Goal: Task Accomplishment & Management: Manage account settings

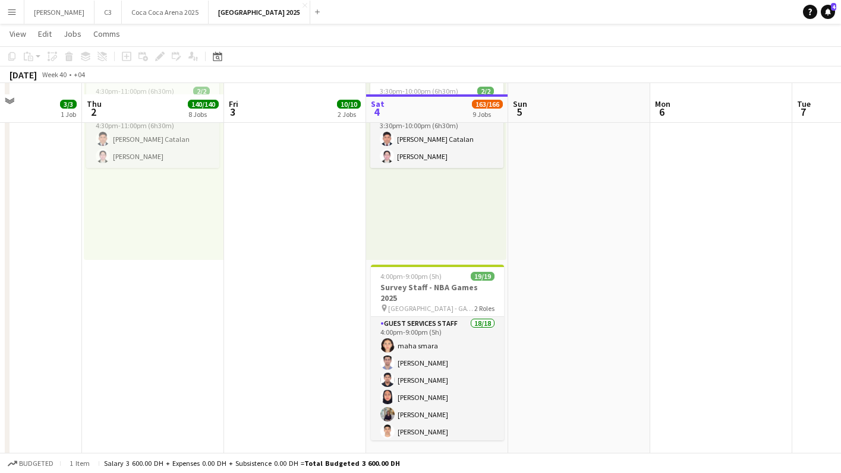
scroll to position [1605, 0]
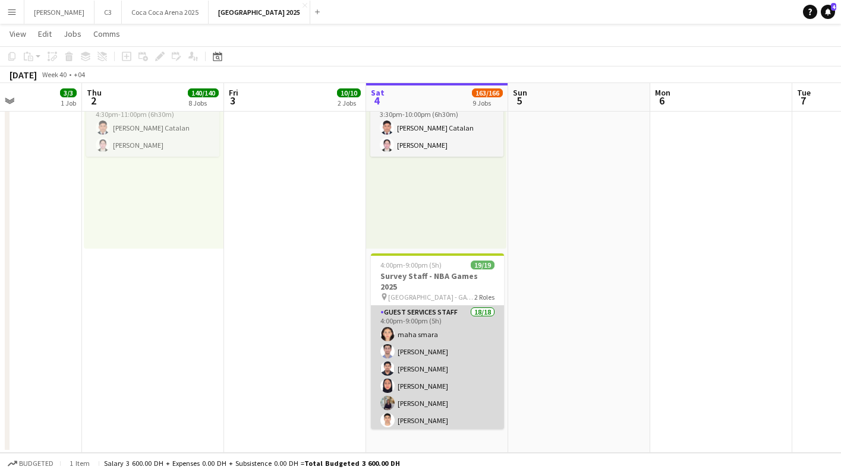
click at [450, 368] on app-card-role "Guest Services Staff 18/18 4:00pm-9:00pm (5h) maha smara Omar Allouch Sarfuddin…" at bounding box center [437, 474] width 133 height 337
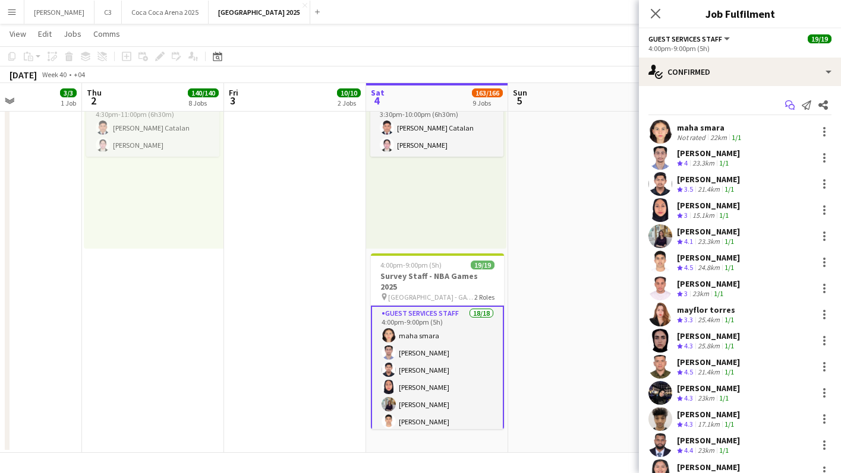
click at [791, 106] on icon "Start chat" at bounding box center [790, 105] width 10 height 10
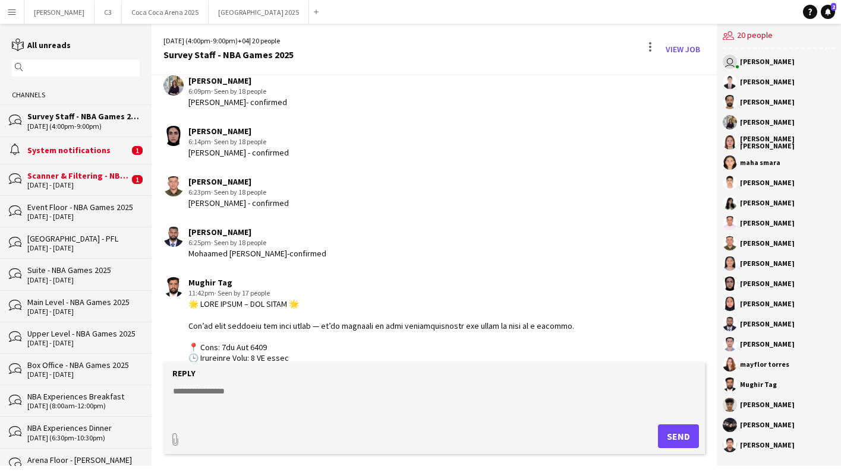
scroll to position [1610, 0]
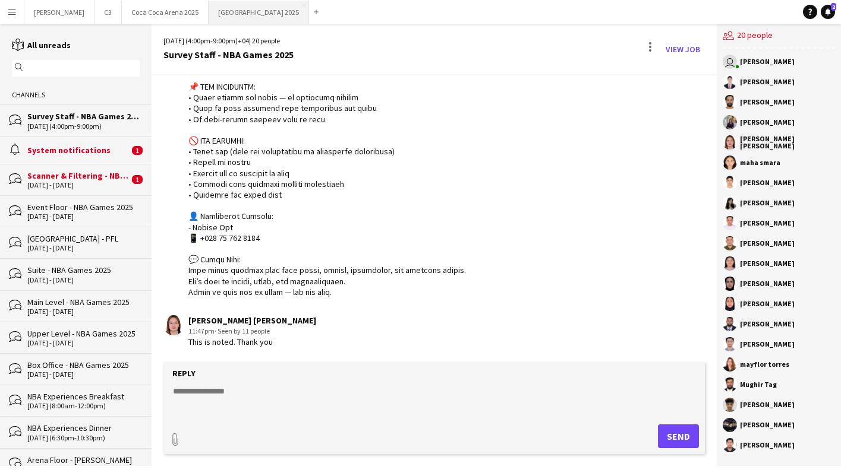
click at [209, 10] on button "[GEOGRAPHIC_DATA] 2025 Close" at bounding box center [259, 12] width 100 height 23
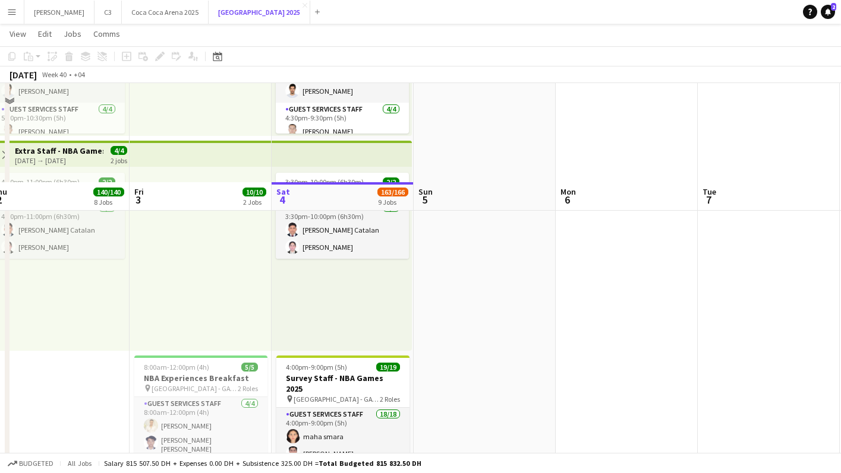
scroll to position [1785, 0]
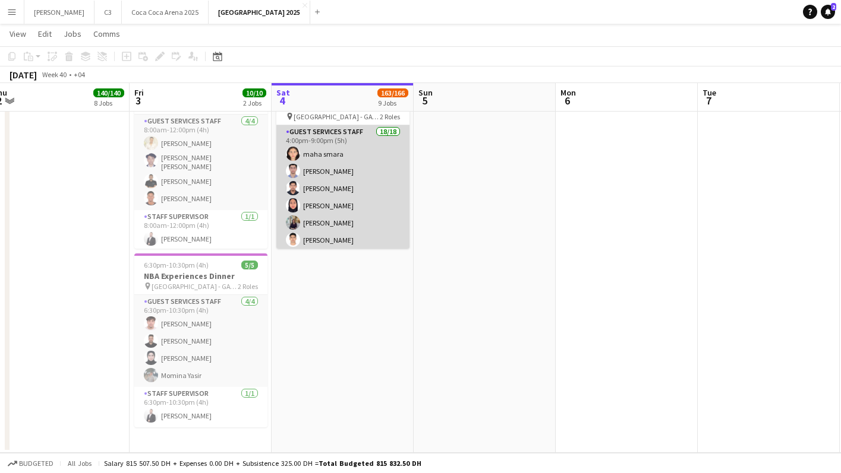
click at [352, 206] on app-card-role "Guest Services Staff 18/18 4:00pm-9:00pm (5h) maha smara Omar Allouch Sarfuddin…" at bounding box center [342, 293] width 133 height 337
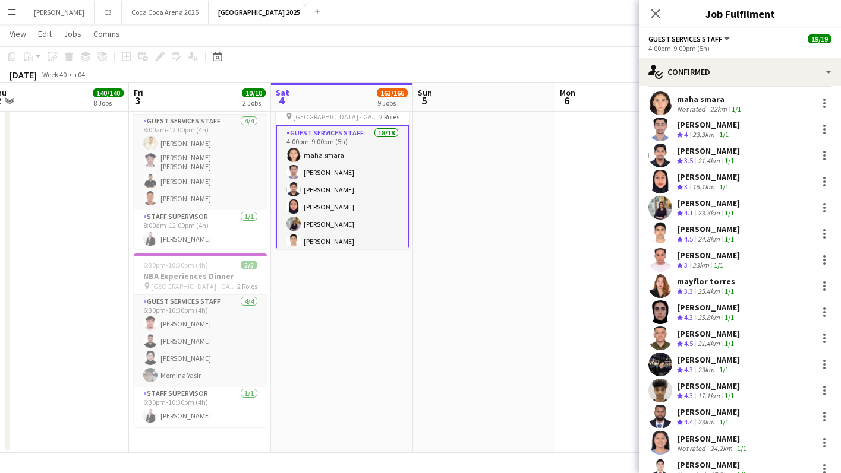
scroll to position [30, 0]
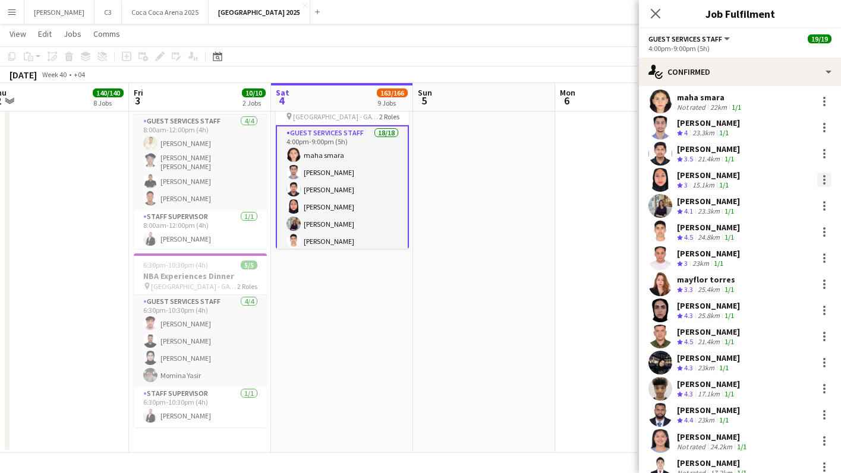
click at [822, 182] on div at bounding box center [824, 180] width 14 height 14
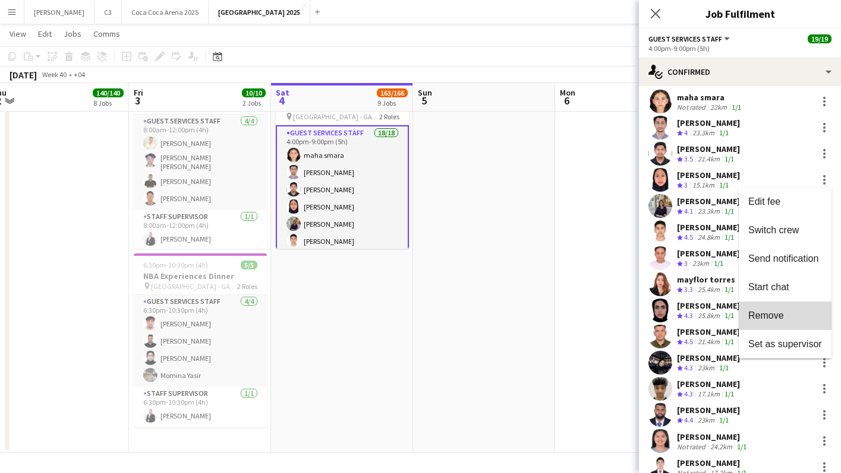
click at [778, 312] on span "Remove" at bounding box center [766, 316] width 36 height 10
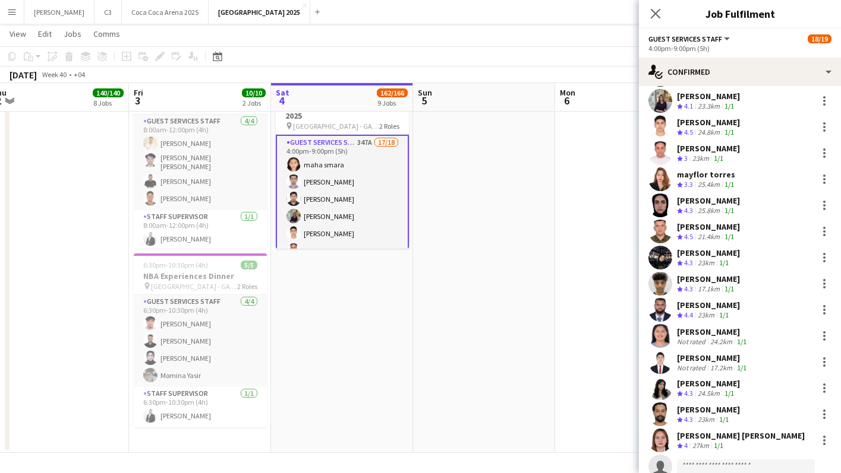
scroll to position [149, 0]
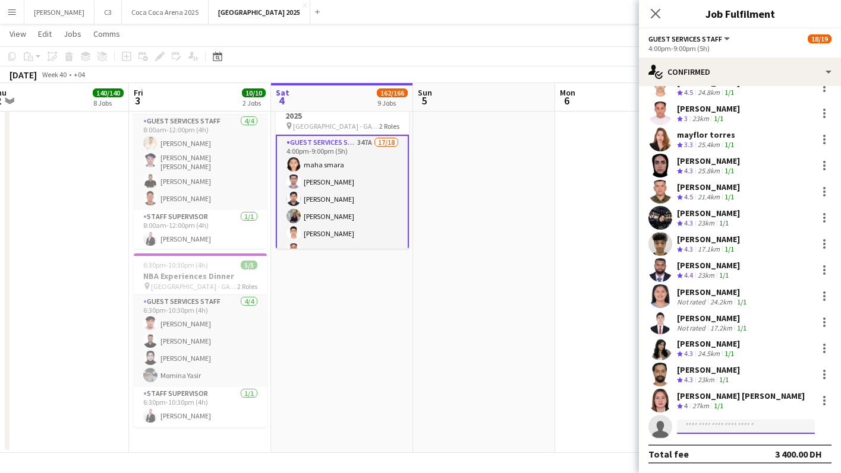
click at [698, 422] on input at bounding box center [746, 427] width 138 height 14
type input "*"
type input "*******"
click at [712, 446] on span "[PERSON_NAME]" at bounding box center [720, 444] width 68 height 10
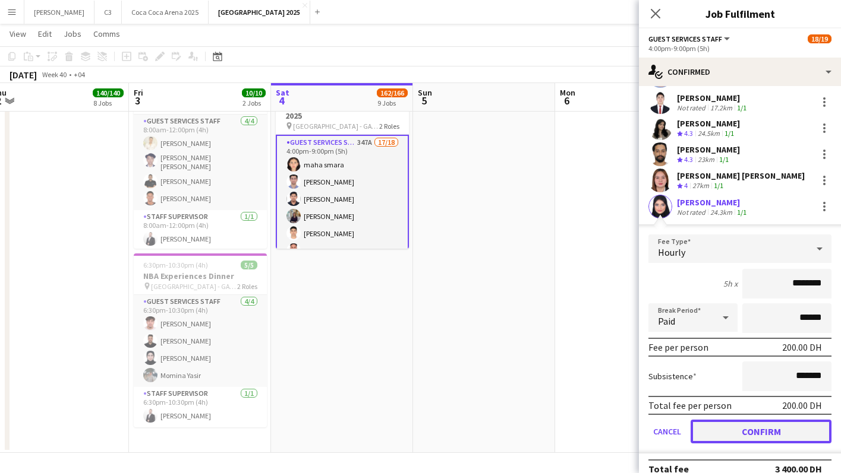
click at [718, 432] on button "Confirm" at bounding box center [760, 432] width 141 height 24
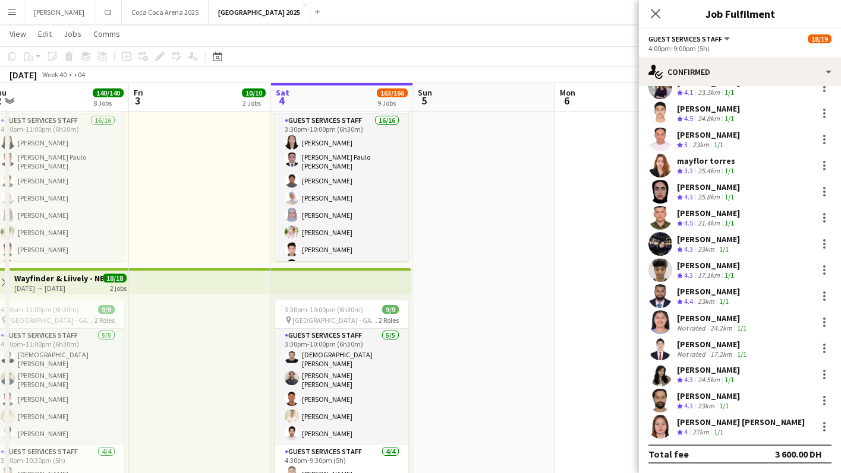
scroll to position [0, 0]
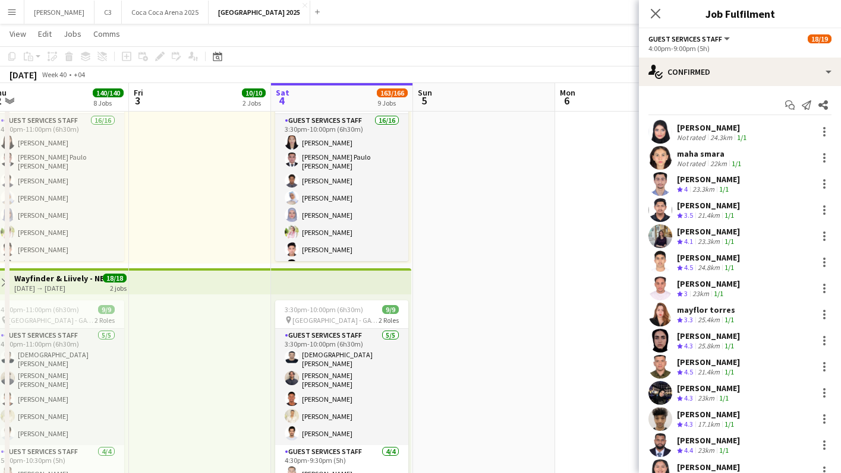
click at [660, 125] on app-user-avatar at bounding box center [660, 132] width 24 height 24
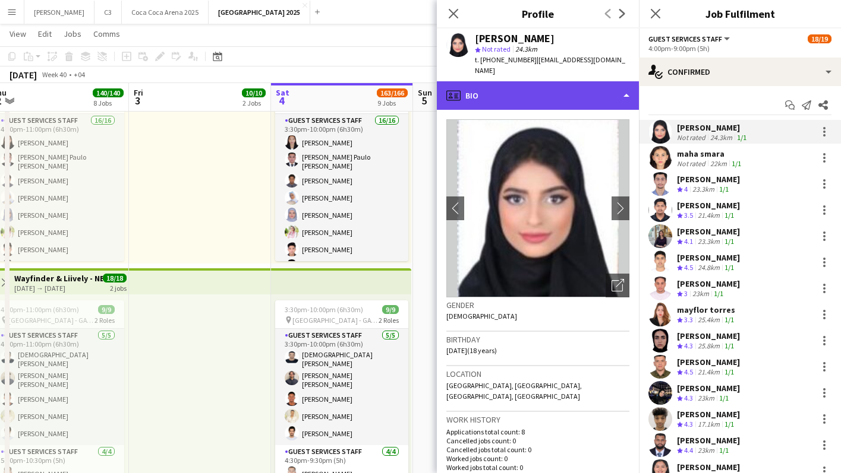
click at [526, 87] on div "profile Bio" at bounding box center [538, 95] width 202 height 29
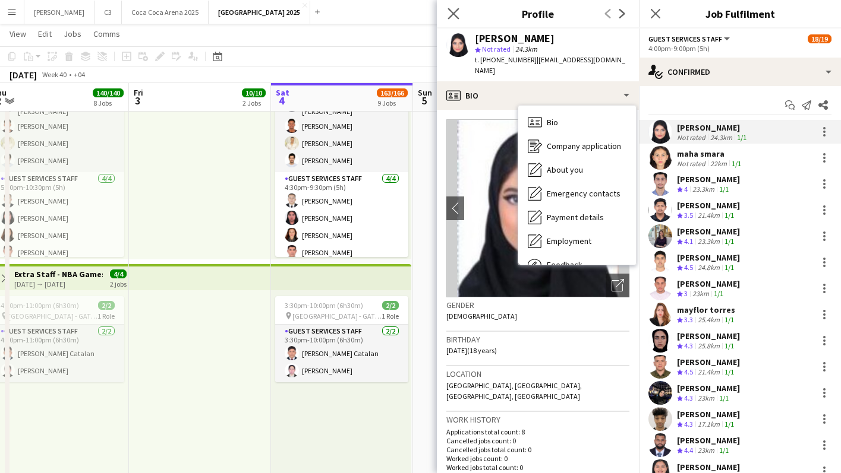
click at [459, 14] on app-icon "Close pop-in" at bounding box center [453, 13] width 17 height 17
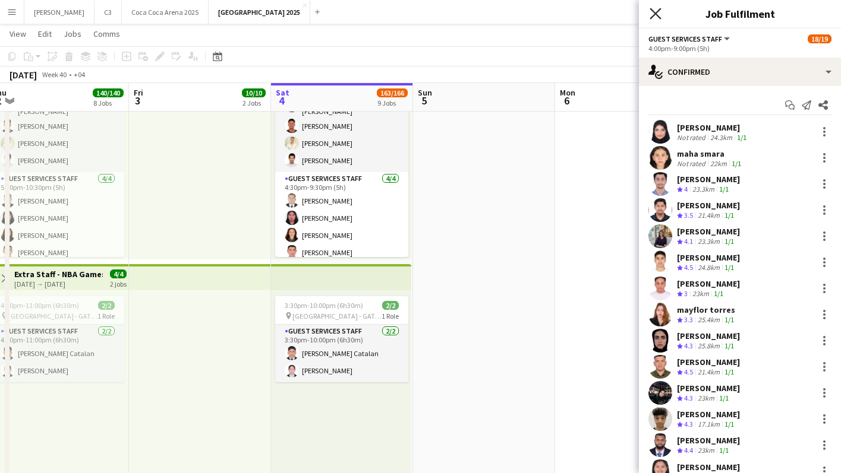
click at [657, 15] on icon at bounding box center [654, 13] width 11 height 11
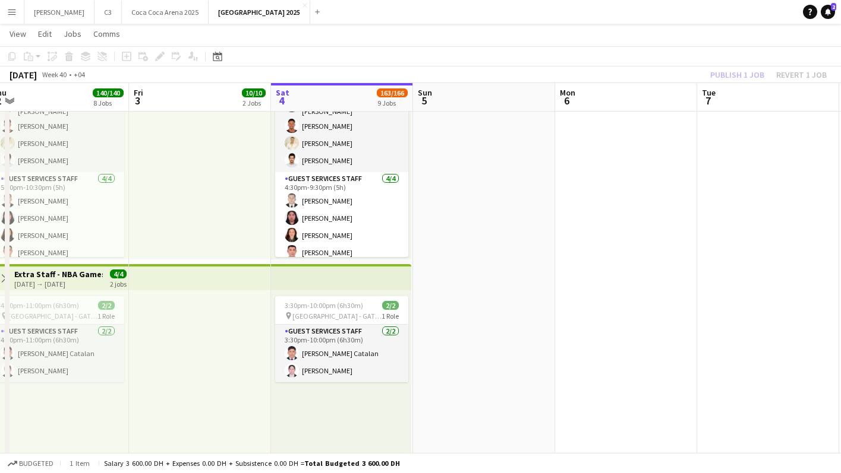
click at [744, 72] on div "Publish 1 job Revert 1 job" at bounding box center [768, 74] width 145 height 15
click at [744, 72] on button "Publish 1 job" at bounding box center [737, 74] width 64 height 15
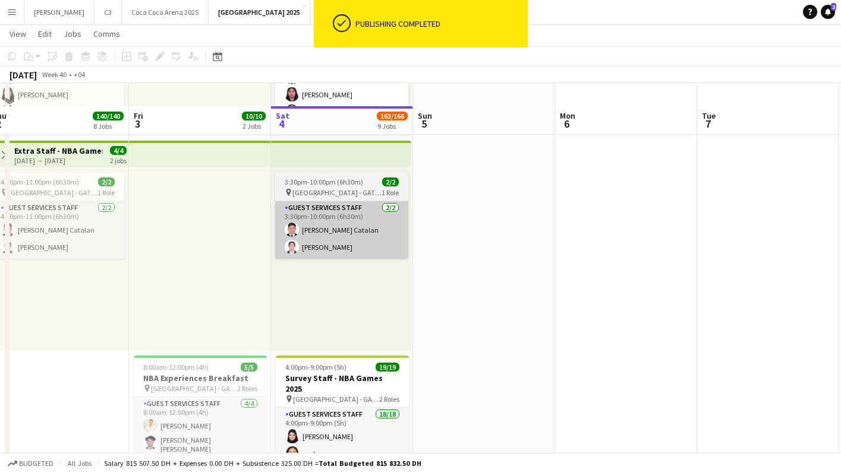
scroll to position [1618, 0]
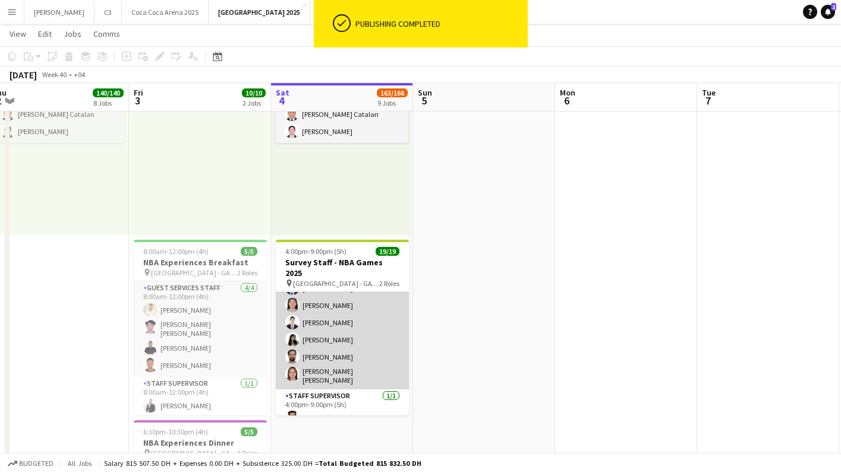
click at [369, 334] on app-card-role "Guest Services Staff 18/18 4:00pm-9:00pm (5h) safia samy maha smara Omar Allouc…" at bounding box center [342, 221] width 133 height 337
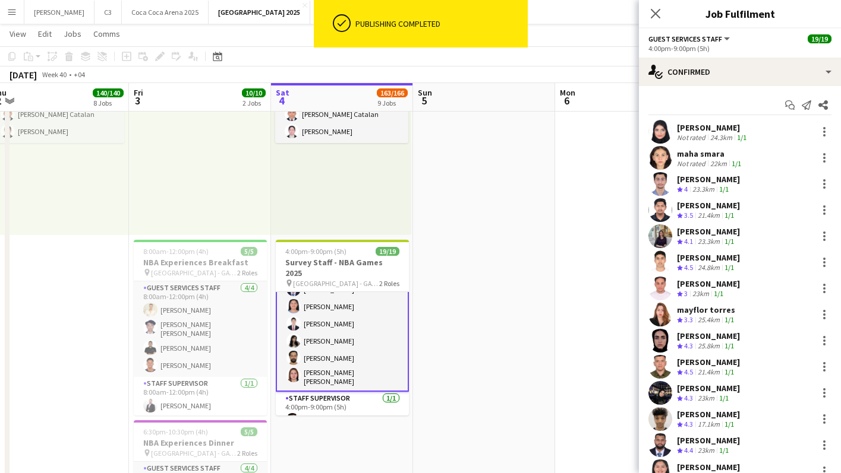
scroll to position [241, 0]
click at [664, 132] on app-user-avatar at bounding box center [660, 132] width 24 height 24
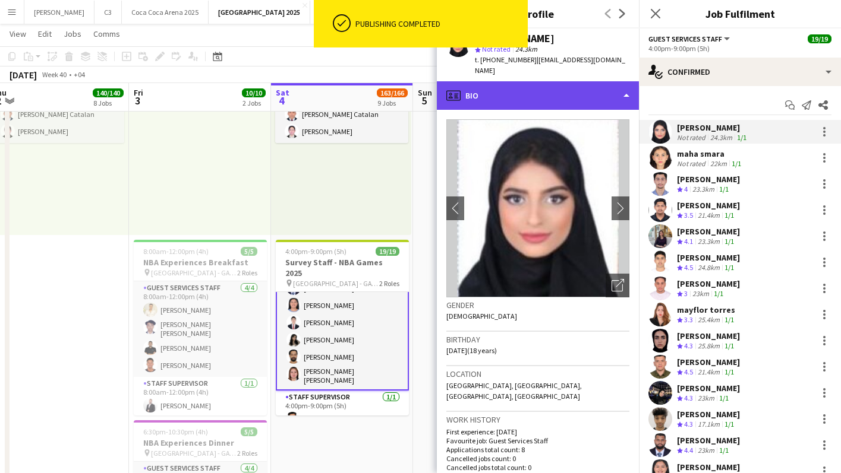
click at [551, 87] on div "profile Bio" at bounding box center [538, 95] width 202 height 29
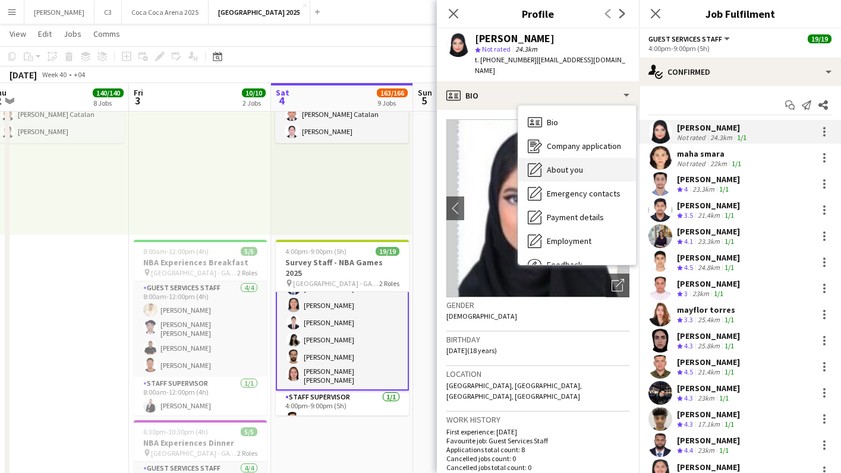
click at [581, 165] on span "About you" at bounding box center [565, 170] width 36 height 11
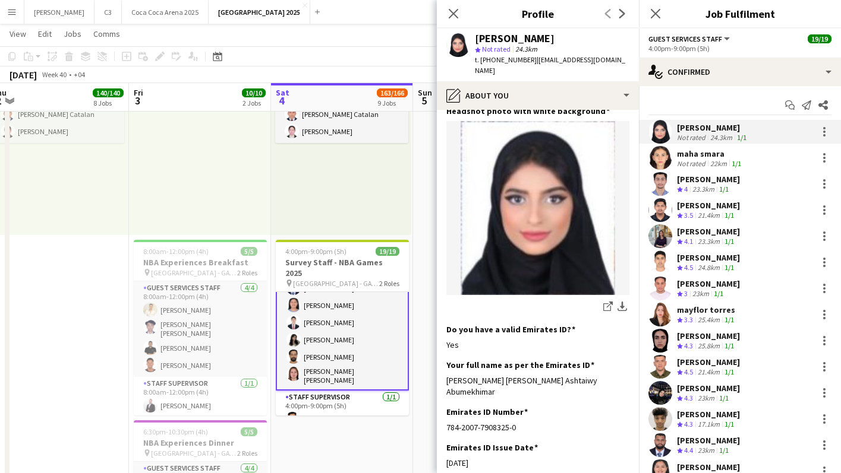
scroll to position [250, 0]
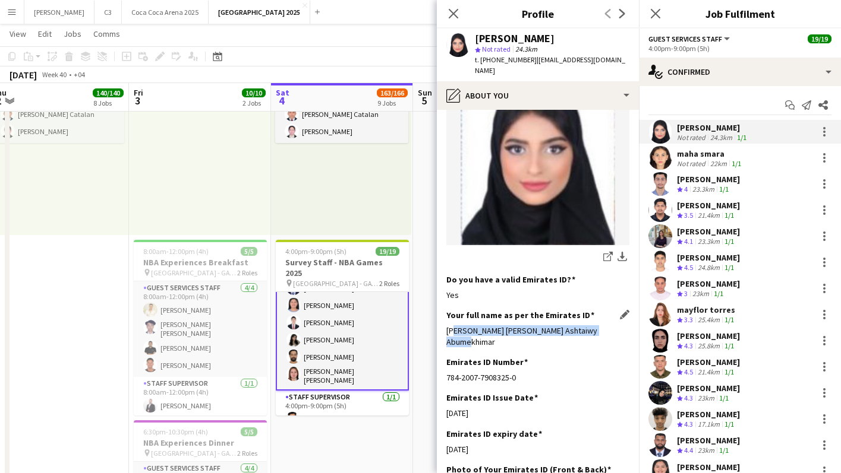
drag, startPoint x: 617, startPoint y: 321, endPoint x: 449, endPoint y: 320, distance: 168.1
click at [449, 326] on div "Safiyah Samy Mohamed Ashtaiwy Abumekhimar" at bounding box center [537, 336] width 183 height 21
copy div "afiyah Samy Mohamed Ashtaiwy Abumekhimar"
click at [621, 326] on div "Your full name as per the Emirates ID Edit this field Safiyah Samy Mohamed Asht…" at bounding box center [537, 333] width 183 height 47
drag, startPoint x: 621, startPoint y: 320, endPoint x: 446, endPoint y: 317, distance: 174.7
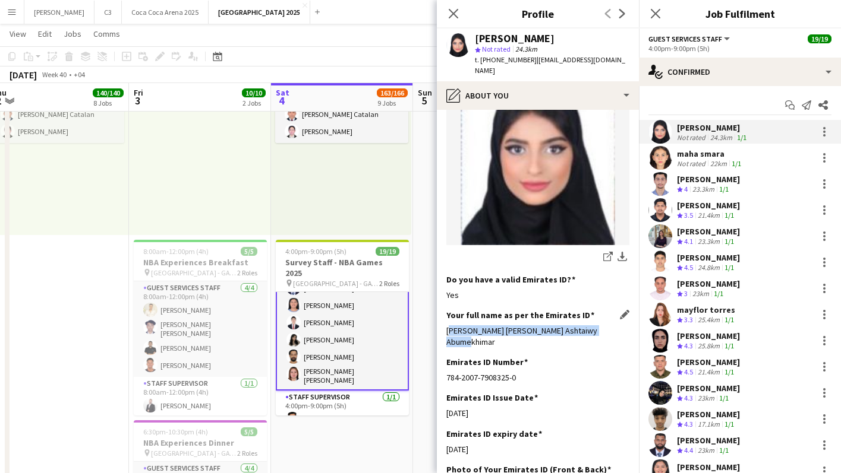
click at [446, 326] on div "Safiyah Samy Mohamed Ashtaiwy Abumekhimar" at bounding box center [537, 336] width 183 height 21
copy div "Safiyah Samy Mohamed Ashtaiwy Abumekhimar"
drag, startPoint x: 525, startPoint y: 61, endPoint x: 481, endPoint y: 59, distance: 44.6
click at [480, 59] on span "t. +971507189944" at bounding box center [506, 59] width 62 height 9
copy span "+971507189944"
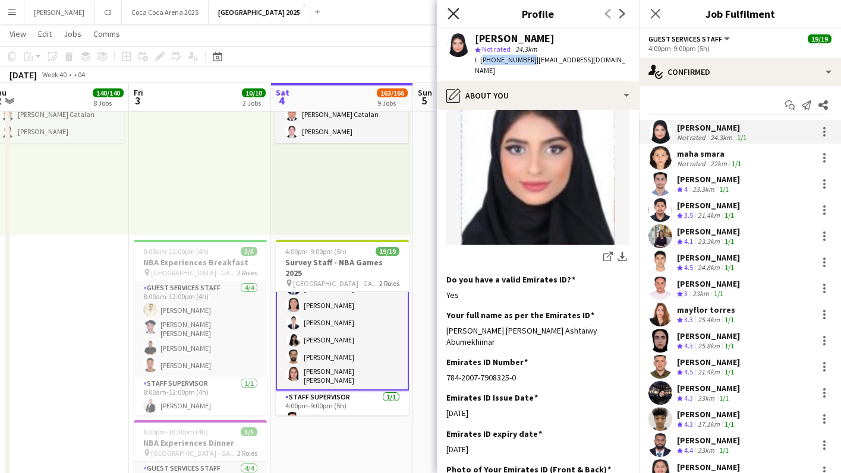
click at [452, 12] on icon at bounding box center [452, 13] width 11 height 11
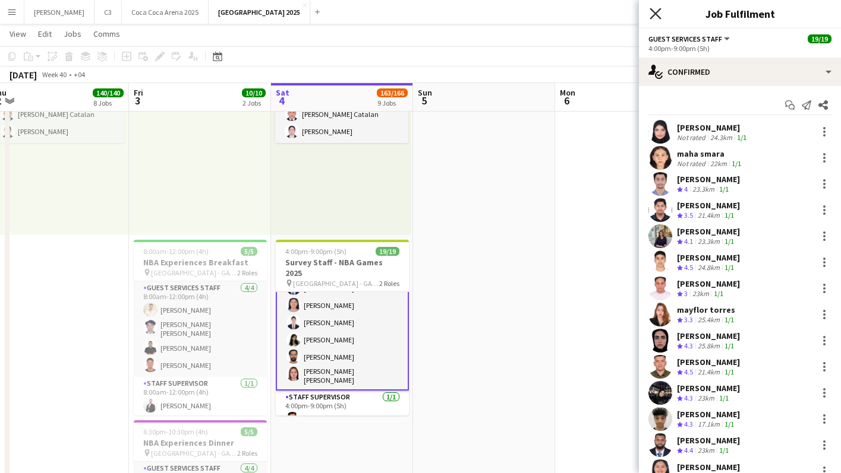
click at [658, 14] on icon "Close pop-in" at bounding box center [654, 13] width 11 height 11
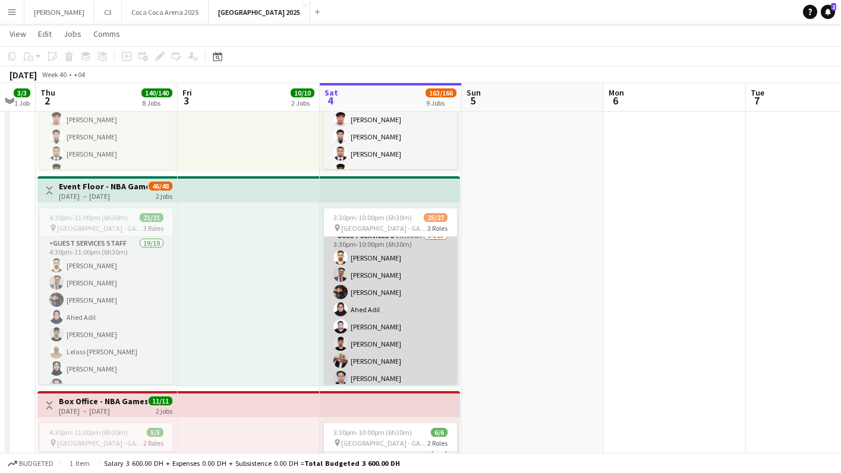
scroll to position [8, 0]
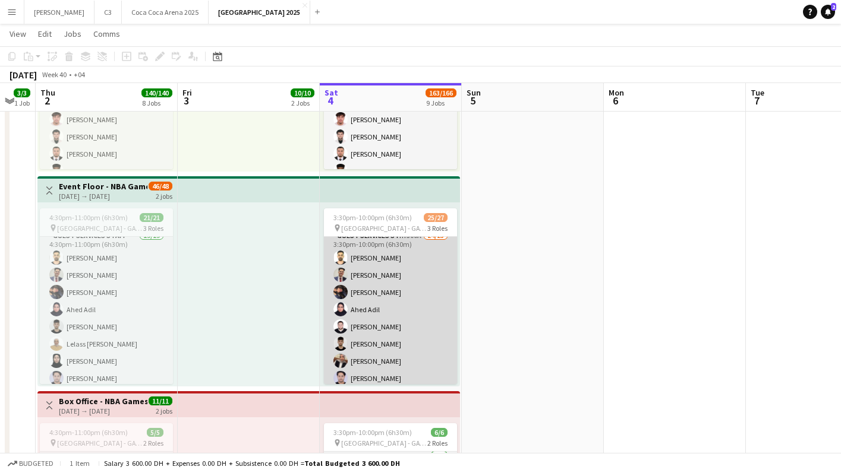
click at [420, 307] on app-card-role "Guest Services Staff 300A 24/25 3:30pm-10:00pm (6h30m) Ahmed Shehadeh Abdulrahm…" at bounding box center [390, 459] width 133 height 461
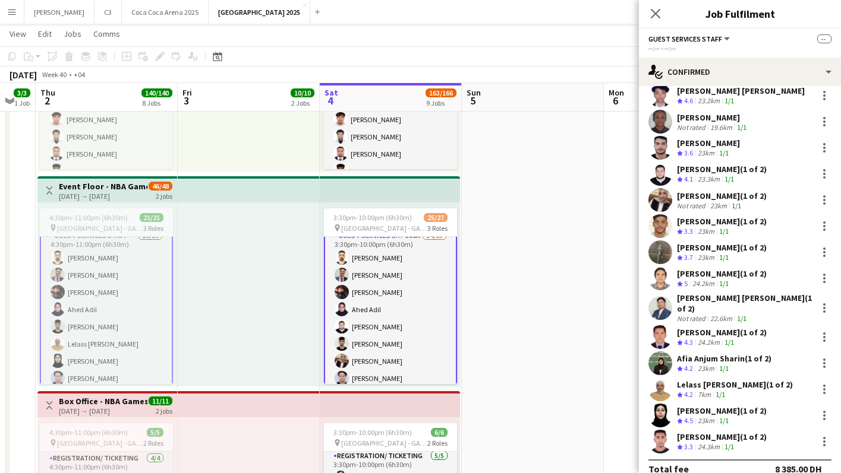
scroll to position [384, 0]
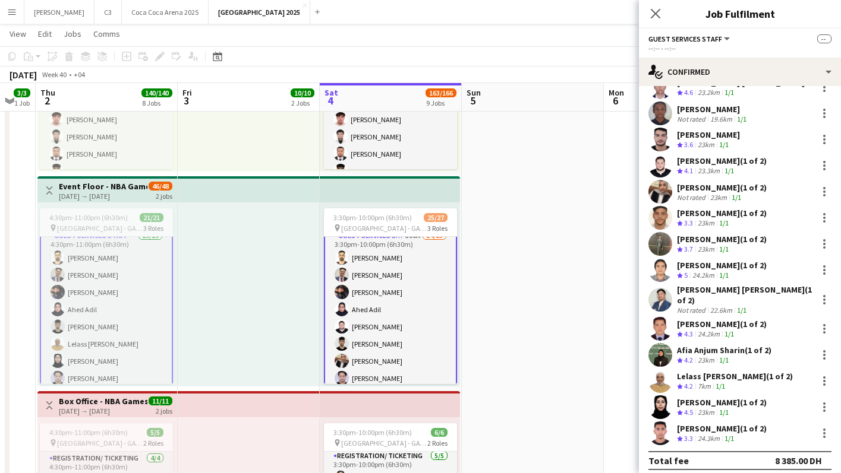
click at [432, 300] on app-card-role "Guest Services Staff 300A 24/25 3:30pm-10:00pm (6h30m) Ahmed Shehadeh Abdulrahm…" at bounding box center [390, 459] width 133 height 463
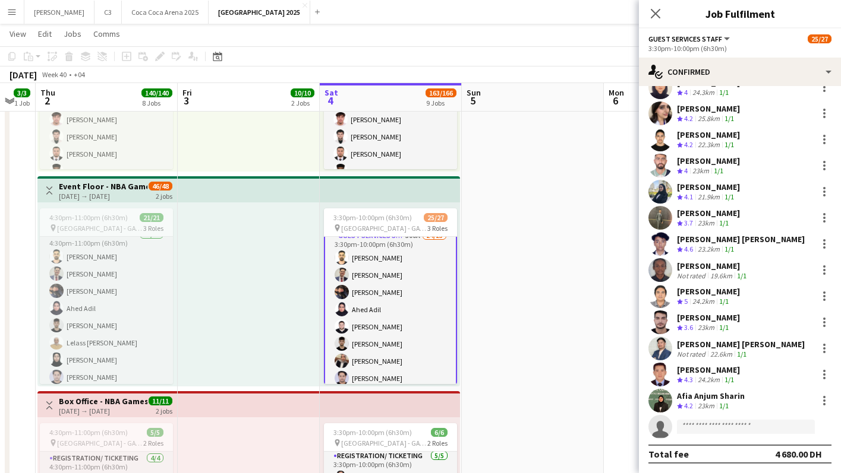
scroll to position [8, 0]
click at [721, 428] on input at bounding box center [746, 427] width 138 height 14
type input "*****"
click at [723, 453] on span "[DOMAIN_NAME][EMAIL_ADDRESS][DOMAIN_NAME]" at bounding box center [745, 454] width 119 height 10
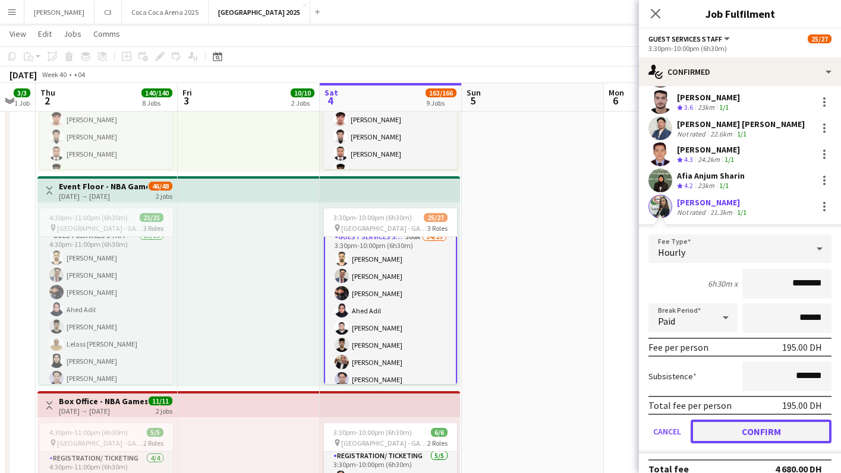
click at [728, 434] on button "Confirm" at bounding box center [760, 432] width 141 height 24
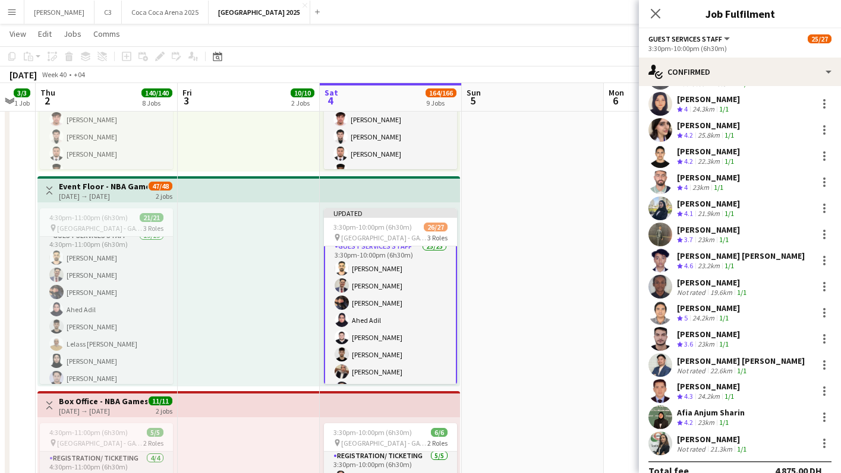
scroll to position [309, 0]
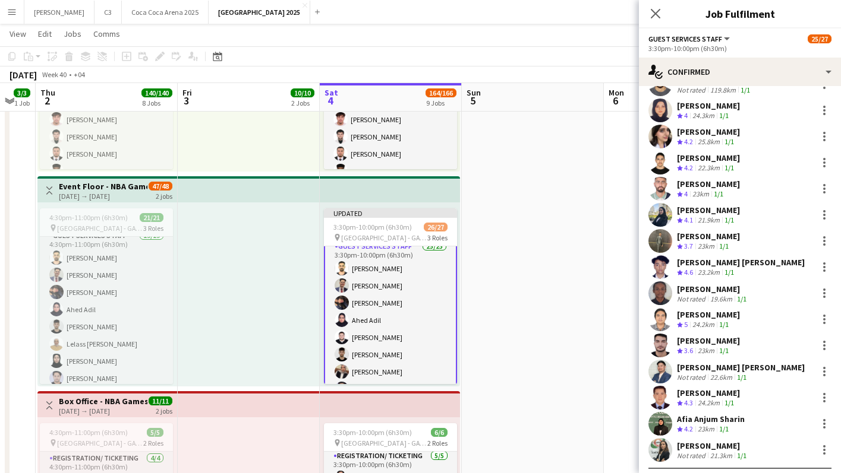
click at [662, 447] on app-user-avatar at bounding box center [660, 450] width 24 height 24
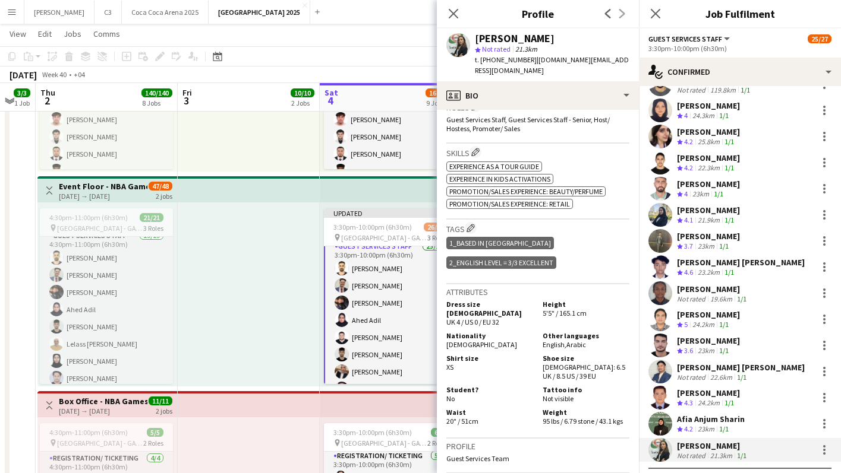
scroll to position [0, 0]
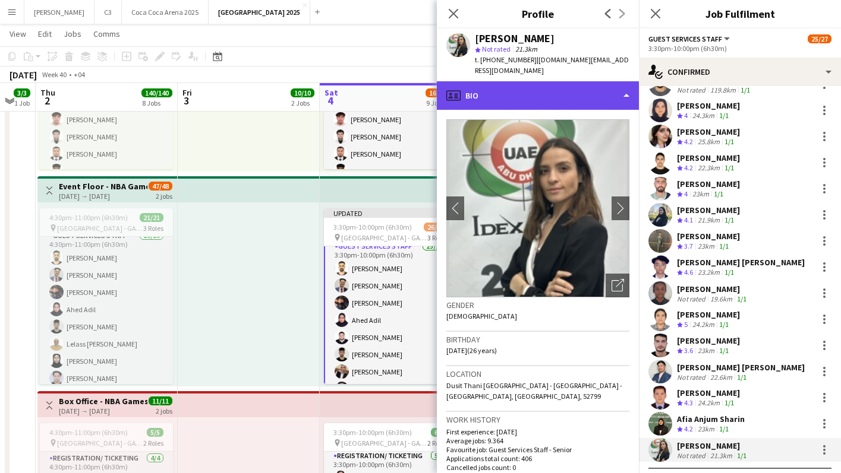
click at [556, 84] on div "profile Bio" at bounding box center [538, 95] width 202 height 29
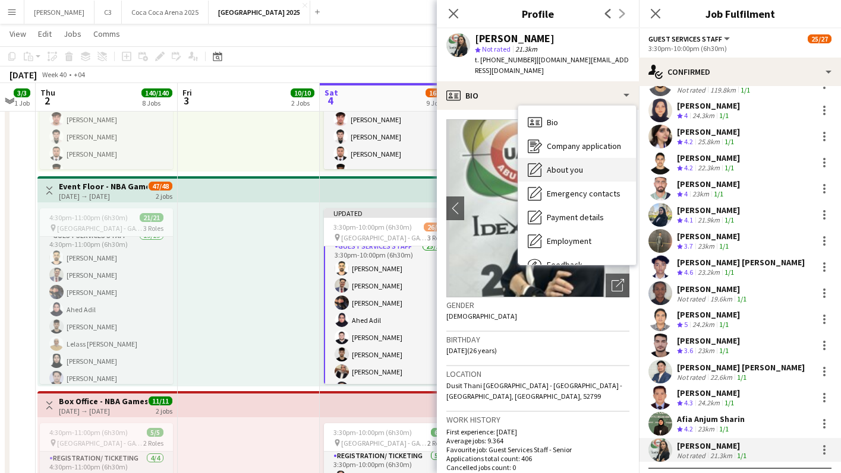
click at [558, 165] on span "About you" at bounding box center [565, 170] width 36 height 11
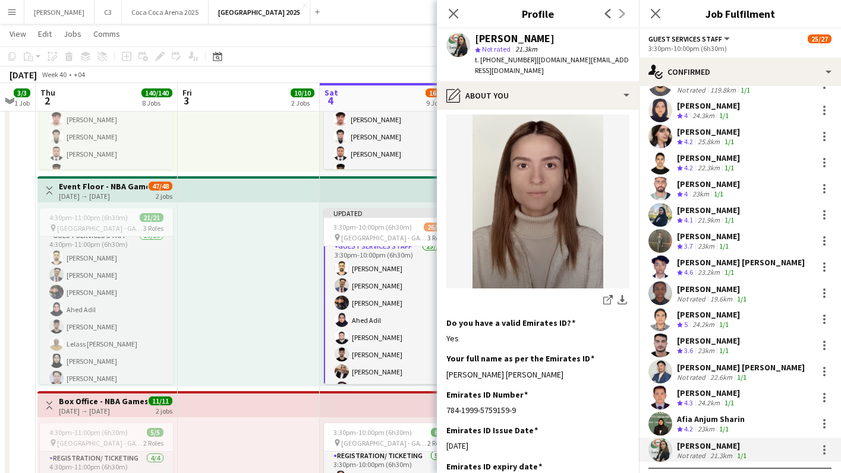
scroll to position [218, 0]
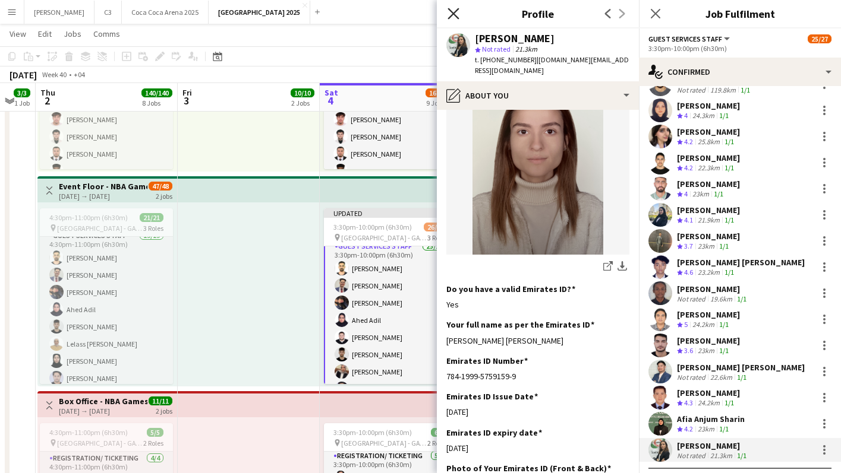
click at [454, 12] on icon at bounding box center [452, 13] width 11 height 11
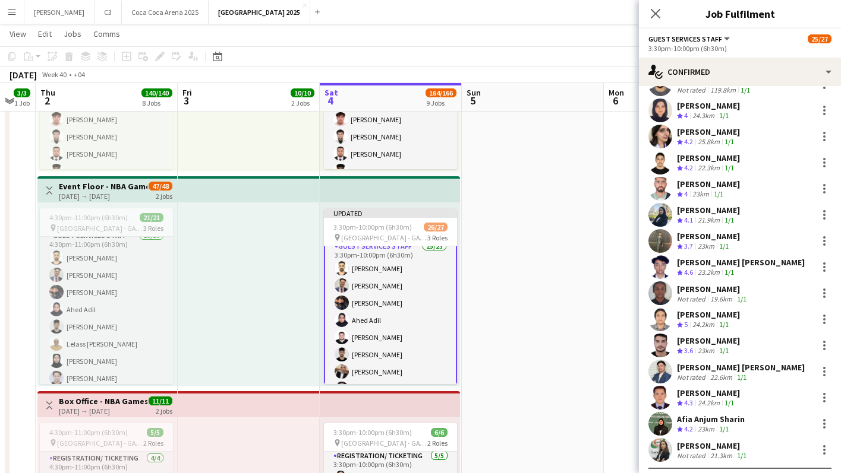
click at [655, 10] on icon "Close pop-in" at bounding box center [656, 14] width 10 height 10
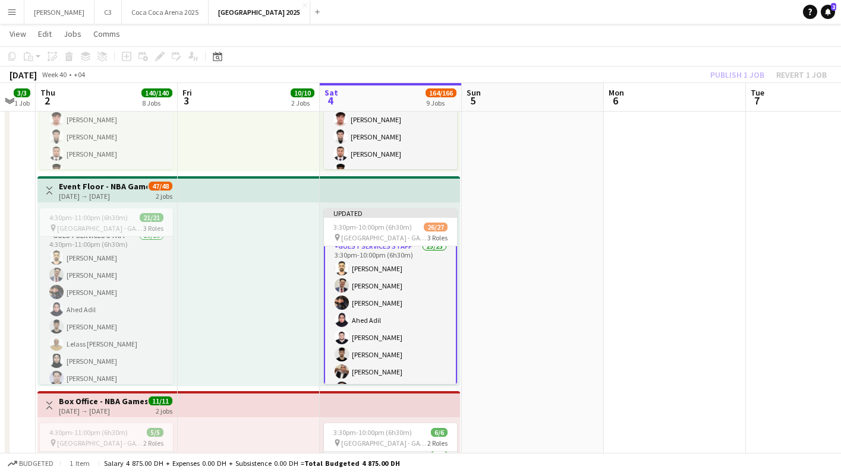
click at [731, 73] on div "Publish 1 job Revert 1 job" at bounding box center [768, 74] width 145 height 15
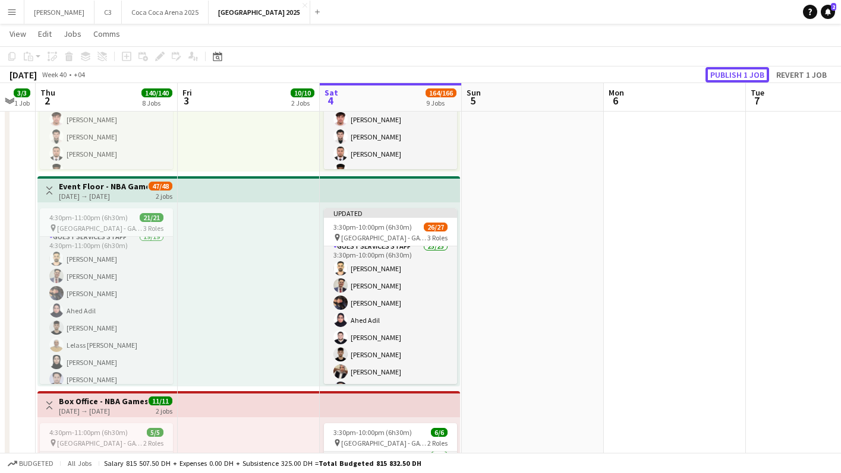
click at [731, 73] on button "Publish 1 job" at bounding box center [737, 74] width 64 height 15
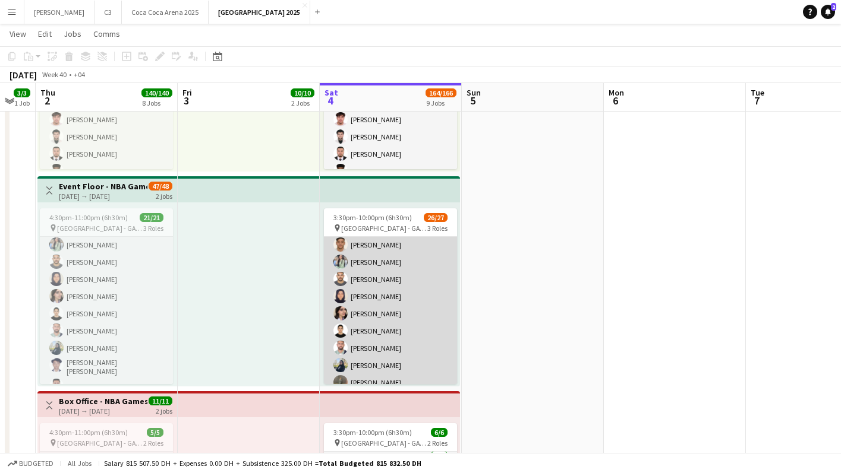
click at [399, 294] on app-card-role "Guest Services Staff 25/25 3:30pm-10:00pm (6h30m) [PERSON_NAME] [PERSON_NAME] […" at bounding box center [390, 308] width 133 height 461
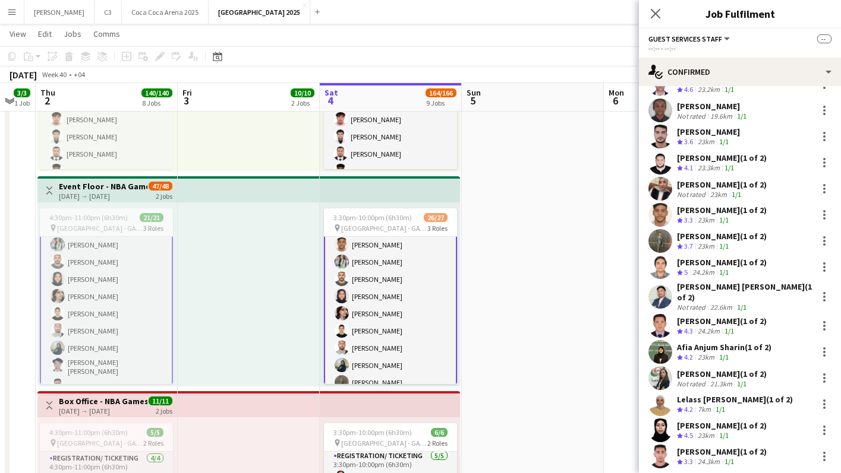
click at [421, 314] on app-card-role "Guest Services Staff 25/25 3:30pm-10:00pm (6h30m) [PERSON_NAME] [PERSON_NAME] […" at bounding box center [390, 308] width 133 height 463
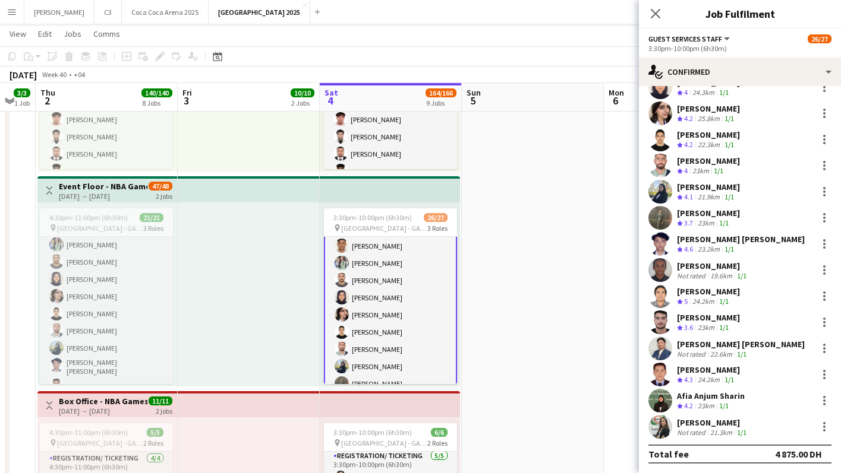
click at [659, 427] on app-user-avatar at bounding box center [660, 427] width 24 height 24
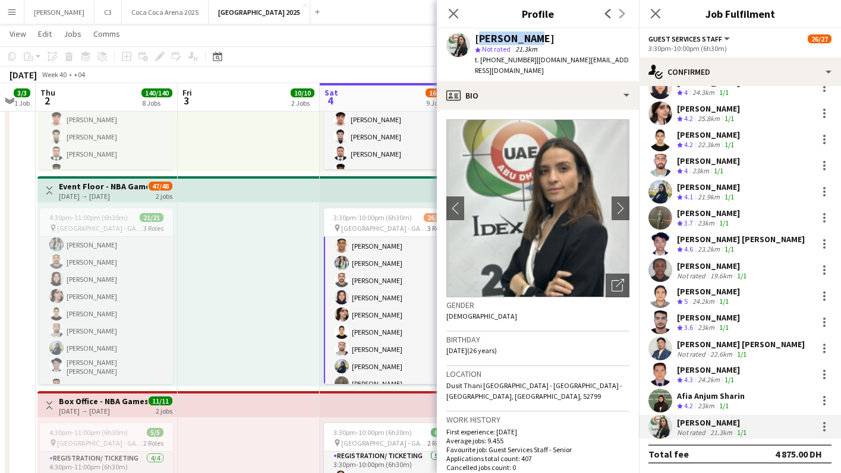
drag, startPoint x: 539, startPoint y: 37, endPoint x: 476, endPoint y: 36, distance: 63.0
click at [476, 36] on div "[PERSON_NAME]" at bounding box center [552, 38] width 154 height 11
copy div "[PERSON_NAME]"
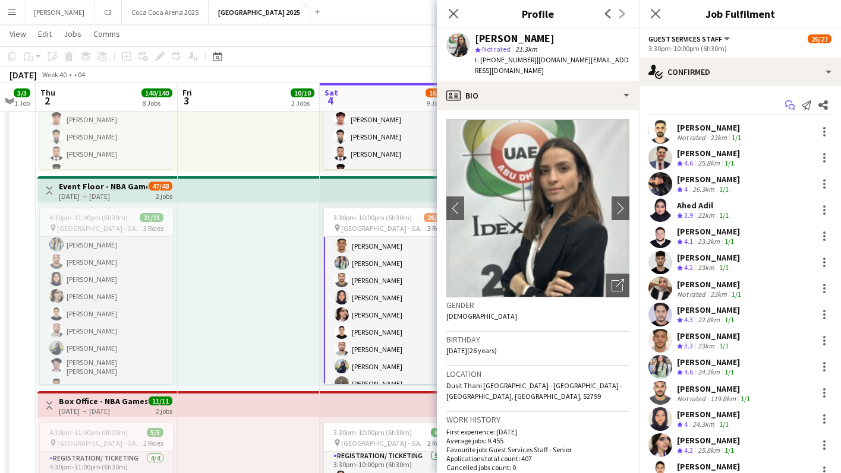
click at [790, 105] on icon at bounding box center [791, 108] width 6 height 6
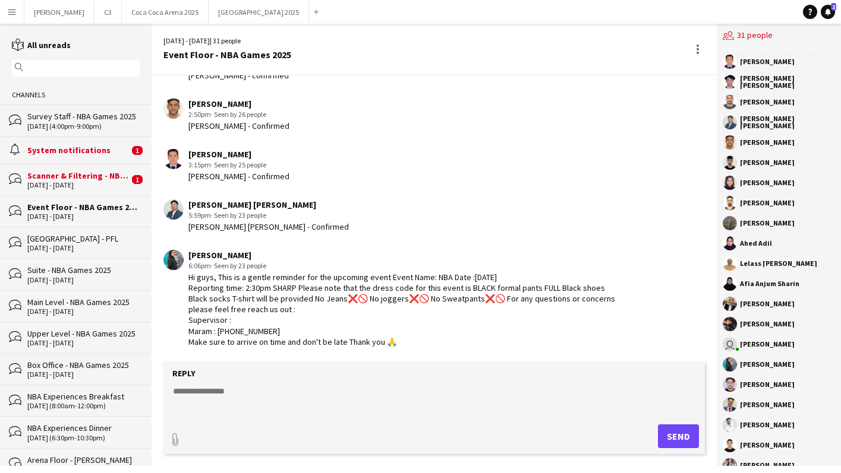
click at [272, 386] on textarea at bounding box center [436, 401] width 529 height 31
paste textarea "**********"
type textarea "**********"
click at [680, 427] on button "Send" at bounding box center [678, 437] width 41 height 24
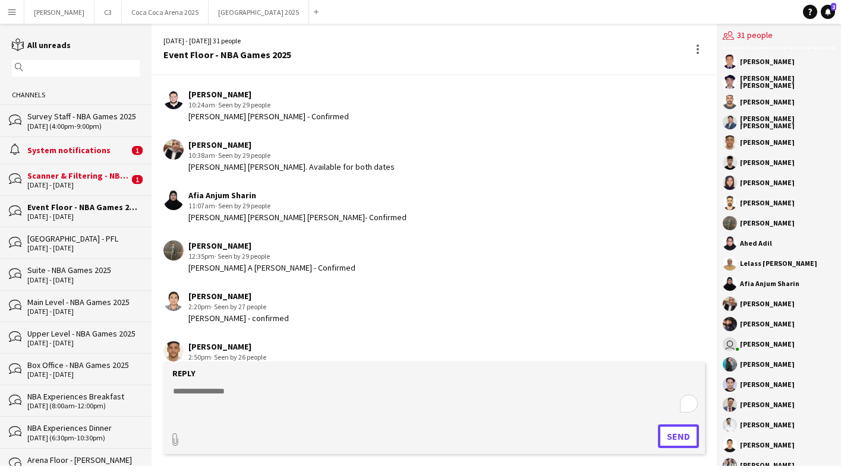
scroll to position [1502, 0]
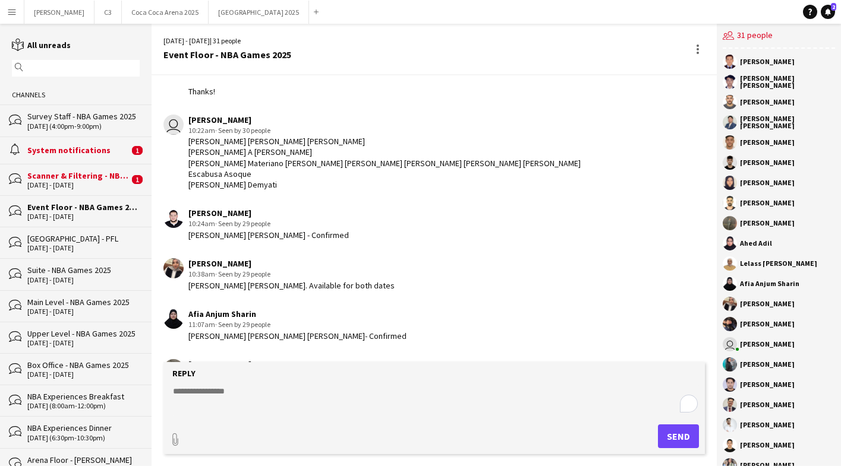
click at [84, 168] on div "bubbles Scanner & Filtering - NBA Games 2025 2 - 4 Oct 2025 1" at bounding box center [75, 179] width 151 height 31
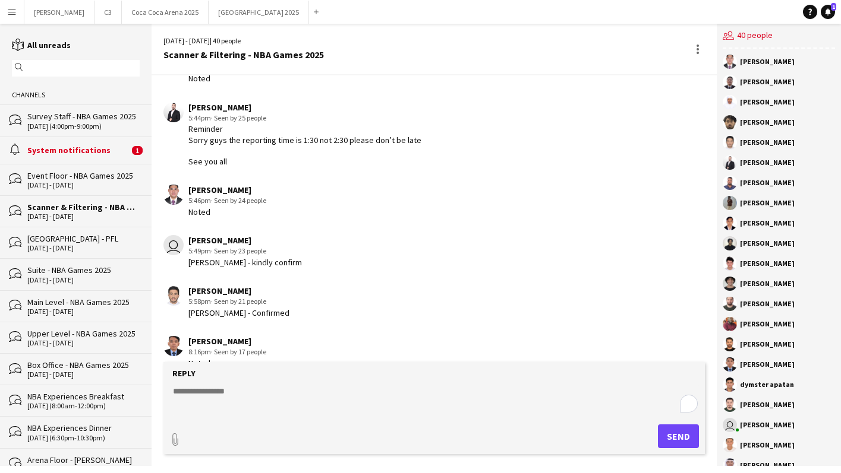
scroll to position [1701, 0]
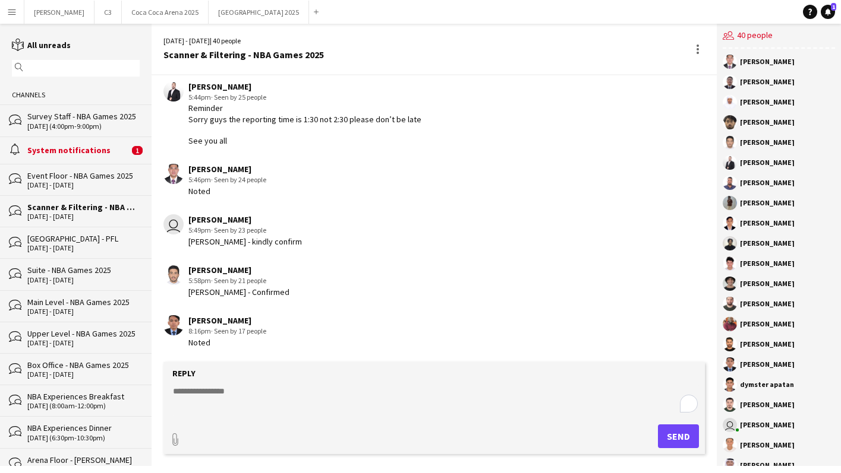
click at [93, 148] on div "System notifications" at bounding box center [78, 150] width 102 height 11
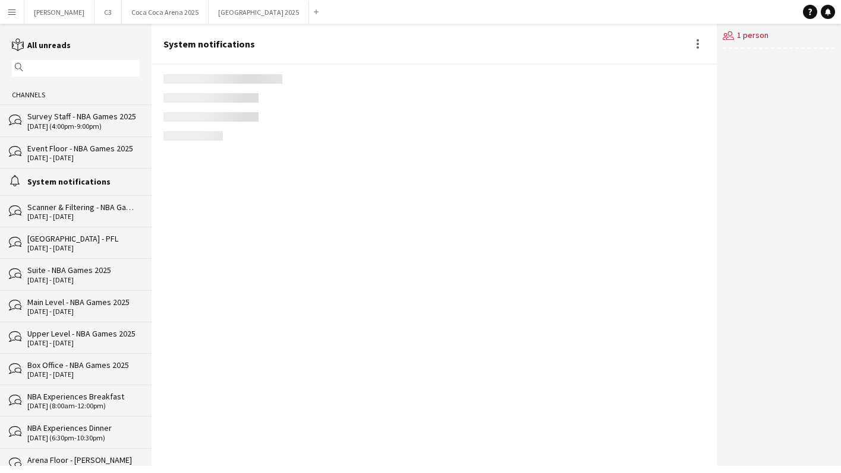
scroll to position [1387, 0]
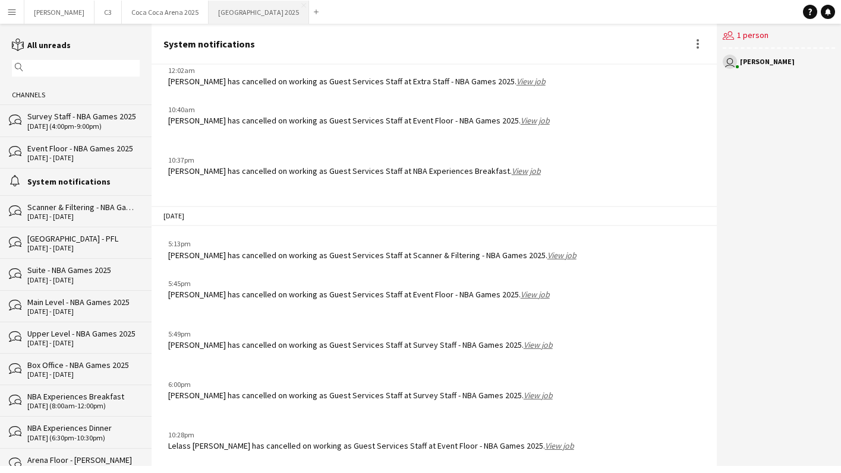
click at [209, 13] on button "[GEOGRAPHIC_DATA] 2025 Close" at bounding box center [259, 12] width 100 height 23
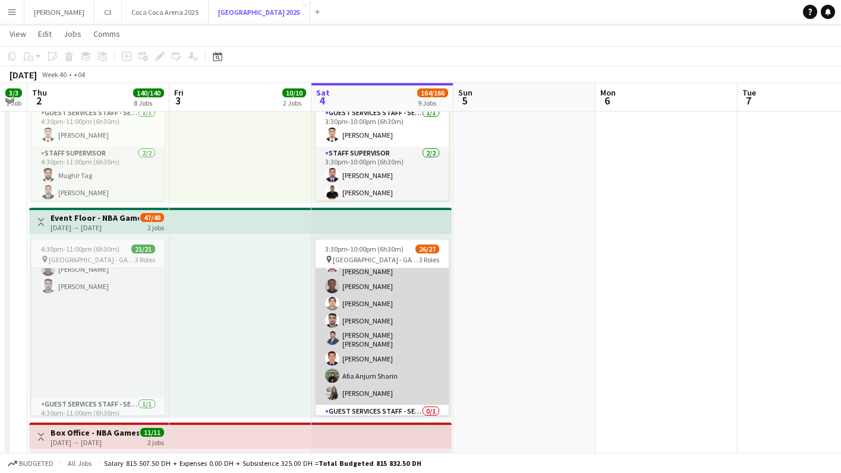
scroll to position [387, 0]
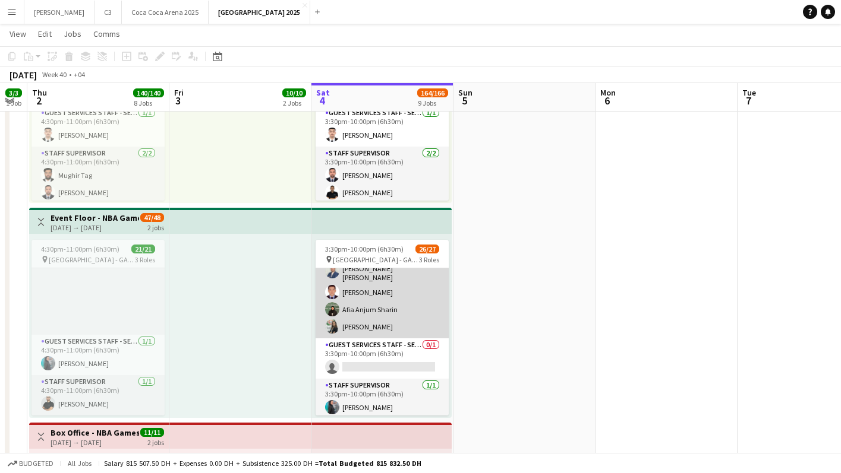
click at [382, 306] on app-card-role "Guest Services Staff 25/25 3:30pm-10:00pm (6h30m) [PERSON_NAME] [PERSON_NAME] […" at bounding box center [381, 108] width 133 height 461
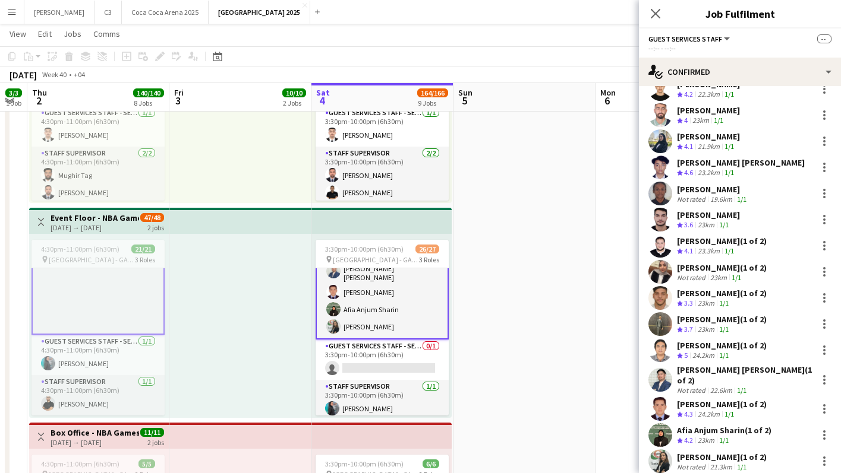
scroll to position [332, 0]
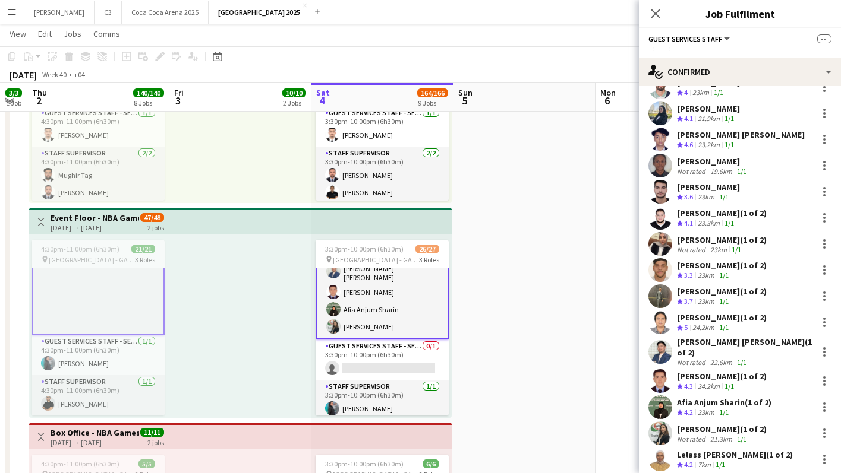
click at [442, 288] on app-card-role "Guest Services Staff 25/25 3:30pm-10:00pm (6h30m) [PERSON_NAME] [PERSON_NAME] […" at bounding box center [381, 107] width 133 height 463
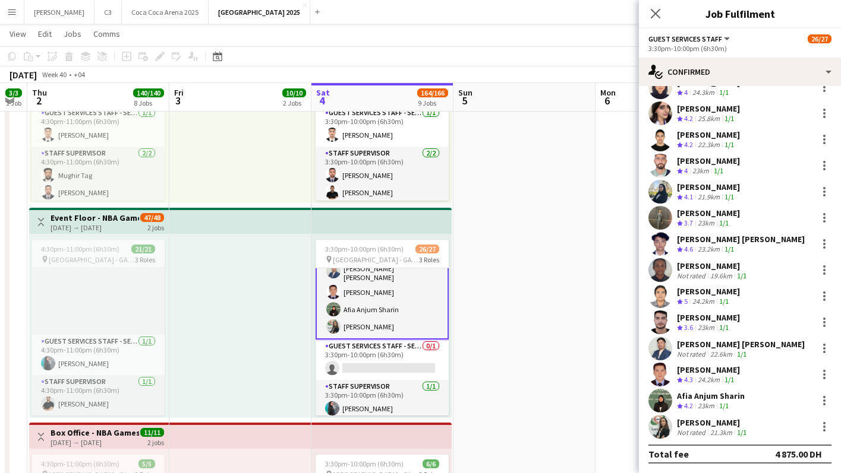
click at [650, 441] on app-confirmed-crew "Ahmed Shehadeh Not rated 23km 1/1 Abdulrahman Khair Crew rating 4.6 25.8km 1/1 …" at bounding box center [740, 126] width 202 height 676
click at [654, 431] on app-user-avatar at bounding box center [660, 427] width 24 height 24
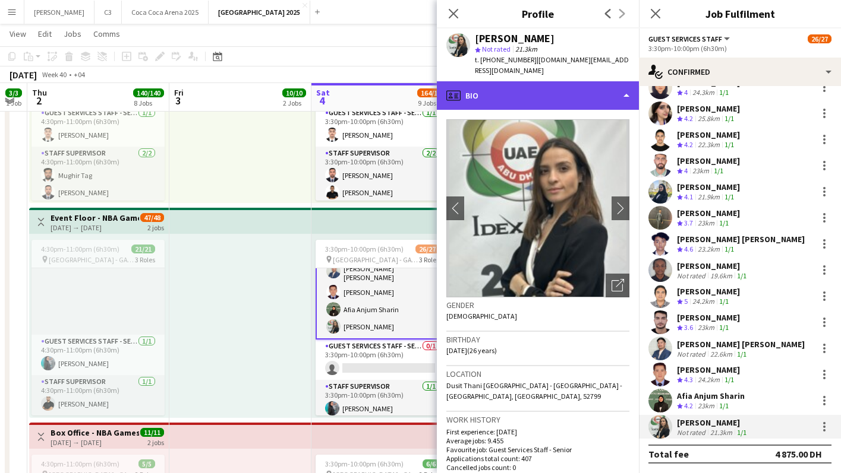
click at [530, 96] on div "profile Bio" at bounding box center [538, 95] width 202 height 29
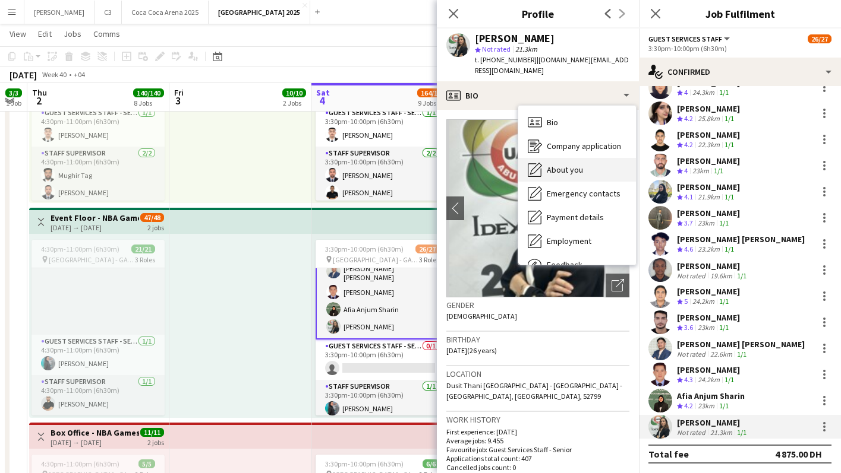
click at [563, 165] on span "About you" at bounding box center [565, 170] width 36 height 11
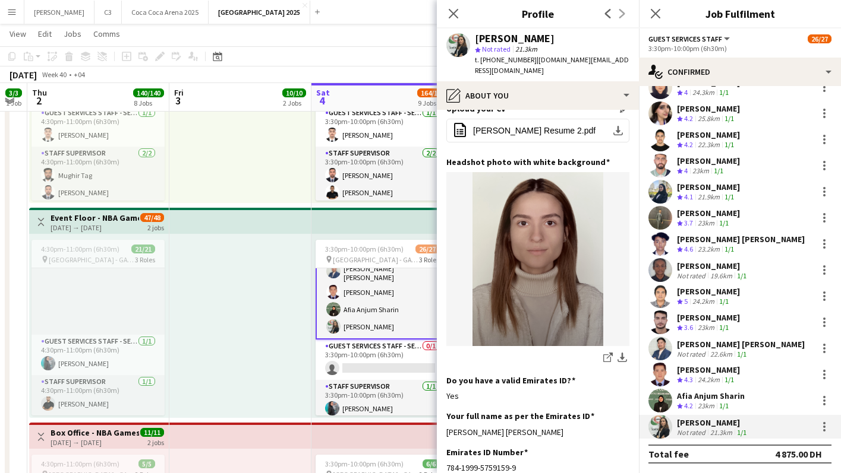
scroll to position [243, 0]
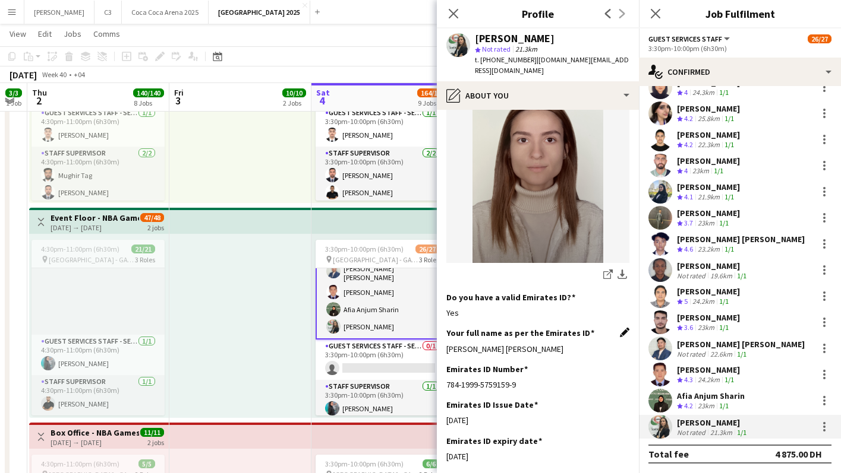
click at [627, 328] on app-icon "Edit this field" at bounding box center [625, 333] width 10 height 10
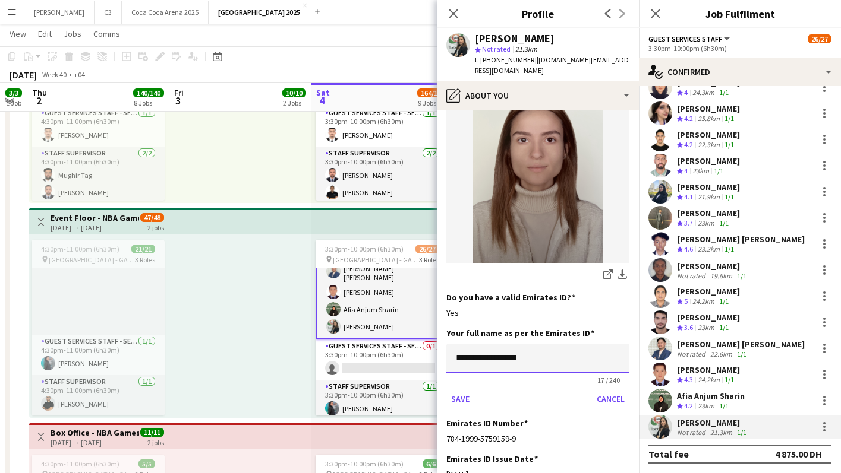
drag, startPoint x: 456, startPoint y: 335, endPoint x: 482, endPoint y: 335, distance: 26.7
click at [456, 344] on input "**********" at bounding box center [537, 359] width 183 height 30
type input "**********"
click at [446, 390] on button "Save" at bounding box center [460, 399] width 28 height 19
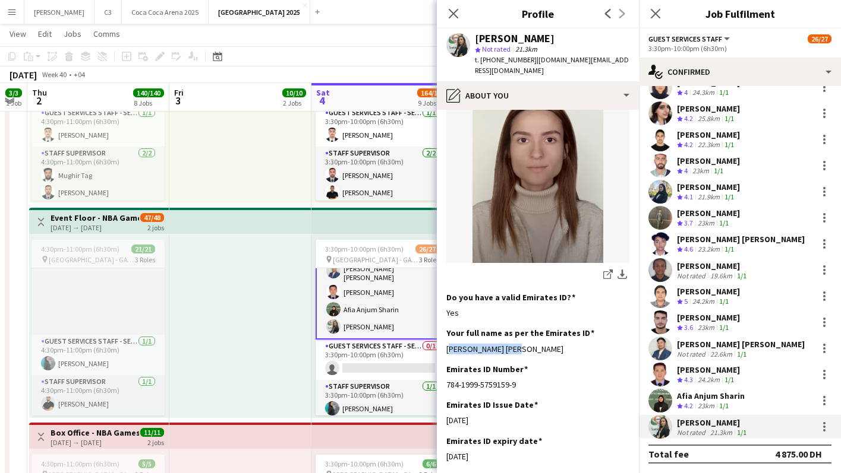
drag, startPoint x: 483, startPoint y: 327, endPoint x: 441, endPoint y: 327, distance: 41.6
click at [441, 327] on app-section-data-types "Bio Edit this field Sarah, a youthful and enthusiastic Lebanese artist, possess…" at bounding box center [538, 292] width 202 height 364
copy div "Sarah Raafat Sami"
drag, startPoint x: 528, startPoint y: 58, endPoint x: 480, endPoint y: 58, distance: 47.5
click at [480, 58] on div "t. [PHONE_NUMBER] | [DOMAIN_NAME][EMAIL_ADDRESS][DOMAIN_NAME]" at bounding box center [552, 65] width 154 height 21
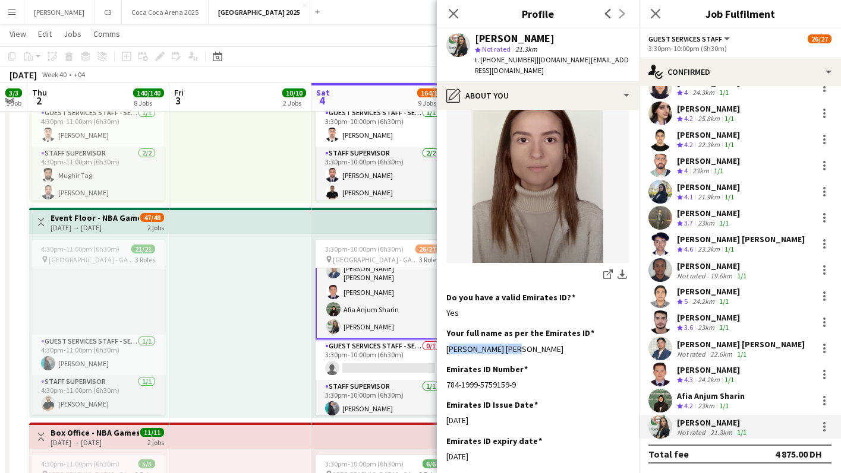
copy span "[PHONE_NUMBER]"
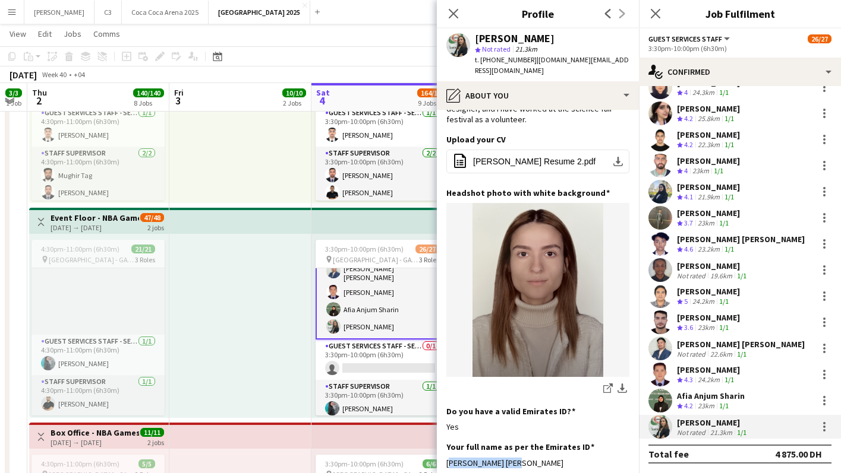
scroll to position [0, 0]
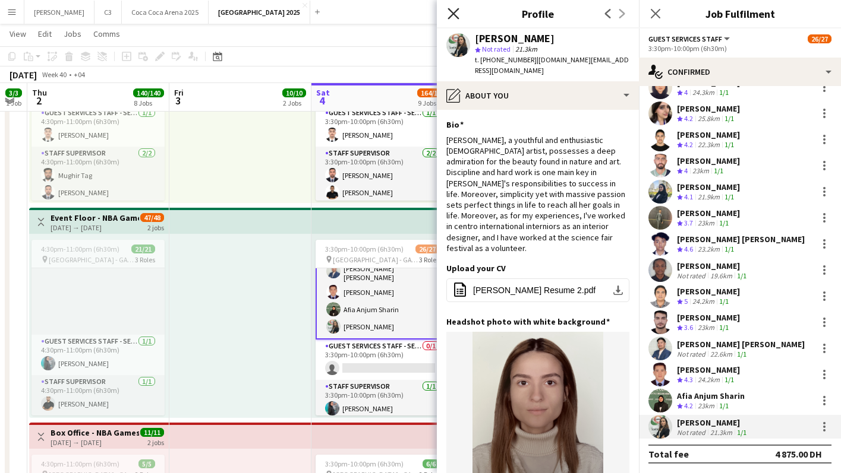
click at [455, 11] on icon at bounding box center [452, 13] width 11 height 11
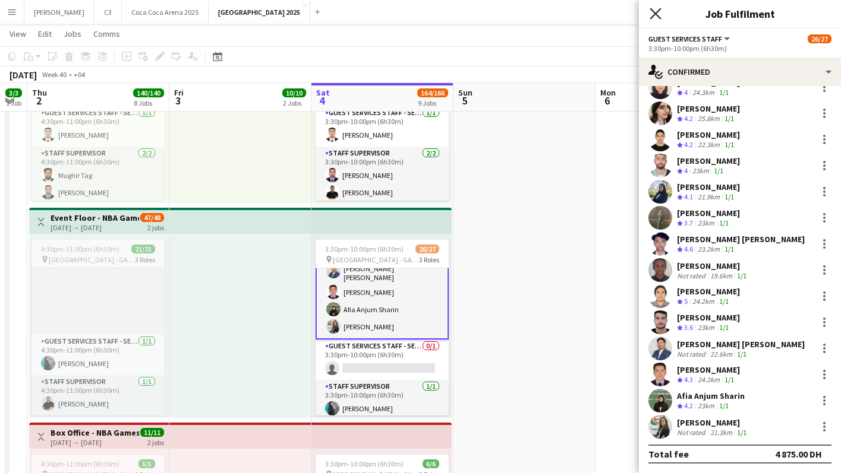
click at [656, 11] on icon "Close pop-in" at bounding box center [654, 13] width 11 height 11
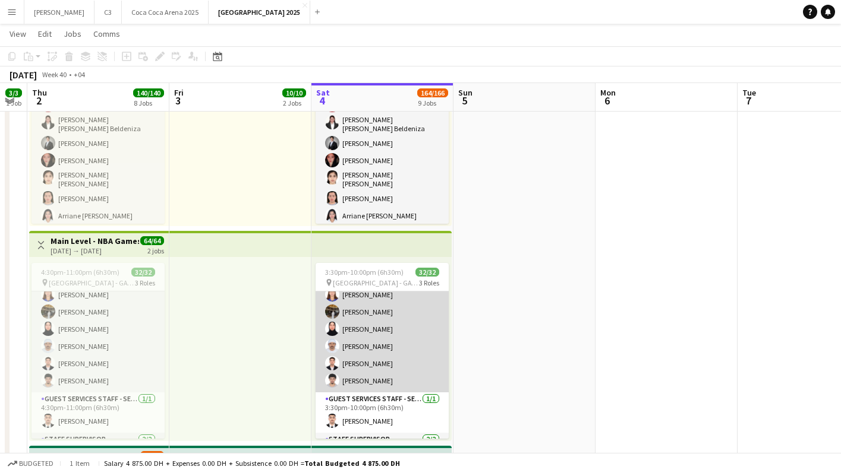
scroll to position [473, 0]
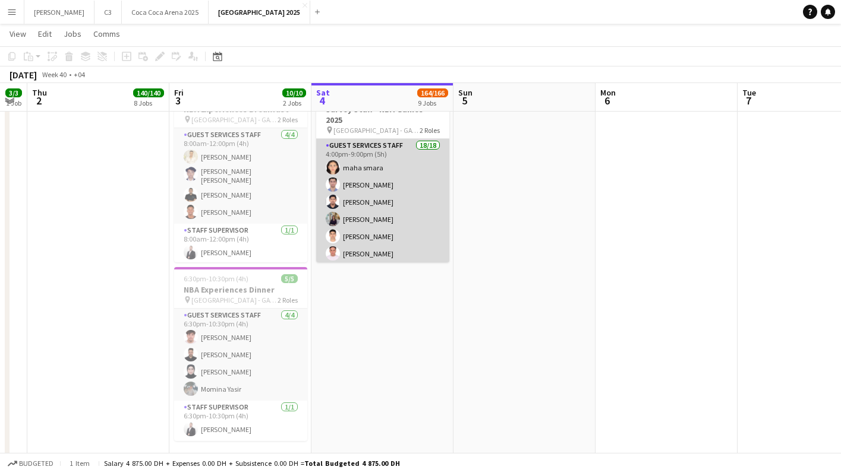
click at [399, 223] on app-card-role "Guest Services Staff 18/18 4:00pm-9:00pm (5h) maha smara [PERSON_NAME] [PERSON_…" at bounding box center [382, 307] width 133 height 337
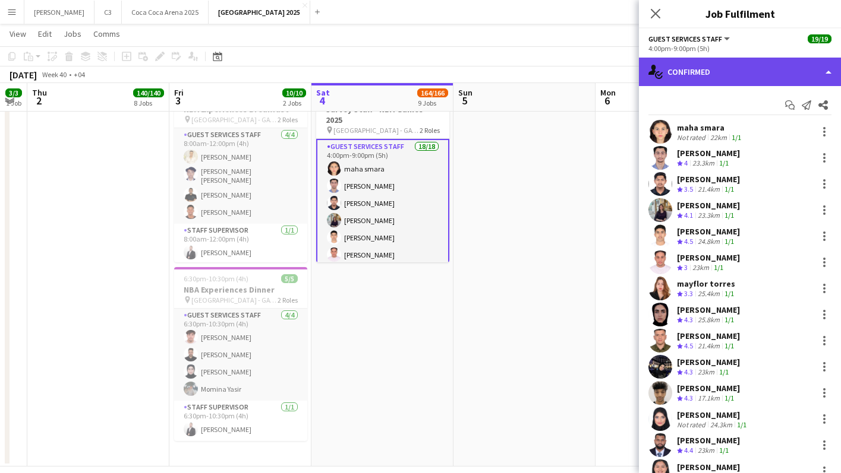
click at [719, 82] on div "single-neutral-actions-check-2 Confirmed" at bounding box center [740, 72] width 202 height 29
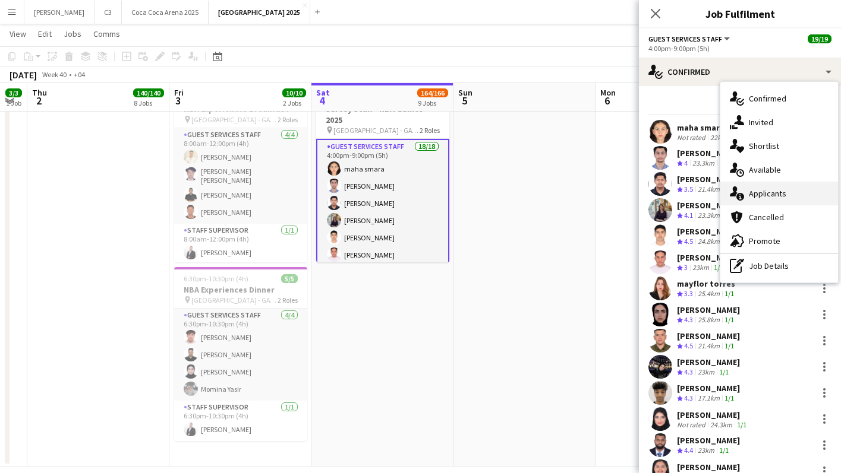
click at [763, 197] on span "Applicants" at bounding box center [767, 193] width 37 height 11
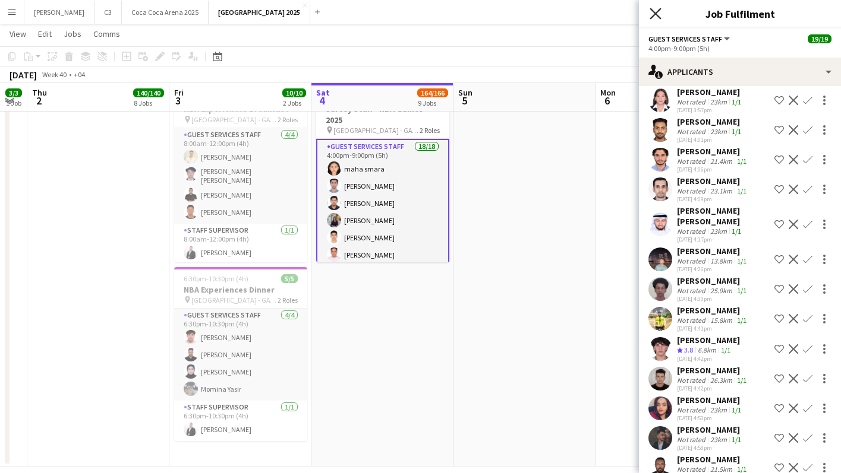
click at [656, 15] on icon at bounding box center [654, 13] width 11 height 11
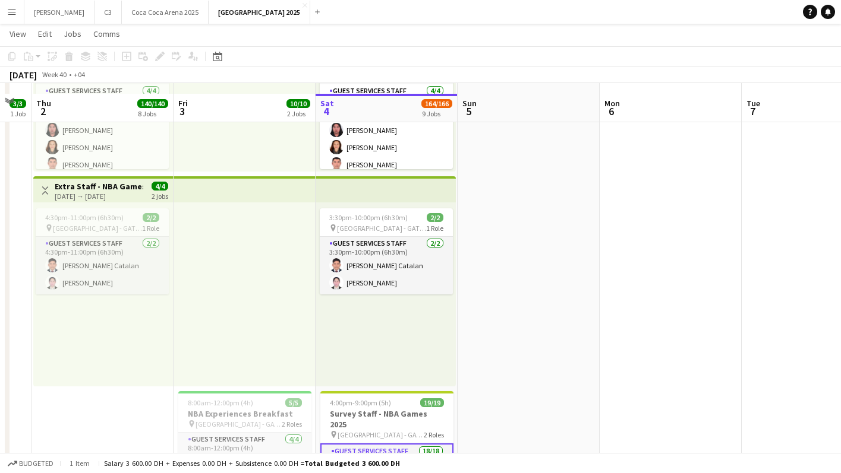
scroll to position [1492, 0]
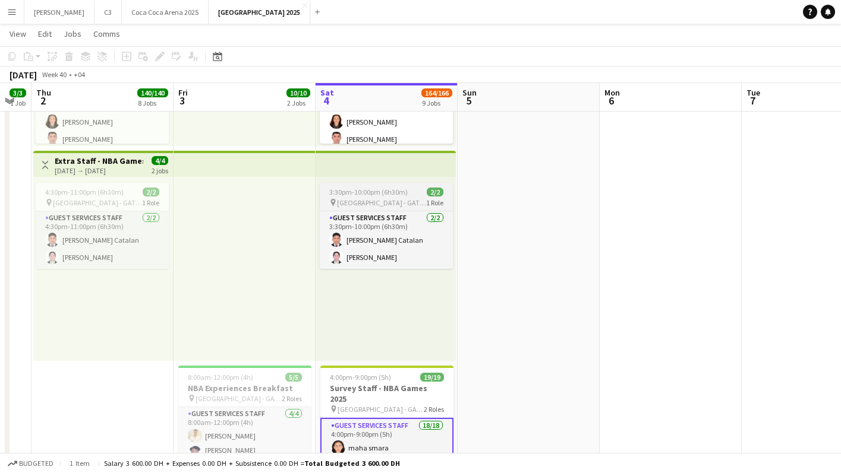
click at [359, 198] on span "[GEOGRAPHIC_DATA] - GATE 7" at bounding box center [381, 202] width 89 height 9
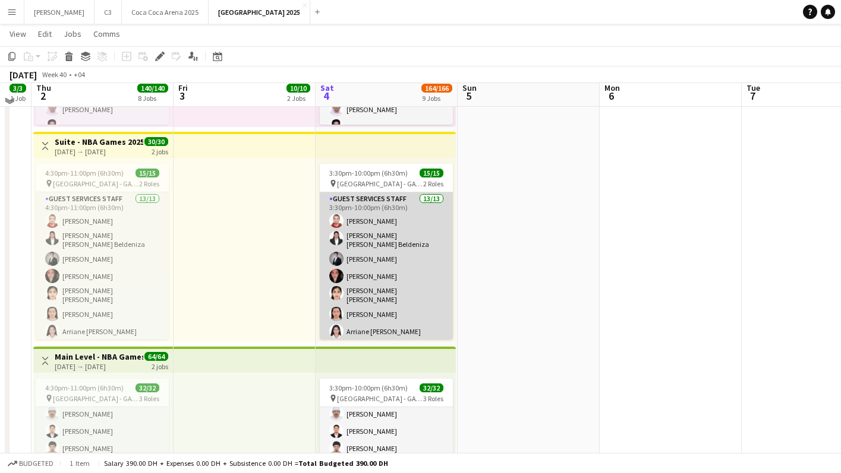
scroll to position [216, 0]
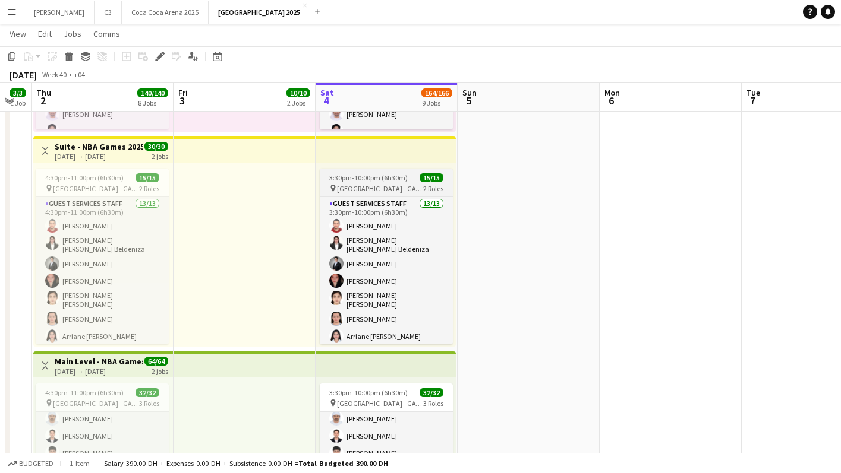
click at [367, 183] on app-job-card "3:30pm-10:00pm (6h30m) 15/15 pin Etihad Arena - GATE 7 2 Roles Guest Services S…" at bounding box center [386, 257] width 133 height 176
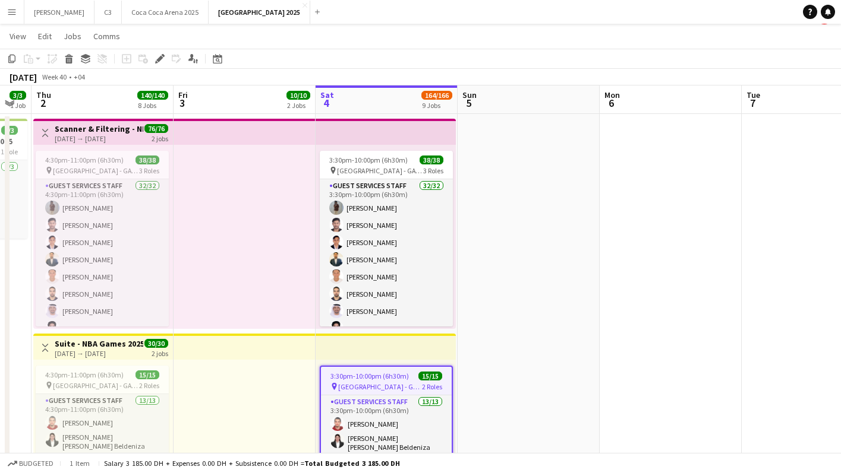
scroll to position [19, 0]
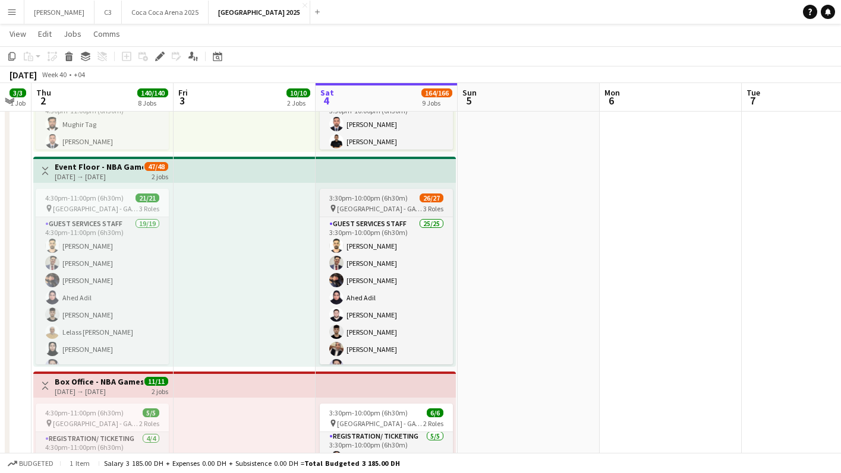
click at [370, 197] on span "3:30pm-10:00pm (6h30m)" at bounding box center [368, 198] width 78 height 9
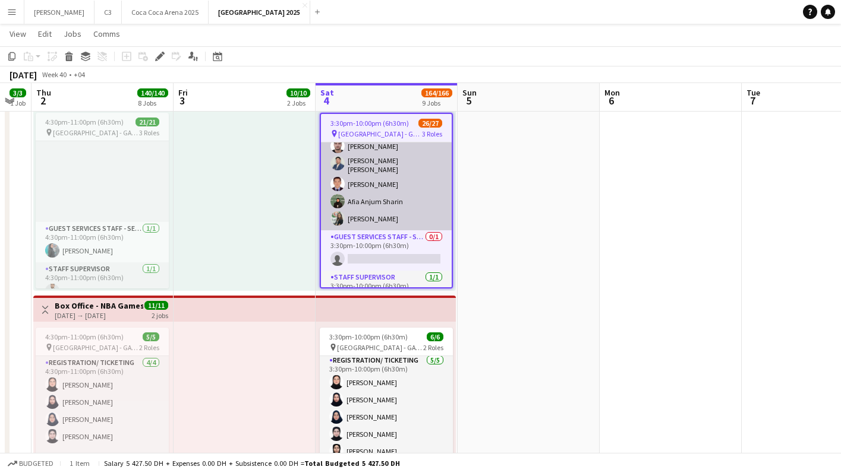
click at [395, 197] on app-card-role "Guest Services Staff 25/25 3:30pm-10:00pm (6h30m) [PERSON_NAME] [PERSON_NAME] […" at bounding box center [386, -1] width 131 height 461
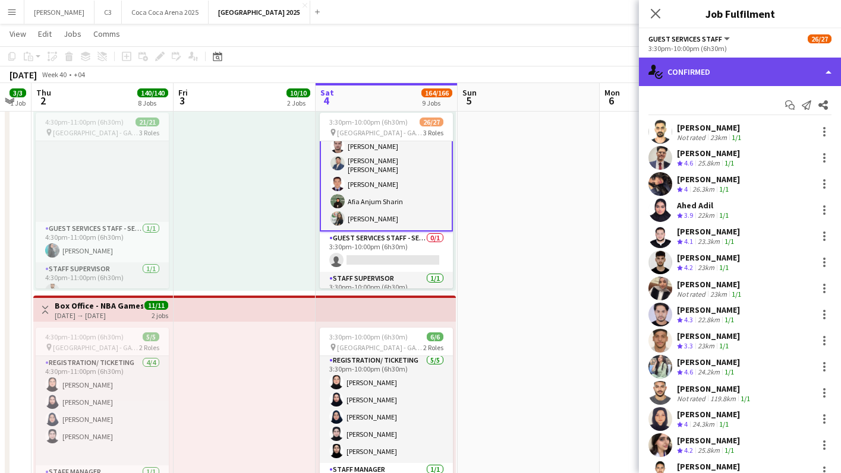
click at [711, 69] on div "single-neutral-actions-check-2 Confirmed" at bounding box center [740, 72] width 202 height 29
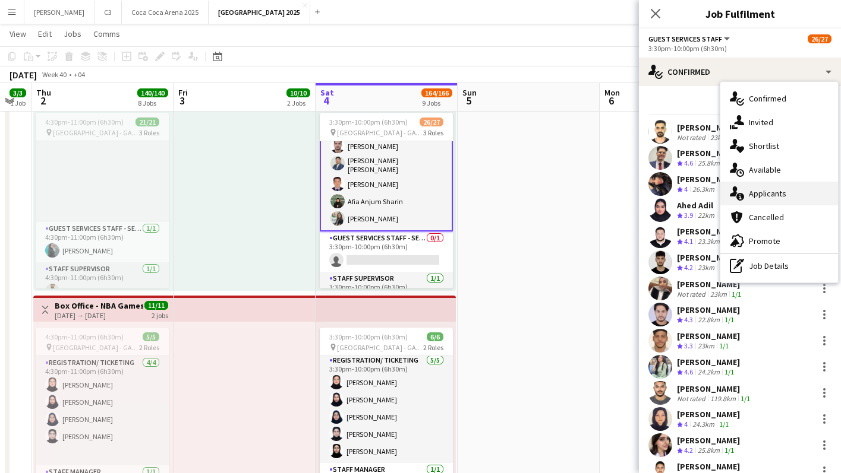
click at [753, 200] on div "single-neutral-actions-information Applicants" at bounding box center [779, 194] width 118 height 24
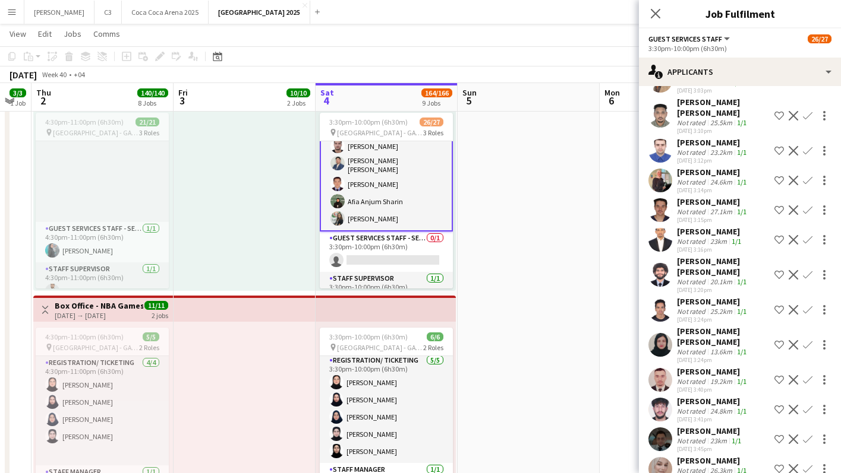
click at [696, 473] on div "29-09-2025 3:48pm" at bounding box center [713, 479] width 72 height 8
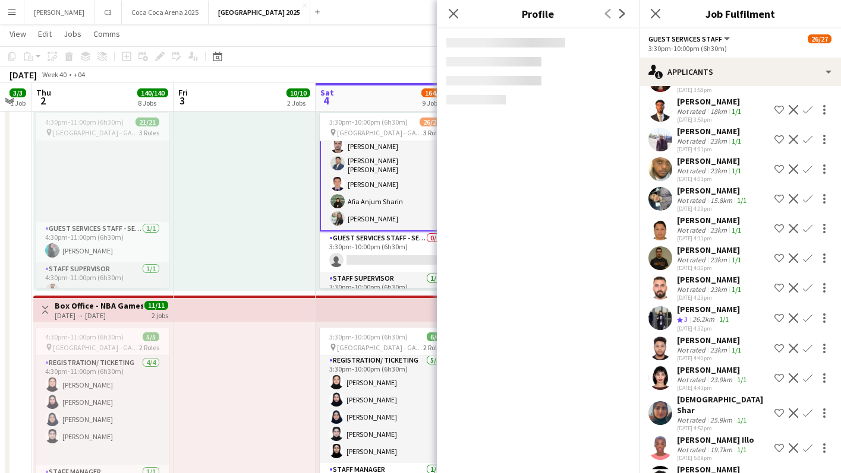
scroll to position [5100, 0]
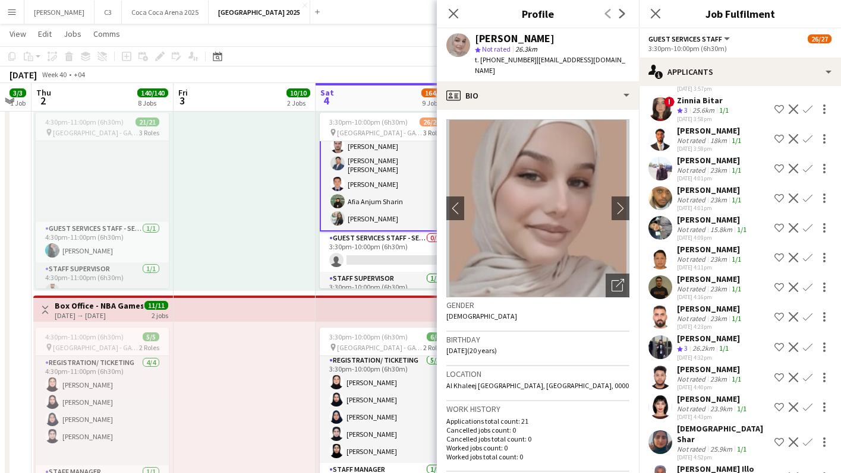
click at [664, 336] on app-user-avatar at bounding box center [660, 348] width 24 height 24
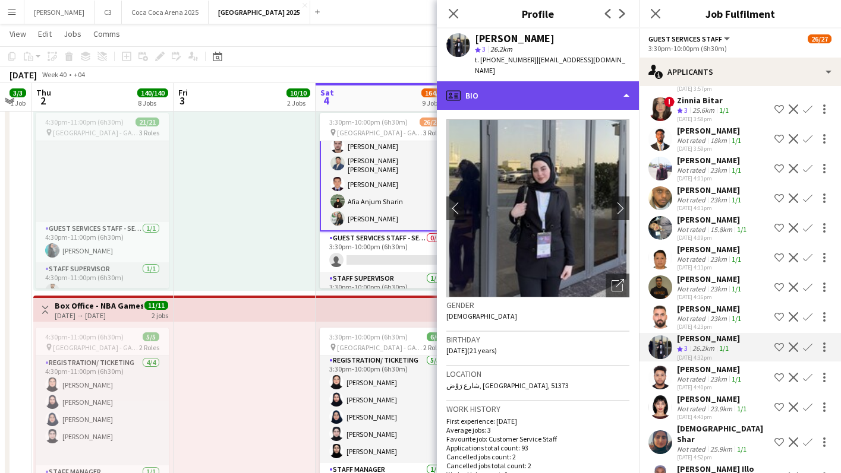
click at [541, 81] on div "profile Bio" at bounding box center [538, 95] width 202 height 29
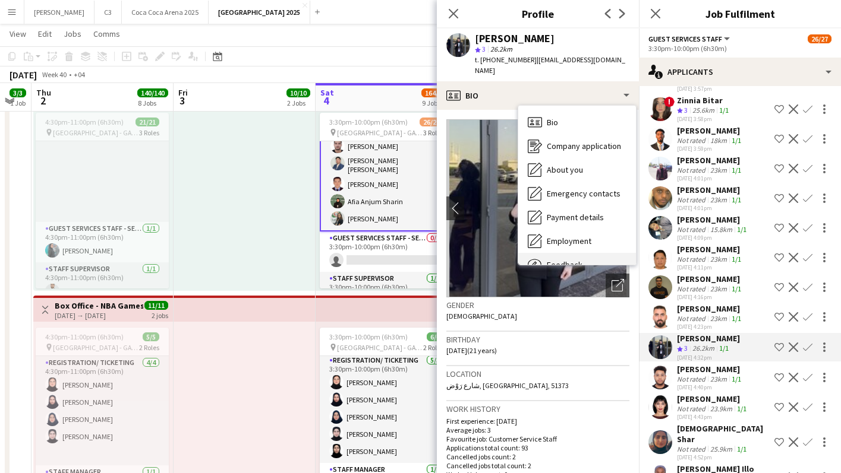
click at [556, 253] on div "Feedback Feedback" at bounding box center [577, 265] width 118 height 24
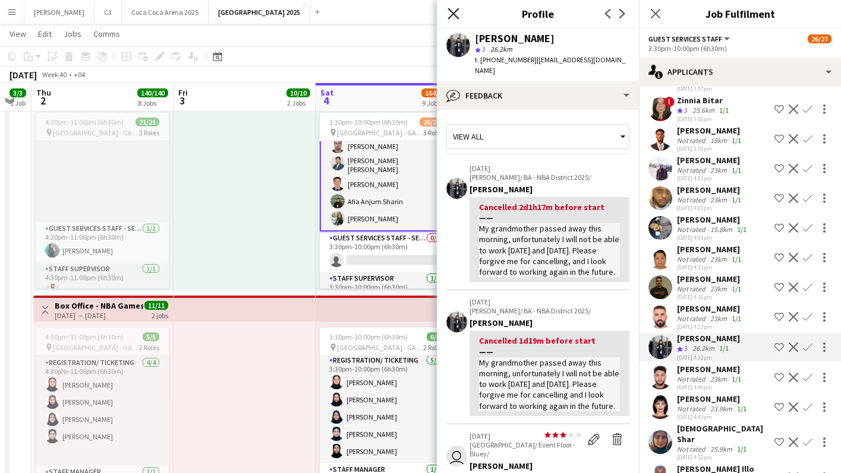
click at [456, 14] on icon "Close pop-in" at bounding box center [452, 13] width 11 height 11
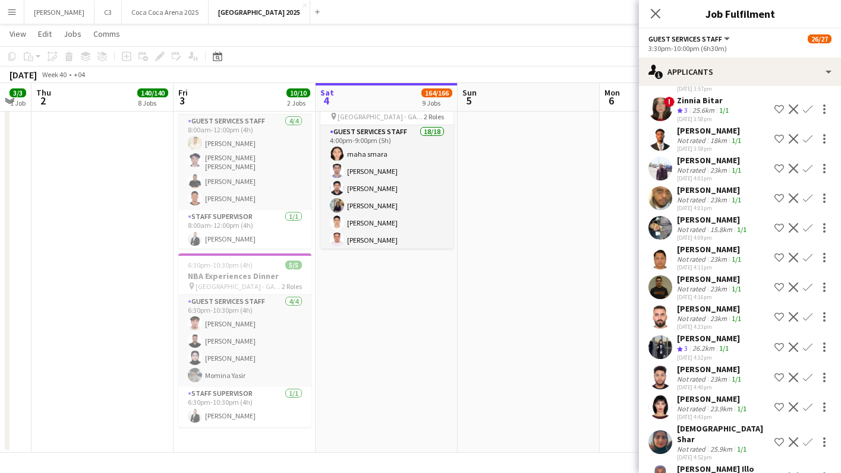
scroll to position [1741, 0]
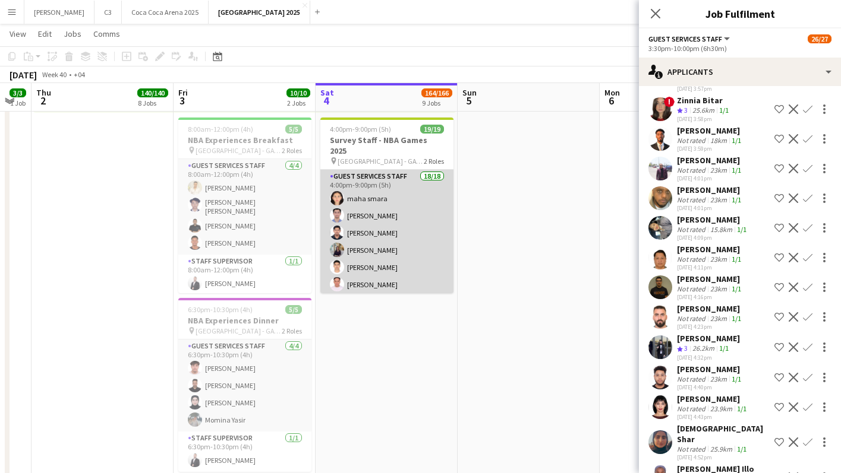
click at [405, 253] on app-card-role "Guest Services Staff 18/18 4:00pm-9:00pm (5h) maha smara [PERSON_NAME] [PERSON_…" at bounding box center [386, 338] width 133 height 337
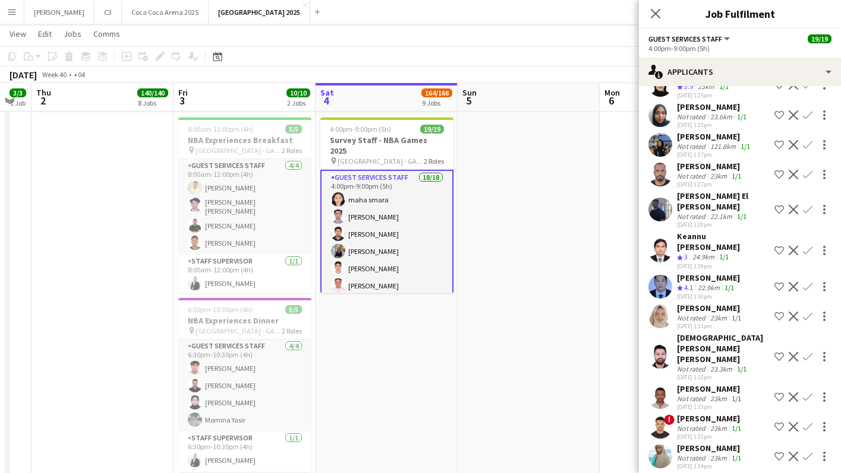
scroll to position [1066, 0]
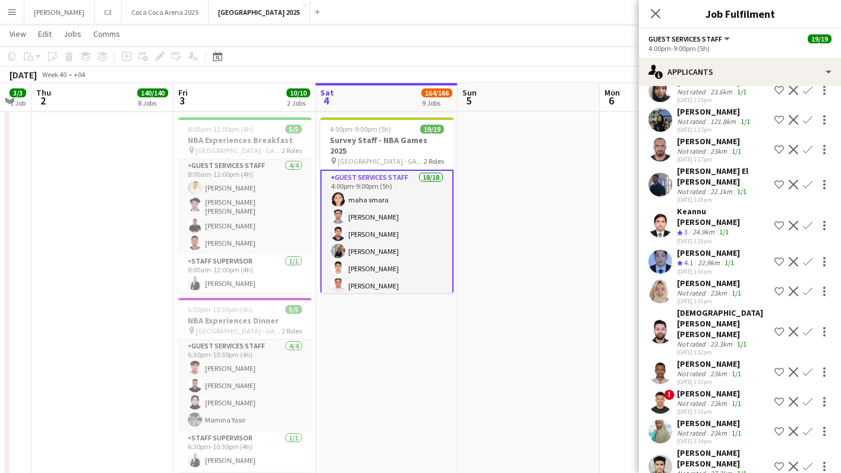
click at [652, 214] on app-user-avatar at bounding box center [660, 226] width 24 height 24
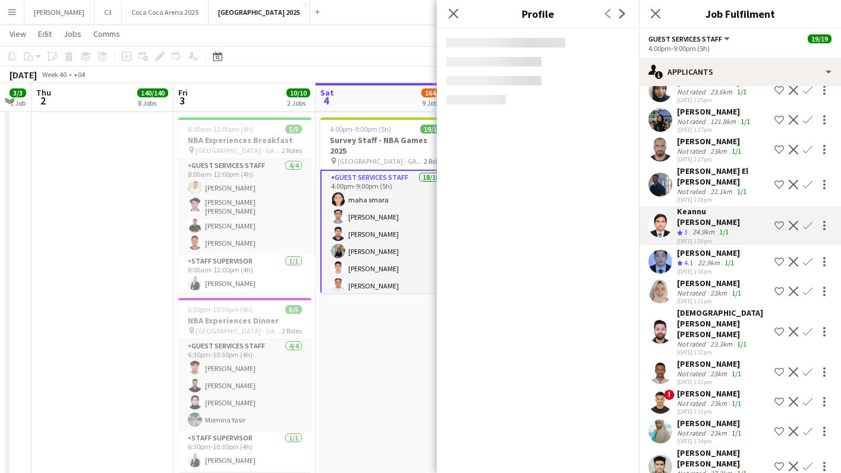
click at [658, 250] on app-user-avatar at bounding box center [660, 262] width 24 height 24
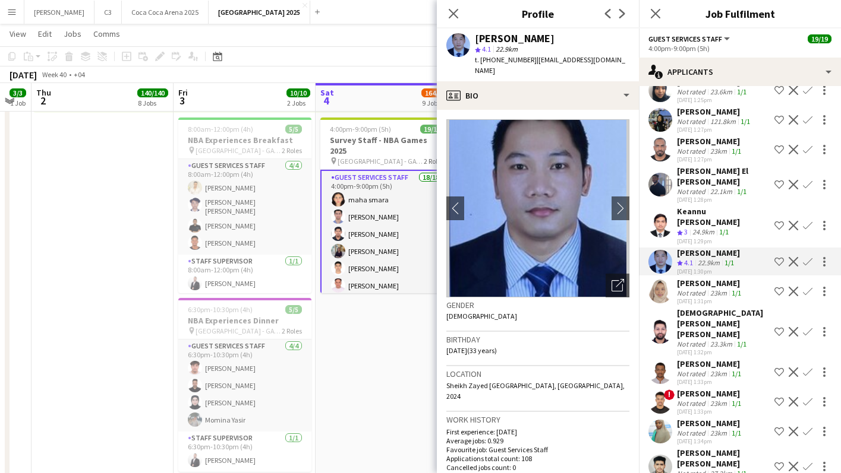
drag, startPoint x: 512, startPoint y: 60, endPoint x: 479, endPoint y: 58, distance: 32.8
click at [479, 58] on div "t. +971568176134 | marvinjay06021992@gmail.com" at bounding box center [552, 65] width 154 height 21
copy div "+971568176134 |"
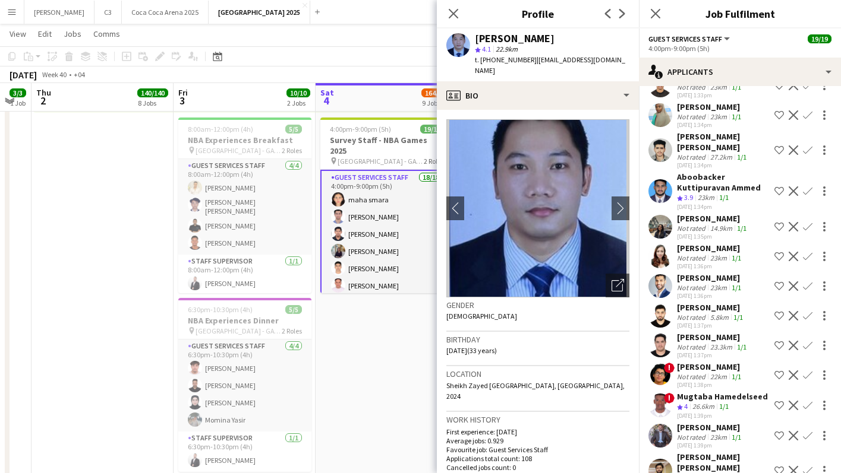
scroll to position [1388, 0]
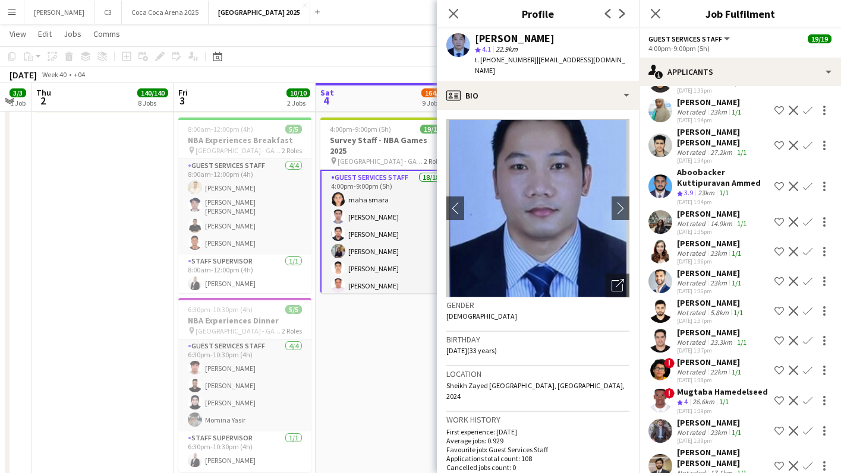
click at [657, 175] on app-user-avatar at bounding box center [660, 187] width 24 height 24
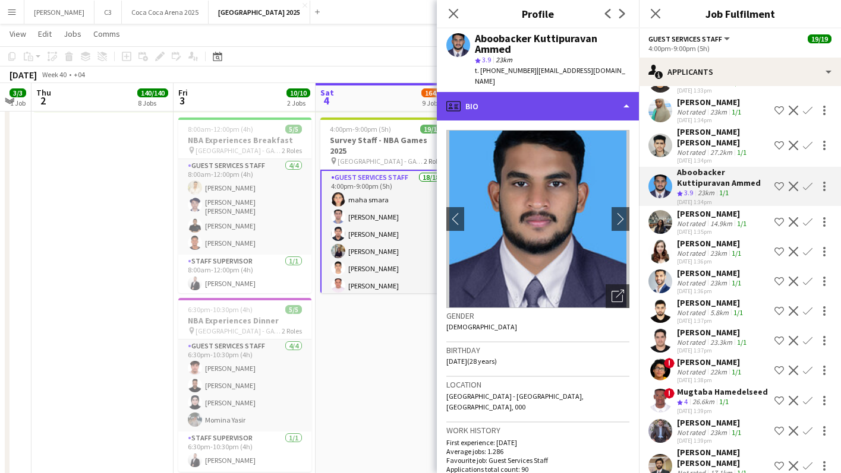
click at [523, 92] on div "profile Bio" at bounding box center [538, 106] width 202 height 29
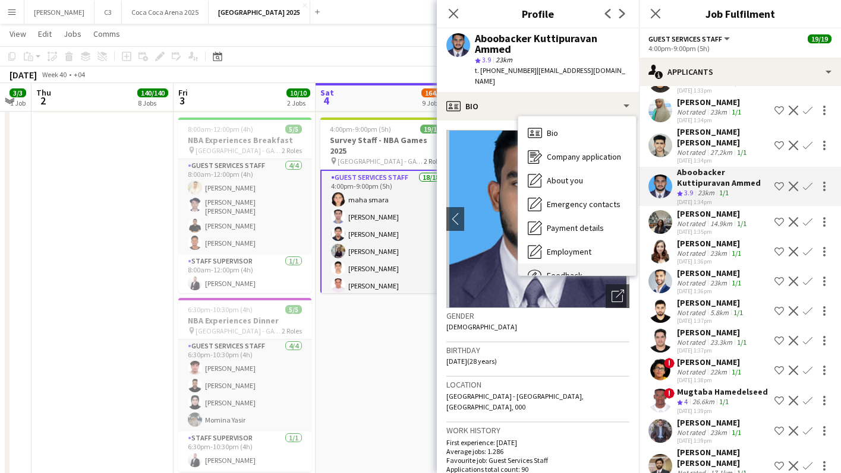
click at [546, 264] on div "Feedback Feedback" at bounding box center [577, 276] width 118 height 24
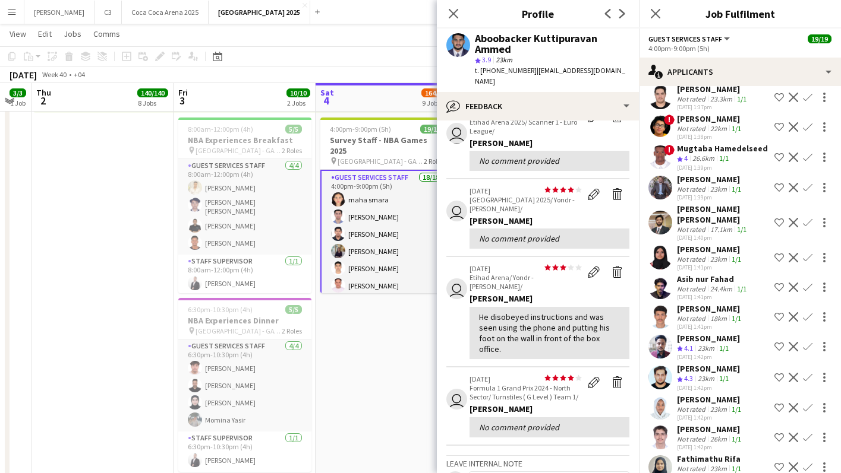
scroll to position [1644, 0]
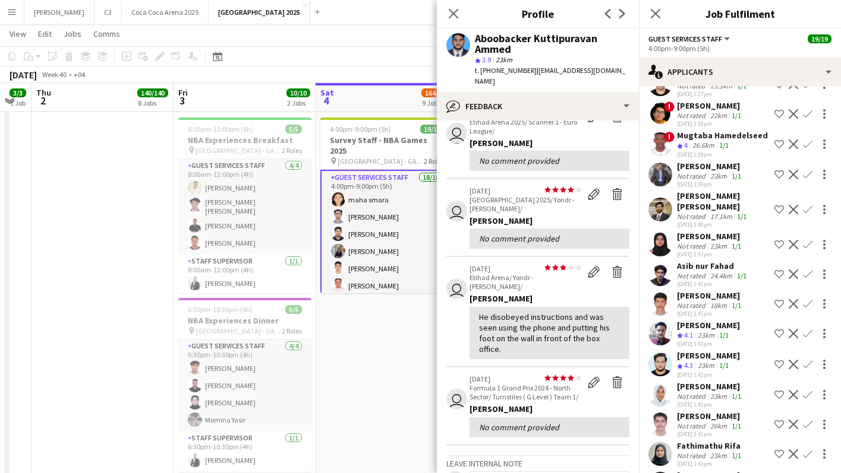
drag, startPoint x: 654, startPoint y: 278, endPoint x: 693, endPoint y: 274, distance: 40.0
click at [654, 322] on app-user-avatar at bounding box center [660, 334] width 24 height 24
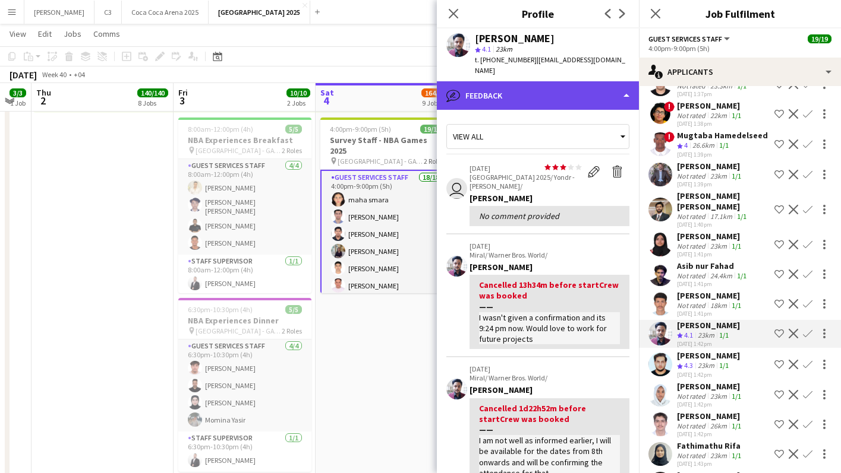
click at [557, 89] on div "bubble-pencil Feedback" at bounding box center [538, 95] width 202 height 29
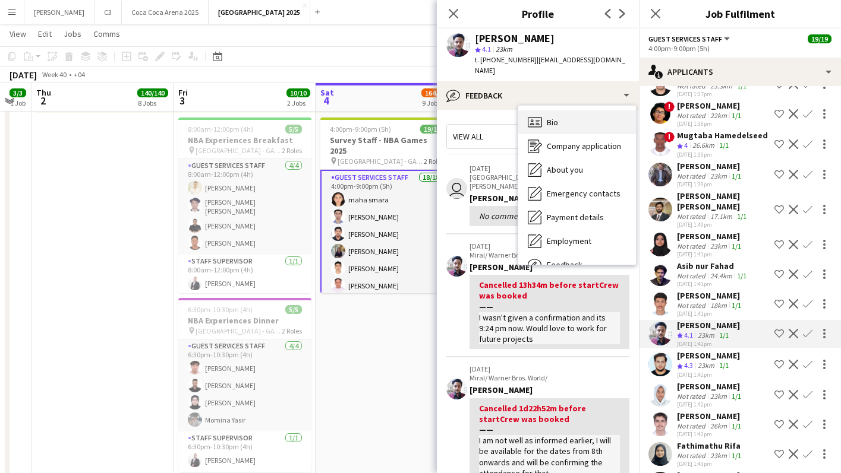
click at [567, 112] on div "Bio Bio" at bounding box center [577, 123] width 118 height 24
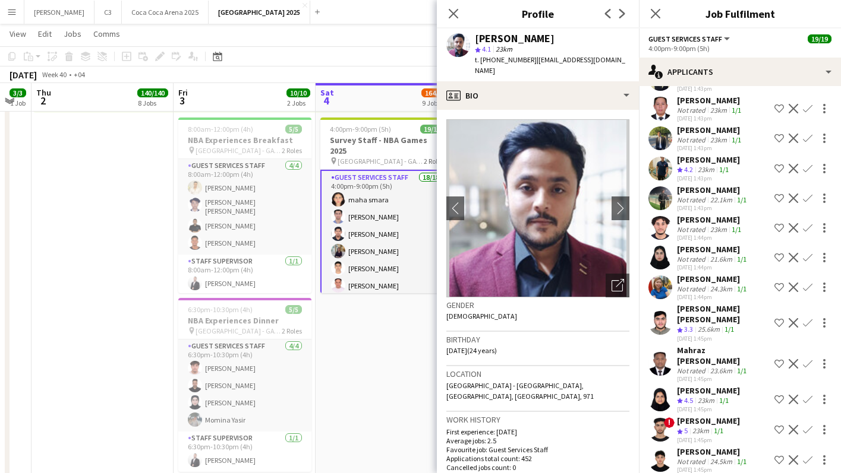
scroll to position [2111, 0]
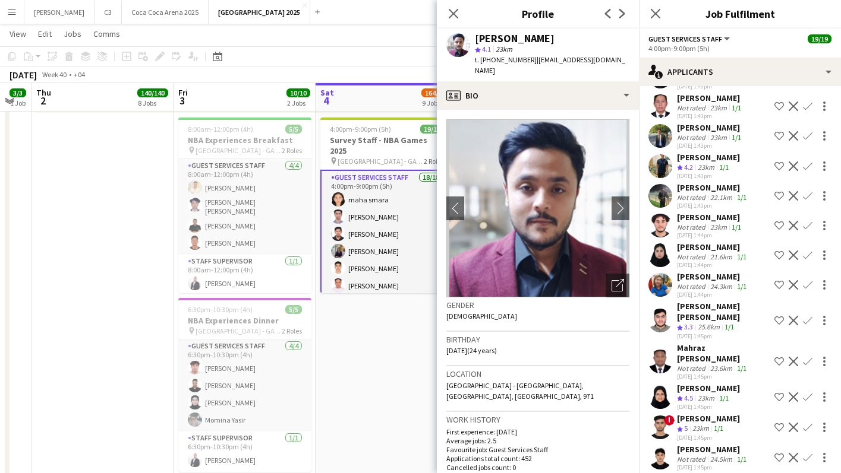
drag, startPoint x: 657, startPoint y: 111, endPoint x: 656, endPoint y: 121, distance: 10.1
click at [657, 154] on app-user-avatar at bounding box center [660, 166] width 24 height 24
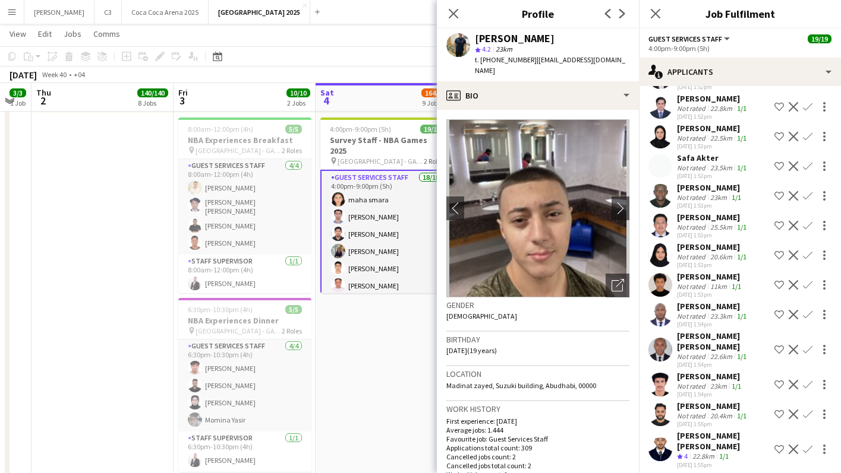
scroll to position [3513, 0]
click at [662, 437] on app-user-avatar at bounding box center [660, 449] width 24 height 24
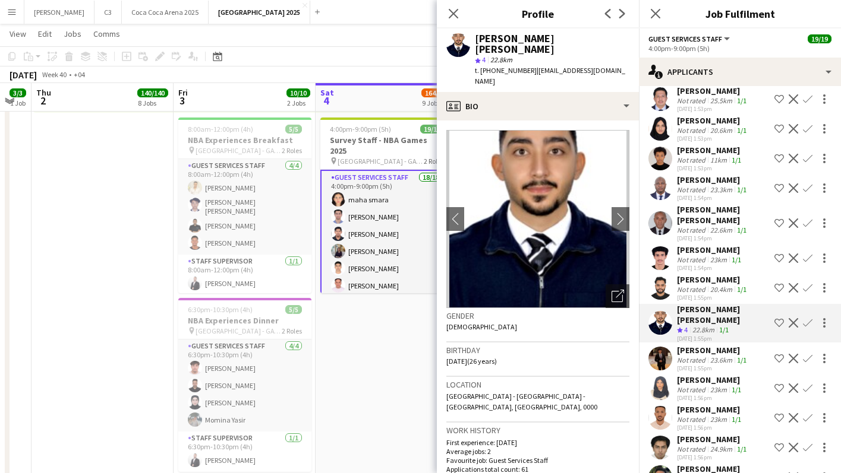
scroll to position [3694, 0]
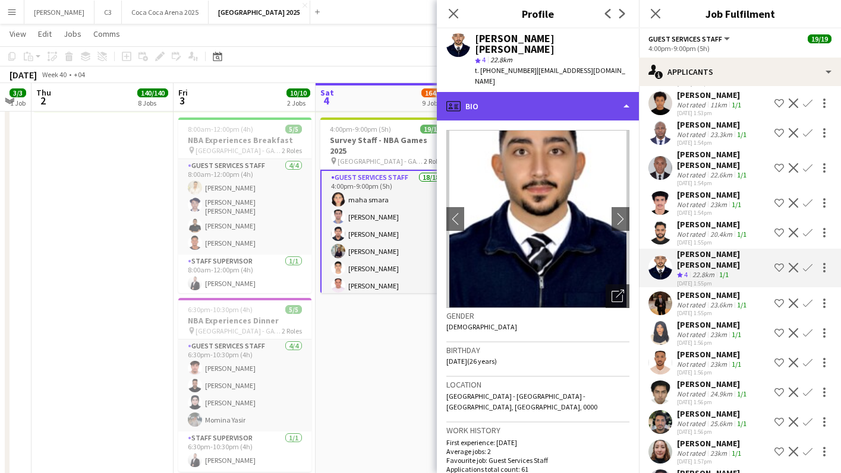
click at [564, 92] on div "profile Bio" at bounding box center [538, 106] width 202 height 29
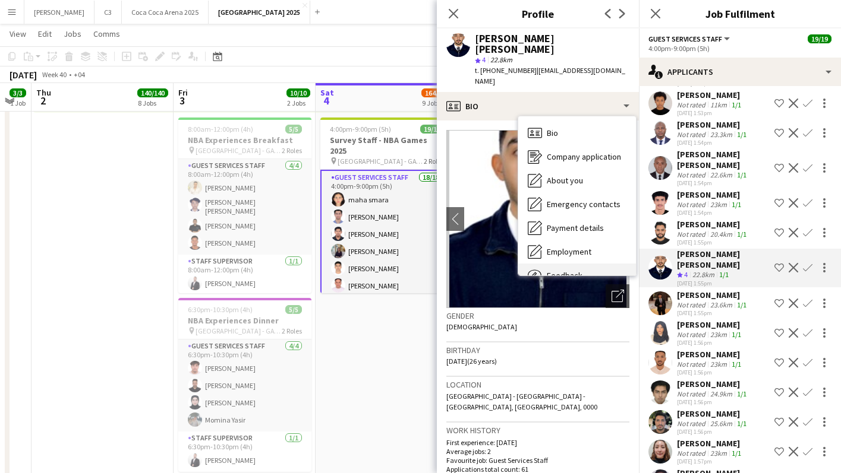
click at [567, 270] on span "Feedback" at bounding box center [565, 275] width 36 height 11
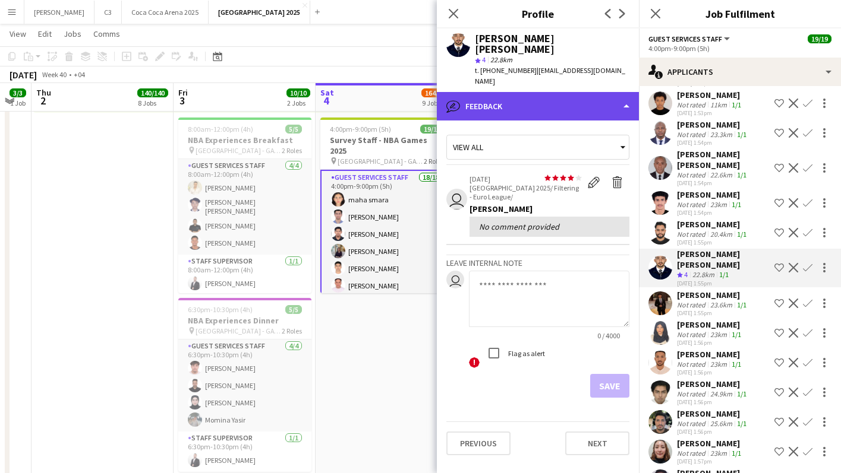
click at [550, 92] on div "bubble-pencil Feedback" at bounding box center [538, 106] width 202 height 29
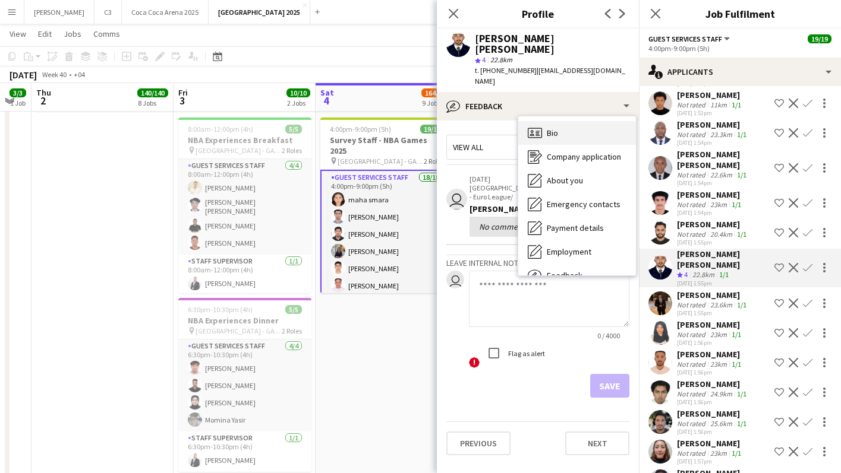
click at [560, 121] on div "Bio Bio" at bounding box center [577, 133] width 118 height 24
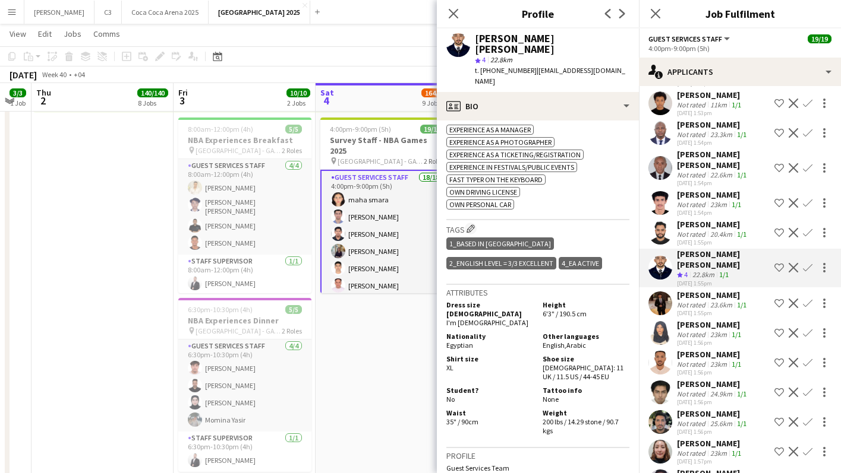
scroll to position [0, 0]
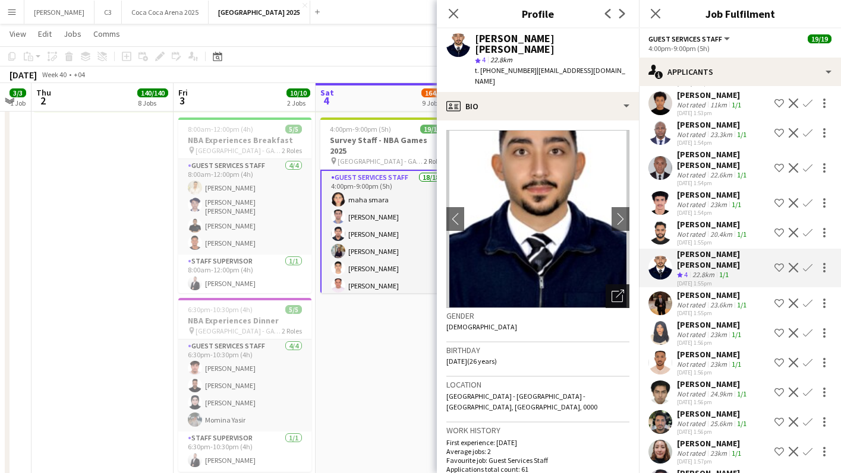
click at [615, 290] on icon "Open photos pop-in" at bounding box center [617, 296] width 12 height 12
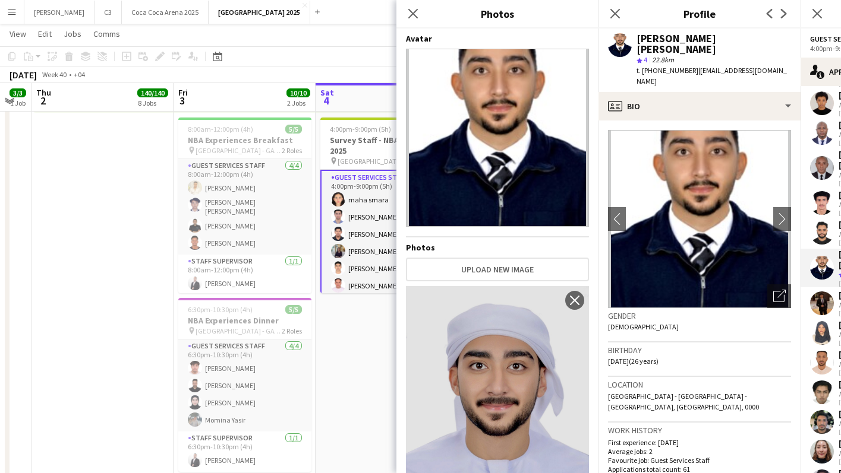
scroll to position [114, 0]
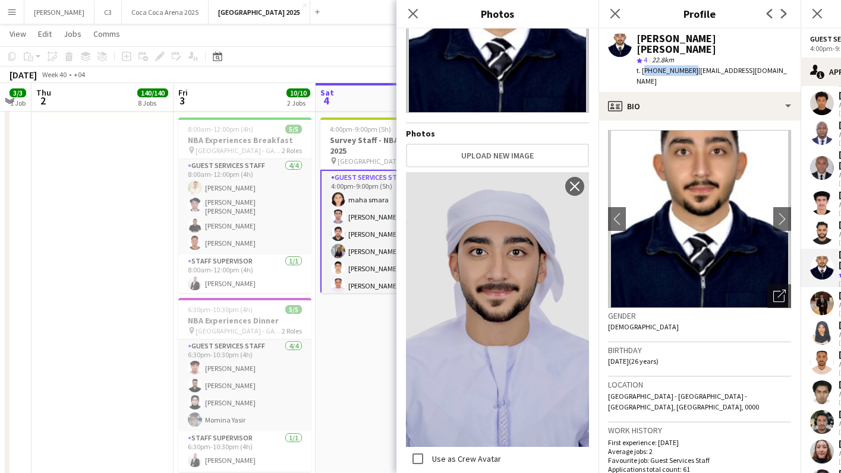
drag, startPoint x: 689, startPoint y: 58, endPoint x: 642, endPoint y: 57, distance: 46.4
click at [642, 66] on span "t. +971501223101" at bounding box center [667, 70] width 62 height 9
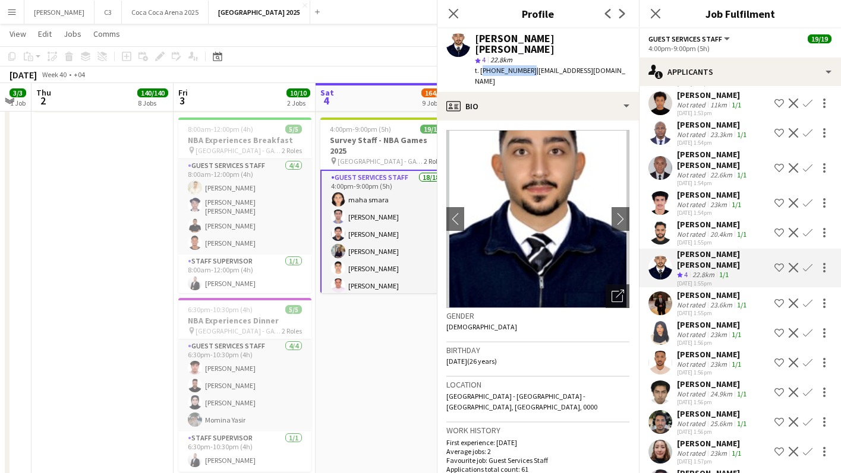
copy span "+971501223101"
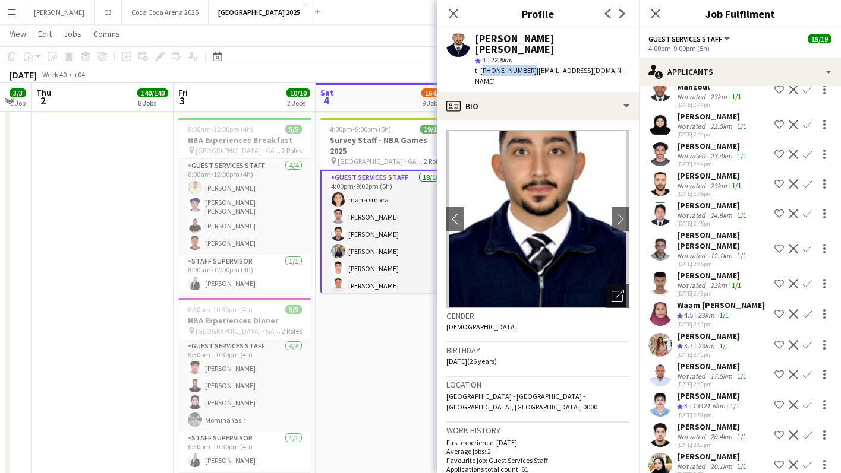
scroll to position [8118, 0]
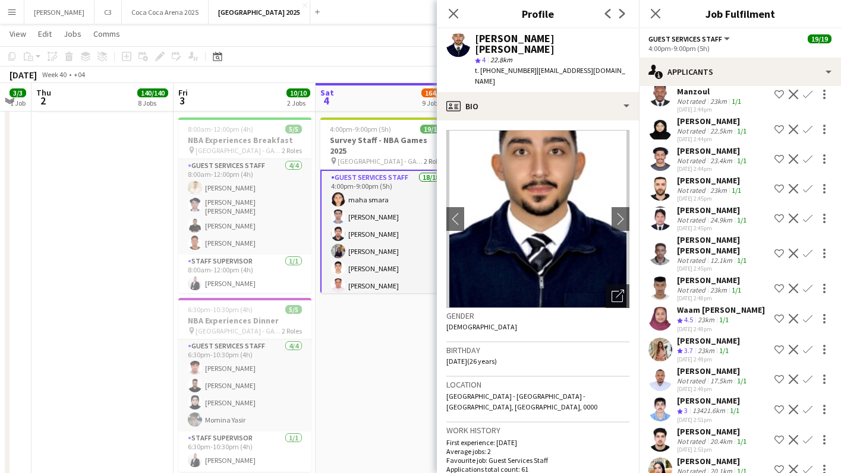
click at [664, 338] on app-user-avatar at bounding box center [660, 350] width 24 height 24
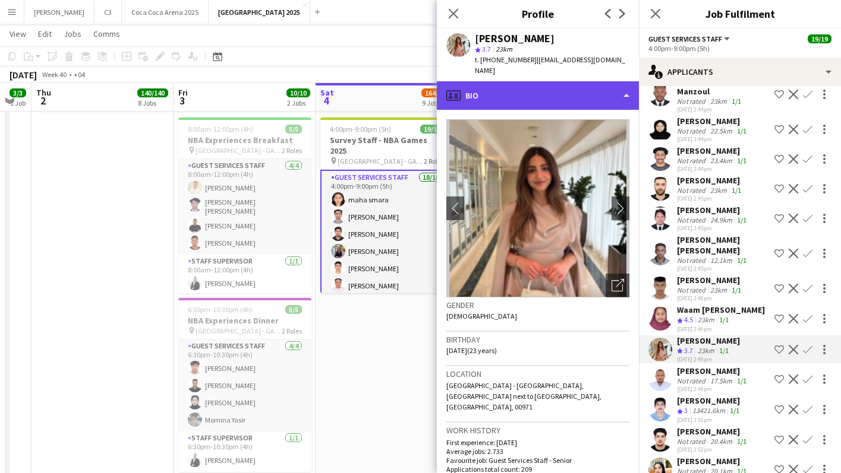
click at [554, 96] on div "profile Bio" at bounding box center [538, 95] width 202 height 29
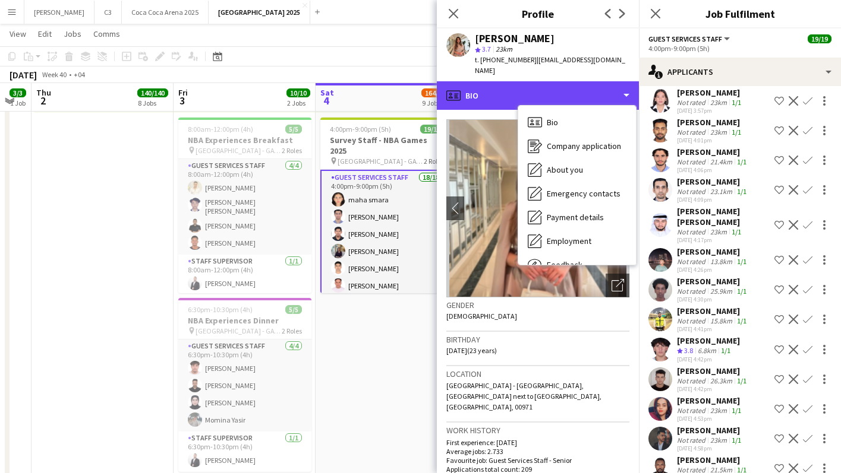
scroll to position [9434, 0]
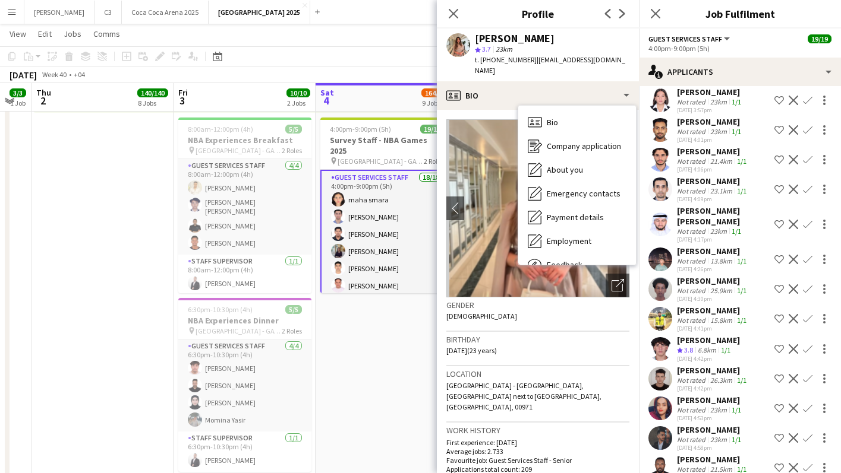
click at [661, 337] on app-user-avatar at bounding box center [660, 349] width 24 height 24
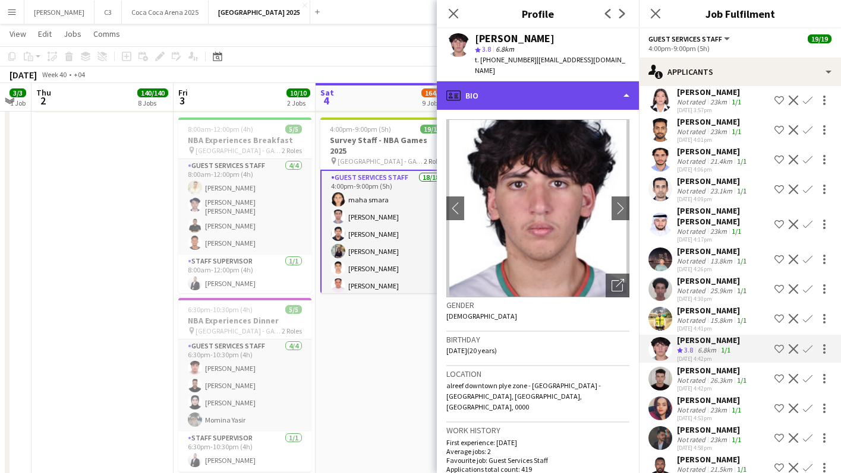
click at [530, 81] on div "profile Bio" at bounding box center [538, 95] width 202 height 29
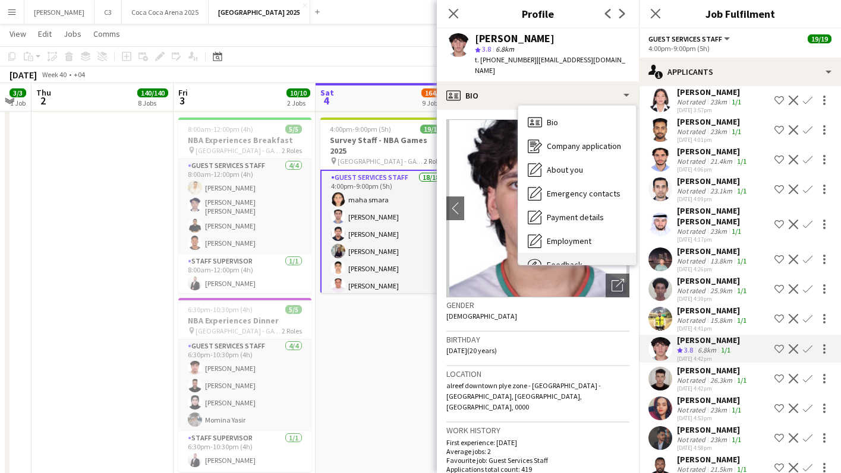
click at [556, 253] on div "Feedback Feedback" at bounding box center [577, 265] width 118 height 24
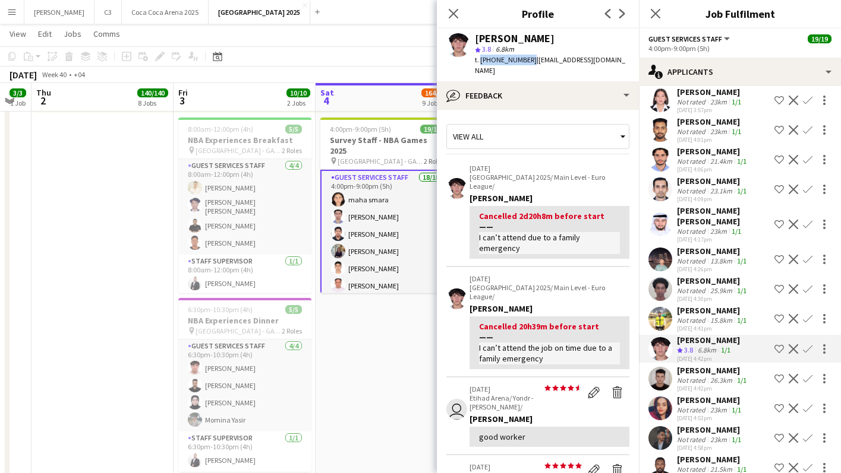
drag, startPoint x: 526, startPoint y: 59, endPoint x: 479, endPoint y: 58, distance: 47.6
click at [479, 58] on span "t. +971501284005" at bounding box center [506, 59] width 62 height 9
copy span "+971501284005"
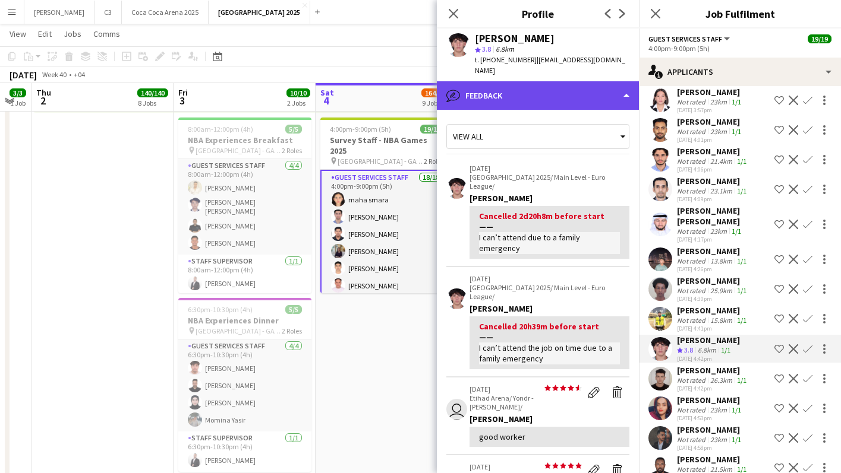
click at [550, 83] on div "bubble-pencil Feedback" at bounding box center [538, 95] width 202 height 29
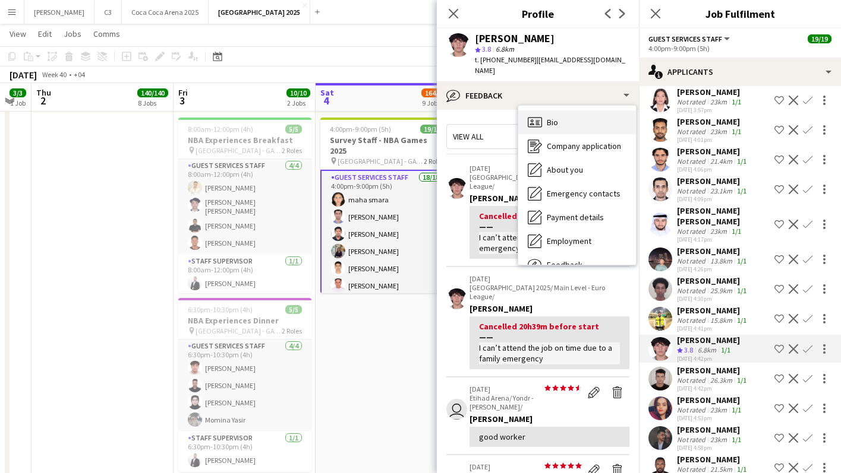
click at [570, 115] on div "Bio Bio" at bounding box center [577, 123] width 118 height 24
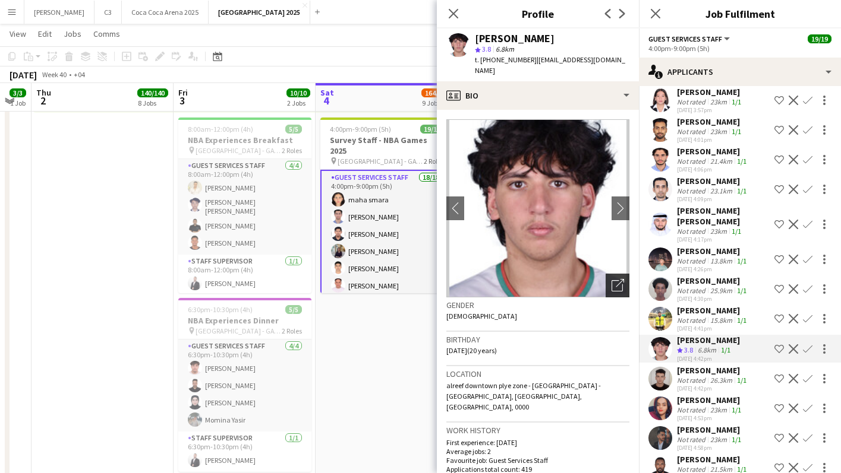
click at [614, 279] on icon "Open photos pop-in" at bounding box center [617, 285] width 12 height 12
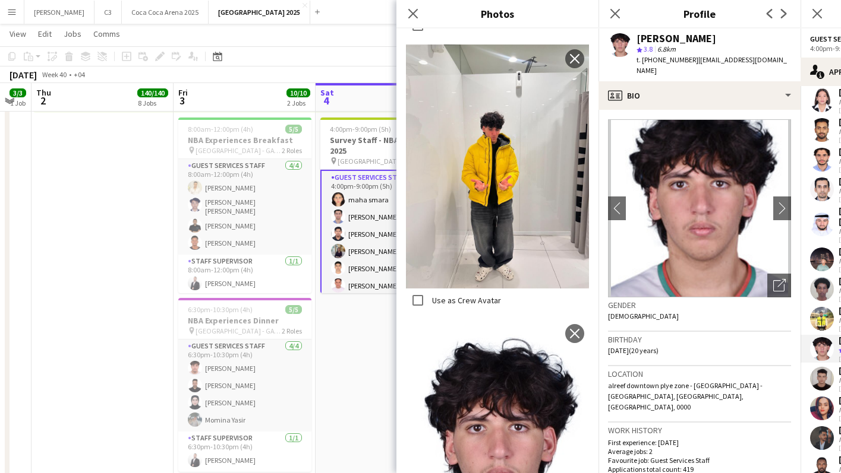
scroll to position [1012, 0]
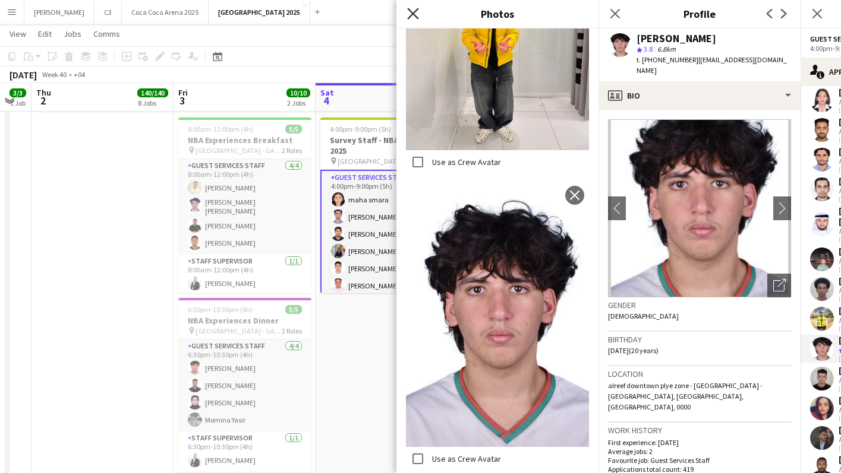
click at [409, 11] on icon "Close pop-in" at bounding box center [412, 13] width 11 height 11
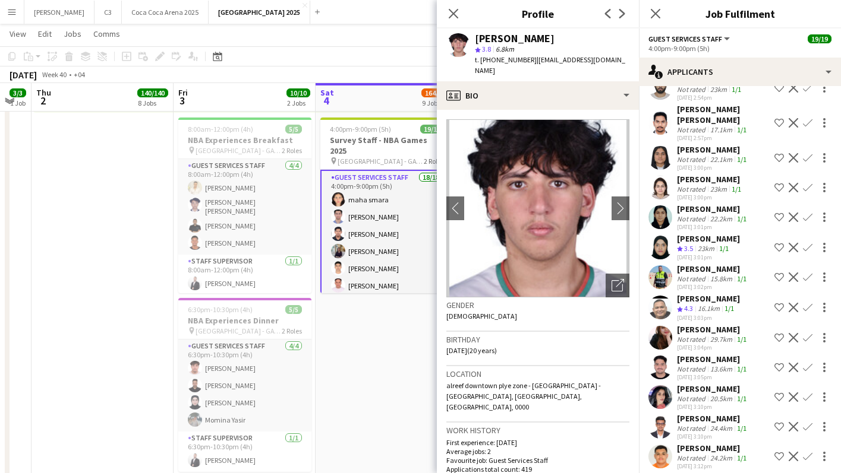
scroll to position [8499, 0]
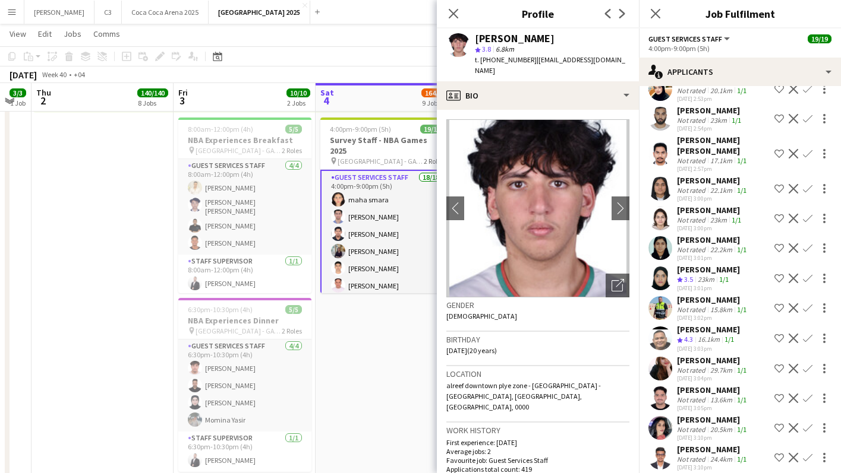
drag, startPoint x: 664, startPoint y: 216, endPoint x: 688, endPoint y: 184, distance: 40.8
click at [664, 327] on app-user-avatar at bounding box center [660, 339] width 24 height 24
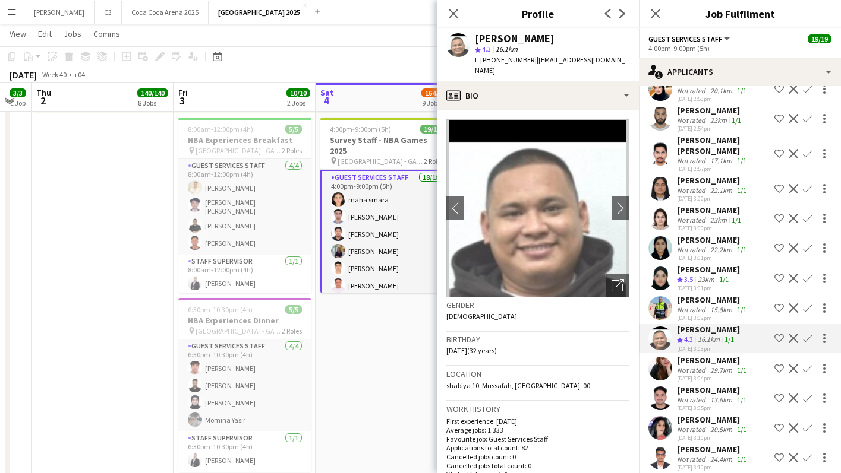
scroll to position [34, 0]
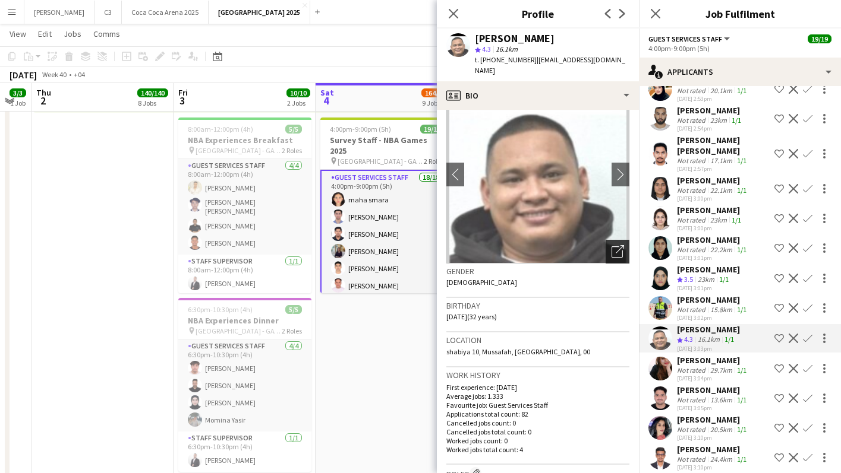
click at [611, 247] on icon at bounding box center [616, 252] width 11 height 11
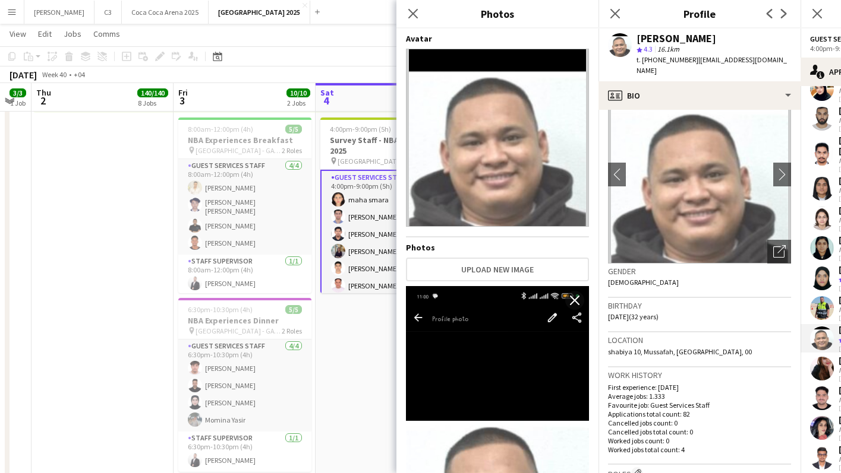
scroll to position [246, 0]
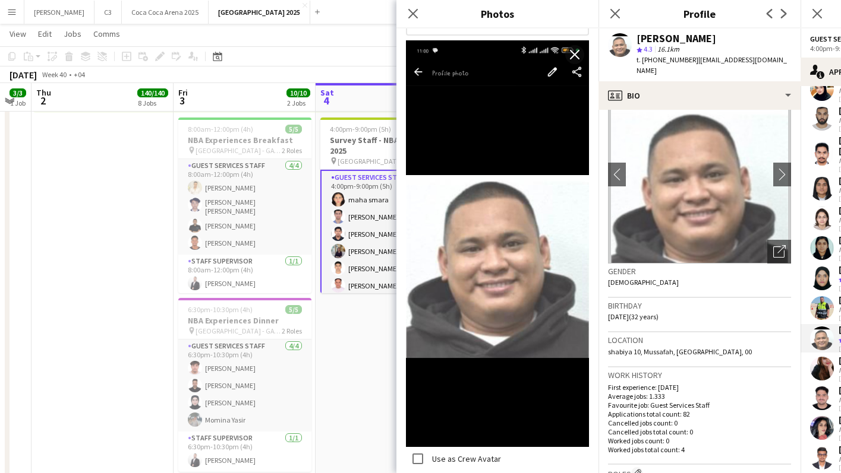
click at [673, 70] on div "Raymund Amiel Fider star 4.3 16.1km t. +971543404875 | amielfider30@gmail.com" at bounding box center [699, 55] width 202 height 53
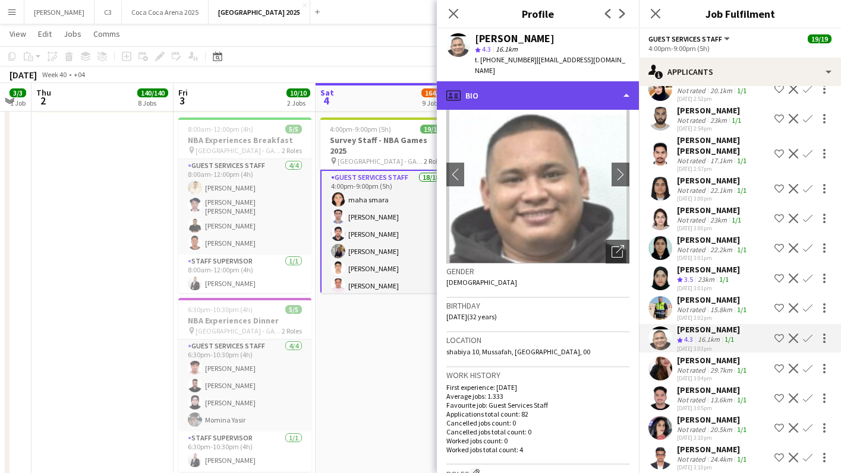
click at [556, 89] on div "profile Bio" at bounding box center [538, 95] width 202 height 29
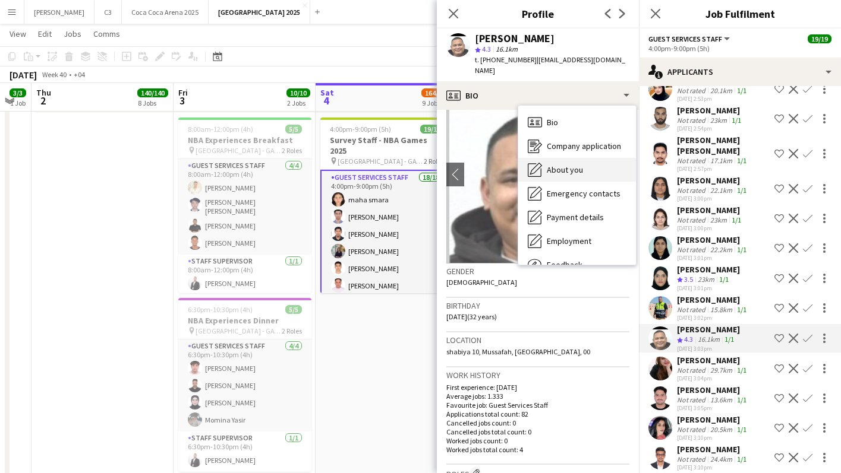
click at [574, 165] on span "About you" at bounding box center [565, 170] width 36 height 11
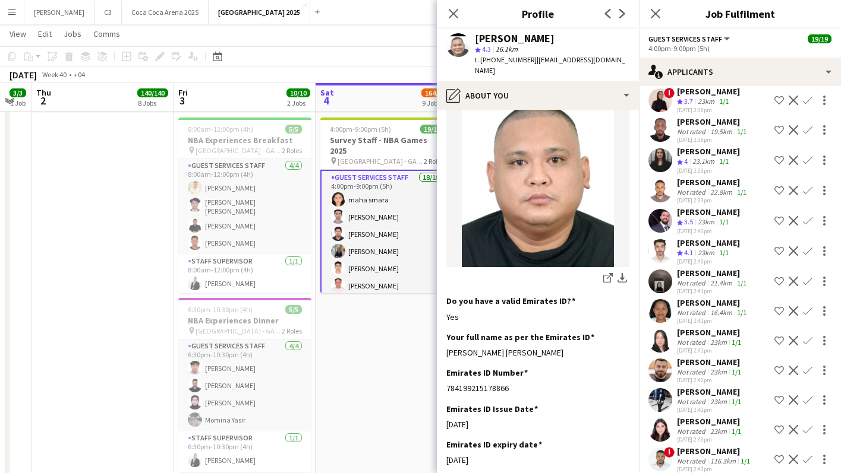
scroll to position [7623, 0]
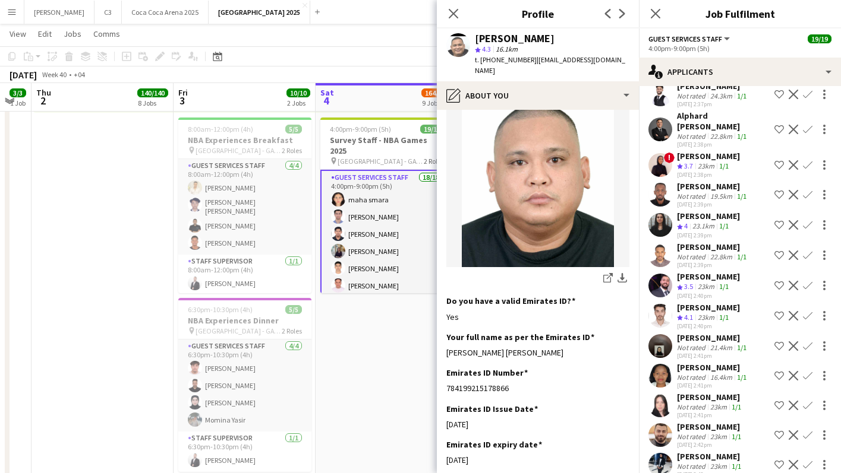
click at [663, 304] on app-user-avatar at bounding box center [660, 316] width 24 height 24
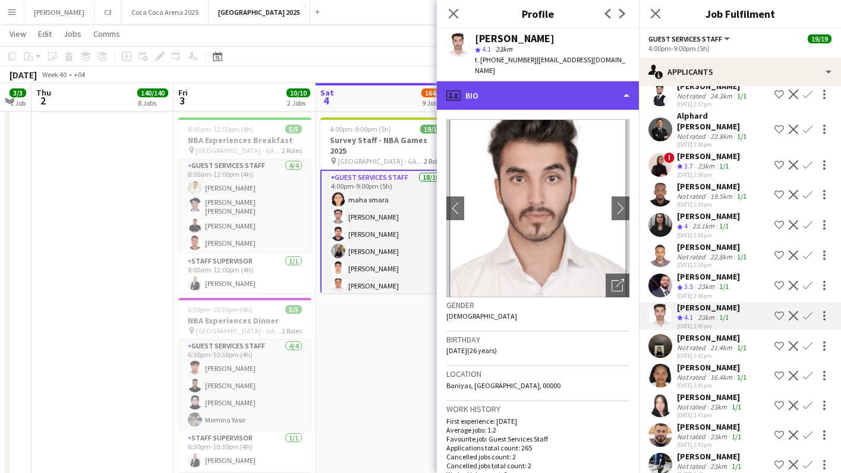
click at [550, 81] on div "profile Bio" at bounding box center [538, 95] width 202 height 29
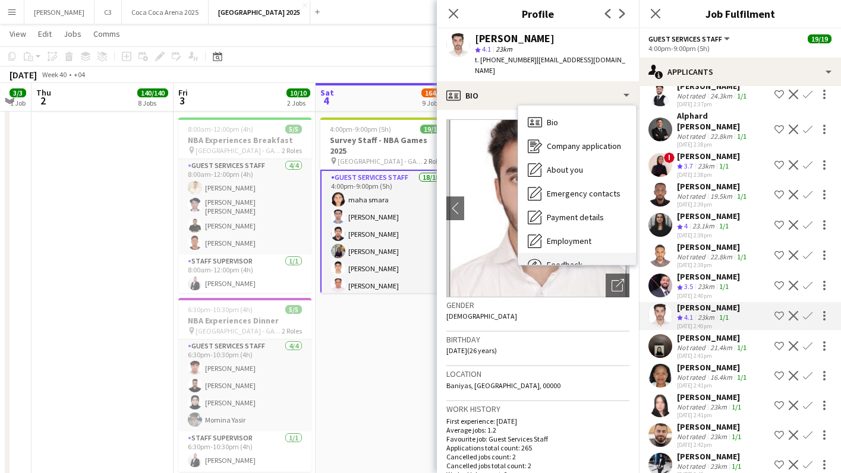
click at [572, 253] on div "Feedback Feedback" at bounding box center [577, 265] width 118 height 24
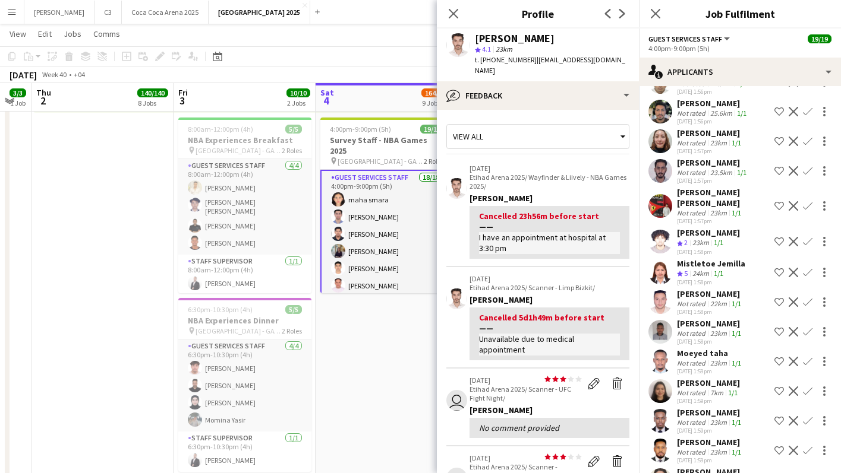
scroll to position [3961, 0]
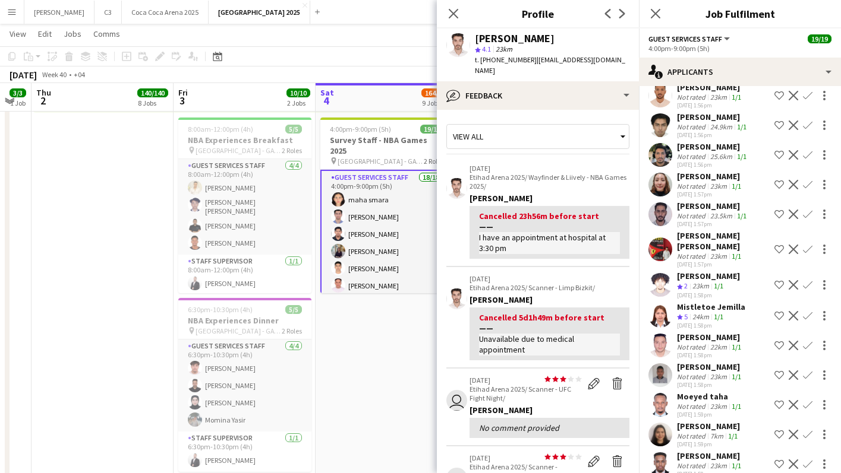
click at [656, 304] on app-user-avatar at bounding box center [660, 316] width 24 height 24
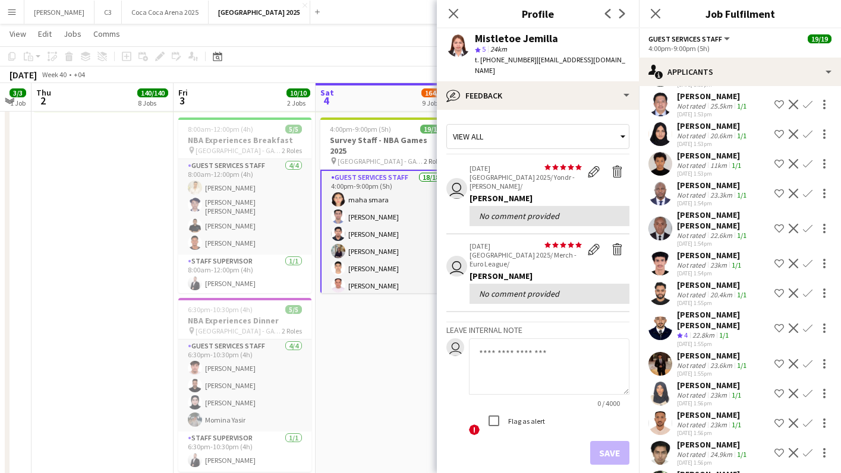
scroll to position [3633, 0]
click at [661, 317] on app-user-avatar at bounding box center [660, 329] width 24 height 24
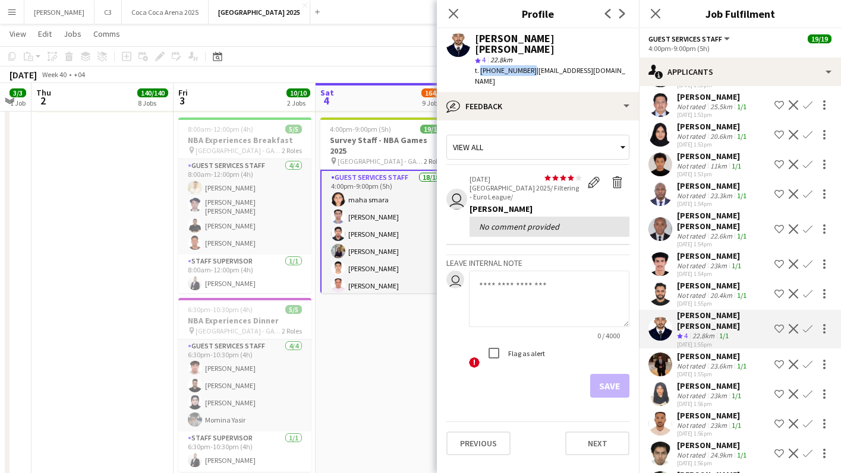
drag, startPoint x: 525, startPoint y: 59, endPoint x: 479, endPoint y: 59, distance: 46.3
click at [479, 66] on span "t. +971501223101" at bounding box center [506, 70] width 62 height 9
copy span "+971501223101"
click at [458, 13] on icon "Close pop-in" at bounding box center [452, 13] width 11 height 11
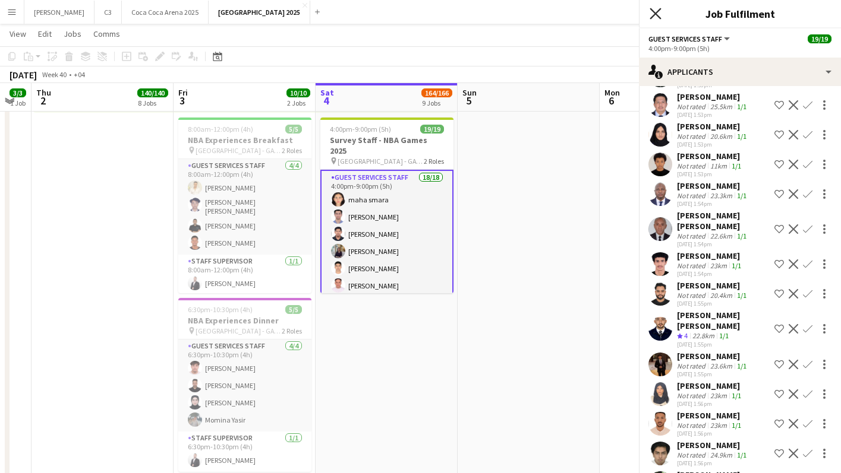
click at [658, 14] on icon "Close pop-in" at bounding box center [654, 13] width 11 height 11
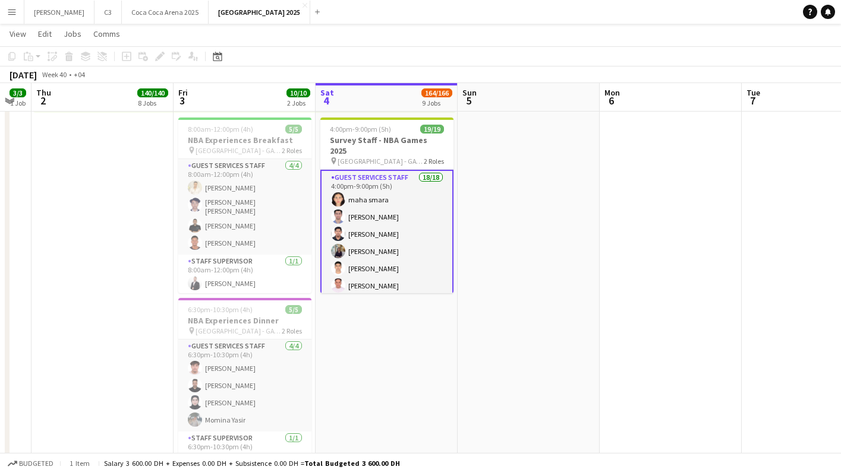
scroll to position [0, 293]
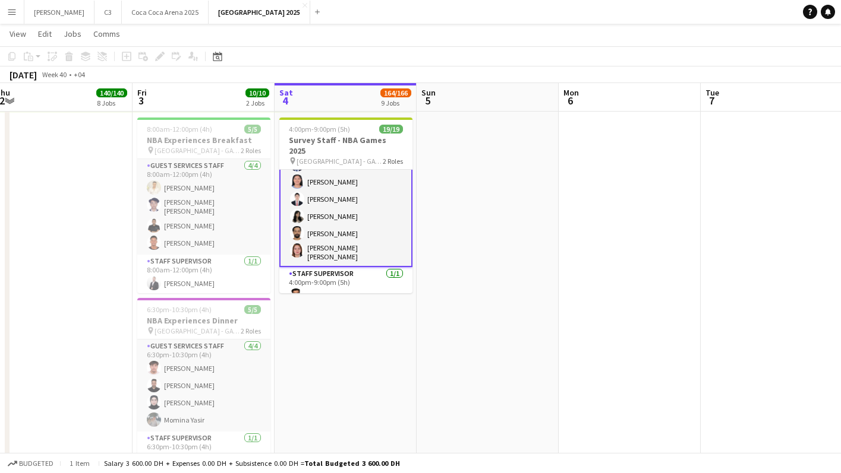
click at [368, 211] on app-card-role "Guest Services Staff 18/18 4:00pm-9:00pm (5h) maha smara [PERSON_NAME] [PERSON_…" at bounding box center [345, 97] width 133 height 339
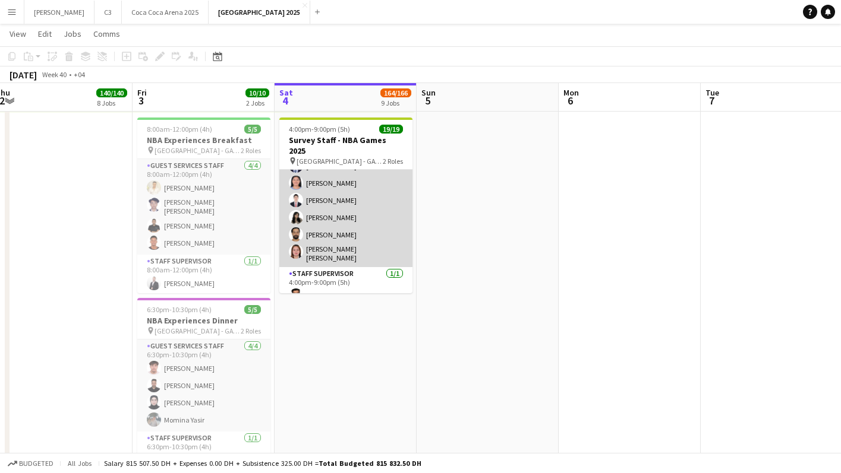
click at [381, 214] on app-card-role "Guest Services Staff 18/18 4:00pm-9:00pm (5h) maha smara [PERSON_NAME] [PERSON_…" at bounding box center [345, 98] width 133 height 337
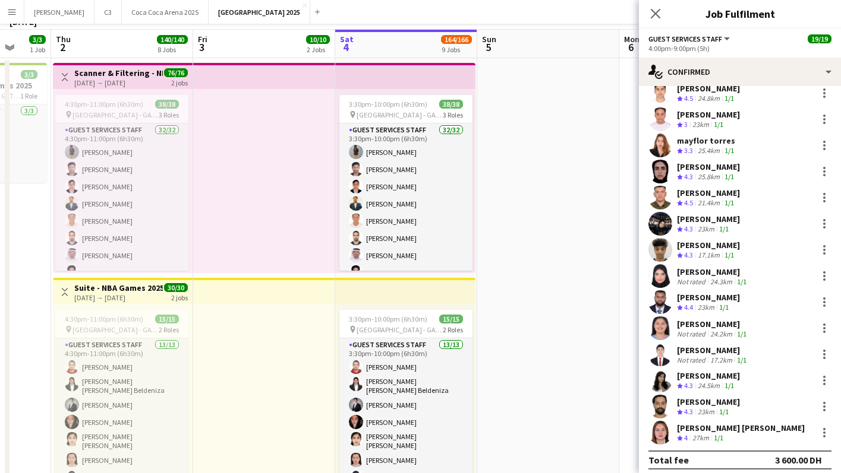
scroll to position [151, 0]
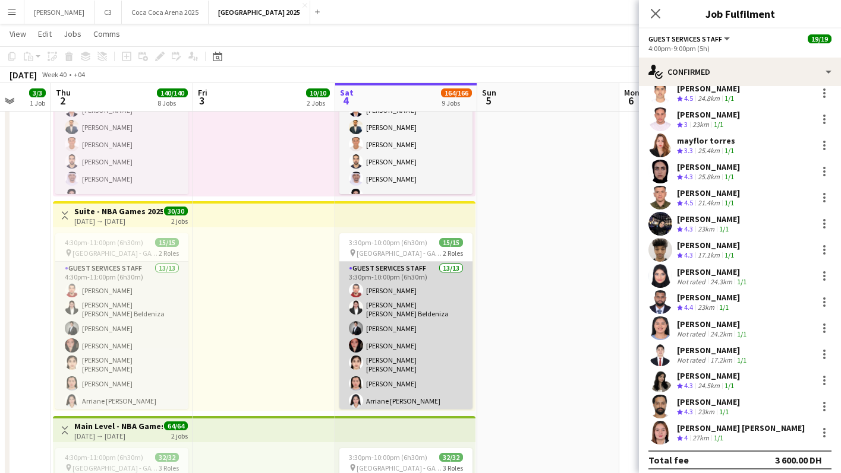
click at [431, 321] on app-card-role "Guest Services Staff 13/13 3:30pm-10:00pm (6h30m) Yazeed Abdelrahman Maria Rach…" at bounding box center [405, 391] width 133 height 258
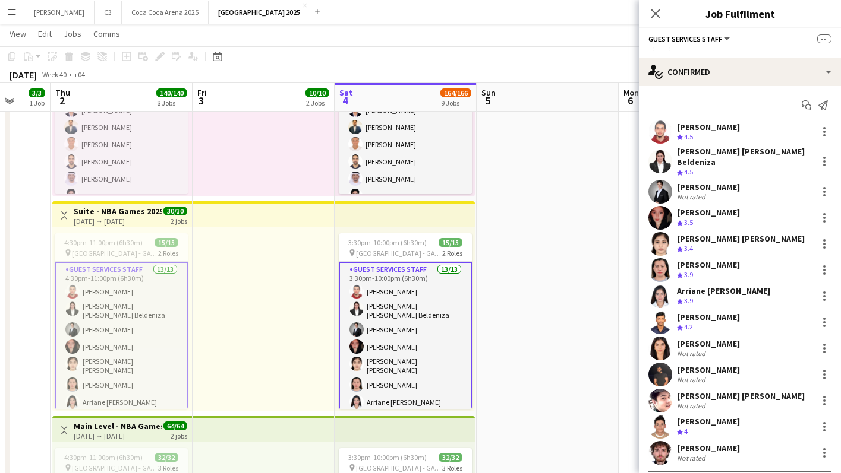
scroll to position [18, 0]
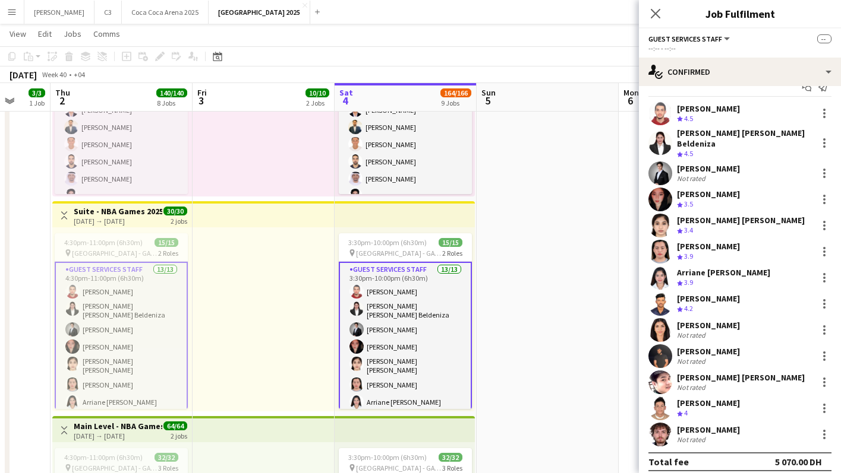
click at [658, 401] on app-user-avatar at bounding box center [660, 409] width 24 height 24
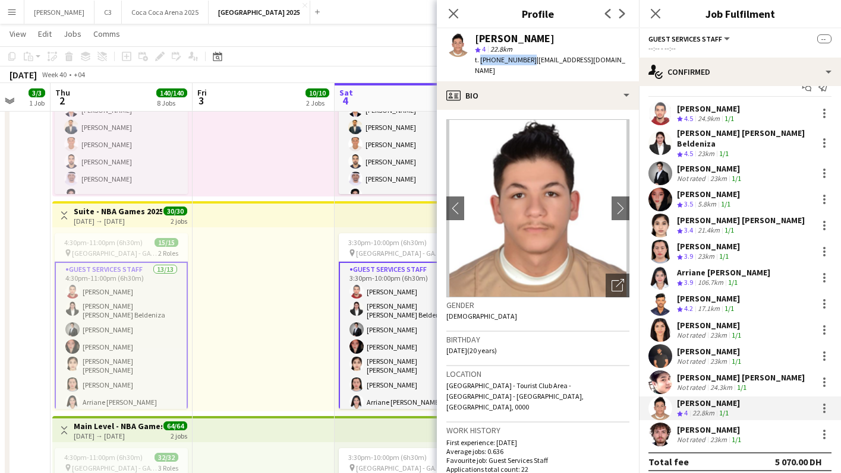
drag, startPoint x: 508, startPoint y: 59, endPoint x: 478, endPoint y: 59, distance: 30.3
click at [478, 59] on span "t. +971507696272" at bounding box center [506, 59] width 62 height 9
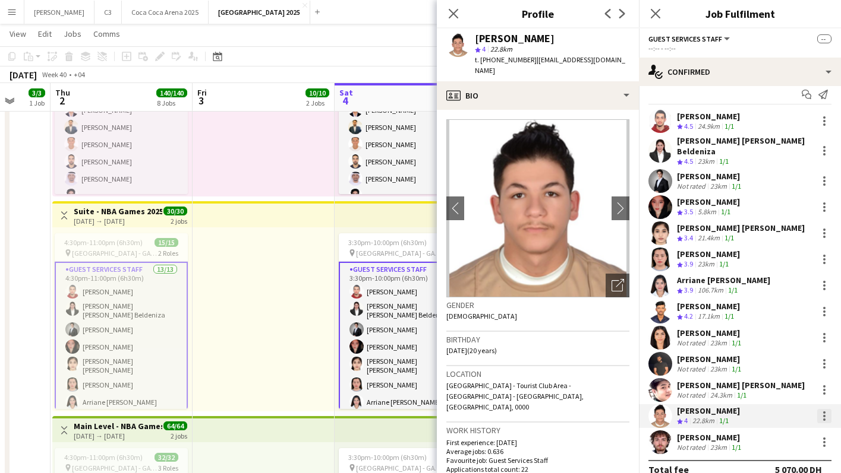
click at [829, 409] on div at bounding box center [824, 416] width 14 height 14
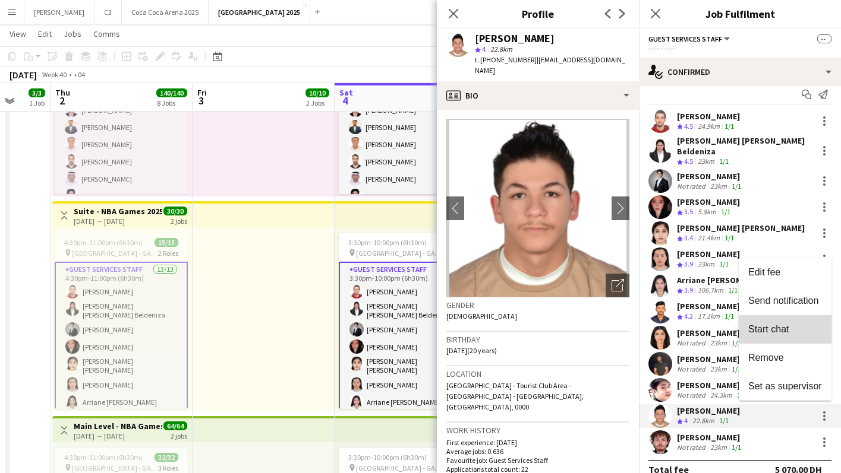
click at [769, 331] on span "Start chat" at bounding box center [768, 329] width 40 height 10
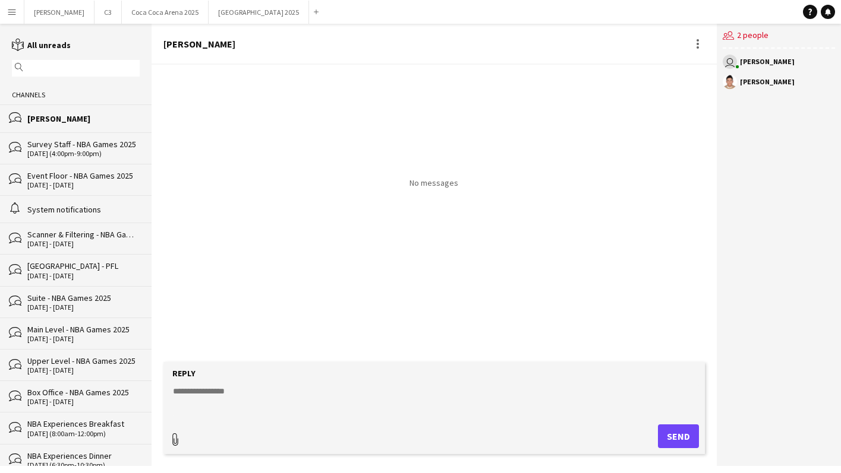
type input "**********"
click at [324, 381] on form "Reply paperclip Upload Upload" at bounding box center [433, 407] width 541 height 94
click at [291, 395] on textarea at bounding box center [436, 398] width 529 height 31
type textarea "**********"
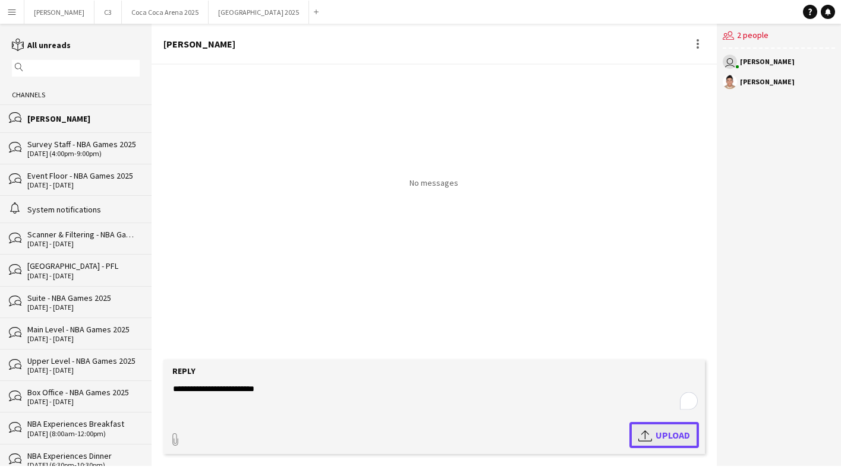
click at [653, 430] on app-icon "Upload" at bounding box center [646, 435] width 17 height 14
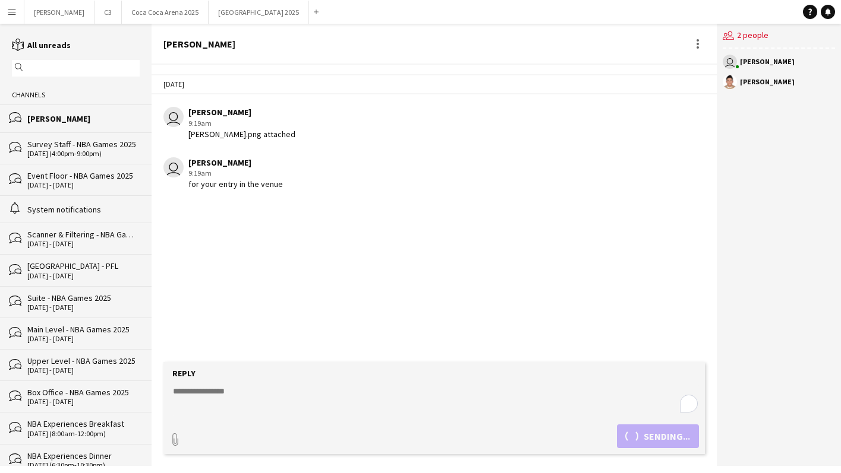
click at [192, 25] on div "[PERSON_NAME]" at bounding box center [433, 44] width 565 height 41
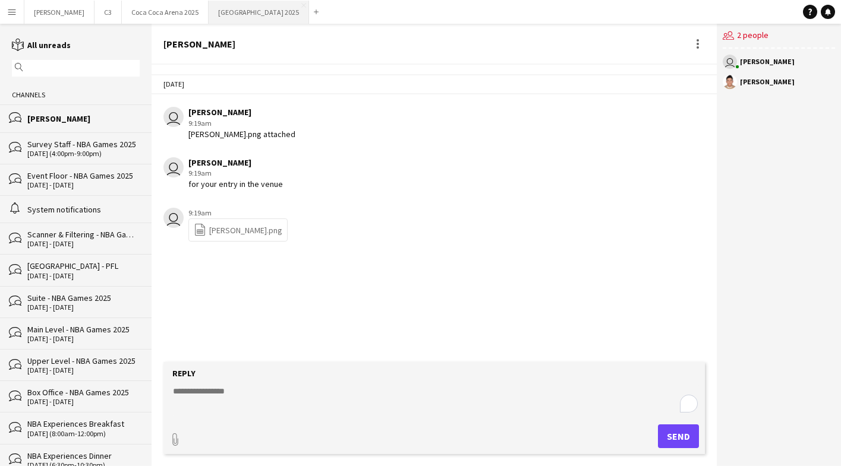
click at [209, 18] on button "[GEOGRAPHIC_DATA] 2025 Close" at bounding box center [259, 12] width 100 height 23
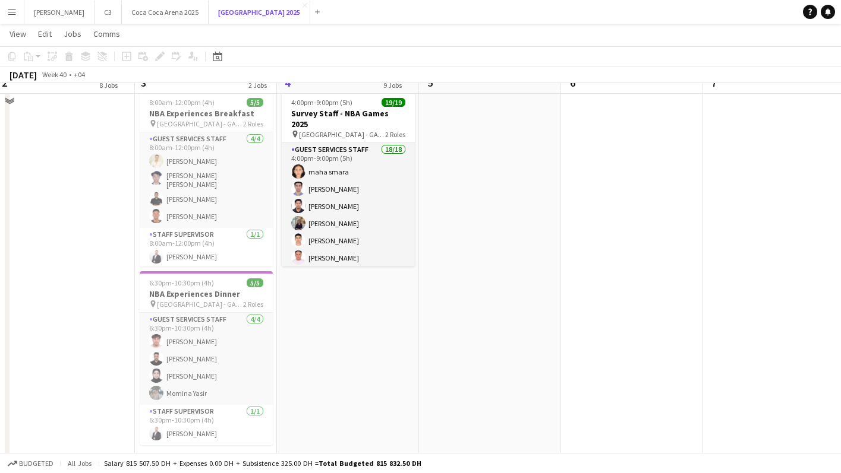
scroll to position [1747, 0]
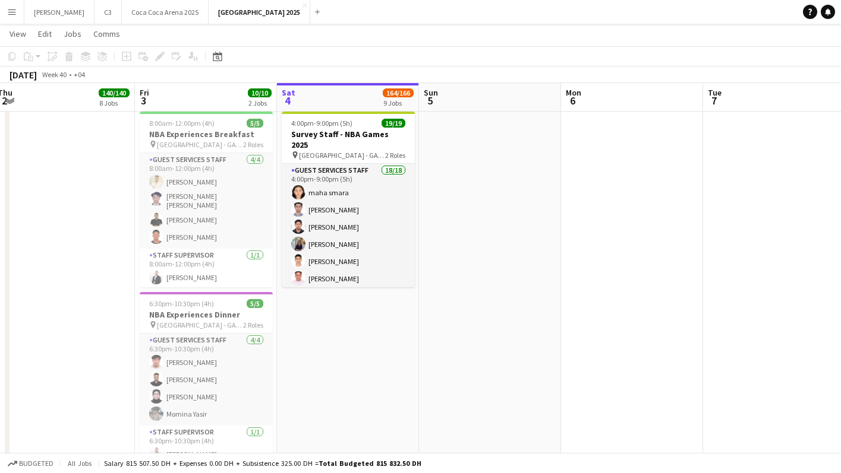
drag, startPoint x: 365, startPoint y: 252, endPoint x: 680, endPoint y: 210, distance: 317.6
click at [365, 252] on app-card-role "Guest Services Staff 18/18 4:00pm-9:00pm (5h) maha smara [PERSON_NAME] [PERSON_…" at bounding box center [348, 332] width 133 height 337
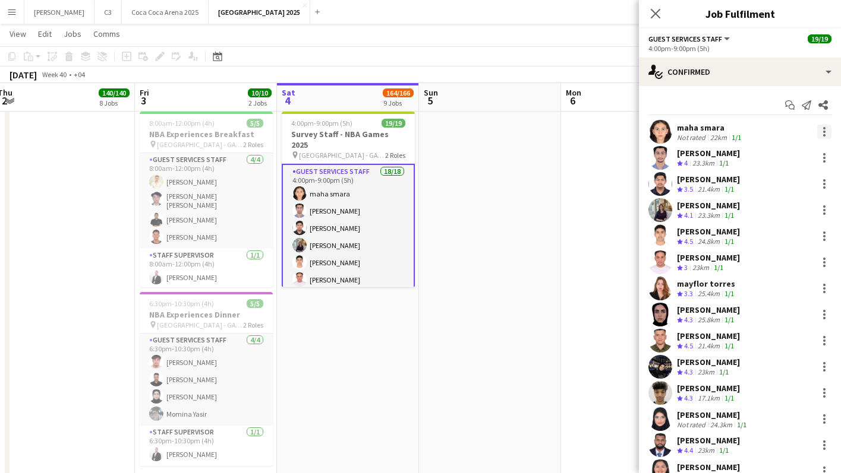
click at [825, 132] on div at bounding box center [824, 132] width 2 height 2
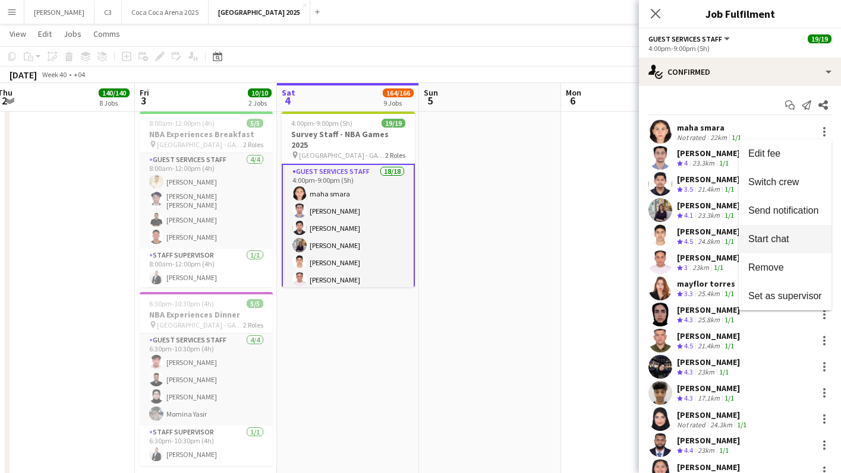
click at [766, 235] on span "Start chat" at bounding box center [768, 239] width 40 height 10
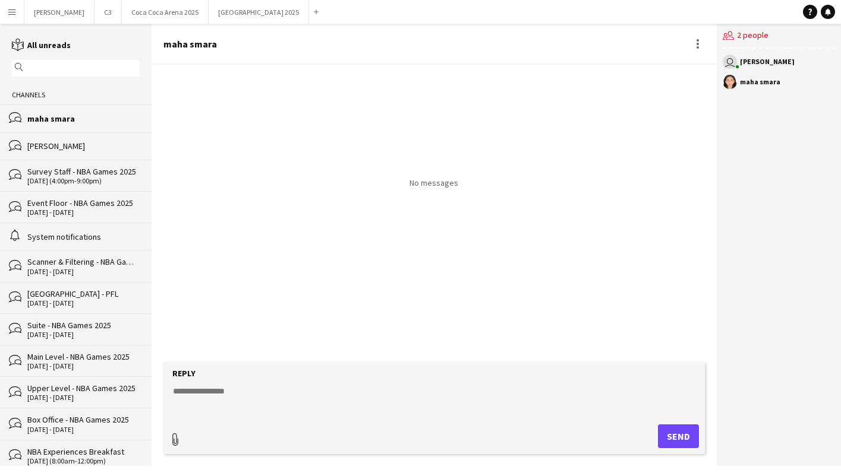
type input "**********"
click at [252, 383] on textarea at bounding box center [436, 398] width 529 height 31
type textarea "**********"
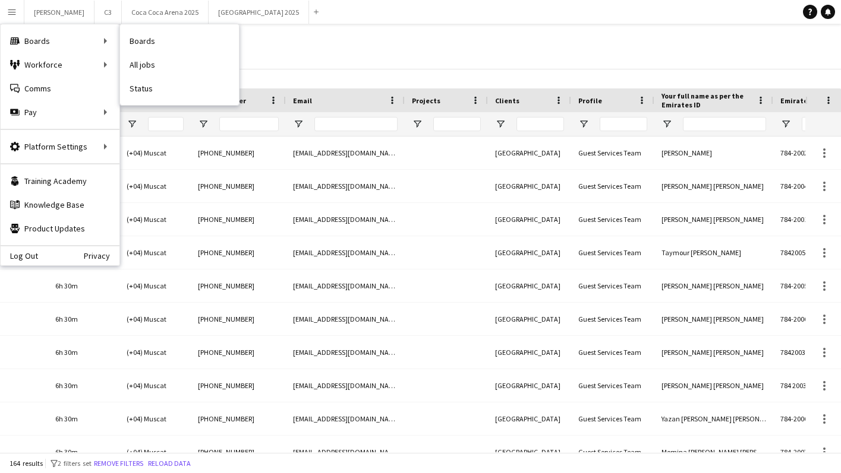
scroll to position [0, 1556]
click at [147, 60] on link "My Workforce" at bounding box center [179, 65] width 119 height 24
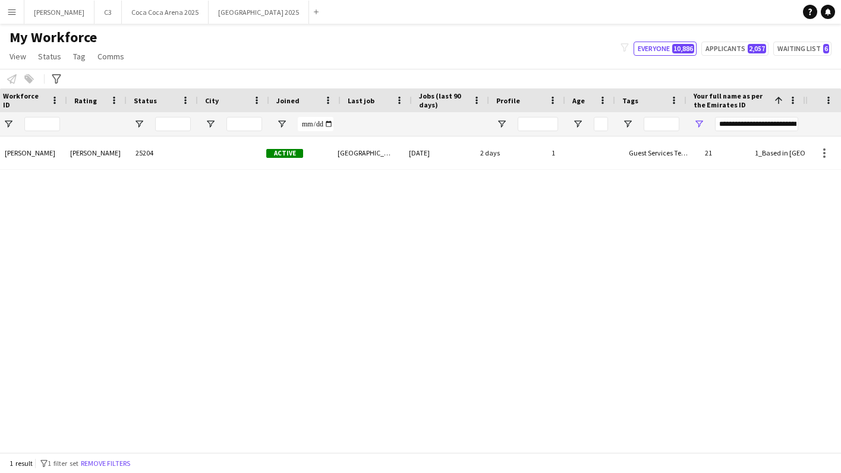
scroll to position [0, 212]
click at [730, 122] on input "**********" at bounding box center [756, 124] width 83 height 14
paste input "Your full name as per the Emirates ID Filter Input"
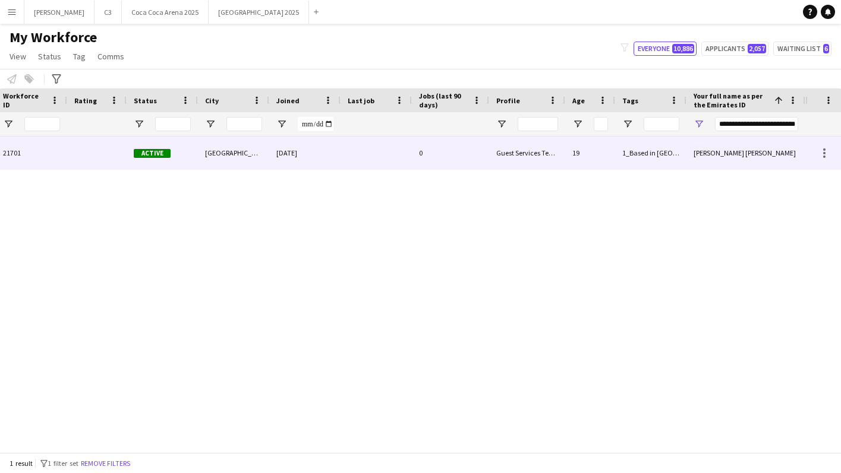
click at [390, 160] on div at bounding box center [375, 153] width 71 height 33
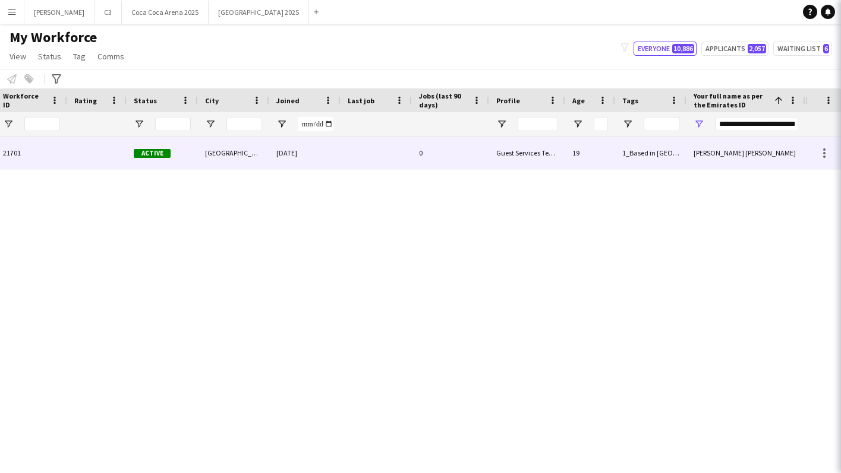
scroll to position [0, 0]
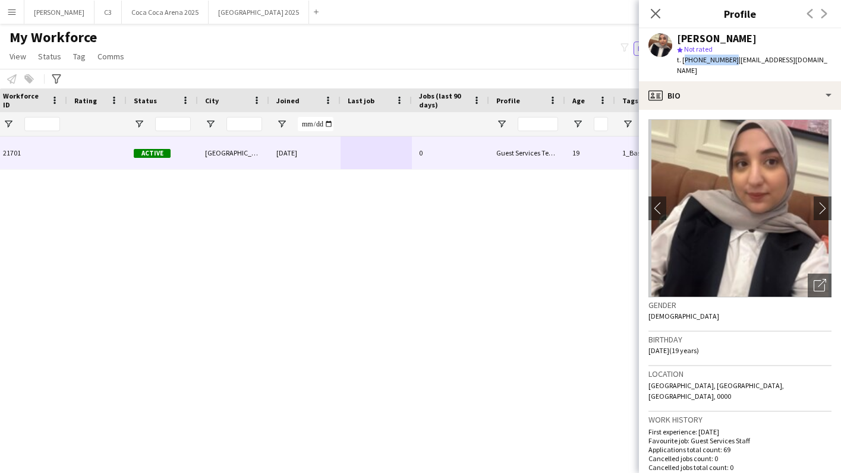
drag, startPoint x: 728, startPoint y: 59, endPoint x: 682, endPoint y: 59, distance: 46.3
click at [682, 59] on span "t. +971502528542" at bounding box center [708, 59] width 62 height 9
copy span "+971502528542"
click at [652, 15] on icon "Close pop-in" at bounding box center [656, 14] width 10 height 10
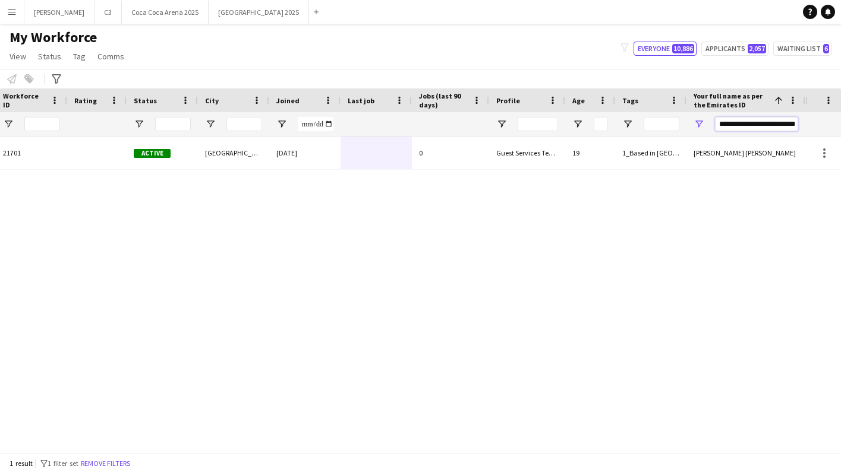
click at [728, 121] on input "**********" at bounding box center [756, 124] width 83 height 14
paste input "Your full name as per the Emirates ID Filter Input"
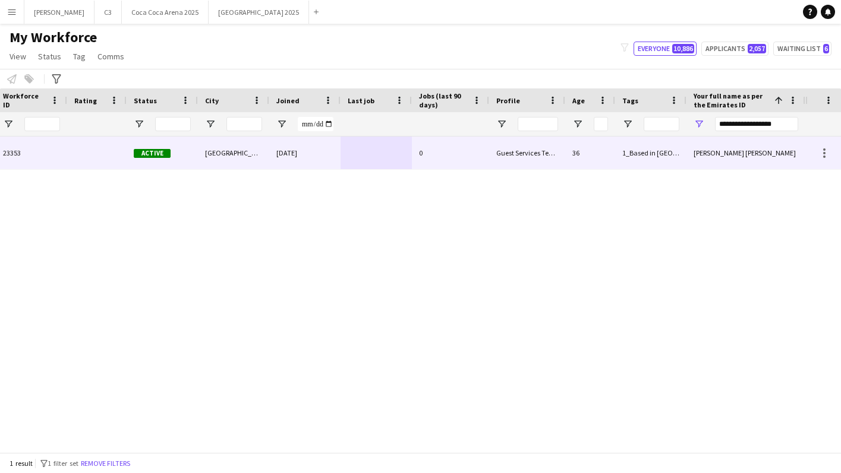
click at [220, 160] on div "Abu Dhabi" at bounding box center [233, 153] width 71 height 33
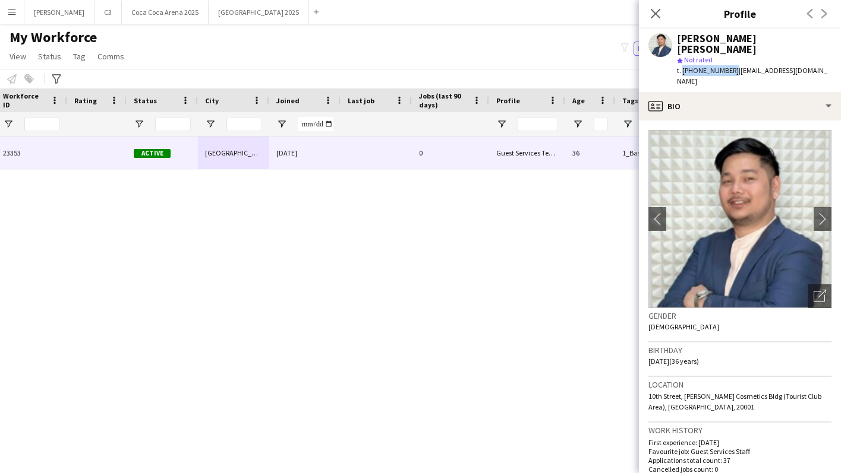
drag, startPoint x: 726, startPoint y: 57, endPoint x: 680, endPoint y: 59, distance: 46.4
click at [680, 66] on span "t. +971503128346" at bounding box center [708, 70] width 62 height 9
copy span "+971503128346"
click at [659, 11] on icon "Close pop-in" at bounding box center [656, 14] width 10 height 10
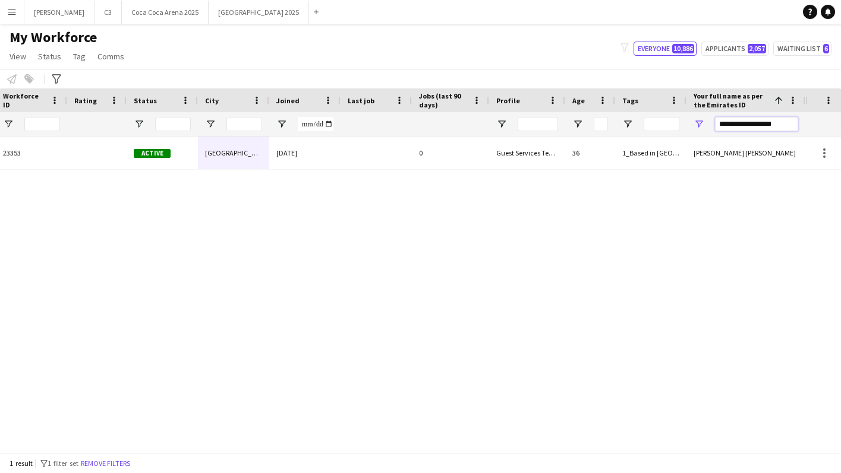
click at [729, 121] on input "**********" at bounding box center [756, 124] width 83 height 14
paste input "*****"
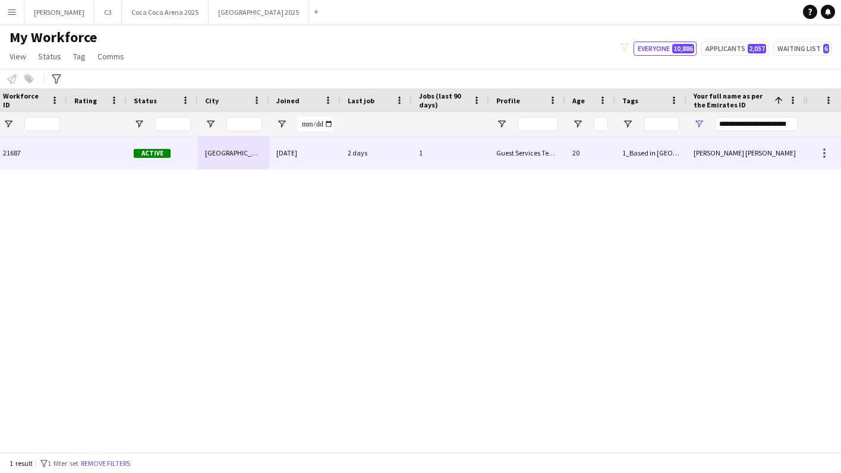
click at [269, 153] on div "ahmed ismail 21687 Active Abu Dhabi 16-05-2025 2 days 1 Guest Services Team 20 …" at bounding box center [296, 153] width 1017 height 33
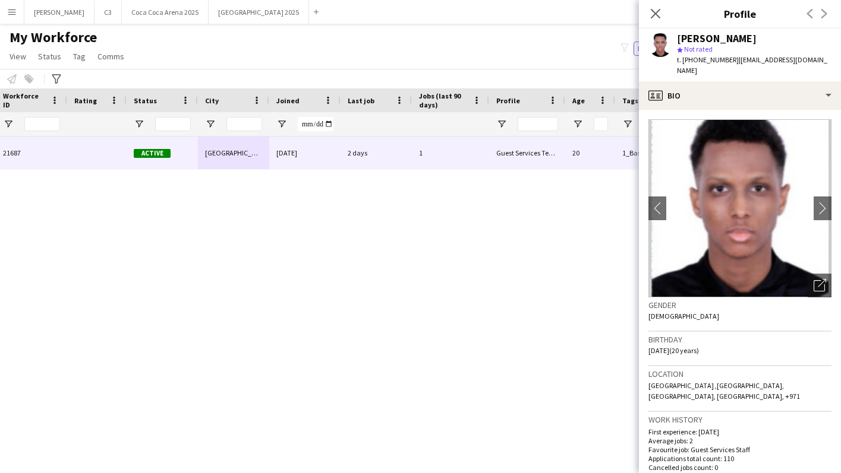
drag, startPoint x: 734, startPoint y: 59, endPoint x: 681, endPoint y: 60, distance: 52.9
click at [681, 60] on div "t. +9710588890338 | ahmedismail302004@gmail.com" at bounding box center [754, 65] width 154 height 21
copy div "+9710588890338 |"
click at [652, 14] on icon "Close pop-in" at bounding box center [654, 13] width 11 height 11
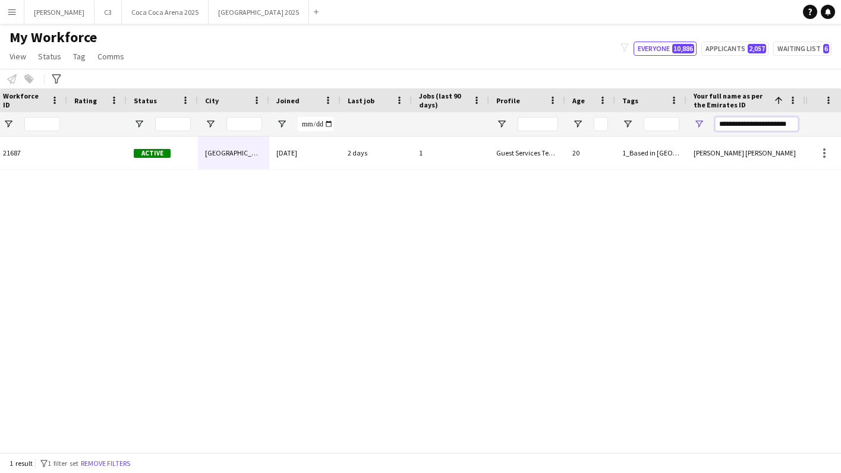
click at [728, 119] on input "**********" at bounding box center [756, 124] width 83 height 14
paste input "*****"
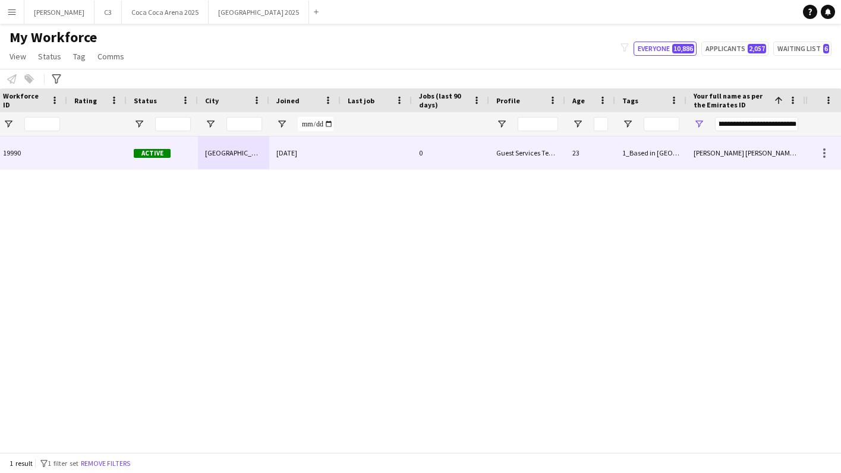
click at [224, 163] on div "Abu Dhabi" at bounding box center [233, 153] width 71 height 33
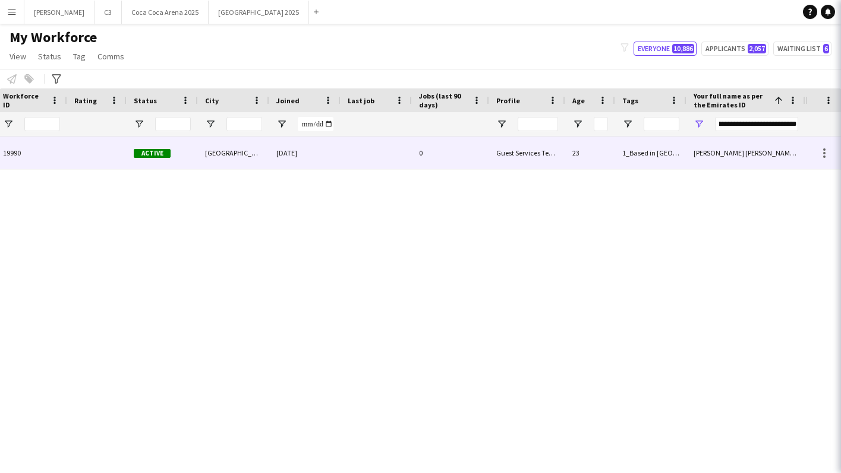
scroll to position [0, 0]
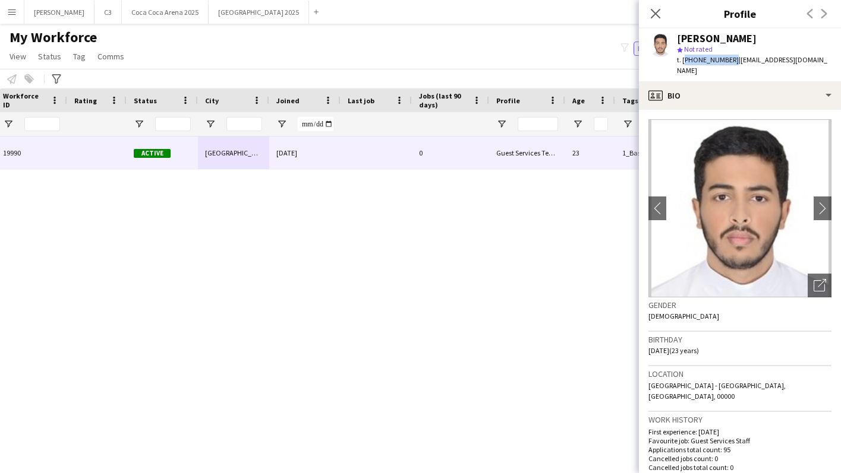
drag, startPoint x: 724, startPoint y: 58, endPoint x: 682, endPoint y: 59, distance: 42.2
click at [682, 59] on span "t. +971554975666" at bounding box center [708, 59] width 62 height 9
copy span "+971554975666"
click at [656, 9] on icon "Close pop-in" at bounding box center [656, 14] width 10 height 10
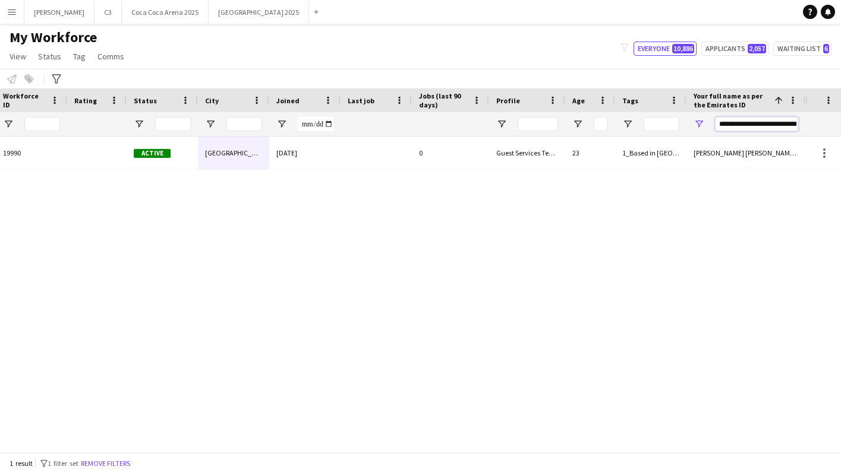
click at [721, 120] on input "**********" at bounding box center [756, 124] width 83 height 14
paste input "Your full name as per the Emirates ID Filter Input"
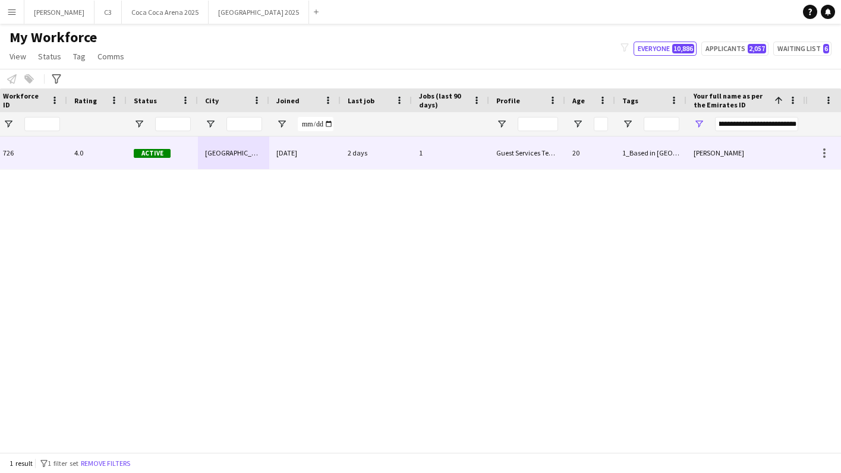
click at [328, 154] on div "30-04-2024" at bounding box center [304, 153] width 71 height 33
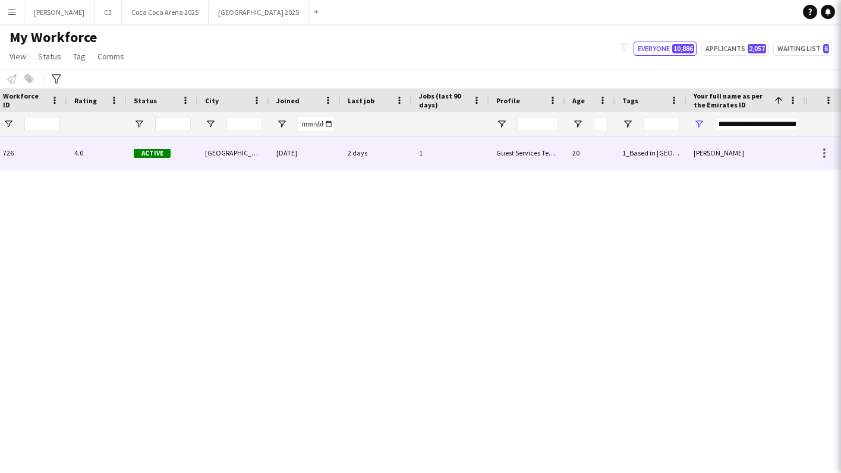
scroll to position [0, 0]
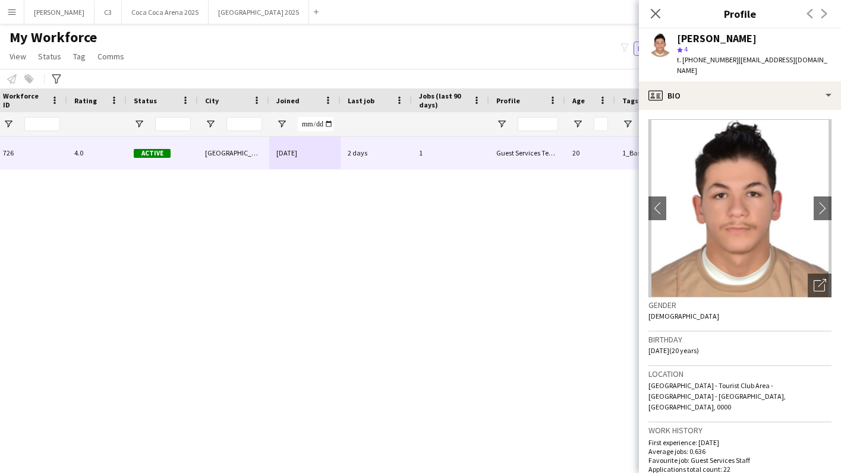
drag, startPoint x: 731, startPoint y: 58, endPoint x: 684, endPoint y: 59, distance: 46.9
click at [684, 59] on div "t. +971507696272 | abdulrahimomar2005@gmail.com" at bounding box center [754, 65] width 154 height 21
copy div "+971507696272 |"
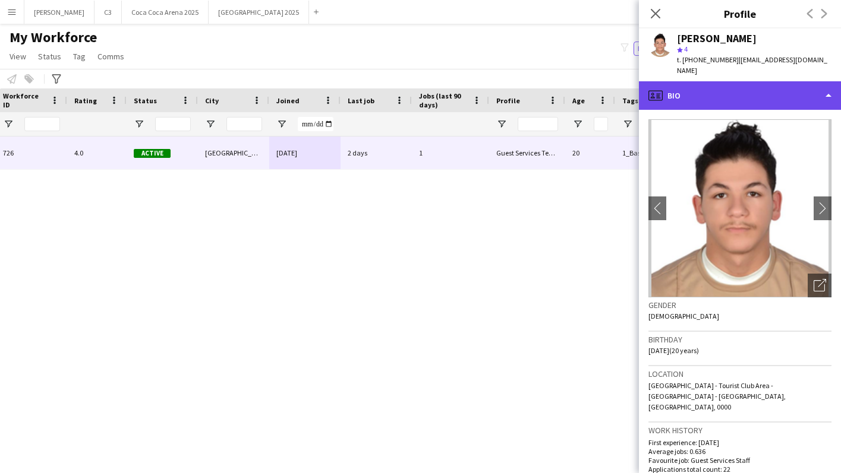
click at [748, 91] on div "profile Bio" at bounding box center [740, 95] width 202 height 29
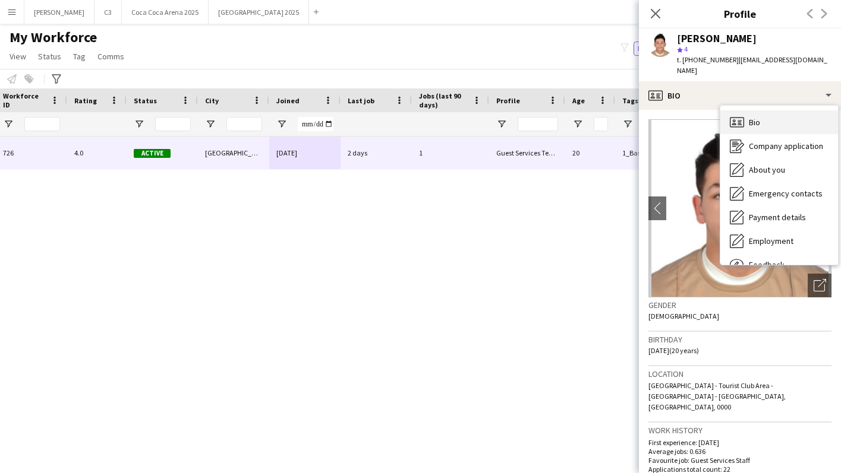
click at [770, 118] on div "Bio Bio" at bounding box center [779, 123] width 118 height 24
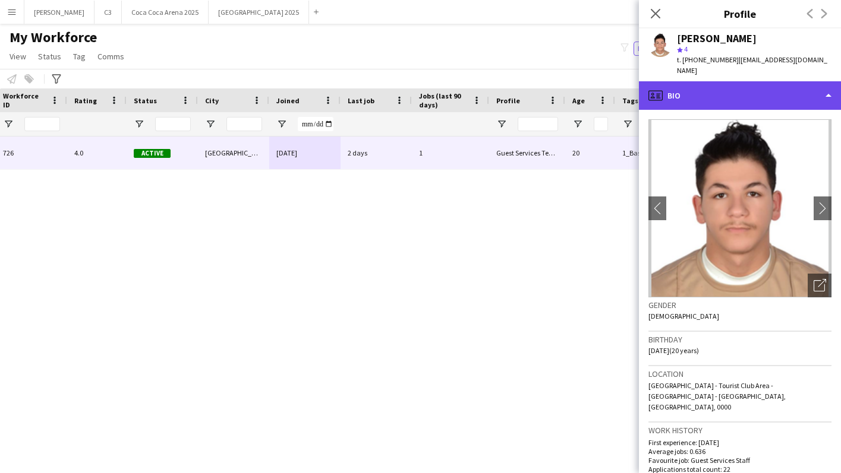
click at [724, 97] on div "profile Bio" at bounding box center [740, 95] width 202 height 29
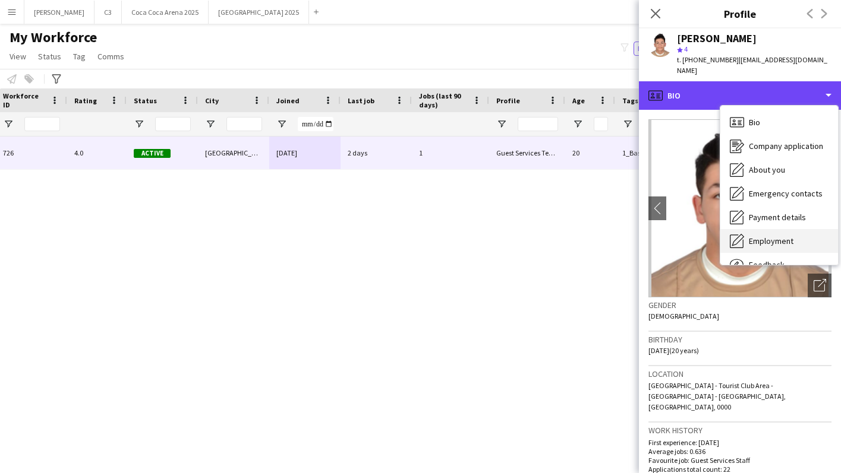
scroll to position [40, 0]
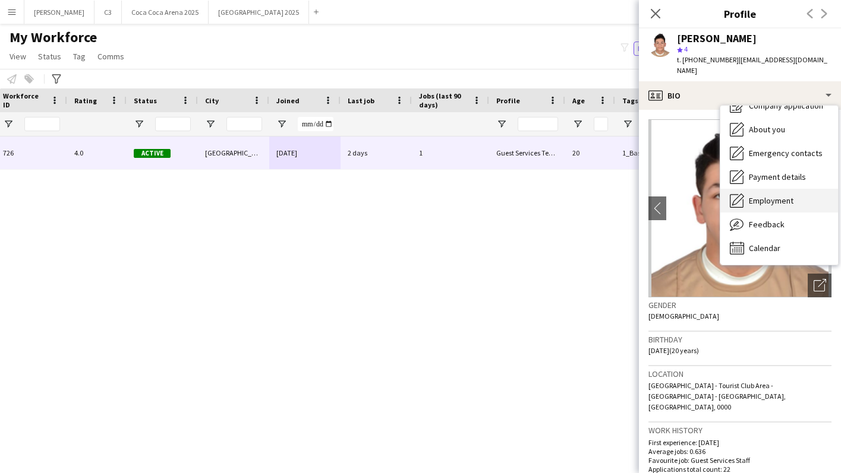
click at [749, 251] on span "Calendar" at bounding box center [764, 248] width 31 height 11
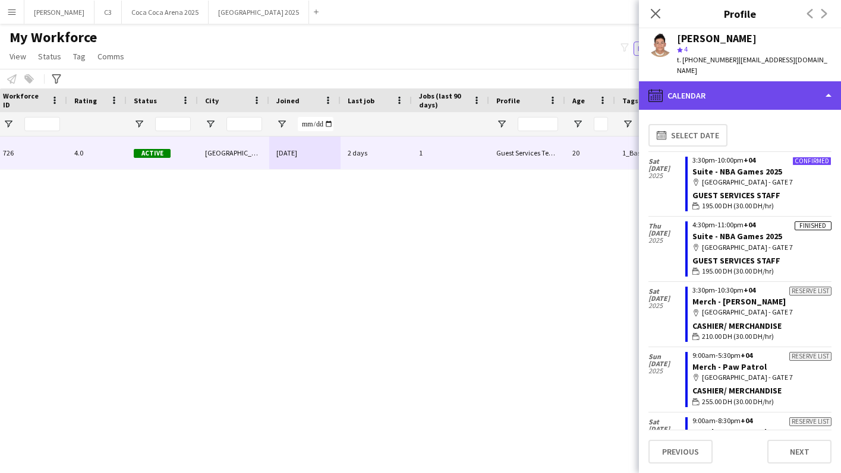
click at [691, 88] on div "calendar-full Calendar" at bounding box center [740, 95] width 202 height 29
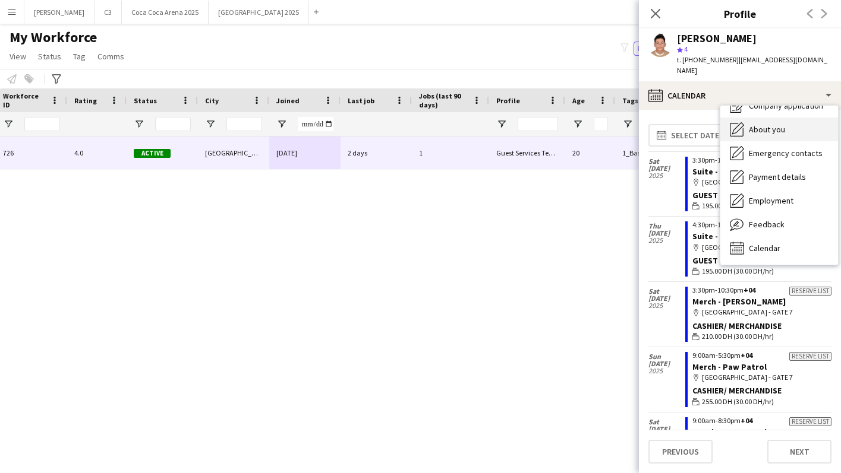
click at [764, 137] on div "About you About you" at bounding box center [779, 130] width 118 height 24
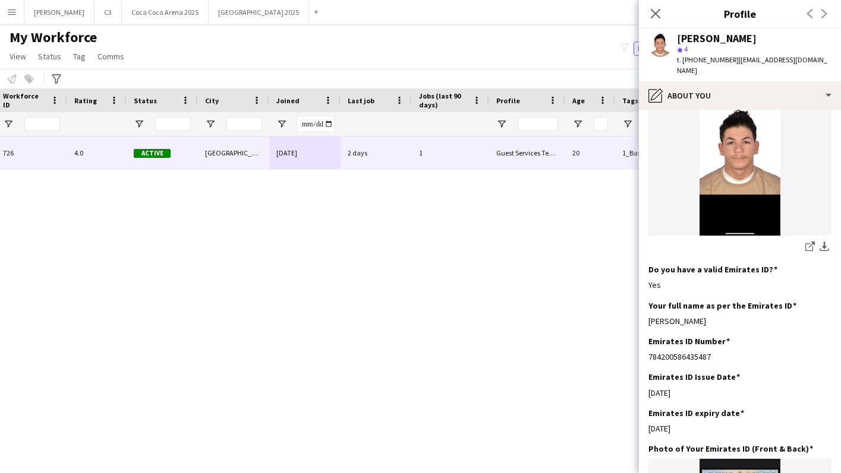
scroll to position [284, 0]
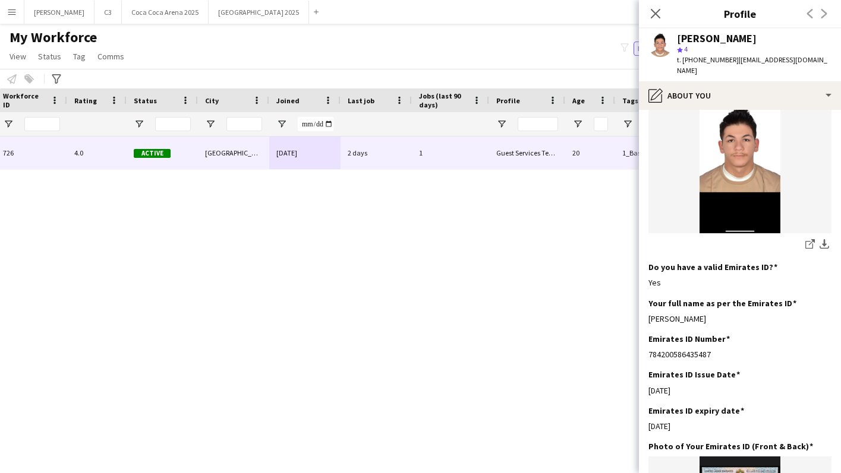
click at [659, 12] on icon "Close pop-in" at bounding box center [656, 14] width 10 height 10
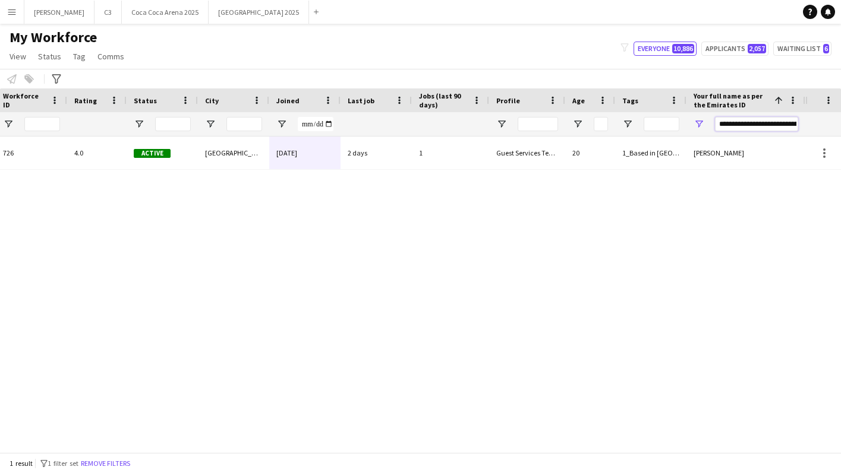
click at [733, 124] on input "**********" at bounding box center [756, 124] width 83 height 14
paste input "Your full name as per the Emirates ID Filter Input"
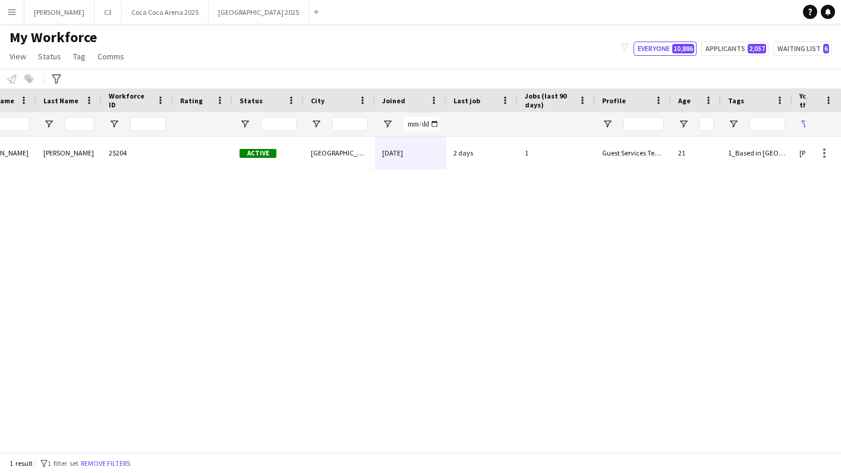
scroll to position [0, 212]
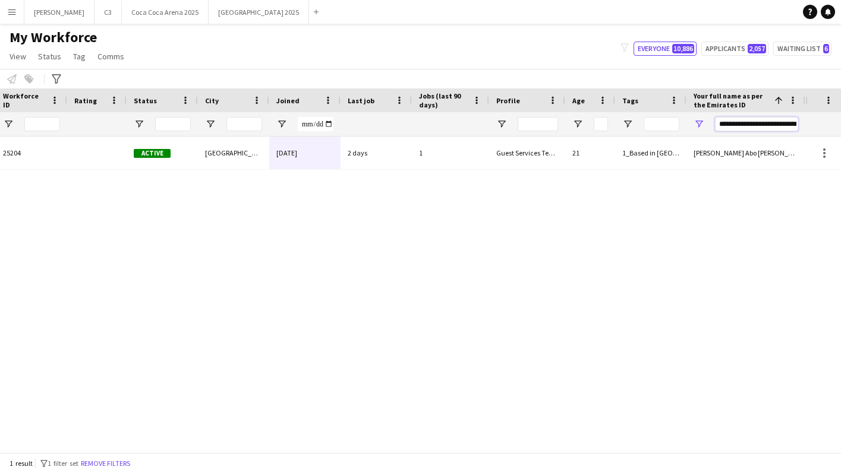
click at [735, 124] on input "**********" at bounding box center [756, 124] width 83 height 14
paste input "*"
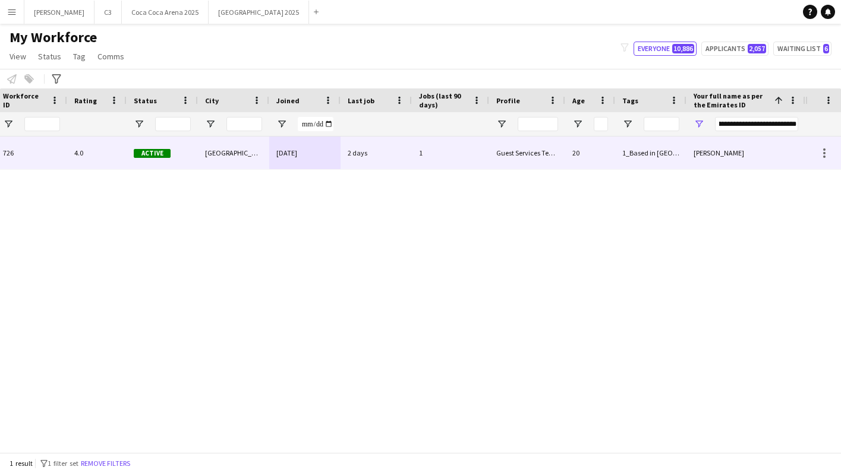
click at [487, 155] on div "1" at bounding box center [450, 153] width 77 height 33
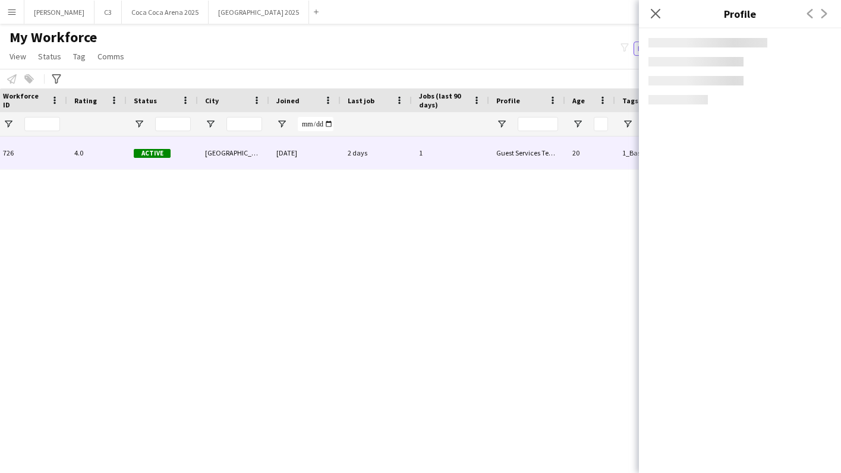
scroll to position [0, 0]
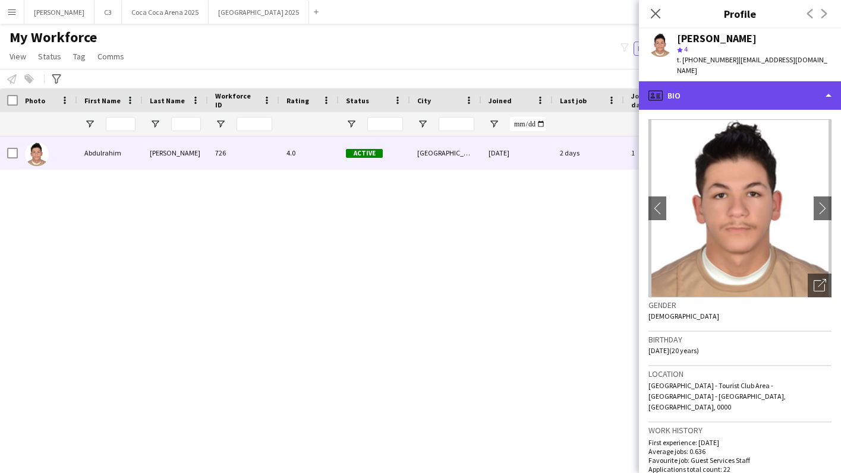
click at [744, 93] on div "profile Bio" at bounding box center [740, 95] width 202 height 29
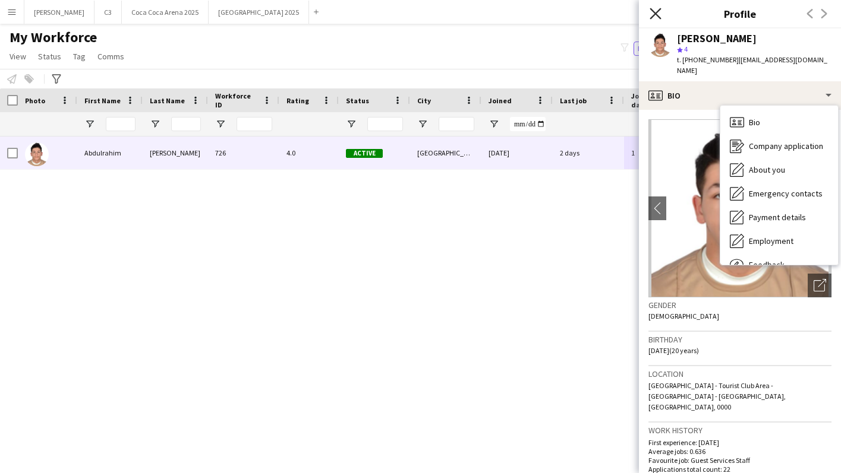
click at [657, 18] on icon "Close pop-in" at bounding box center [654, 13] width 11 height 11
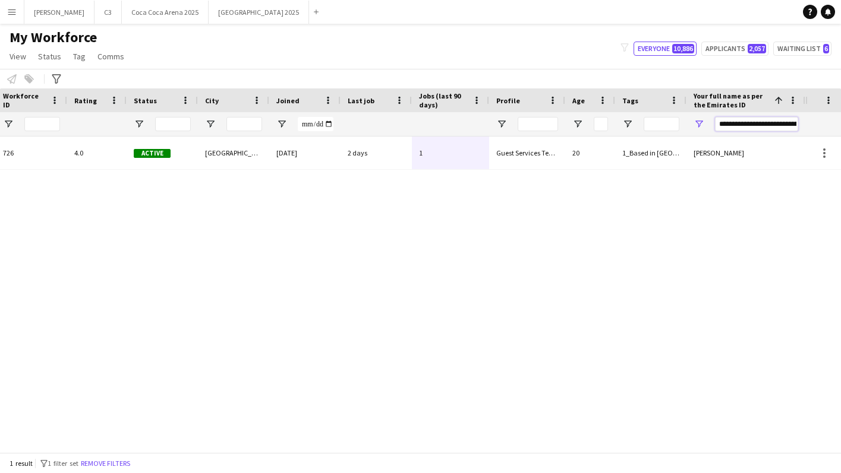
click at [738, 125] on input "**********" at bounding box center [756, 124] width 83 height 14
paste input "Your full name as per the Emirates ID Filter Input"
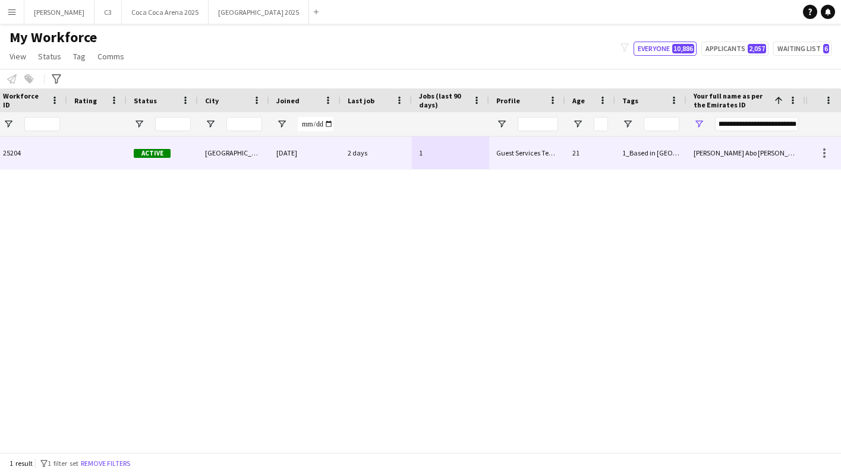
click at [276, 156] on div "16-09-2025" at bounding box center [304, 153] width 71 height 33
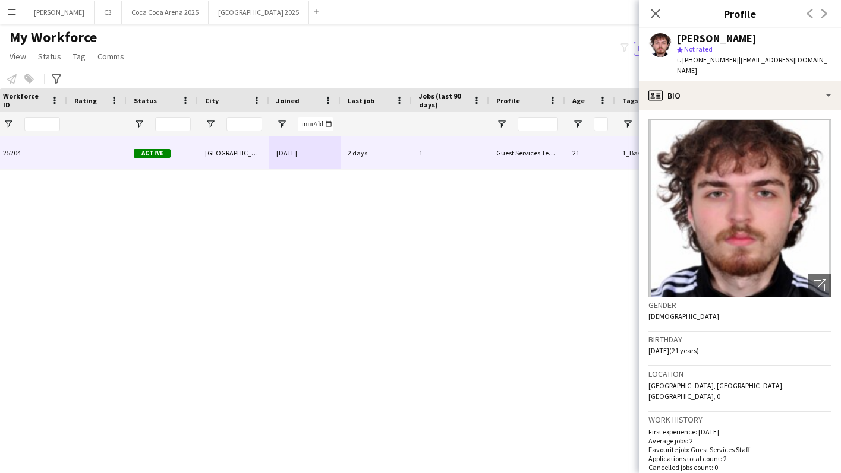
drag, startPoint x: 730, startPoint y: 60, endPoint x: 681, endPoint y: 59, distance: 48.7
click at [681, 59] on div "t. +971502738096 | abdulrahmanabudaher@gmail.com" at bounding box center [754, 65] width 154 height 21
copy span "+971502738096"
click at [667, 11] on div "Close pop-in" at bounding box center [655, 13] width 33 height 27
click at [655, 12] on icon "Close pop-in" at bounding box center [654, 13] width 11 height 11
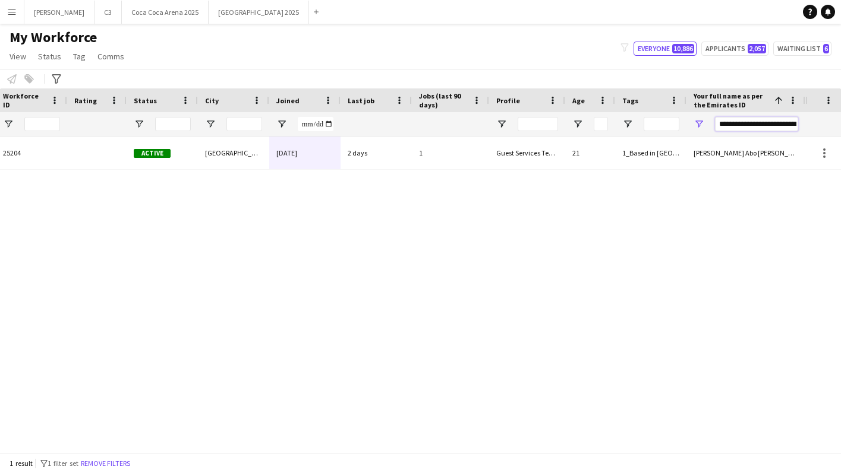
click at [739, 120] on input "**********" at bounding box center [756, 124] width 83 height 14
paste input "Your full name as per the Emirates ID Filter Input"
click at [298, 153] on div "05-11-2024" at bounding box center [304, 153] width 71 height 33
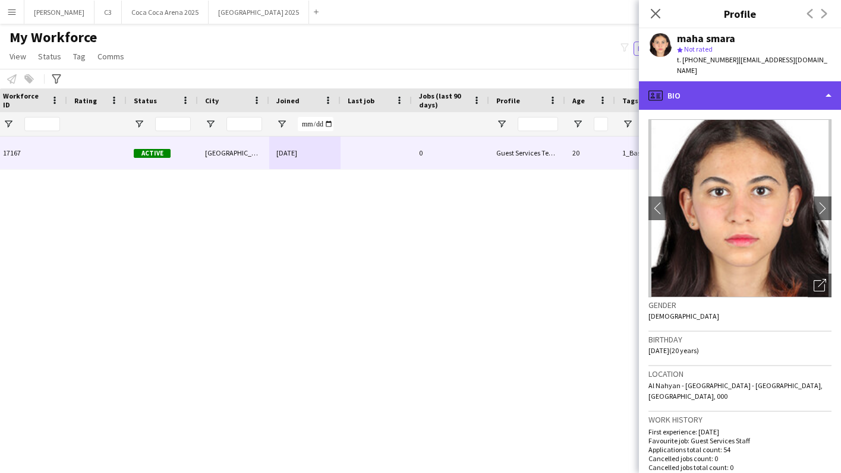
click at [724, 94] on div "profile Bio" at bounding box center [740, 95] width 202 height 29
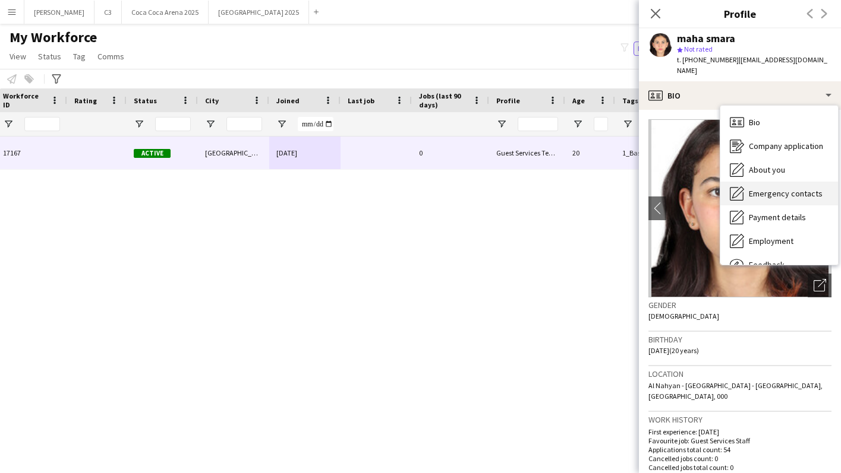
click at [764, 182] on div "Emergency contacts Emergency contacts" at bounding box center [779, 194] width 118 height 24
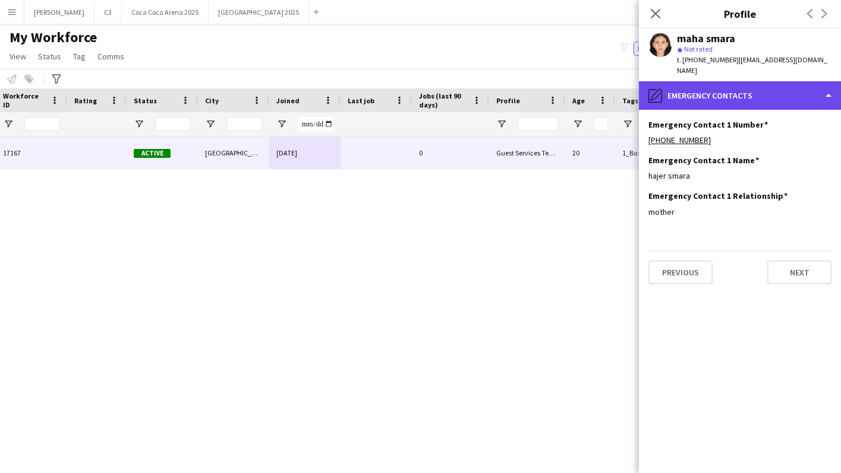
click at [735, 93] on div "pencil4 Emergency contacts" at bounding box center [740, 95] width 202 height 29
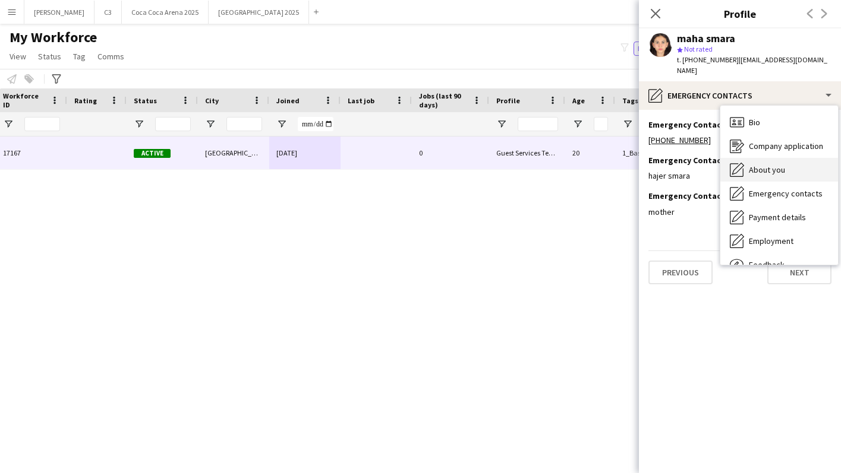
click at [762, 165] on span "About you" at bounding box center [767, 170] width 36 height 11
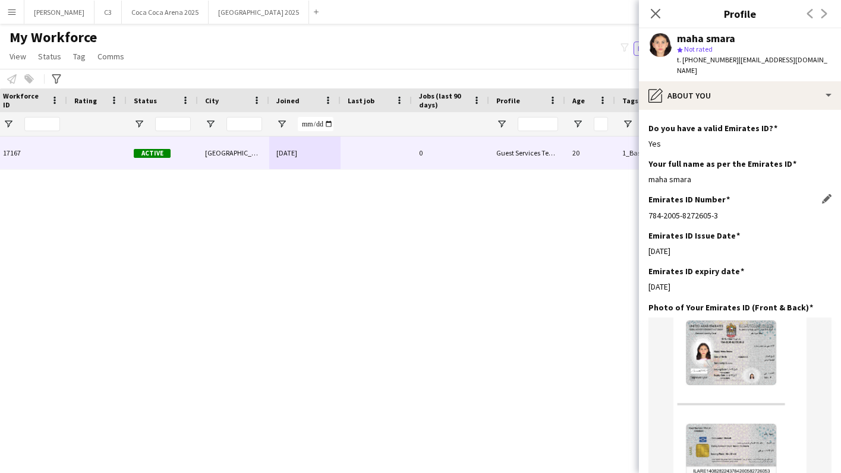
scroll to position [361, 0]
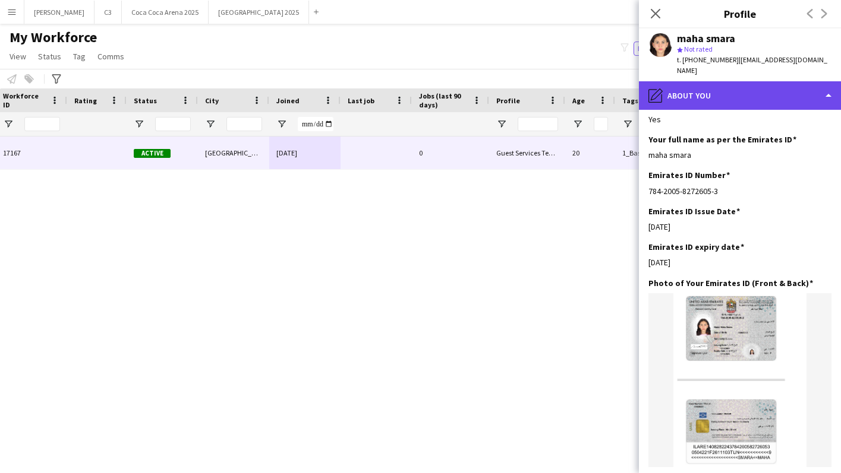
click at [732, 85] on div "pencil4 About you" at bounding box center [740, 95] width 202 height 29
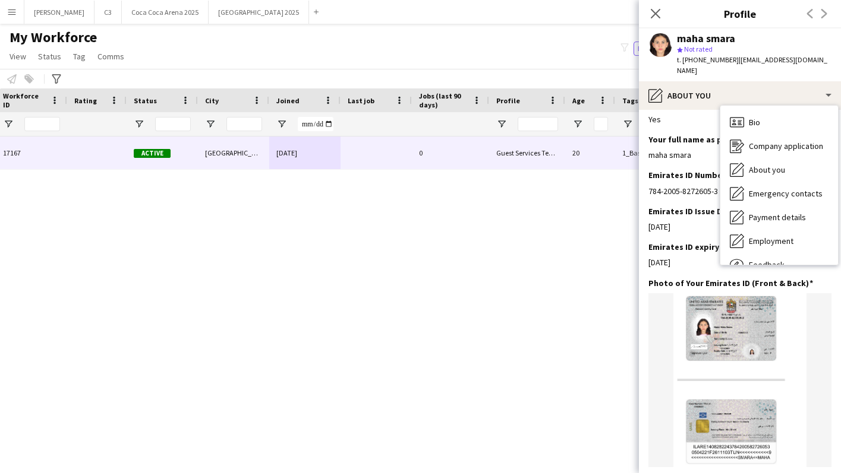
drag, startPoint x: 730, startPoint y: 58, endPoint x: 681, endPoint y: 58, distance: 48.1
click at [681, 58] on div "t. +971565819401 | mahasmara2005@gmail.com" at bounding box center [754, 65] width 154 height 21
copy span "+971565819401"
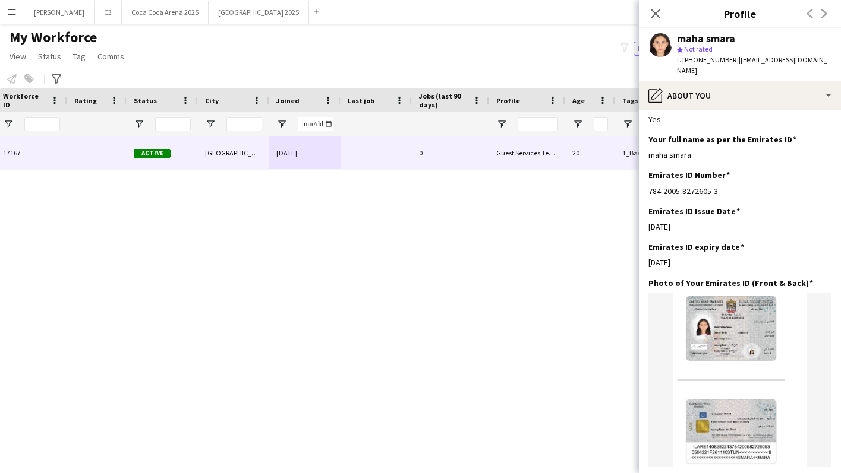
drag, startPoint x: 658, startPoint y: 20, endPoint x: 722, endPoint y: 102, distance: 104.1
click at [658, 20] on app-icon "Close pop-in" at bounding box center [655, 14] width 14 height 14
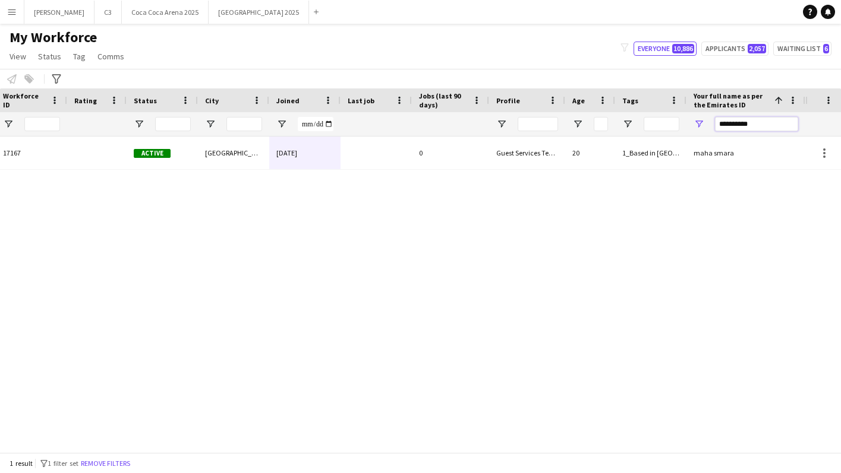
click at [731, 121] on input "**********" at bounding box center [756, 124] width 83 height 14
paste input "**********"
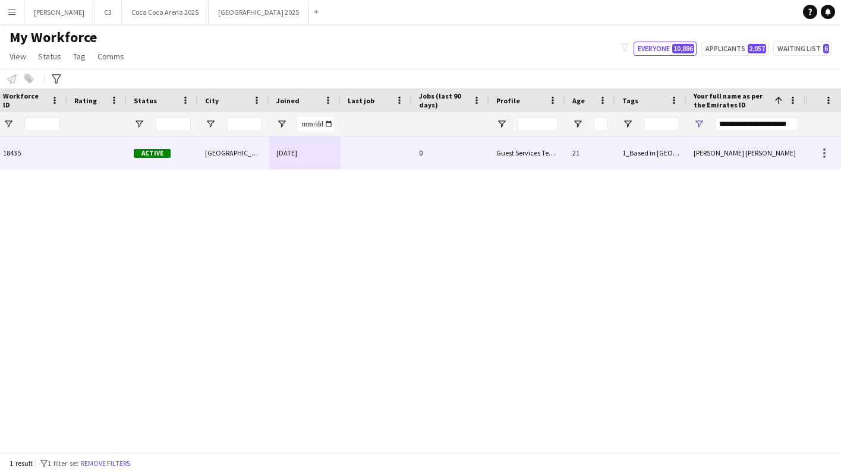
click at [384, 156] on div at bounding box center [375, 153] width 71 height 33
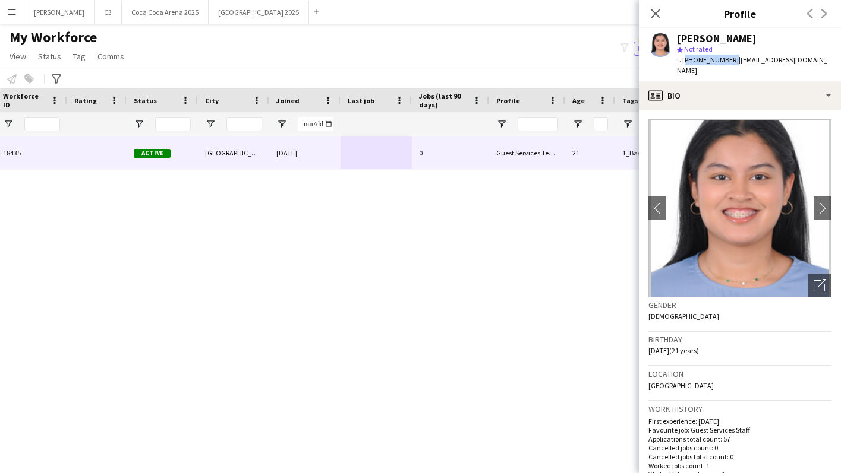
drag, startPoint x: 727, startPoint y: 61, endPoint x: 681, endPoint y: 61, distance: 45.7
click at [681, 61] on span "t. +971552732651" at bounding box center [708, 59] width 62 height 9
copy span "+971552732651"
click at [658, 10] on icon at bounding box center [654, 13] width 11 height 11
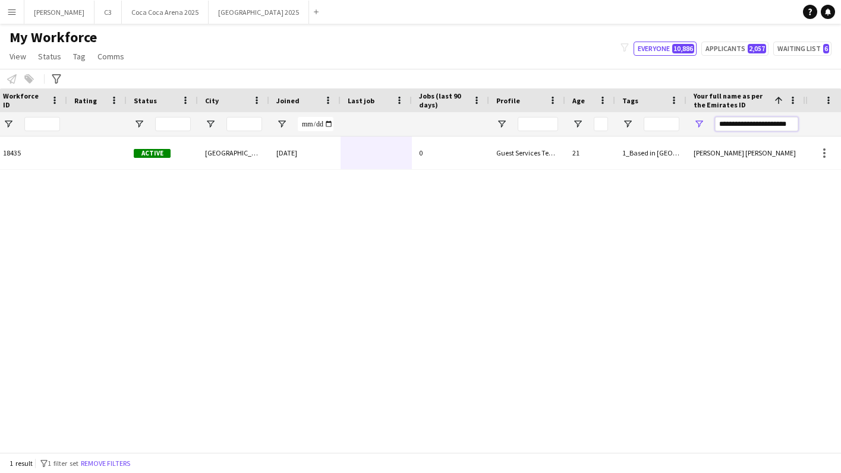
click at [736, 122] on input "**********" at bounding box center [756, 124] width 83 height 14
paste input "**********"
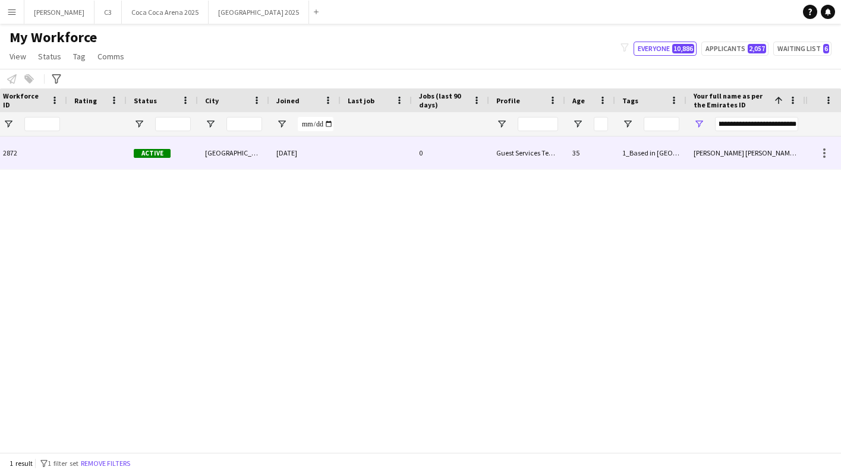
click at [365, 151] on div at bounding box center [375, 153] width 71 height 33
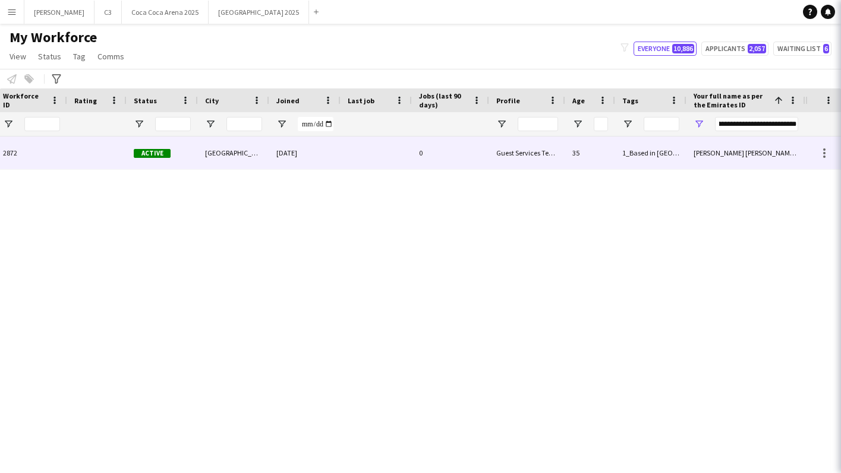
scroll to position [0, 0]
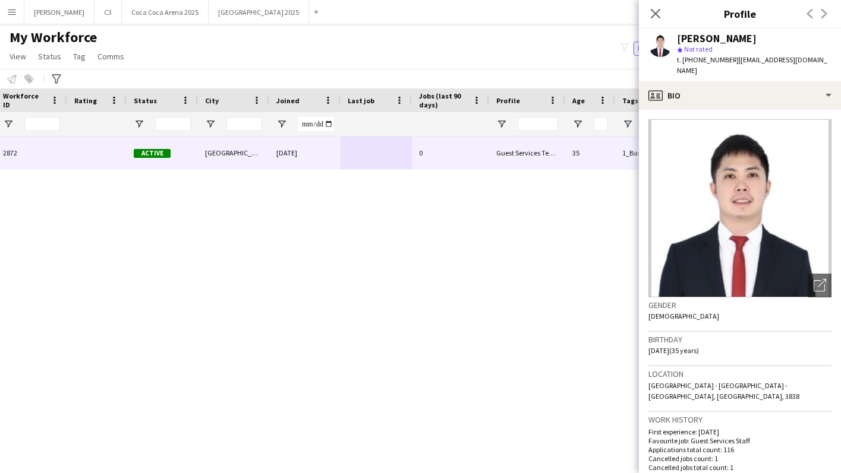
drag, startPoint x: 731, startPoint y: 59, endPoint x: 680, endPoint y: 59, distance: 50.5
click at [680, 59] on div "t. +971566734640 | michael_delafuente11@yahoo.com" at bounding box center [754, 65] width 154 height 21
copy div "+971566734640 |"
click at [659, 15] on icon "Close pop-in" at bounding box center [654, 13] width 11 height 11
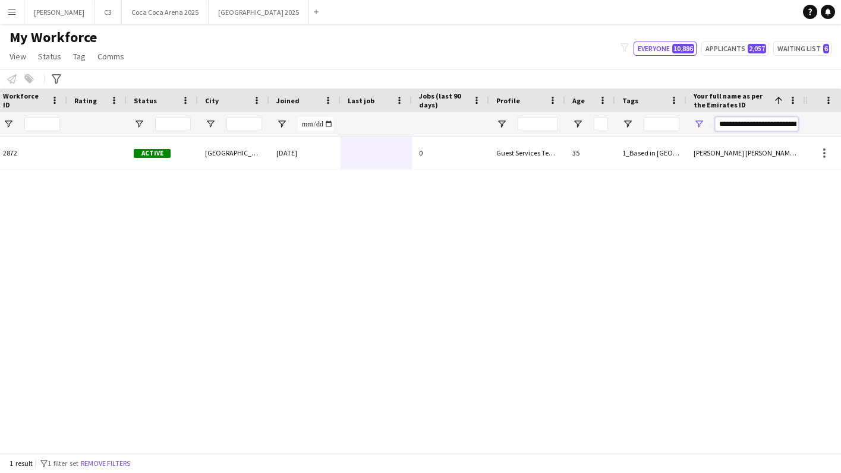
click at [757, 125] on input "**********" at bounding box center [756, 124] width 83 height 14
paste input "Your full name as per the Emirates ID Filter Input"
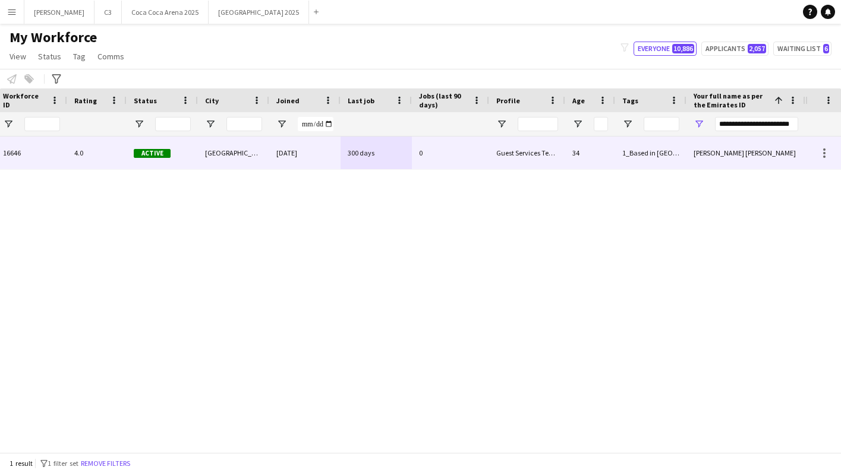
click at [320, 157] on div "23-10-2024" at bounding box center [304, 153] width 71 height 33
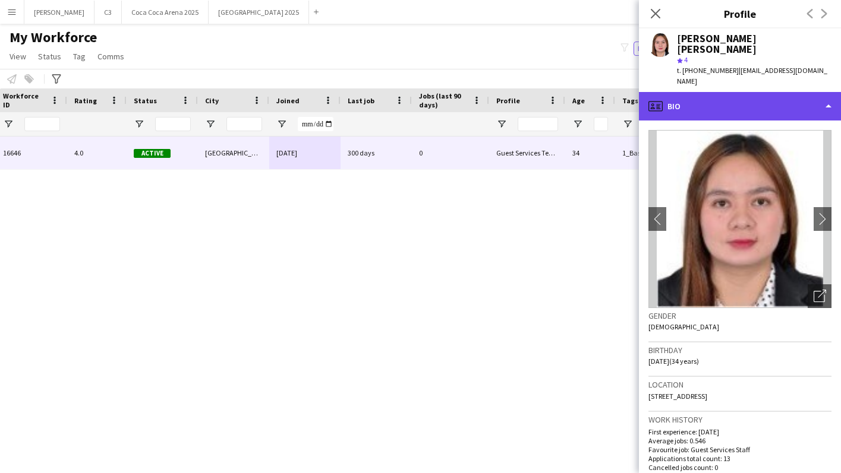
click at [719, 92] on div "profile Bio" at bounding box center [740, 106] width 202 height 29
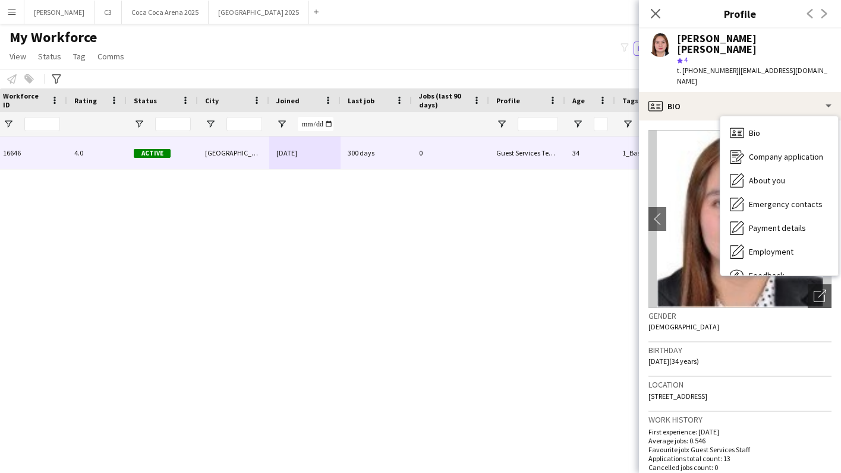
click at [731, 66] on span "| villamarinrizzajan2@gmail.com" at bounding box center [752, 76] width 150 height 20
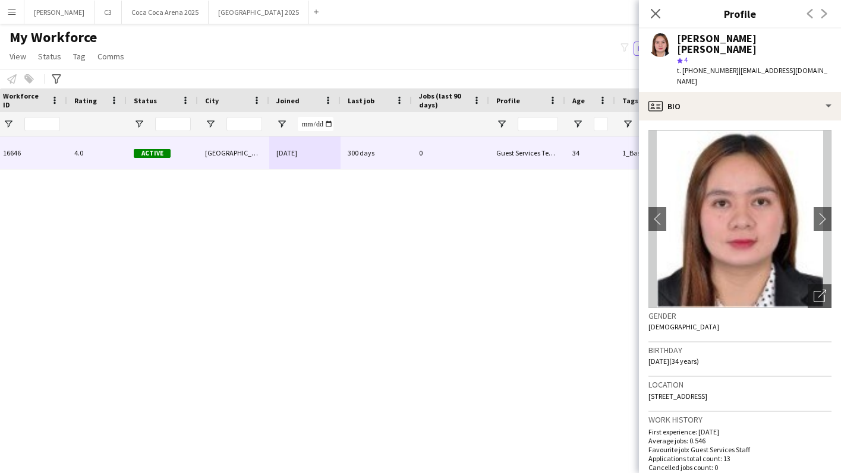
drag, startPoint x: 729, startPoint y: 59, endPoint x: 681, endPoint y: 59, distance: 48.1
click at [681, 66] on span "t. +971589451705" at bounding box center [708, 70] width 62 height 9
copy span "+971589451705"
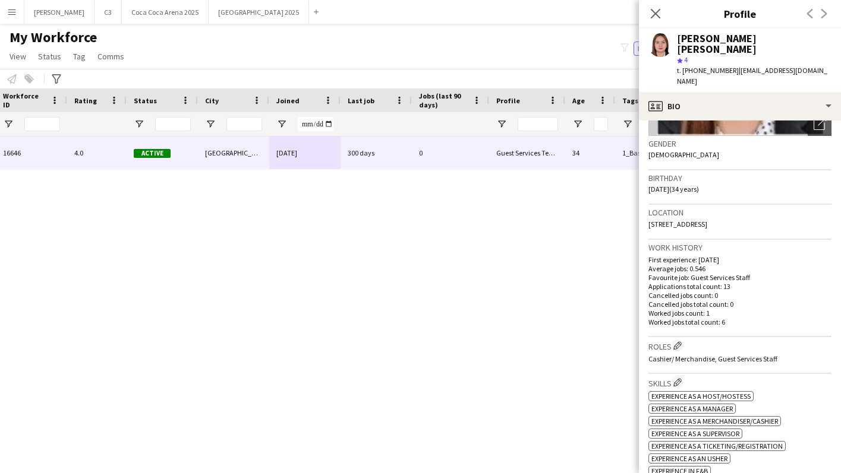
scroll to position [218, 0]
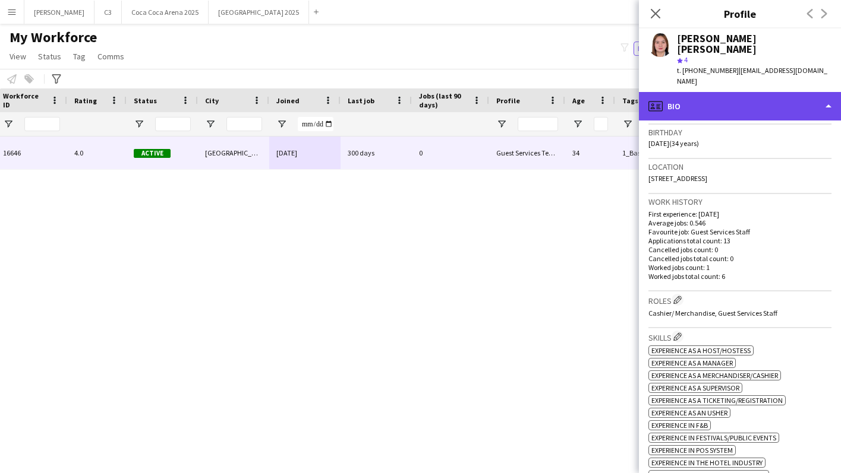
click at [693, 92] on div "profile Bio" at bounding box center [740, 106] width 202 height 29
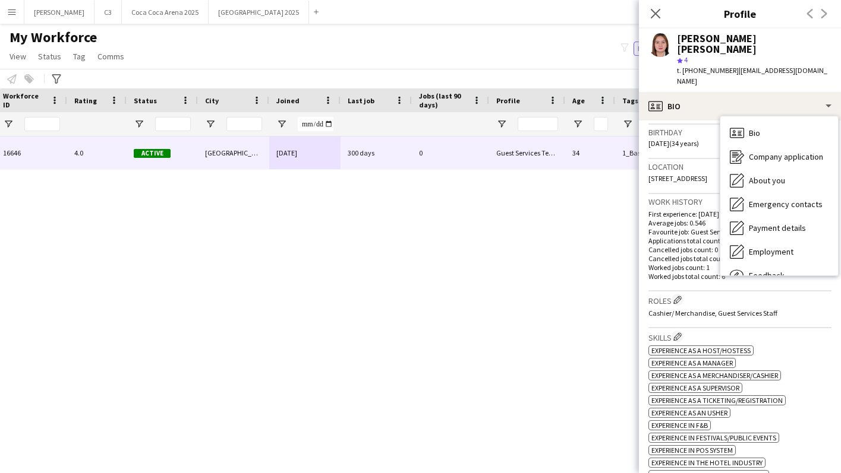
click at [699, 292] on div "Roles Edit crew company roles Cashier/ Merchandise, Guest Services Staff" at bounding box center [739, 310] width 183 height 37
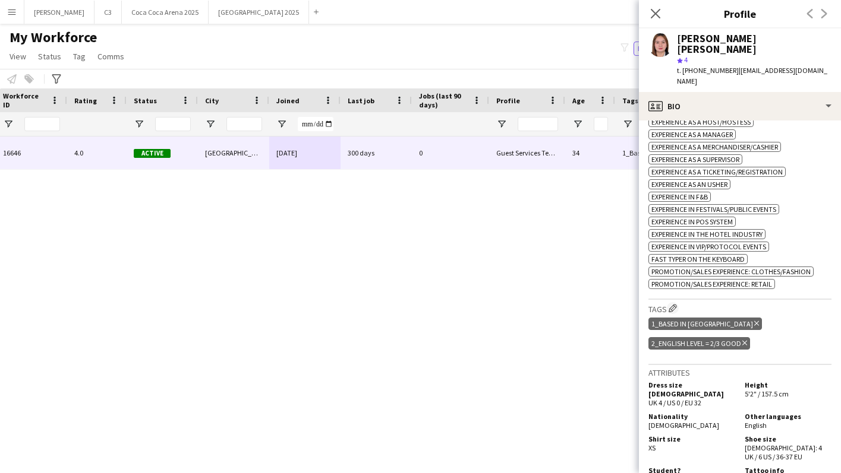
scroll to position [446, 0]
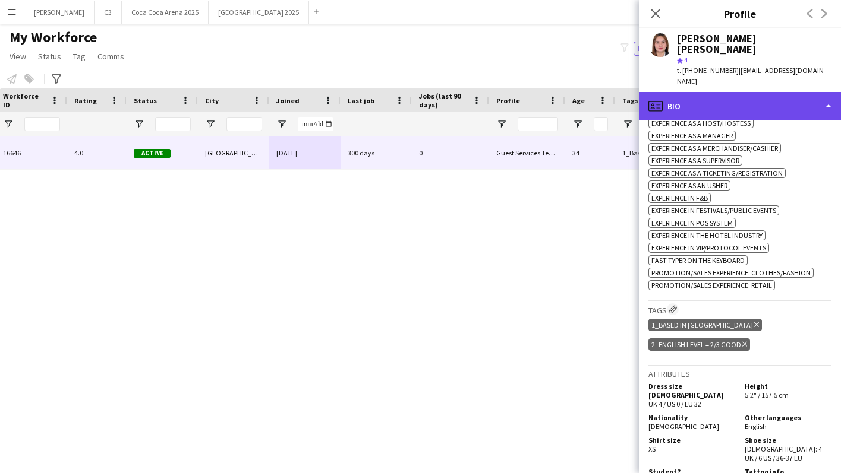
click at [710, 92] on div "profile Bio" at bounding box center [740, 106] width 202 height 29
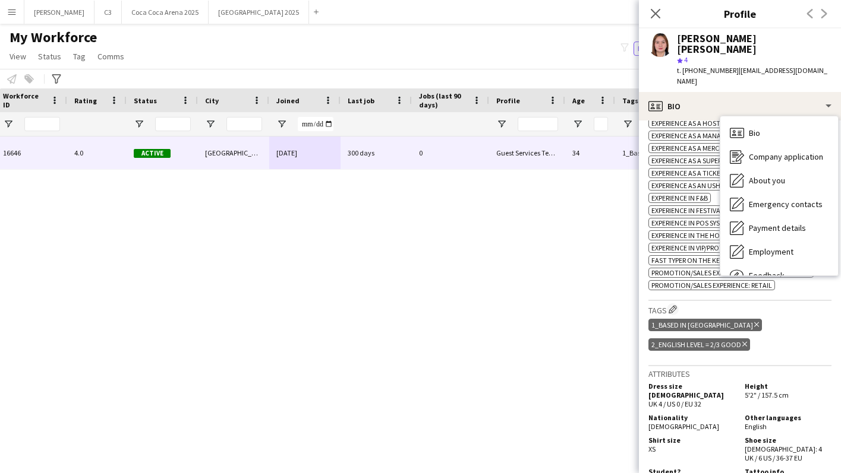
click at [690, 304] on h3 "Tags Edit crew company tags" at bounding box center [739, 310] width 183 height 12
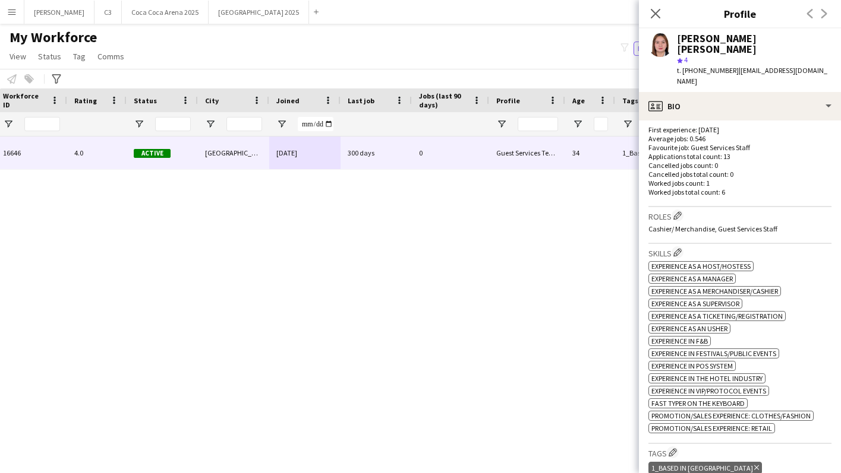
scroll to position [301, 0]
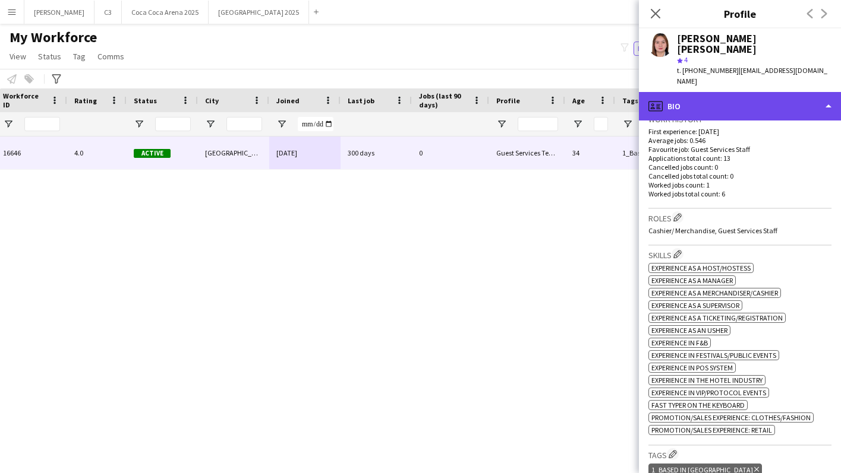
click at [721, 92] on div "profile Bio" at bounding box center [740, 106] width 202 height 29
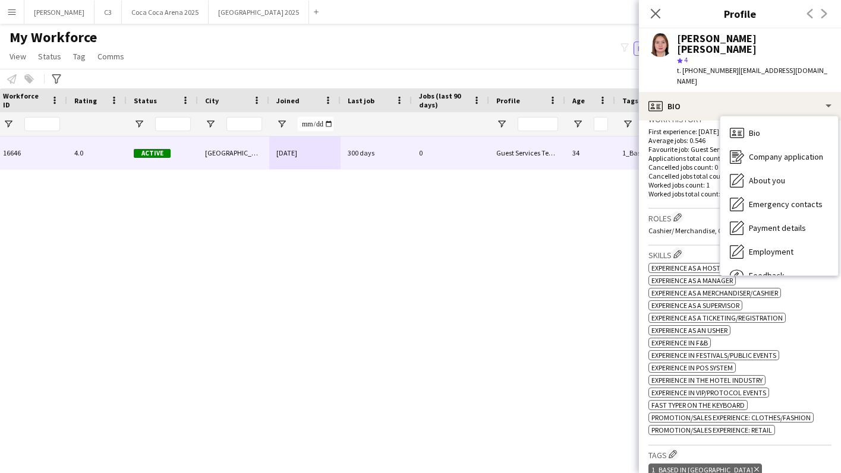
click at [693, 248] on h3 "Skills Edit crew company skills" at bounding box center [739, 254] width 183 height 12
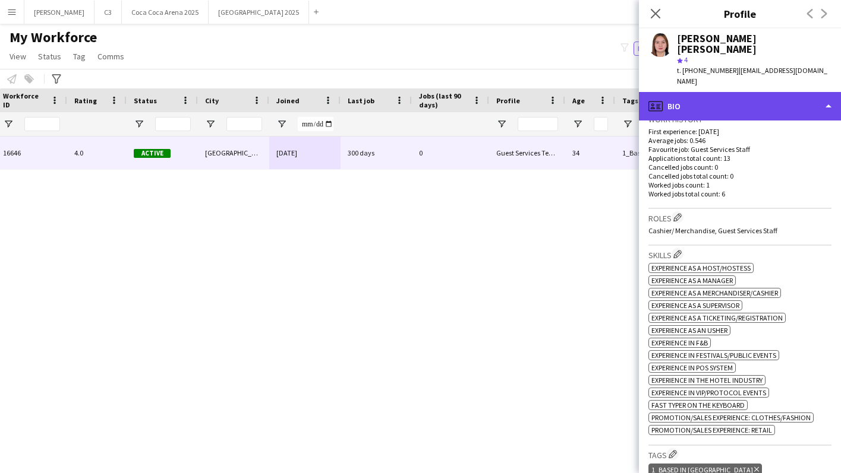
click at [706, 92] on div "profile Bio" at bounding box center [740, 106] width 202 height 29
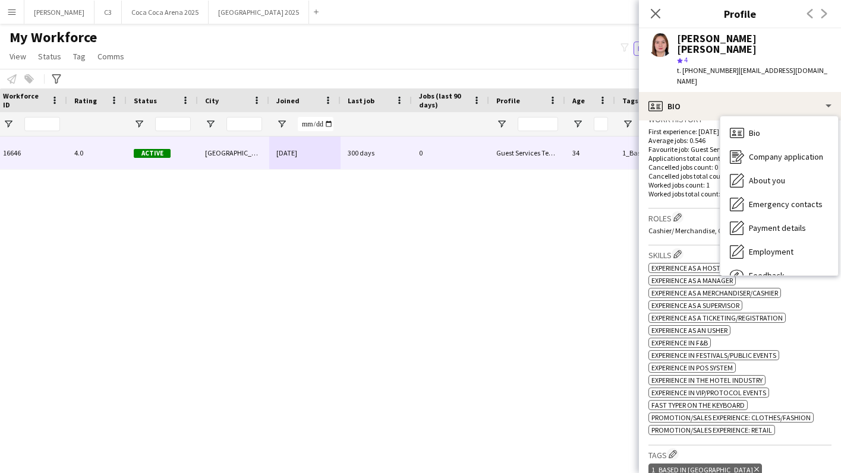
click at [694, 248] on h3 "Skills Edit crew company skills" at bounding box center [739, 254] width 183 height 12
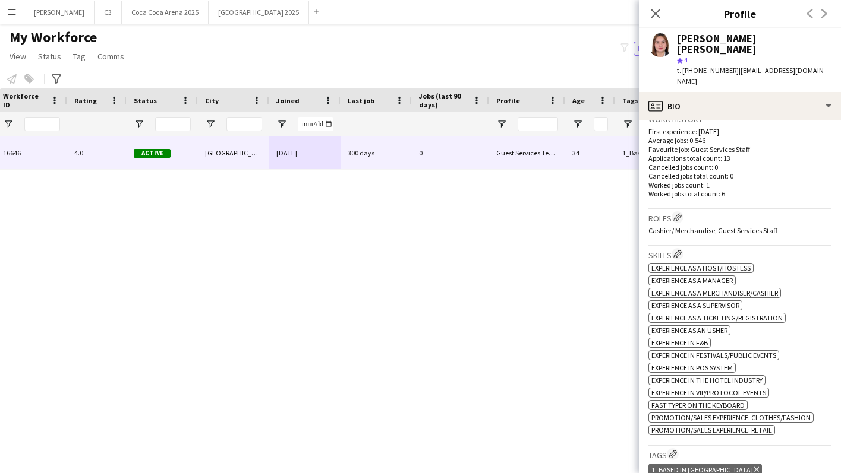
scroll to position [0, 0]
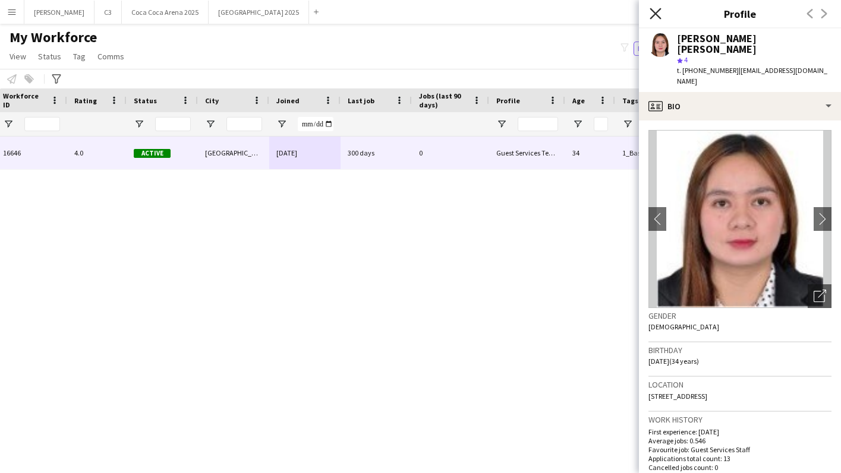
click at [653, 15] on icon at bounding box center [654, 13] width 11 height 11
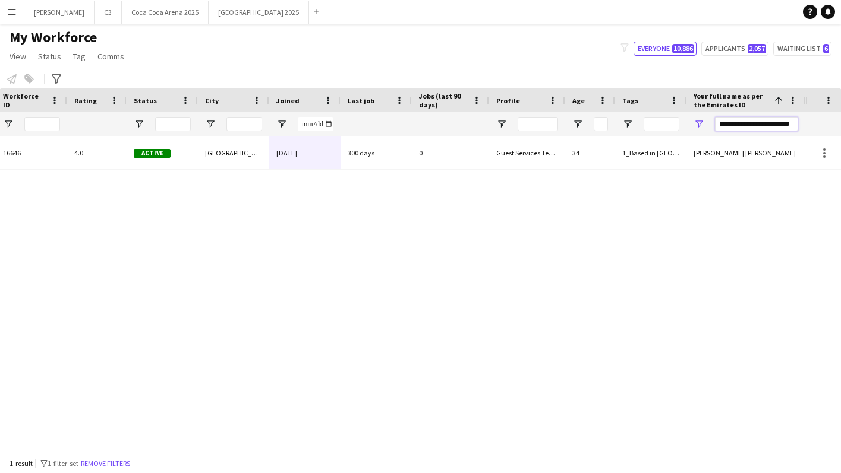
click at [721, 121] on input "**********" at bounding box center [756, 124] width 83 height 14
paste input "****"
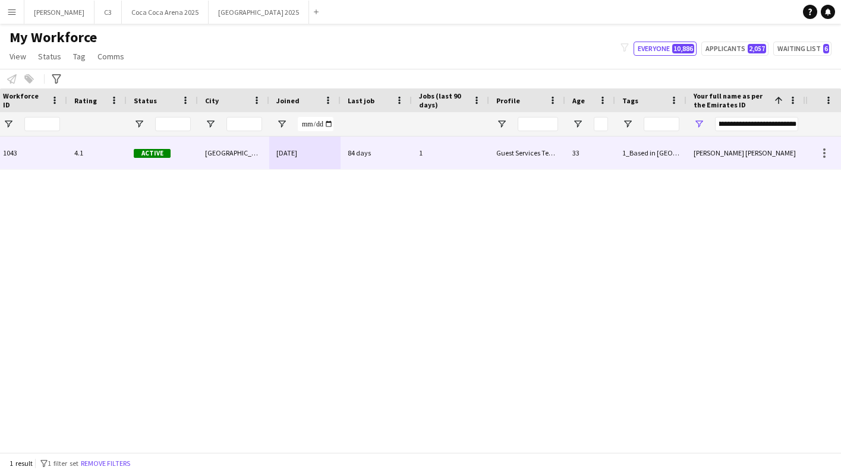
click at [377, 159] on div "84 days" at bounding box center [375, 153] width 71 height 33
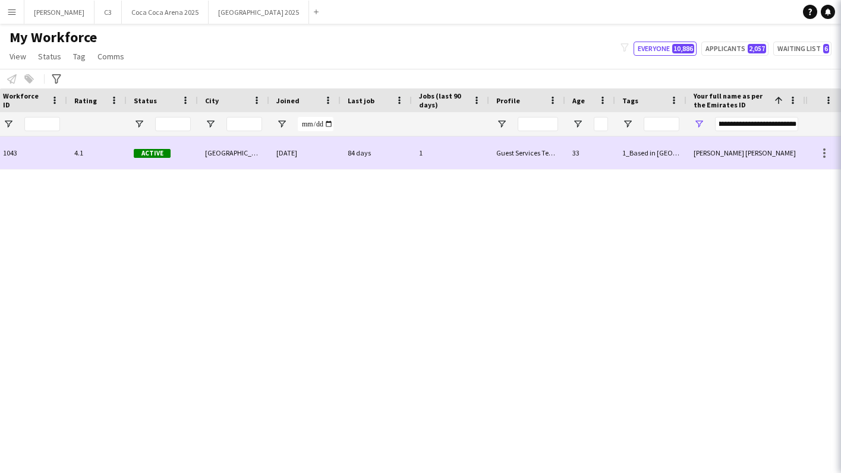
scroll to position [0, 0]
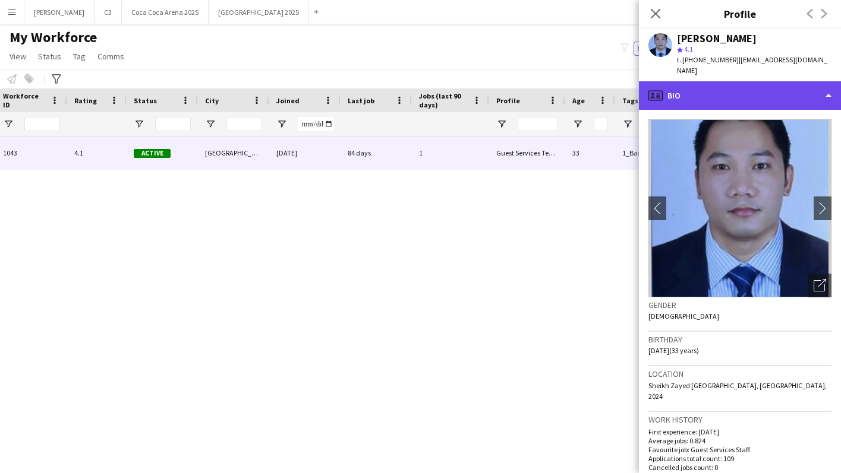
click at [730, 89] on div "profile Bio" at bounding box center [740, 95] width 202 height 29
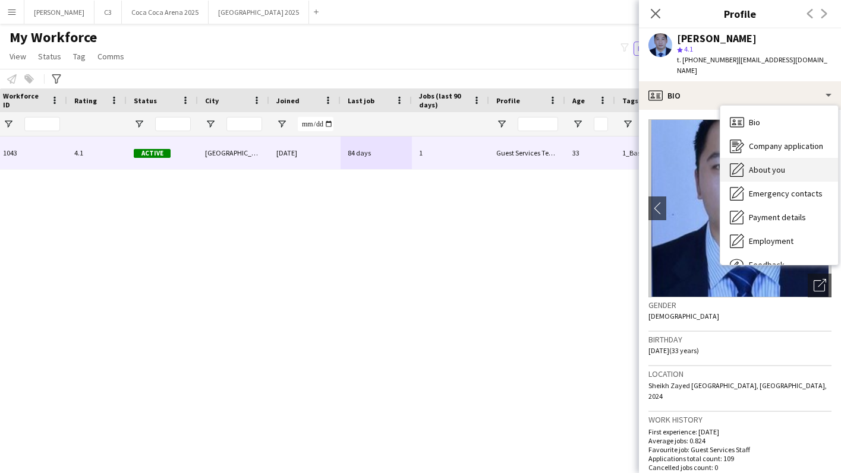
click at [753, 158] on div "About you About you" at bounding box center [779, 170] width 118 height 24
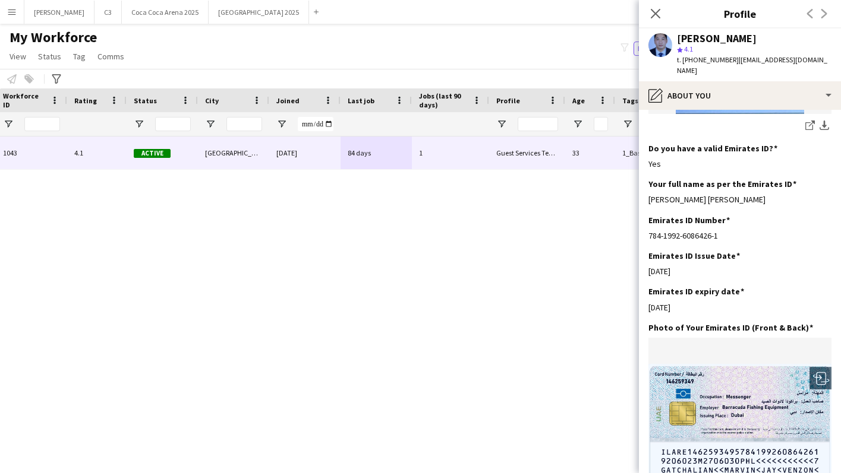
scroll to position [408, 0]
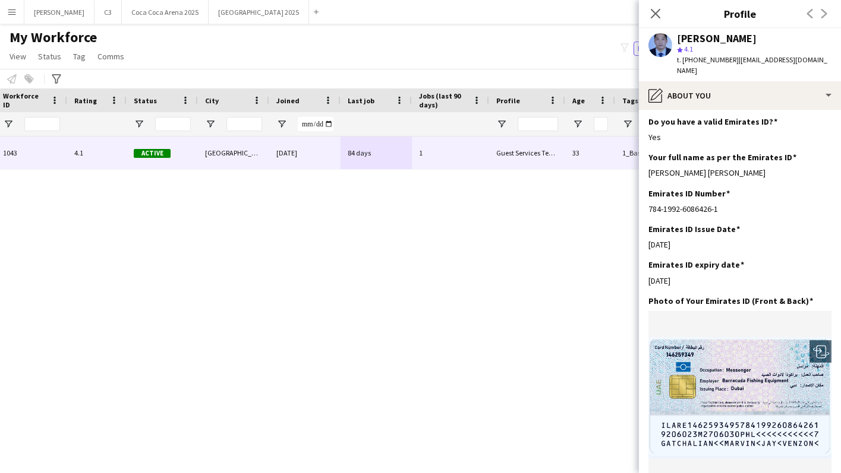
drag, startPoint x: 721, startPoint y: 200, endPoint x: 639, endPoint y: 200, distance: 81.4
click at [639, 200] on app-section-data-types "Bio Edit this field Title: Marvin Jay Gatchalian: A Story of Determination Marv…" at bounding box center [740, 292] width 202 height 364
drag, startPoint x: 768, startPoint y: 162, endPoint x: 648, endPoint y: 162, distance: 120.0
click at [648, 168] on div "Marvin Jay Venzon Gatchalian" at bounding box center [739, 173] width 183 height 11
click at [657, 15] on icon at bounding box center [654, 13] width 11 height 11
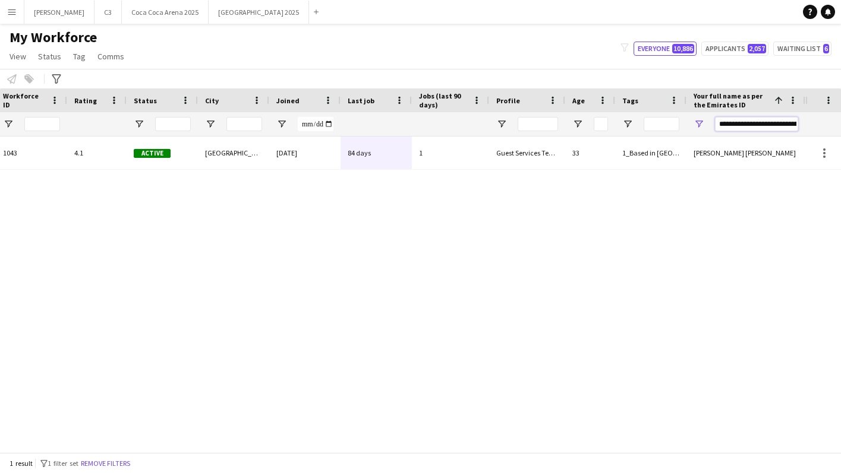
click at [742, 124] on input "**********" at bounding box center [756, 124] width 83 height 14
paste input "Your full name as per the Emirates ID Filter Input"
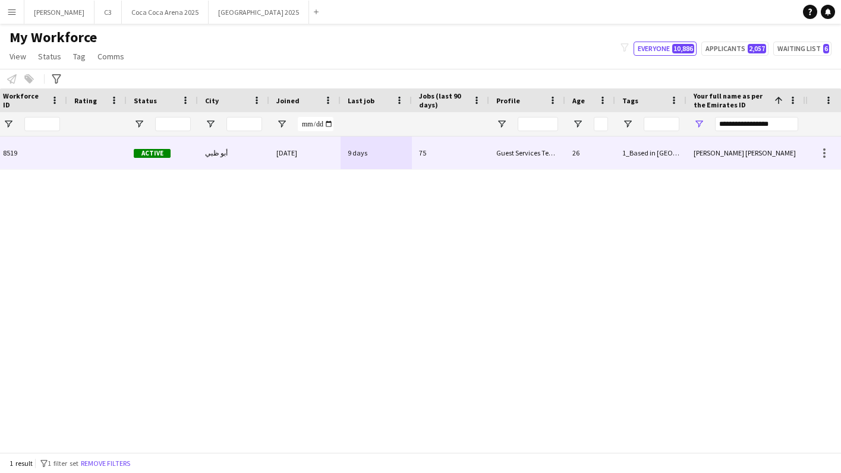
click at [318, 160] on div "13-07-2024" at bounding box center [304, 153] width 71 height 33
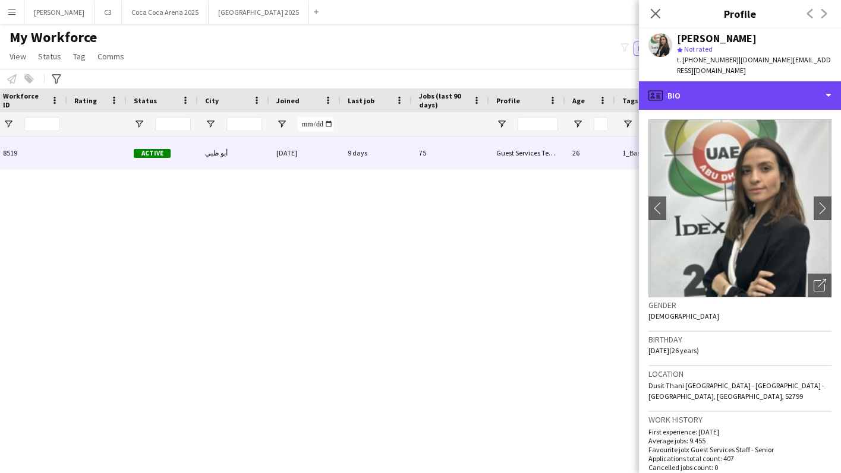
drag, startPoint x: 730, startPoint y: 91, endPoint x: 733, endPoint y: 105, distance: 14.0
click at [730, 91] on div "profile Bio" at bounding box center [740, 95] width 202 height 29
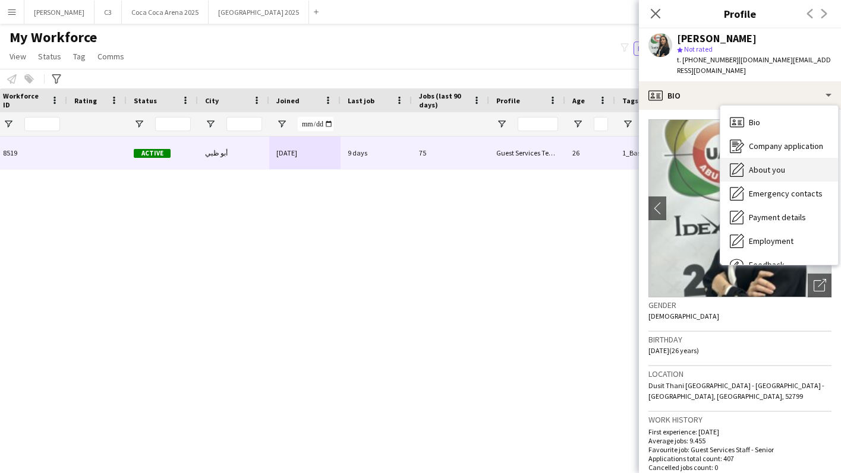
click at [766, 158] on div "About you About you" at bounding box center [779, 170] width 118 height 24
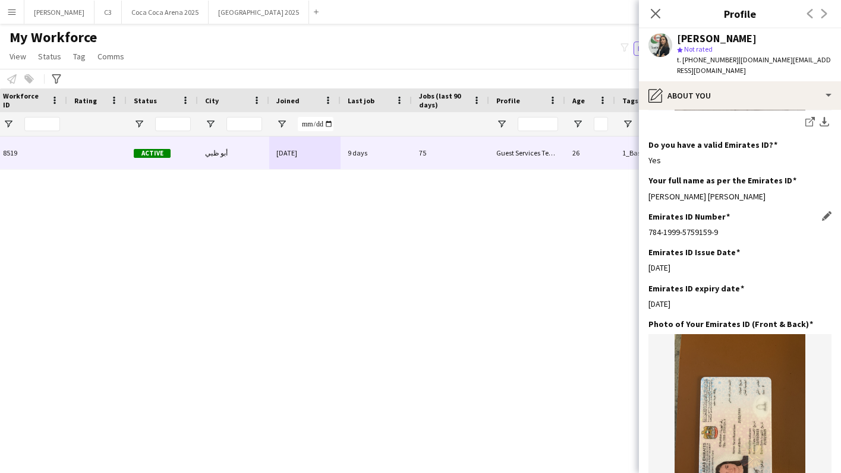
scroll to position [400, 0]
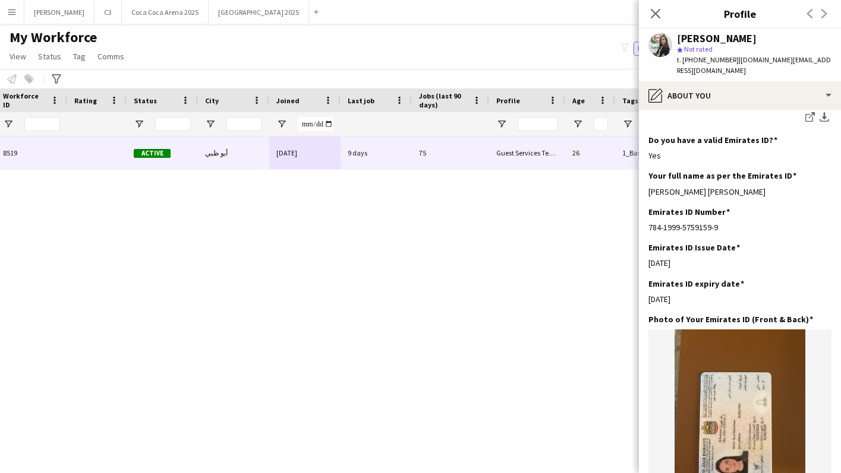
drag, startPoint x: 727, startPoint y: 207, endPoint x: 648, endPoint y: 205, distance: 79.6
click at [648, 205] on app-section-data-types "Bio Edit this field Sarah, a youthful and enthusiastic Lebanese artist, possess…" at bounding box center [740, 292] width 202 height 364
click at [652, 9] on icon at bounding box center [654, 13] width 11 height 11
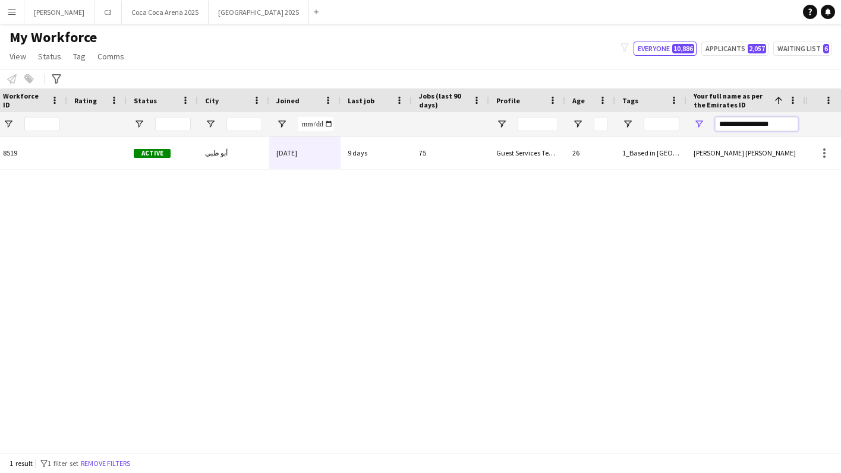
click at [728, 120] on input "**********" at bounding box center [756, 124] width 83 height 14
paste input "**********"
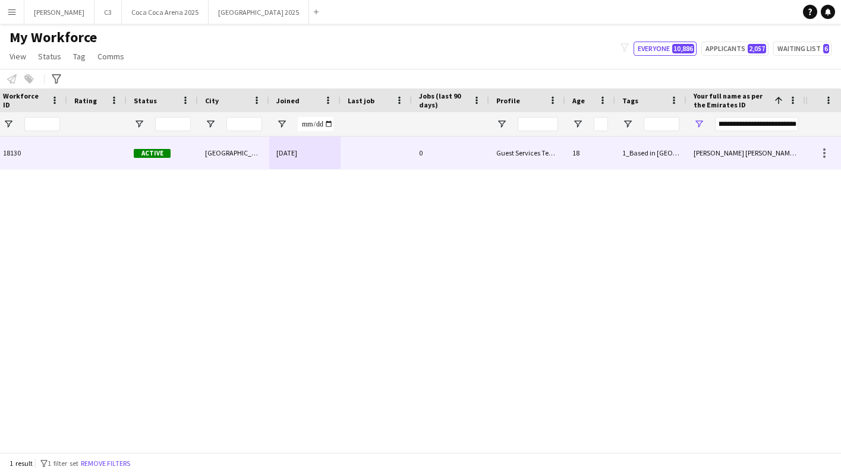
drag, startPoint x: 402, startPoint y: 156, endPoint x: 725, endPoint y: 135, distance: 323.9
click at [402, 156] on div at bounding box center [375, 153] width 71 height 33
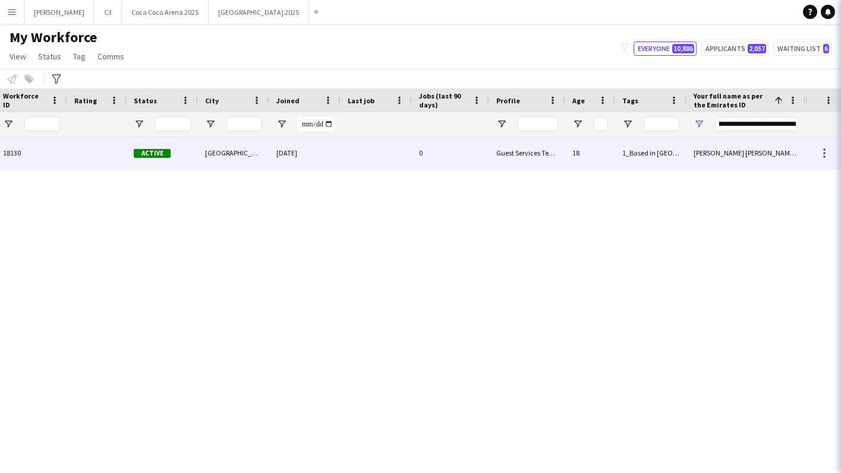
scroll to position [0, 0]
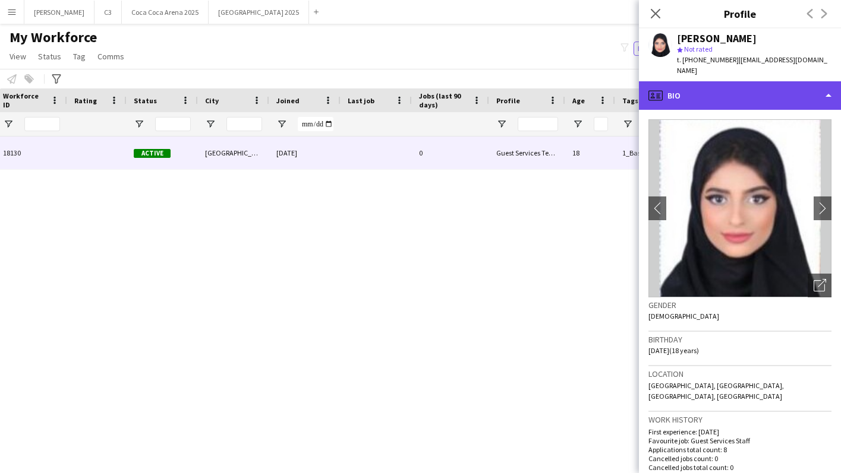
click at [724, 83] on div "profile Bio" at bounding box center [740, 95] width 202 height 29
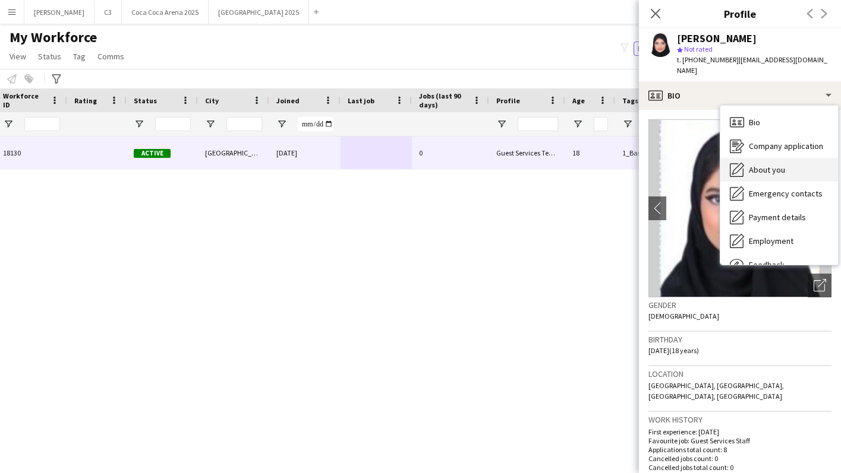
click at [756, 158] on div "About you About you" at bounding box center [779, 170] width 118 height 24
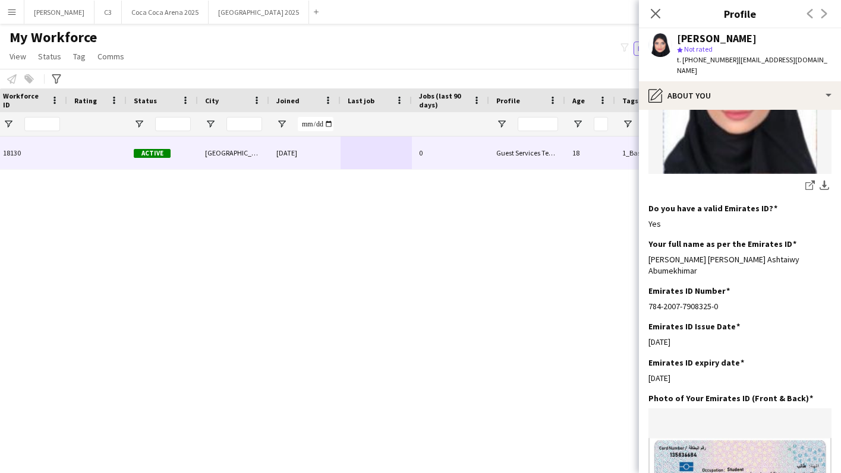
scroll to position [358, 0]
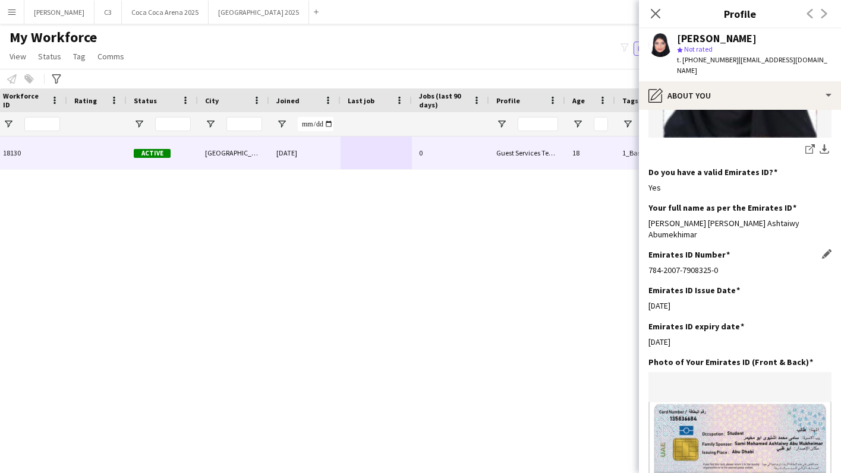
drag, startPoint x: 722, startPoint y: 249, endPoint x: 648, endPoint y: 250, distance: 74.3
click at [648, 265] on div "784-2007-7908325-0" at bounding box center [739, 270] width 183 height 11
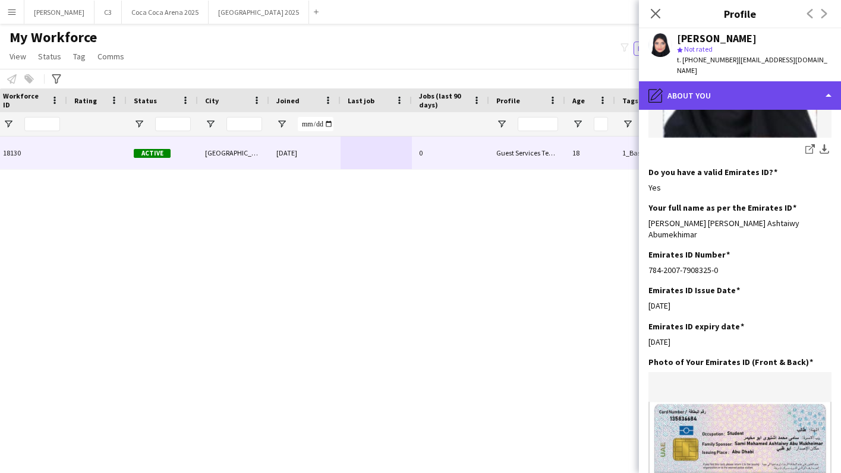
click at [708, 81] on div "pencil4 About you" at bounding box center [740, 95] width 202 height 29
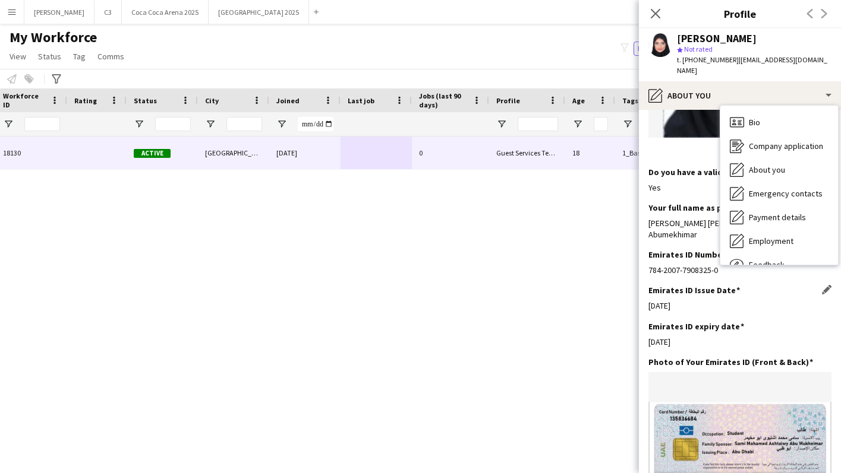
click at [709, 298] on div "Emirates ID Issue Date Edit this field 18-03-2024" at bounding box center [739, 303] width 183 height 36
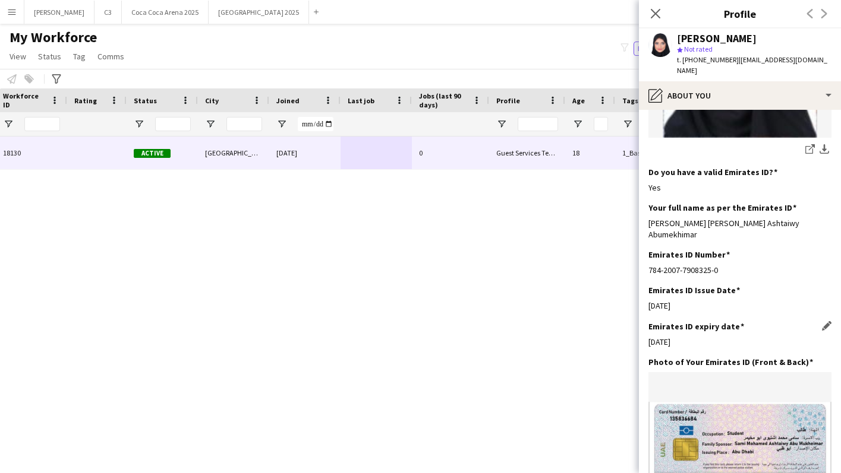
scroll to position [364, 0]
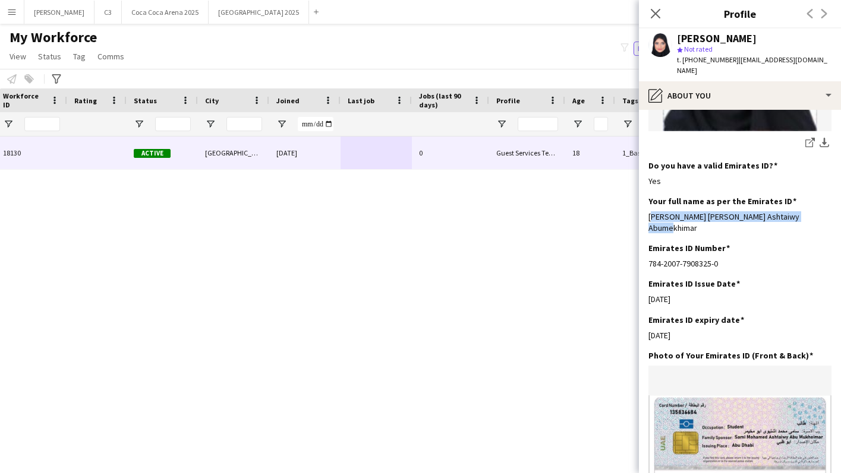
drag, startPoint x: 819, startPoint y: 207, endPoint x: 647, endPoint y: 207, distance: 172.3
click at [647, 207] on app-section-data-types "Bio Edit this field anages time well and can work under any pressure, with prov…" at bounding box center [740, 292] width 202 height 364
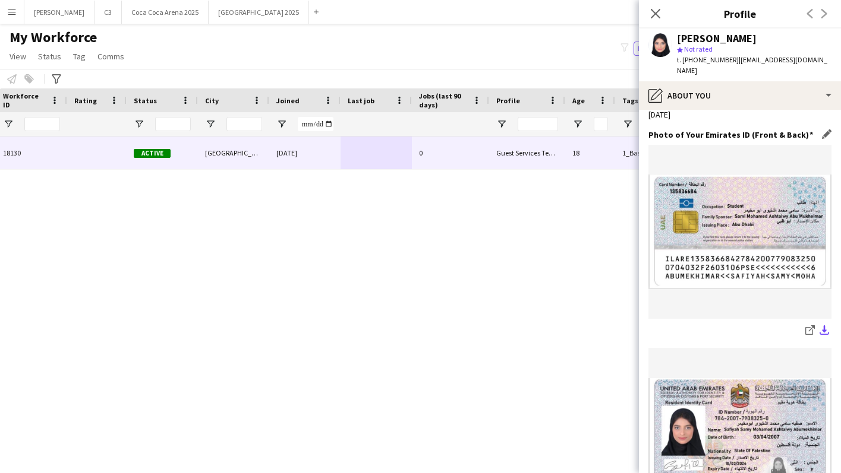
click at [822, 326] on app-icon "download-bottom" at bounding box center [824, 331] width 10 height 11
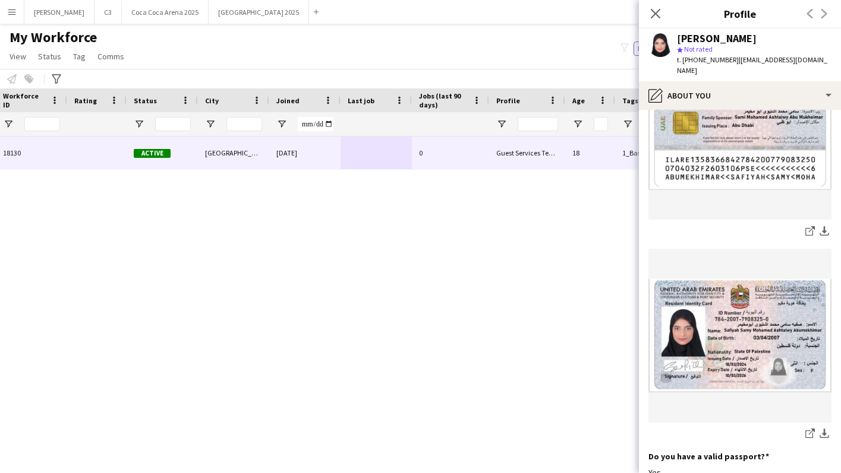
scroll to position [777, 0]
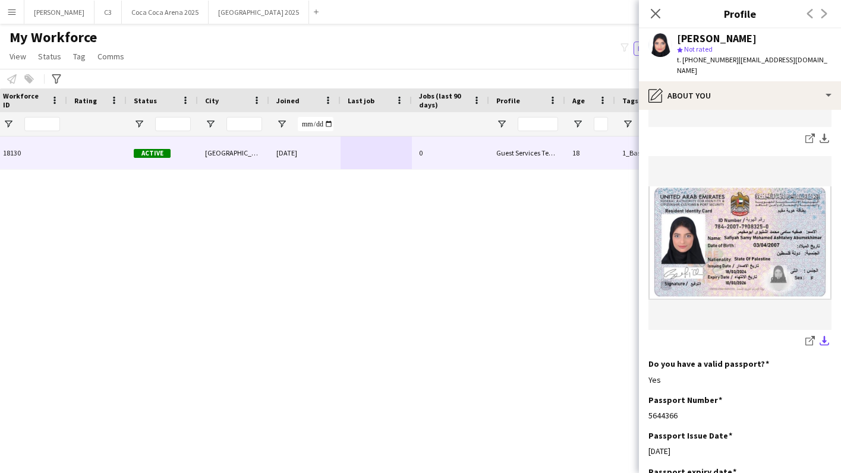
click at [825, 336] on app-icon "download-bottom" at bounding box center [824, 341] width 10 height 11
click at [655, 16] on icon "Close pop-in" at bounding box center [656, 14] width 10 height 10
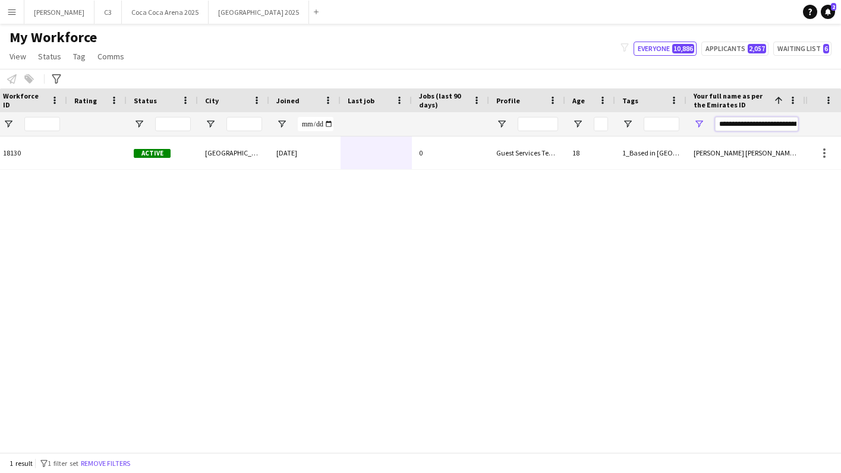
click at [750, 124] on input "**********" at bounding box center [756, 124] width 83 height 14
paste input "Your full name as per the Emirates ID Filter Input"
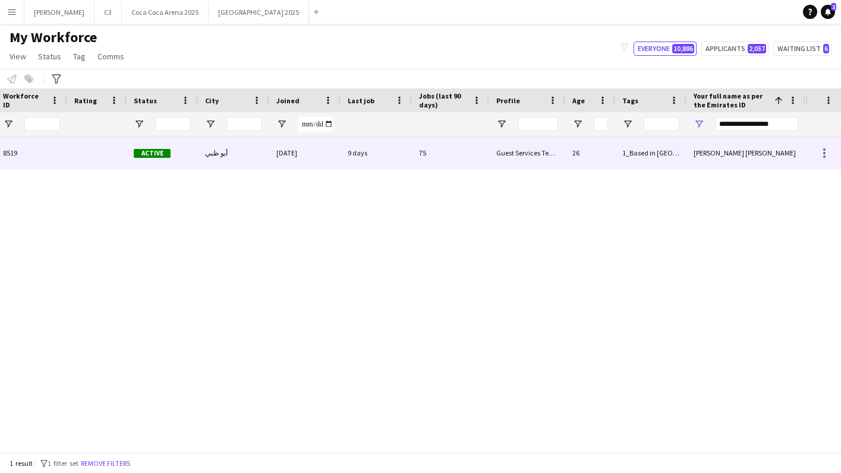
click at [293, 157] on div "13-07-2024" at bounding box center [304, 153] width 71 height 33
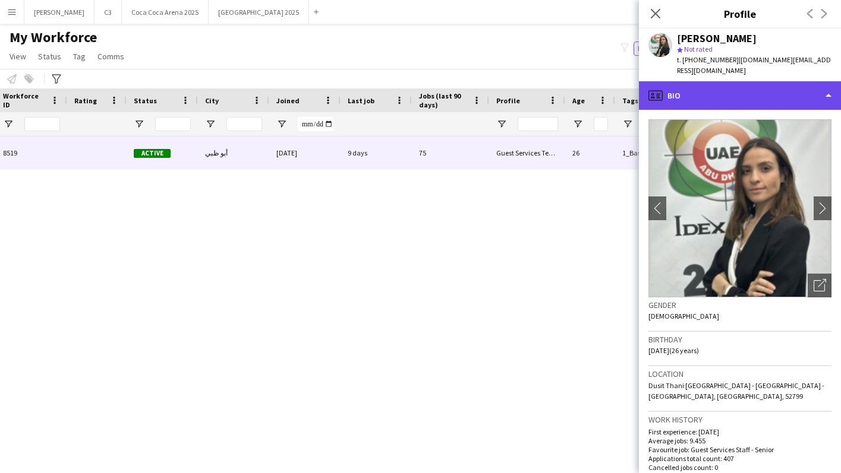
click at [731, 84] on div "profile Bio" at bounding box center [740, 95] width 202 height 29
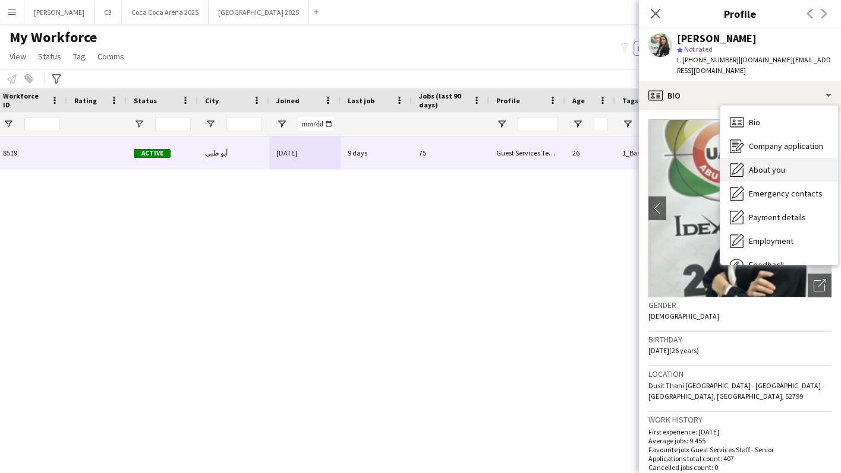
click at [772, 165] on span "About you" at bounding box center [767, 170] width 36 height 11
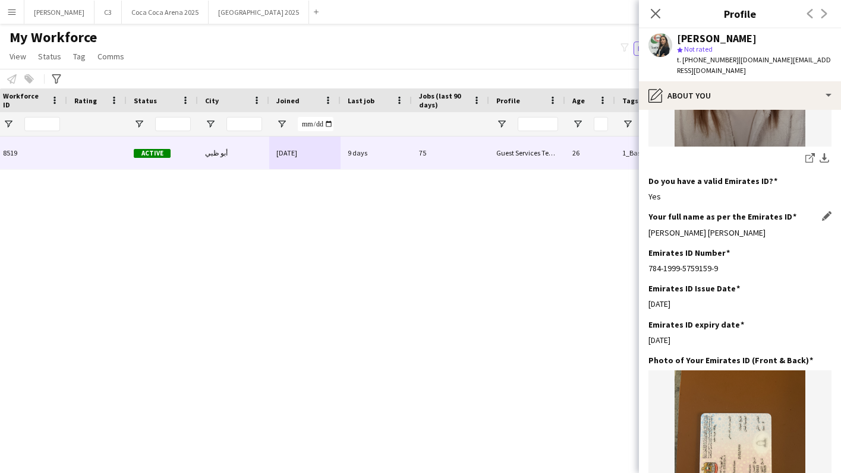
scroll to position [378, 0]
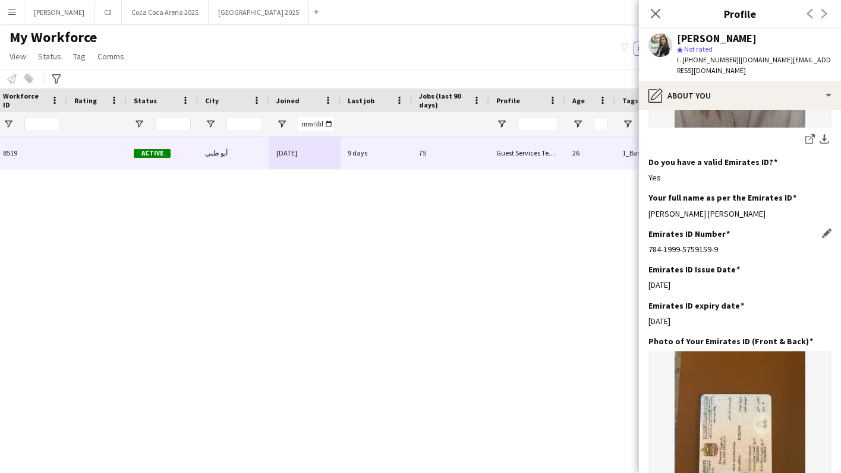
drag, startPoint x: 725, startPoint y: 228, endPoint x: 648, endPoint y: 228, distance: 77.2
click at [648, 244] on div "784-1999-5759159-9" at bounding box center [739, 249] width 183 height 11
drag, startPoint x: 700, startPoint y: 191, endPoint x: 639, endPoint y: 191, distance: 61.2
click at [639, 191] on app-section-data-types "Bio Edit this field Sarah, a youthful and enthusiastic Lebanese artist, possess…" at bounding box center [740, 292] width 202 height 364
click at [658, 13] on icon "Close pop-in" at bounding box center [654, 13] width 11 height 11
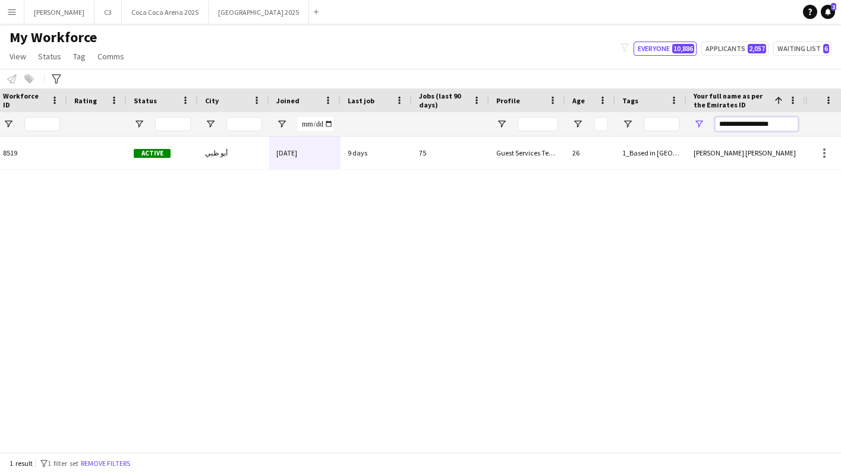
click at [724, 119] on input "**********" at bounding box center [756, 124] width 83 height 14
paste input "**********"
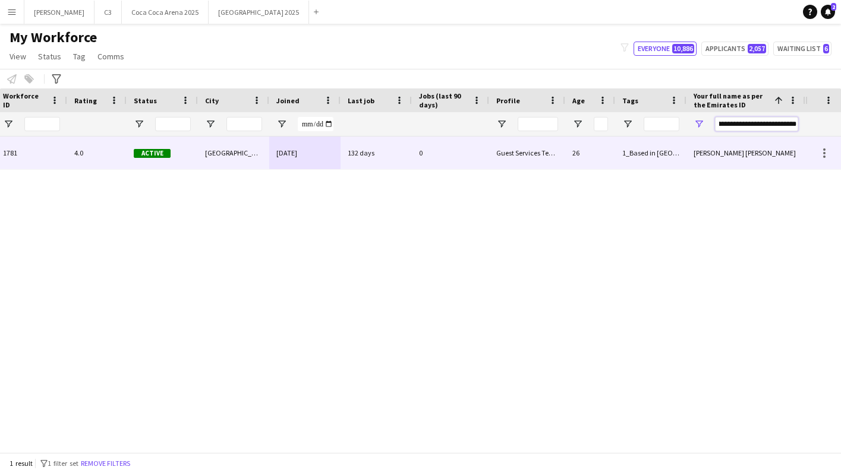
type input "**********"
click at [304, 157] on div "01-05-2024" at bounding box center [304, 153] width 71 height 33
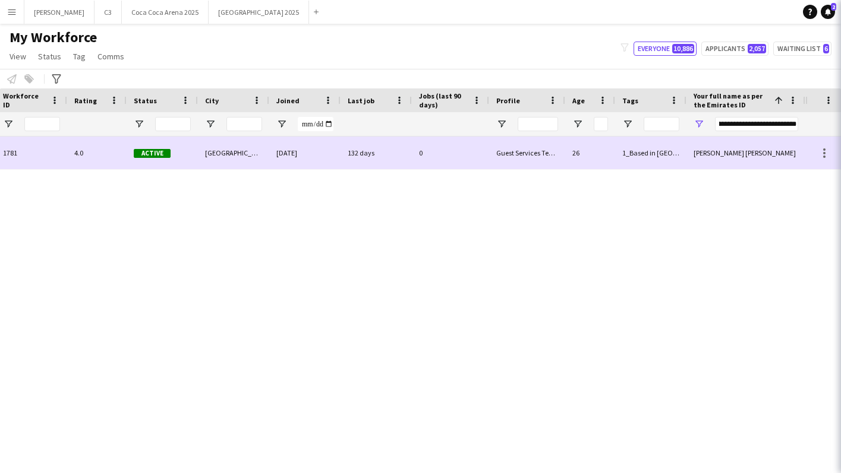
scroll to position [0, 0]
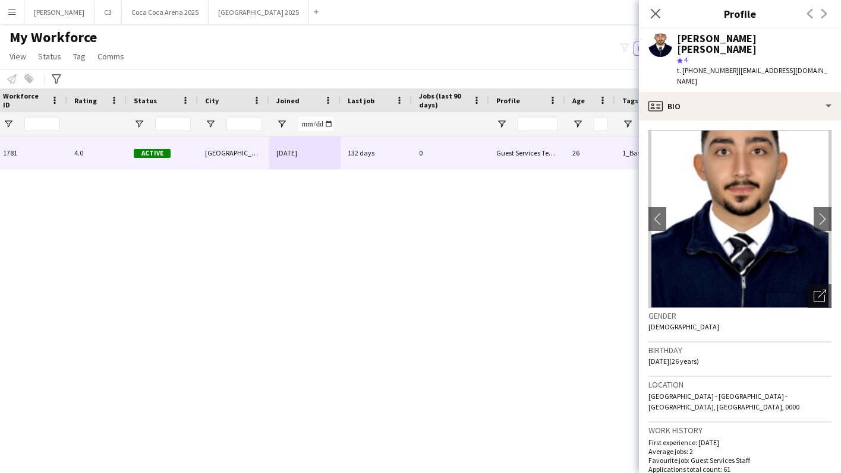
drag, startPoint x: 818, startPoint y: 61, endPoint x: 731, endPoint y: 62, distance: 86.7
click at [731, 65] on div "t. +971501223101 | mfarahat289@gmail.com" at bounding box center [754, 75] width 154 height 21
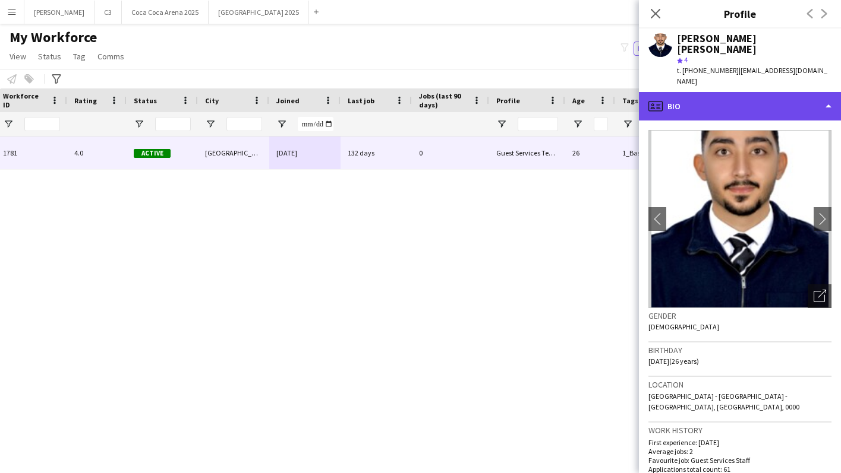
click at [684, 92] on div "profile Bio" at bounding box center [740, 106] width 202 height 29
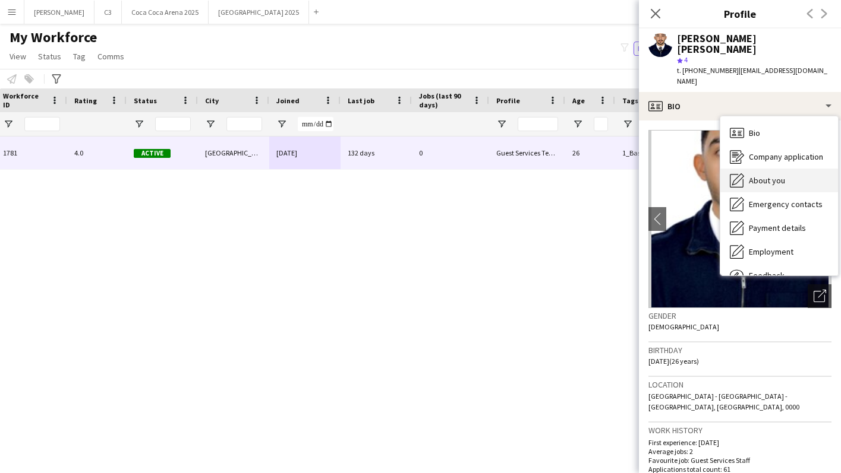
click at [749, 175] on span "About you" at bounding box center [767, 180] width 36 height 11
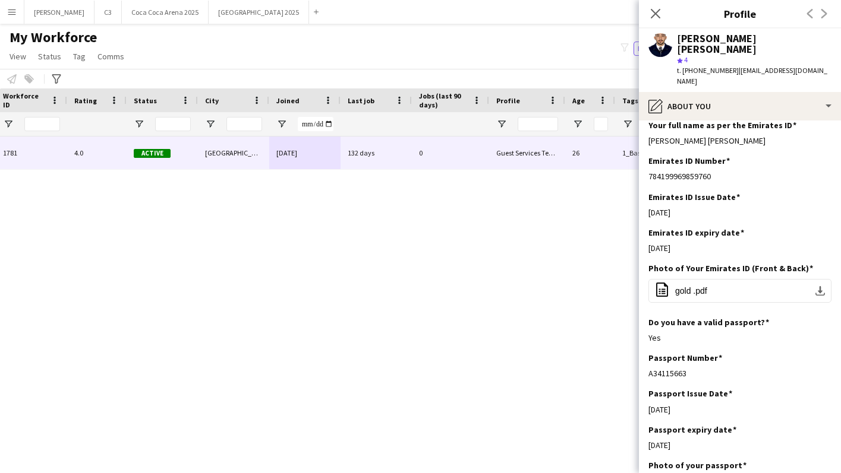
scroll to position [449, 0]
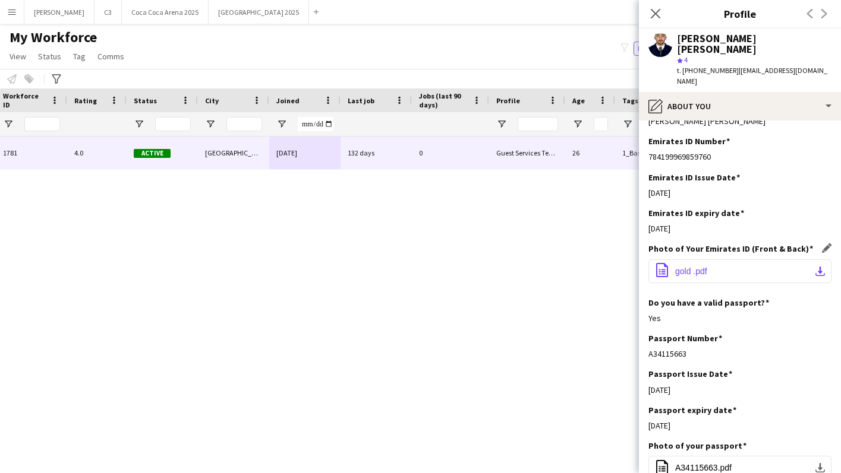
click at [815, 260] on button "office-file-sheet gold .pdf download-bottom" at bounding box center [739, 272] width 183 height 24
click at [826, 136] on app-icon "Edit this field" at bounding box center [827, 141] width 10 height 10
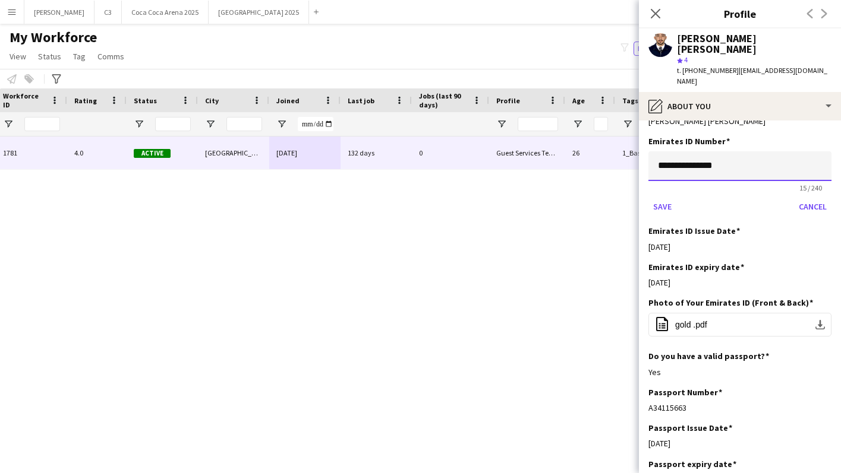
click at [781, 151] on input "**********" at bounding box center [739, 166] width 183 height 30
type input "**********"
click at [648, 197] on button "Save" at bounding box center [662, 206] width 28 height 19
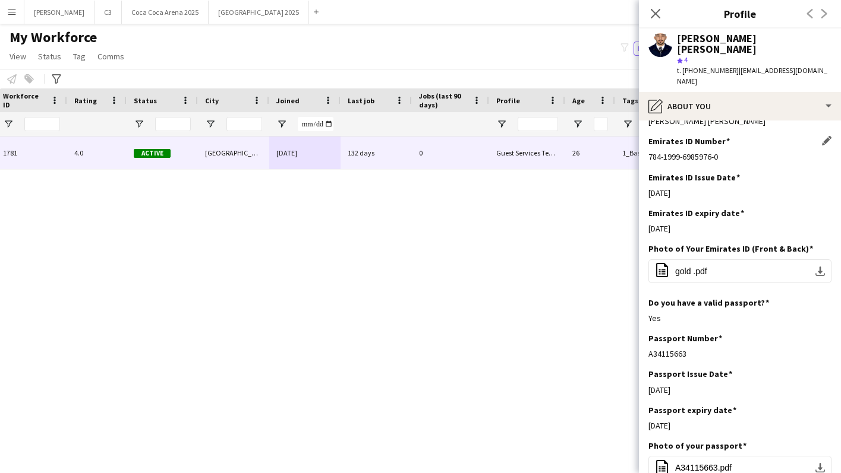
drag, startPoint x: 723, startPoint y: 137, endPoint x: 648, endPoint y: 137, distance: 74.9
click at [648, 151] on div "784-1999-6985976-0" at bounding box center [739, 156] width 183 height 11
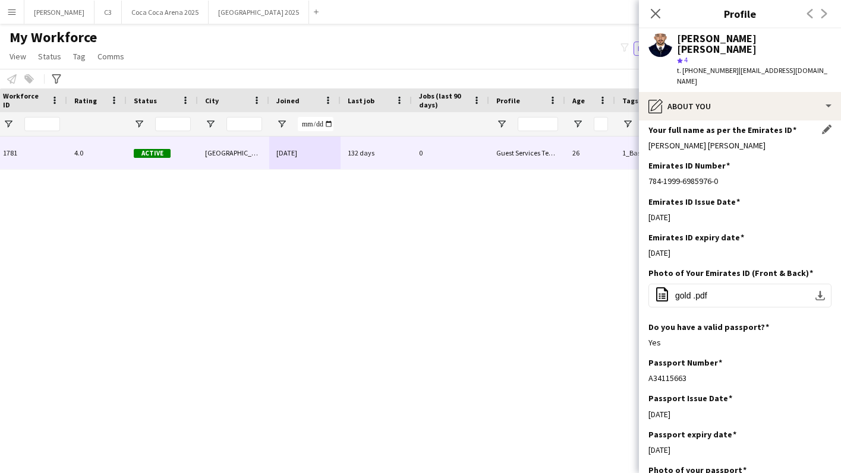
scroll to position [405, 0]
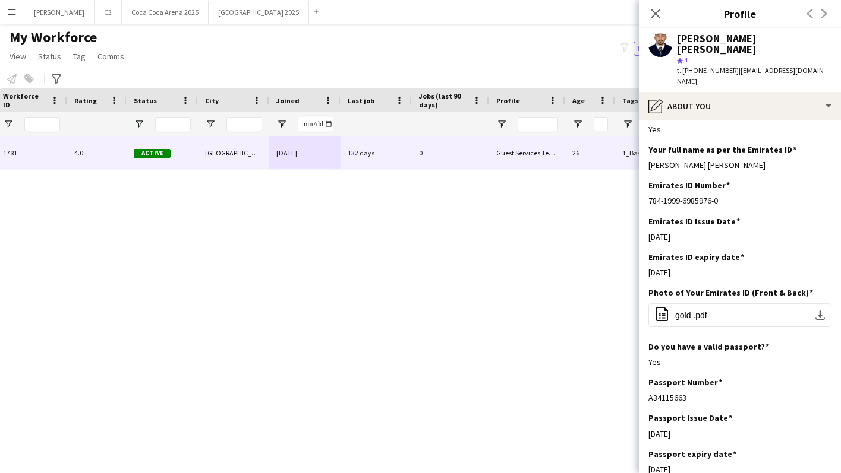
drag, startPoint x: 815, startPoint y: 144, endPoint x: 635, endPoint y: 145, distance: 180.0
click at [635, 145] on body "Menu Boards Boards Boards All jobs Status Workforce Workforce My Workforce Recr…" at bounding box center [420, 236] width 841 height 473
click at [719, 160] on div "Mohamed Farahat Ibrahim Abdelhamid farahat" at bounding box center [739, 165] width 183 height 11
drag, startPoint x: 813, startPoint y: 145, endPoint x: 747, endPoint y: 145, distance: 65.9
click at [798, 160] on div "Mohamed Farahat Ibrahim Abdelhamid farahat" at bounding box center [739, 165] width 183 height 11
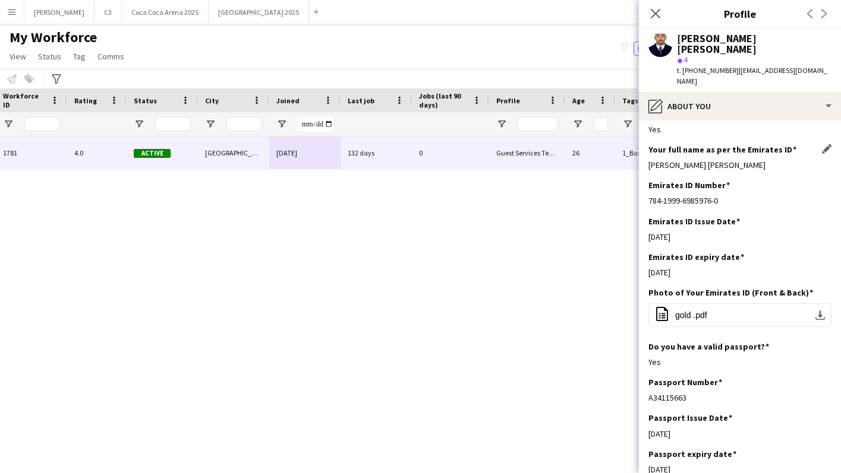
click at [649, 160] on div "Mohamed Farahat Ibrahim Abdelhamid farahat" at bounding box center [739, 165] width 183 height 11
drag, startPoint x: 819, startPoint y: 146, endPoint x: 649, endPoint y: 143, distance: 169.3
click at [649, 160] on div "Mohamed Farahat Ibrahim Abdelhamid farahat" at bounding box center [739, 165] width 183 height 11
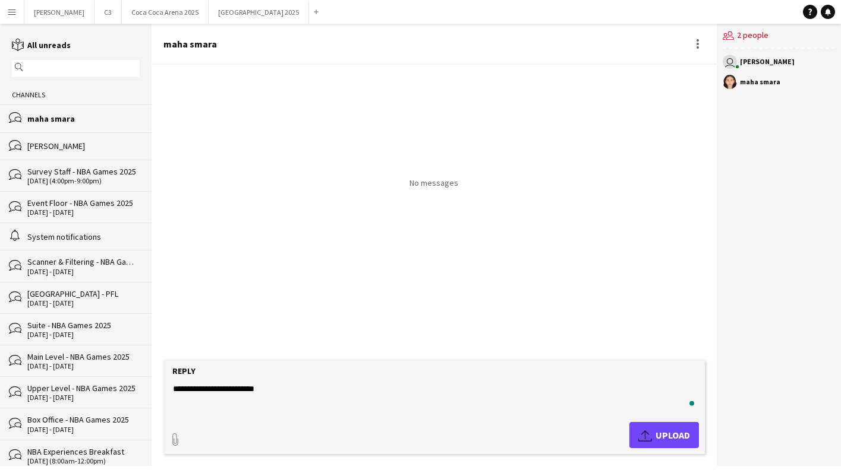
type textarea "**********"
click at [651, 427] on button "Upload Upload" at bounding box center [664, 435] width 70 height 26
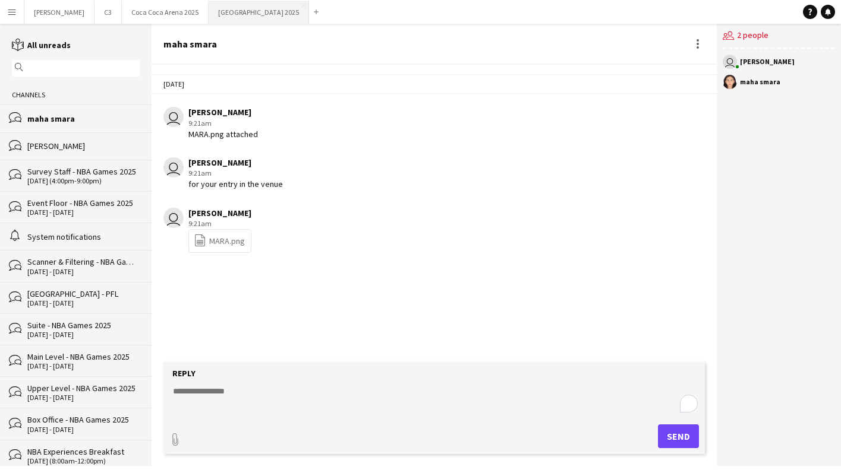
click at [209, 18] on button "[GEOGRAPHIC_DATA] 2025 Close" at bounding box center [259, 12] width 100 height 23
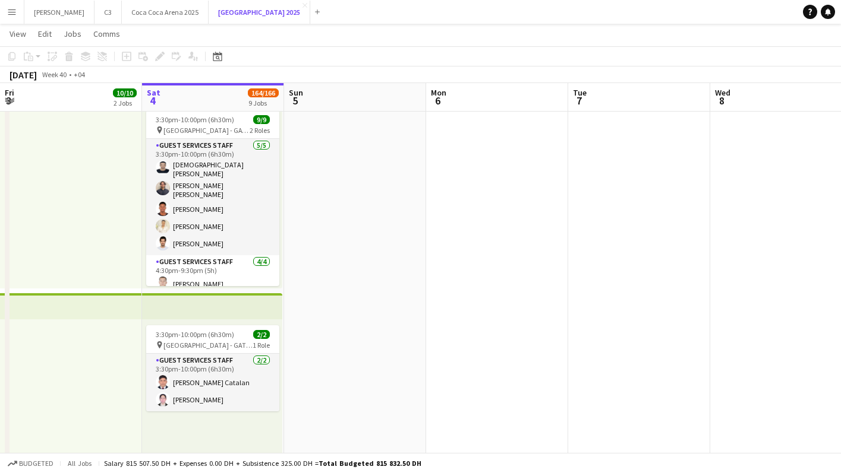
scroll to position [0, 315]
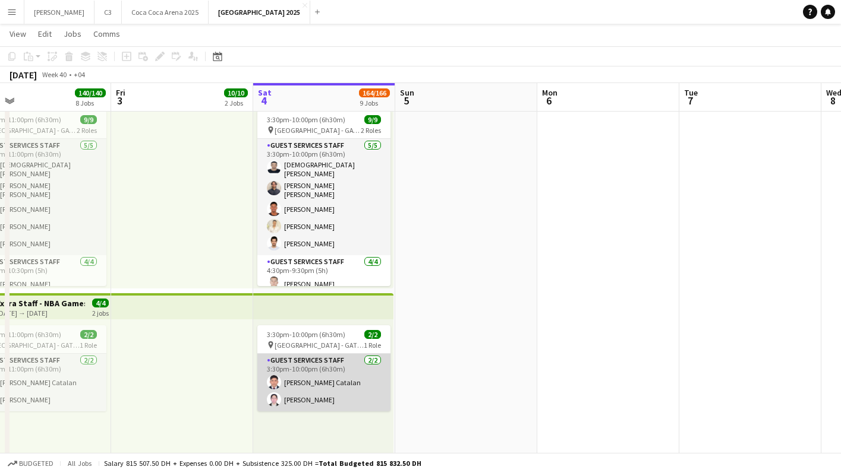
click at [318, 380] on app-card-role "Guest Services Staff [DATE] 3:30pm-10:00pm (6h30m) [PERSON_NAME] Catalan [PERSO…" at bounding box center [323, 383] width 133 height 58
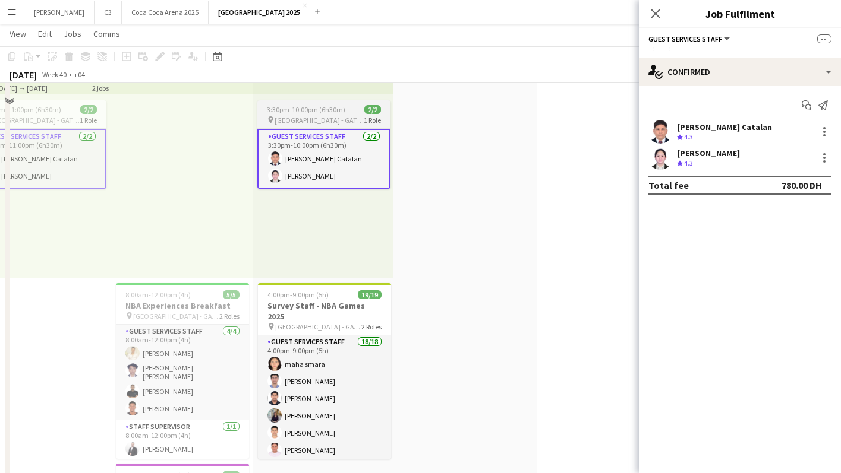
scroll to position [1779, 0]
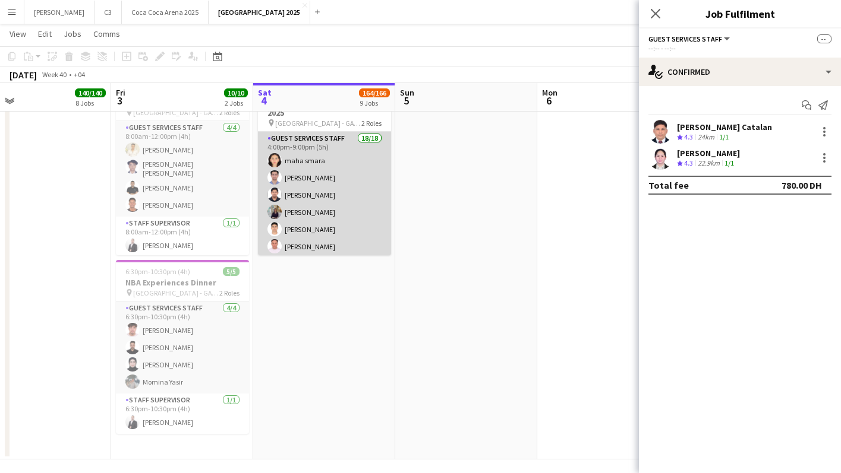
click at [343, 223] on app-card-role "Guest Services Staff 18/18 4:00pm-9:00pm (5h) maha smara [PERSON_NAME] [PERSON_…" at bounding box center [324, 300] width 133 height 337
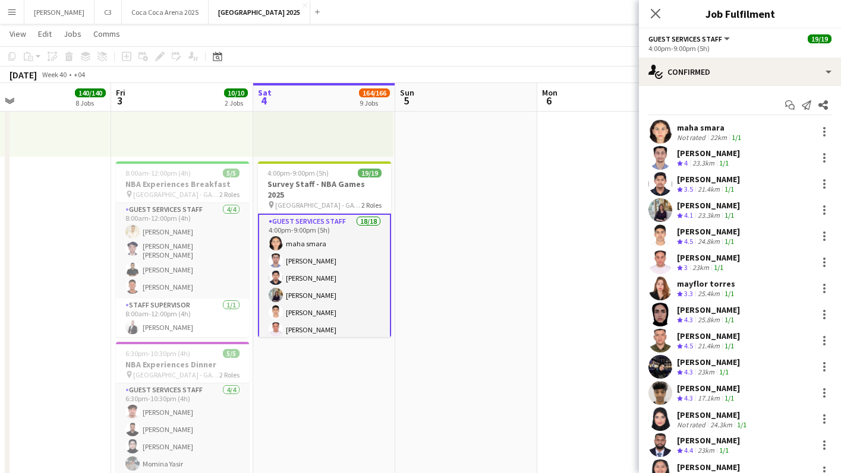
scroll to position [149, 0]
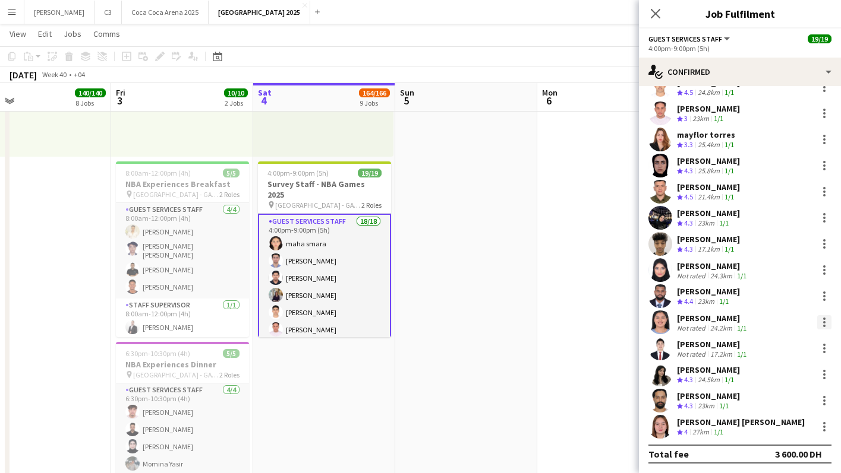
click at [823, 326] on div at bounding box center [824, 326] width 2 height 2
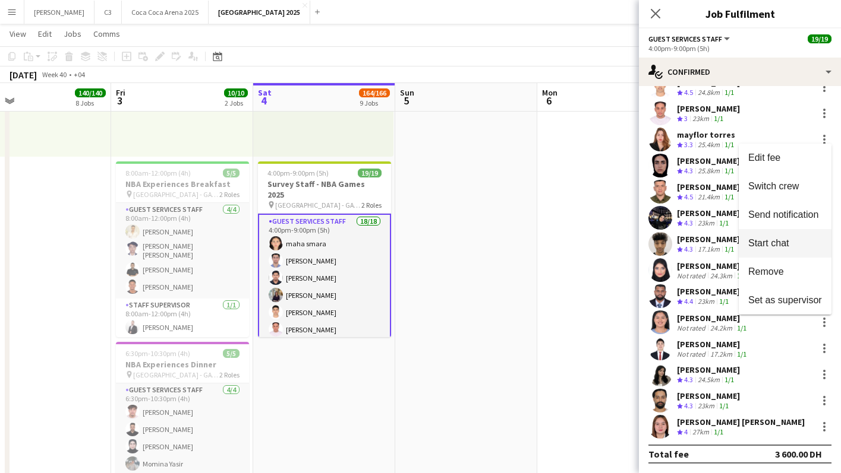
click at [764, 244] on span "Start chat" at bounding box center [768, 243] width 40 height 10
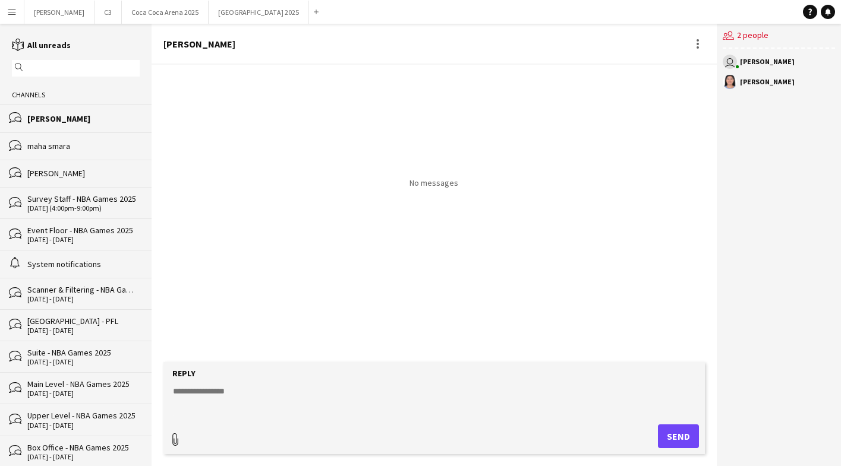
type input "**********"
click at [254, 393] on textarea "To enrich screen reader interactions, please activate Accessibility in Grammarl…" at bounding box center [436, 398] width 529 height 31
type textarea "**********"
click at [655, 444] on button "Upload Upload" at bounding box center [664, 435] width 70 height 26
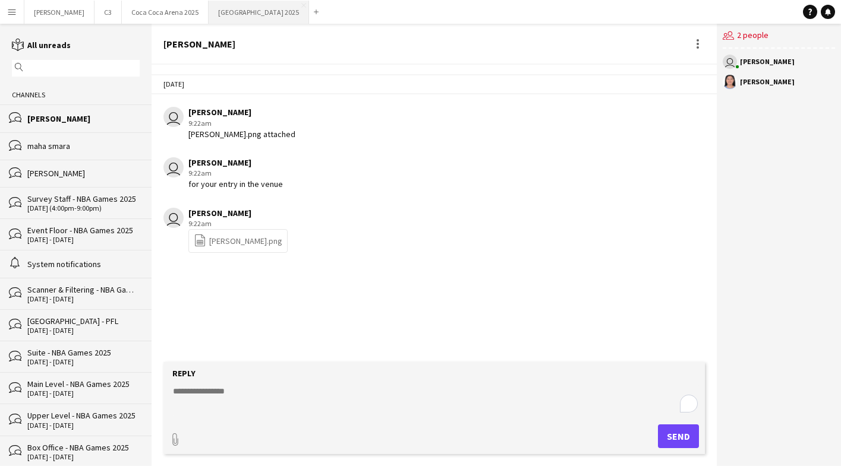
click at [209, 14] on button "[GEOGRAPHIC_DATA] 2025 Close" at bounding box center [259, 12] width 100 height 23
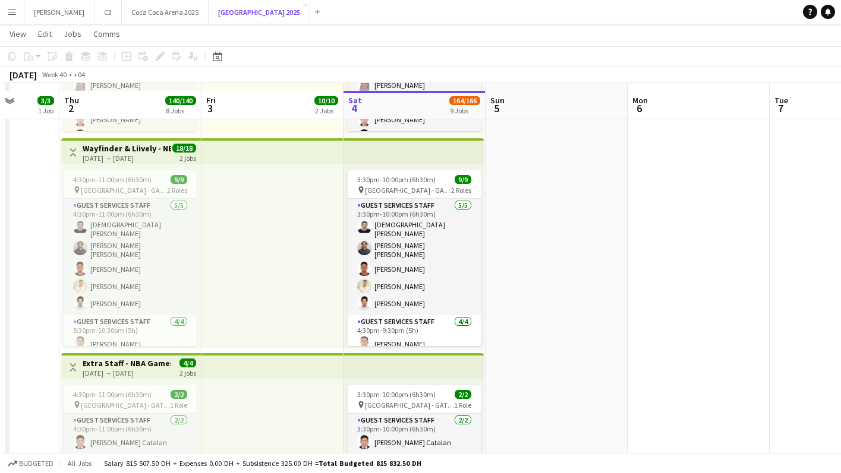
scroll to position [1285, 0]
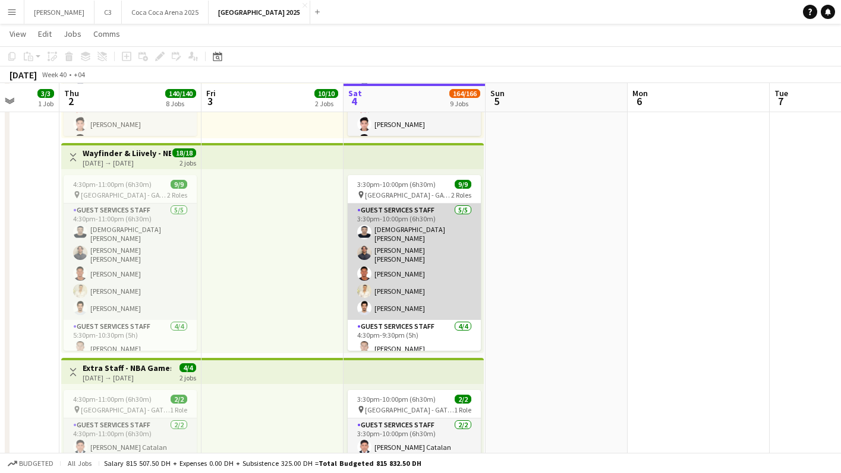
click at [421, 276] on app-card-role "Guest Services Staff [DATE] 3:30pm-10:00pm (6h30m) Mohamedanis [PERSON_NAME] [P…" at bounding box center [414, 262] width 133 height 116
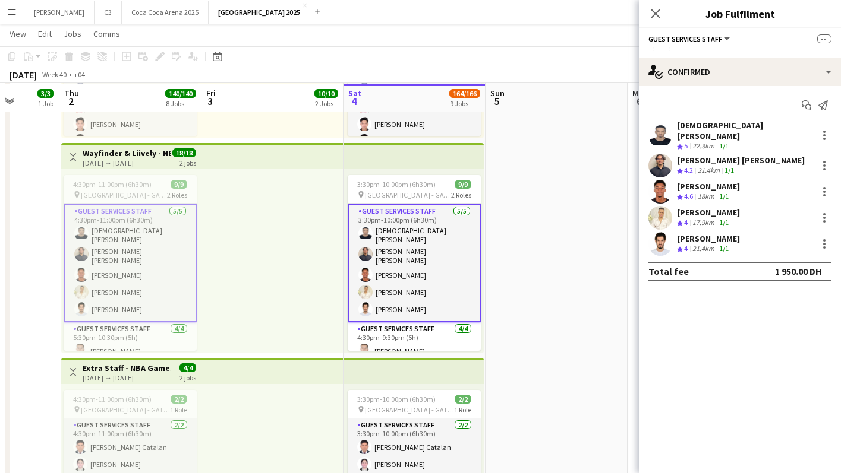
click at [372, 252] on app-card-role "Guest Services Staff [DATE] 3:30pm-10:00pm (6h30m) Mohamedanis [PERSON_NAME] [P…" at bounding box center [414, 263] width 133 height 119
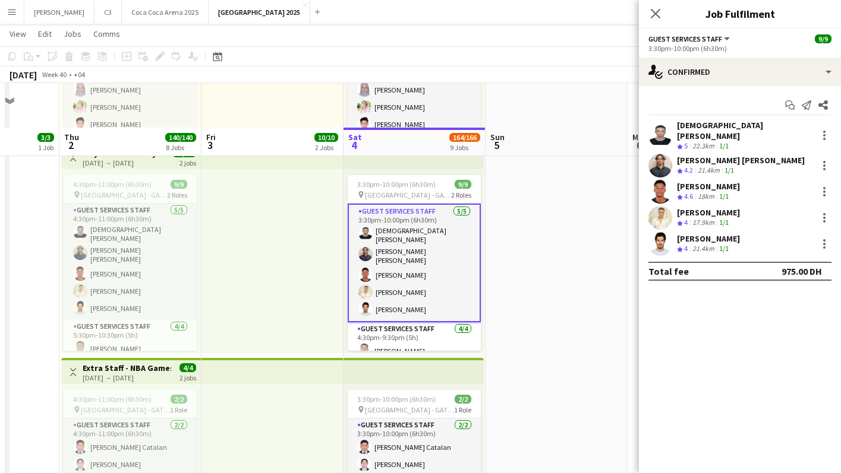
scroll to position [1333, 0]
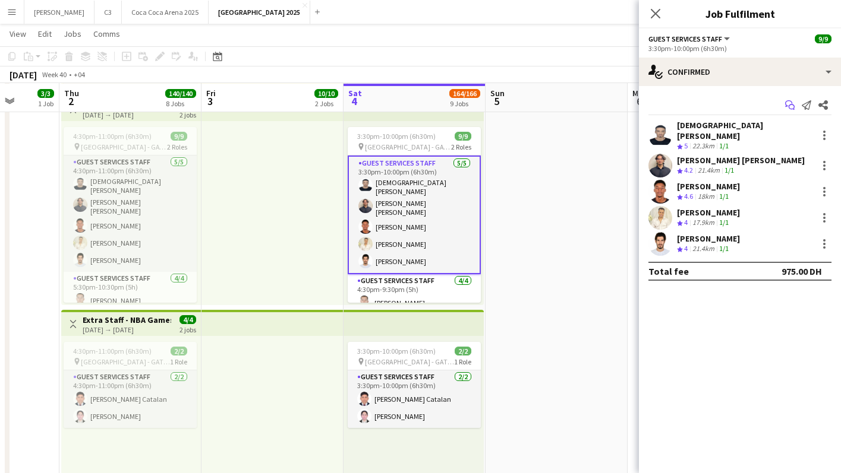
click at [788, 103] on icon "Start chat" at bounding box center [790, 105] width 10 height 10
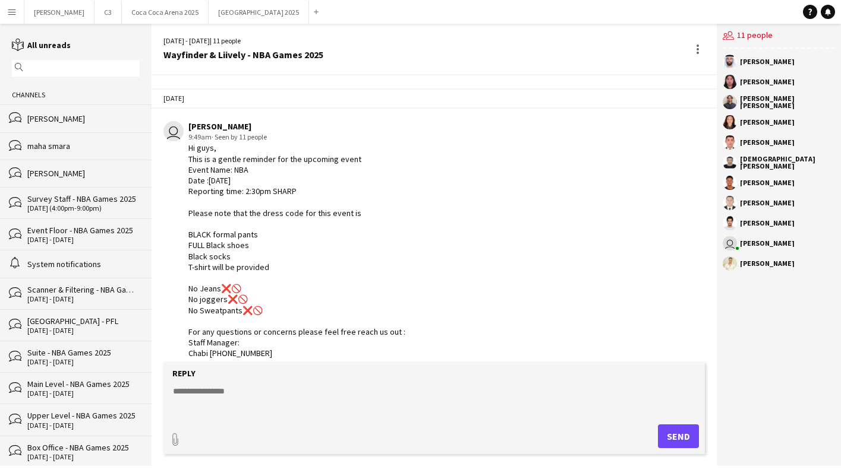
scroll to position [1022, 0]
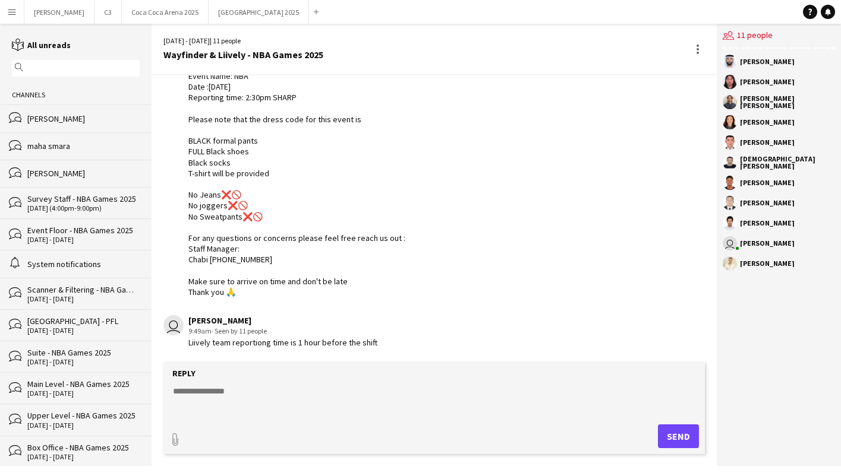
click at [231, 395] on textarea at bounding box center [436, 401] width 529 height 31
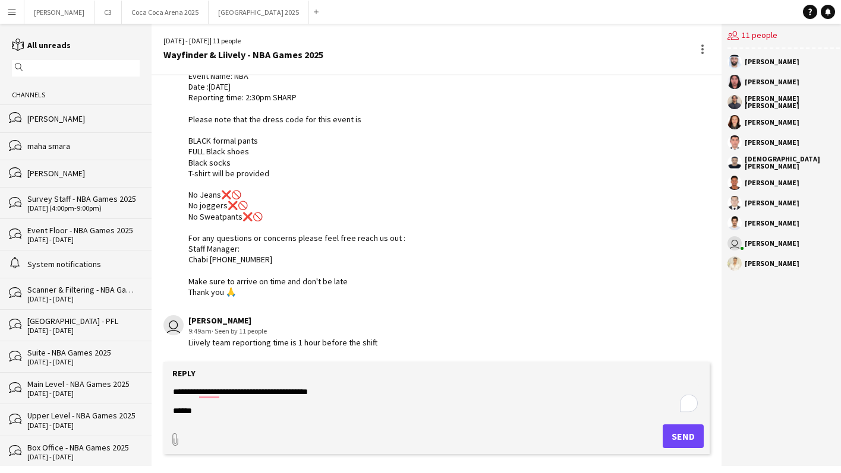
type textarea "**********"
click at [670, 433] on button "Send" at bounding box center [682, 437] width 41 height 24
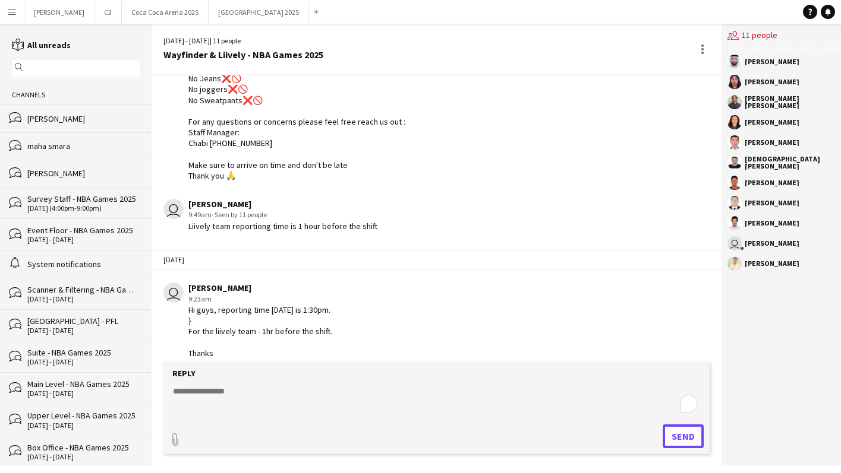
scroll to position [1149, 0]
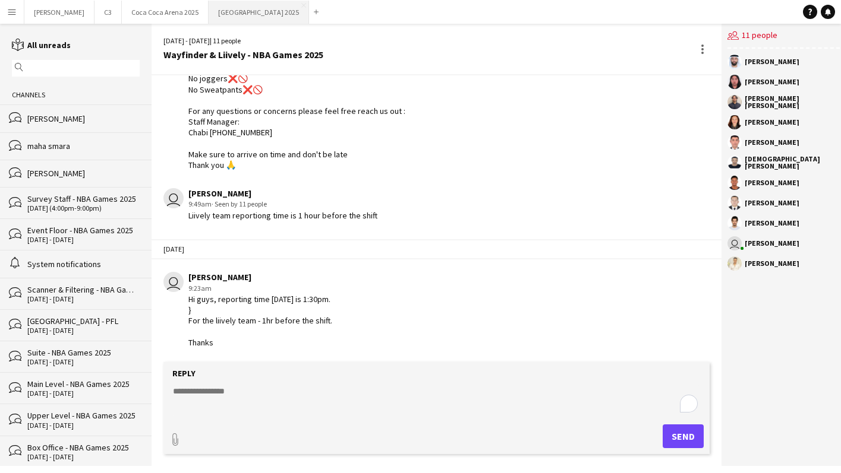
click at [209, 15] on button "[GEOGRAPHIC_DATA] 2025 Close" at bounding box center [259, 12] width 100 height 23
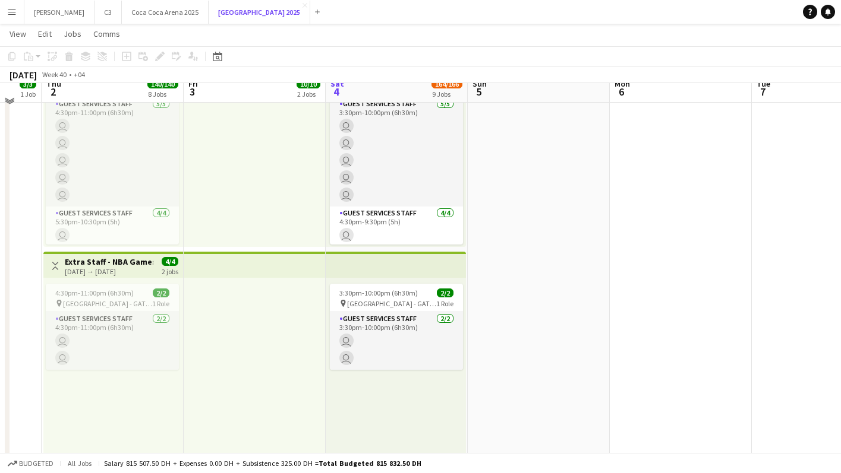
scroll to position [1382, 0]
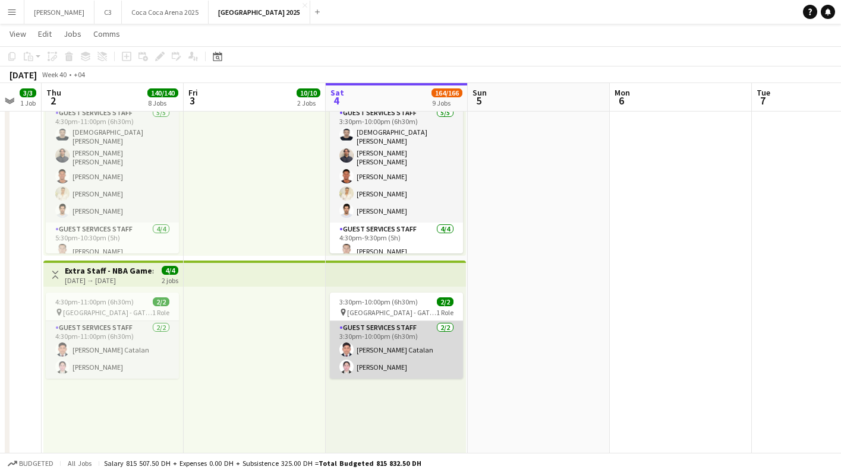
click at [413, 361] on app-card-role "Guest Services Staff [DATE] 3:30pm-10:00pm (6h30m) [PERSON_NAME] Catalan [PERSO…" at bounding box center [396, 350] width 133 height 58
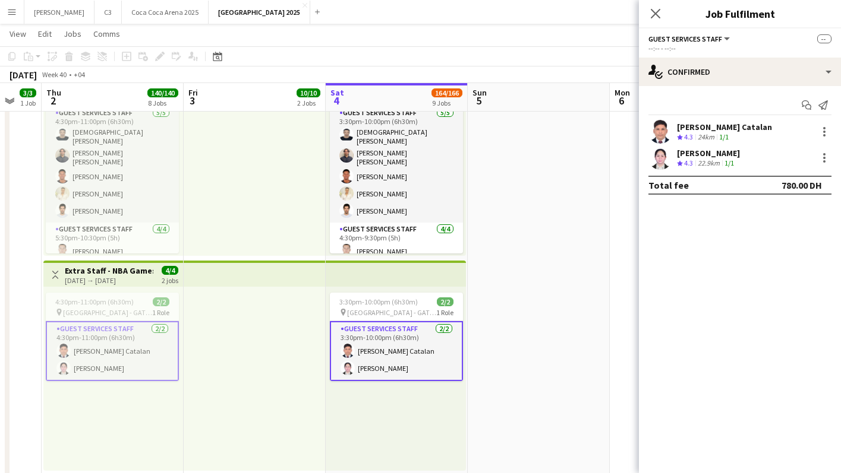
click at [427, 342] on app-card-role "Guest Services Staff [DATE] 3:30pm-10:00pm (6h30m) [PERSON_NAME] Catalan [PERSO…" at bounding box center [396, 351] width 133 height 60
click at [790, 106] on icon "Start chat" at bounding box center [790, 105] width 10 height 10
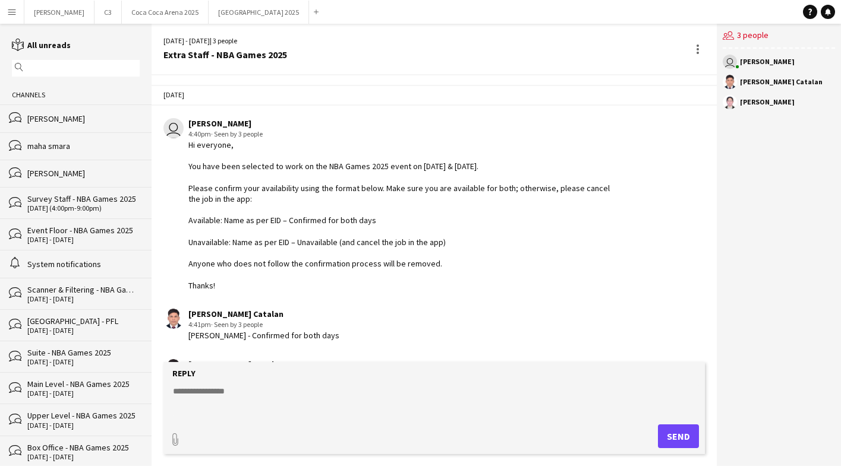
scroll to position [567, 0]
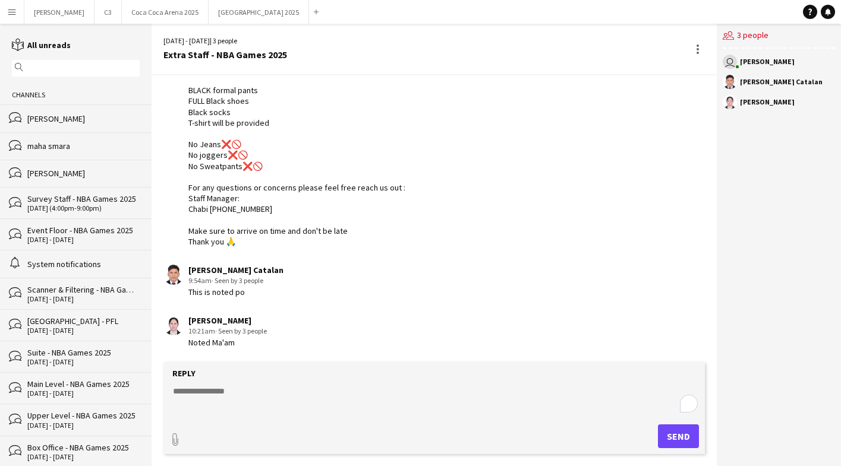
click at [240, 398] on textarea "To enrich screen reader interactions, please activate Accessibility in Grammarl…" at bounding box center [436, 401] width 529 height 31
type textarea "*"
type textarea "**********"
click at [690, 440] on button "Send" at bounding box center [678, 437] width 41 height 24
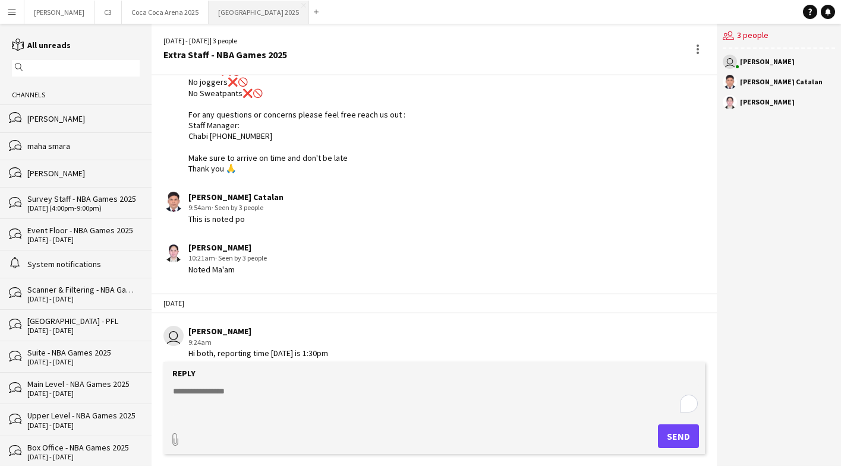
click at [209, 18] on button "[GEOGRAPHIC_DATA] 2025 Close" at bounding box center [259, 12] width 100 height 23
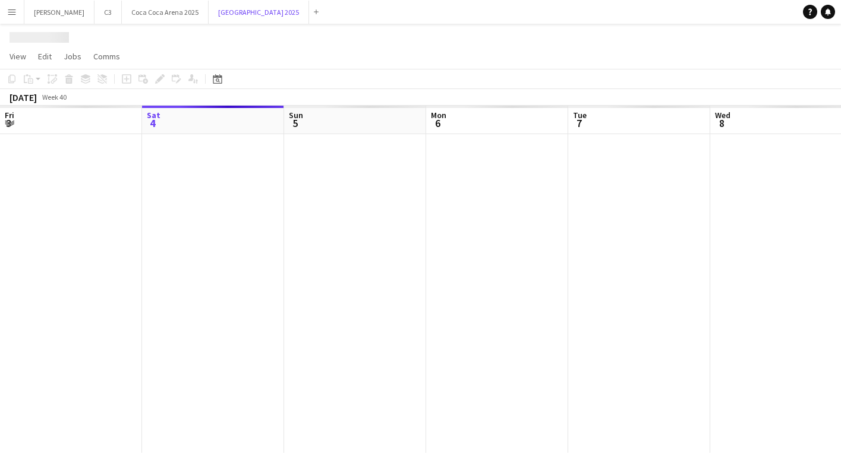
scroll to position [0, 355]
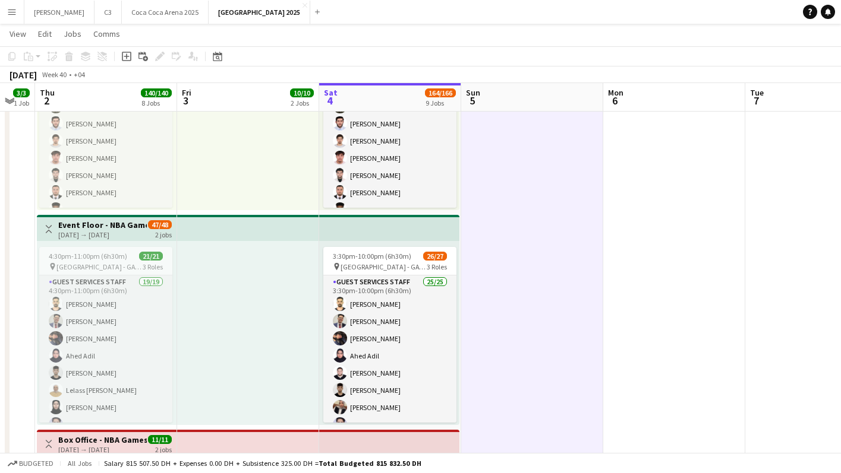
scroll to position [579, 0]
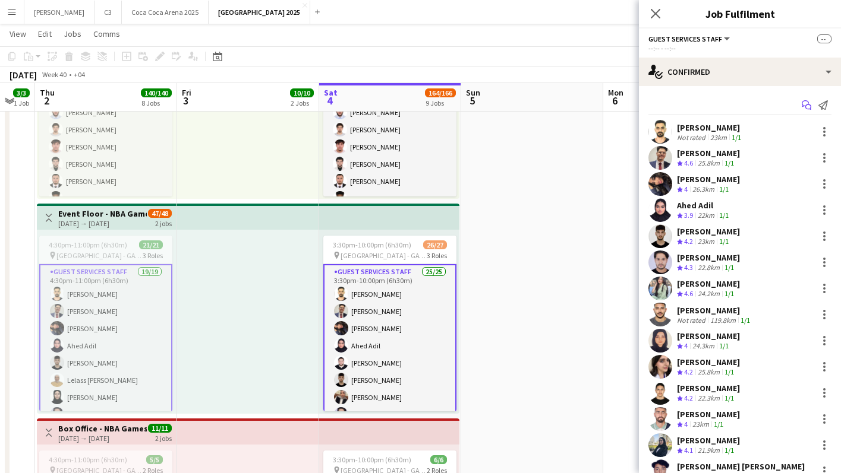
click at [802, 102] on icon at bounding box center [804, 103] width 7 height 7
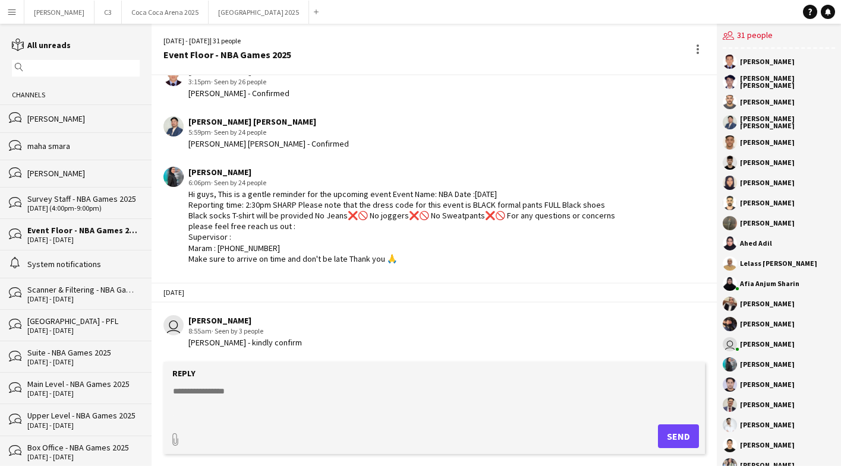
scroll to position [1951, 0]
click at [209, 14] on button "[GEOGRAPHIC_DATA] 2025 Close" at bounding box center [259, 12] width 100 height 23
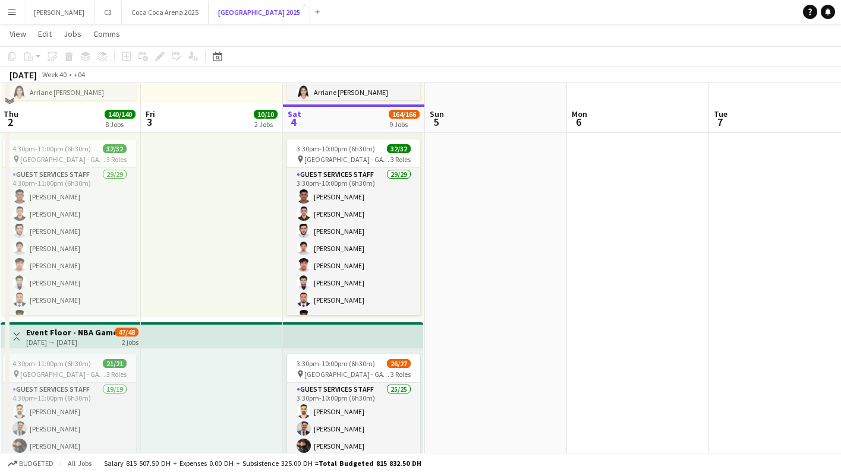
scroll to position [513, 0]
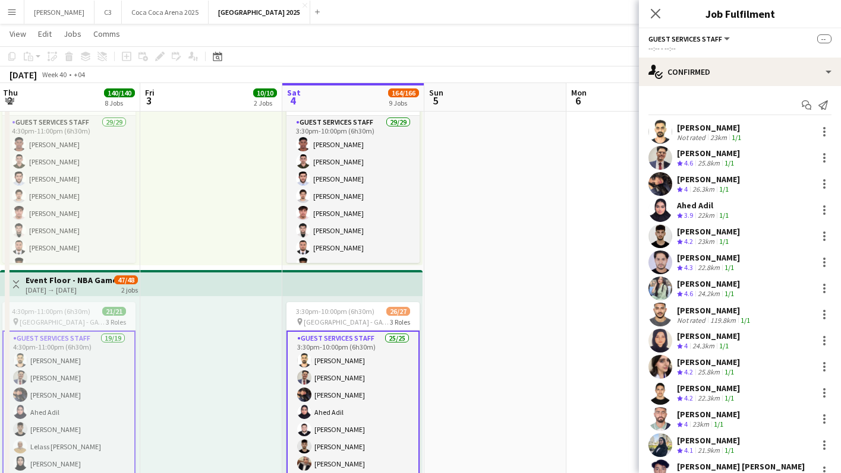
scroll to position [411, 0]
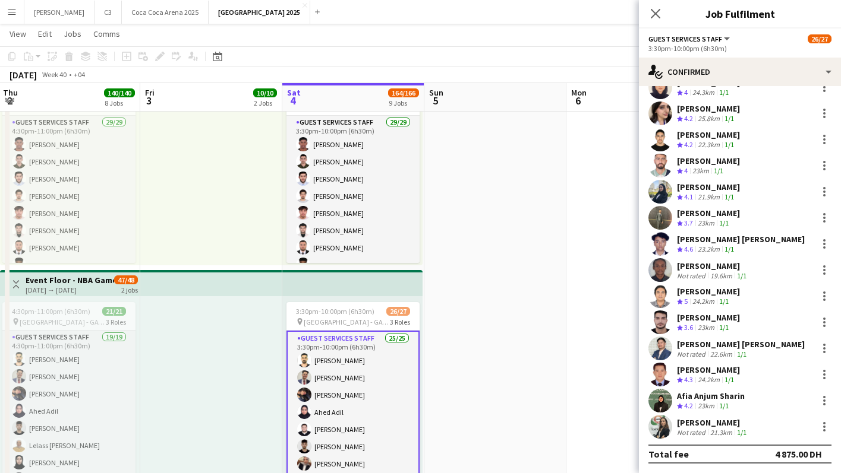
scroll to position [332, 0]
click at [654, 424] on app-user-avatar at bounding box center [660, 427] width 24 height 24
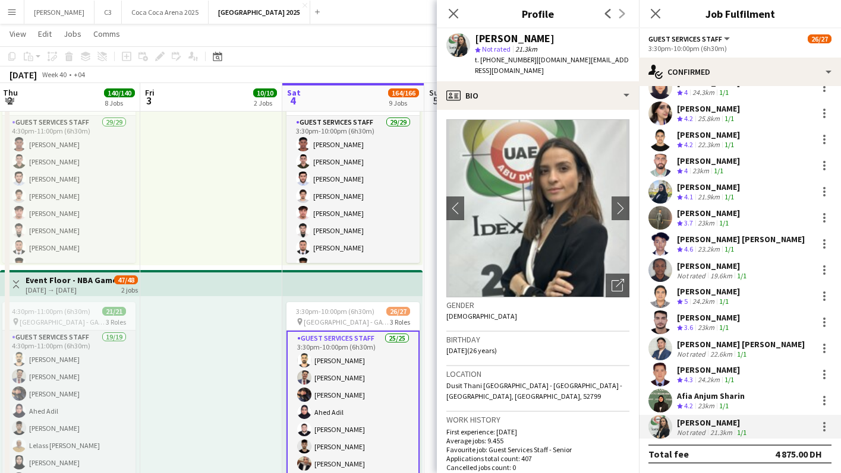
drag, startPoint x: 528, startPoint y: 60, endPoint x: 478, endPoint y: 60, distance: 49.9
click at [478, 60] on div "t. [PHONE_NUMBER] | [DOMAIN_NAME][EMAIL_ADDRESS][DOMAIN_NAME]" at bounding box center [552, 65] width 154 height 21
copy span "[PHONE_NUMBER]"
click at [454, 13] on icon at bounding box center [452, 13] width 11 height 11
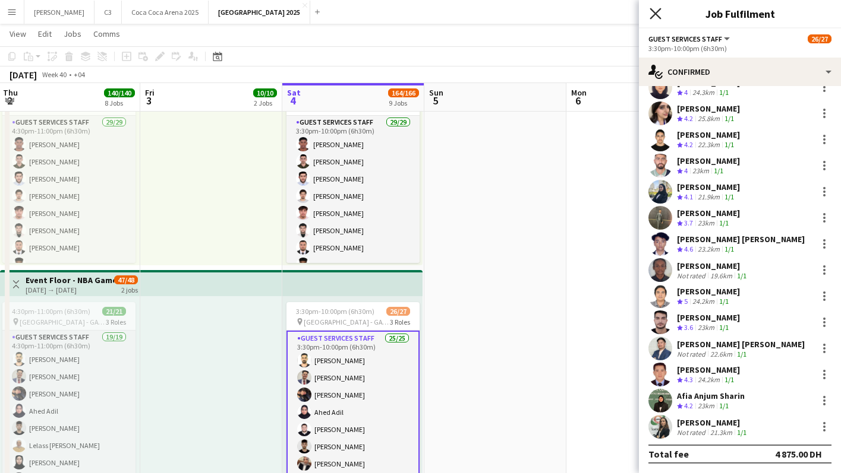
click at [658, 17] on icon at bounding box center [654, 13] width 11 height 11
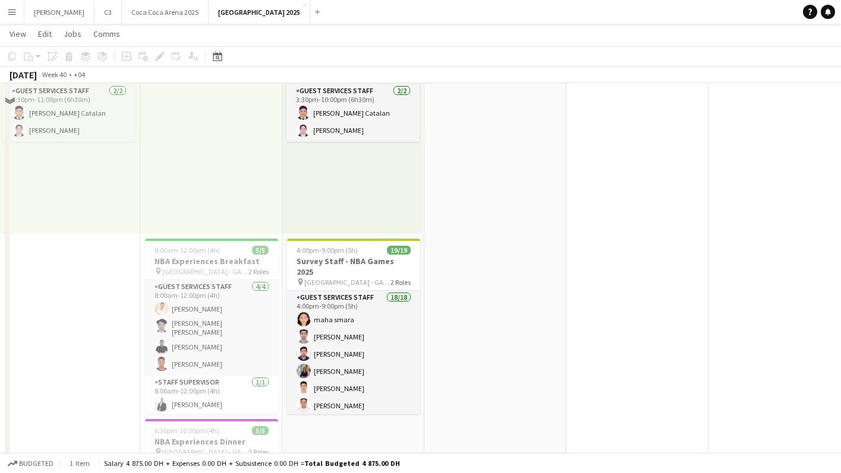
scroll to position [1785, 0]
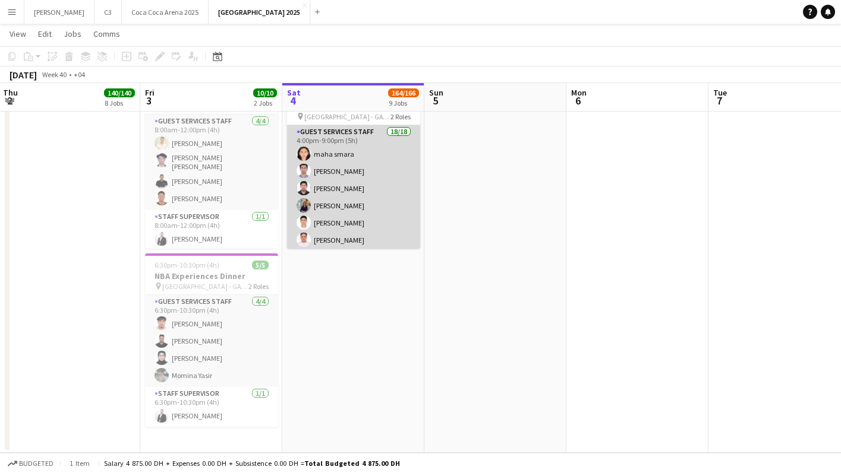
click at [373, 218] on app-card-role "Guest Services Staff 18/18 4:00pm-9:00pm (5h) maha smara [PERSON_NAME] [PERSON_…" at bounding box center [353, 293] width 133 height 337
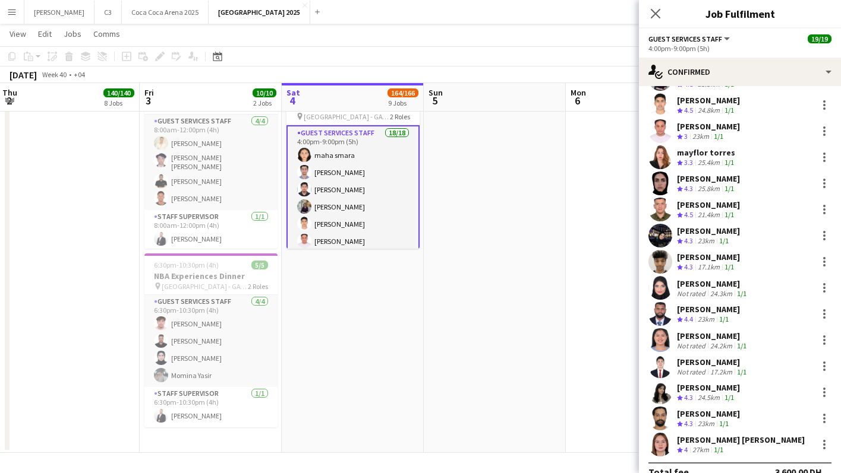
scroll to position [149, 0]
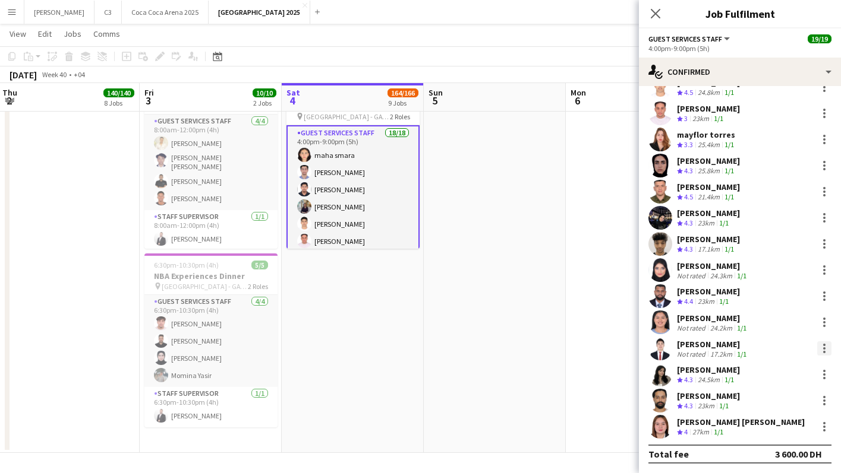
click at [825, 344] on div at bounding box center [824, 349] width 14 height 14
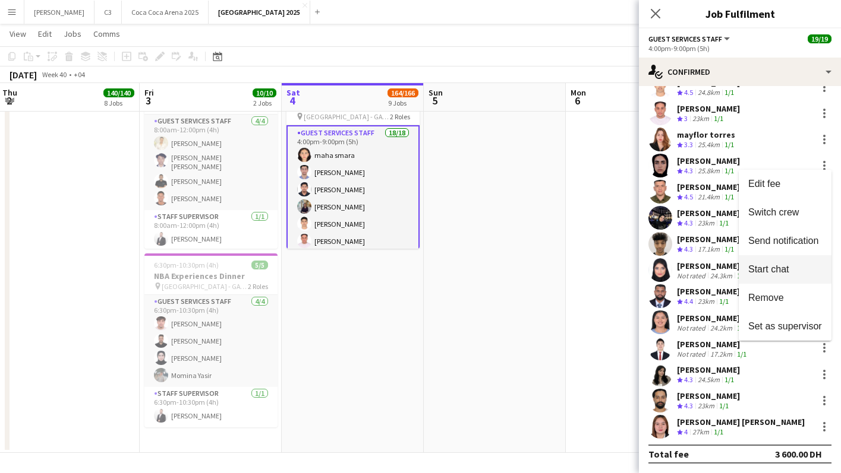
click at [768, 267] on span "Start chat" at bounding box center [768, 269] width 40 height 10
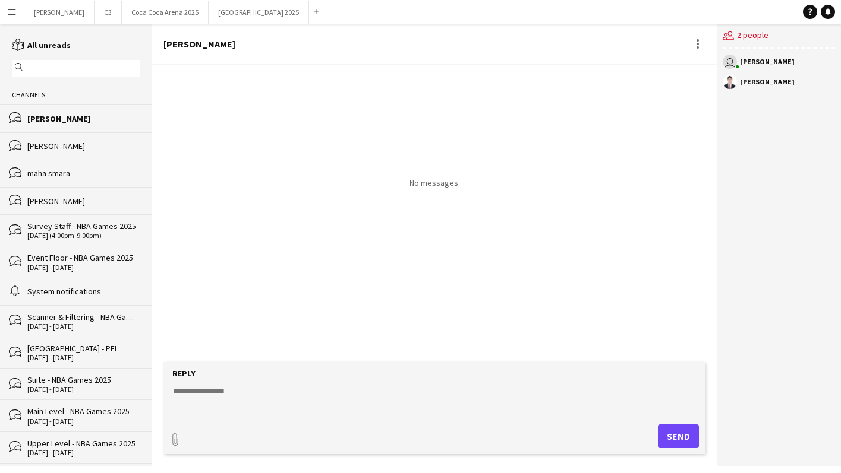
click at [218, 403] on textarea at bounding box center [436, 401] width 529 height 31
paste textarea "**********"
type textarea "**********"
click at [673, 444] on button "Send" at bounding box center [678, 437] width 41 height 24
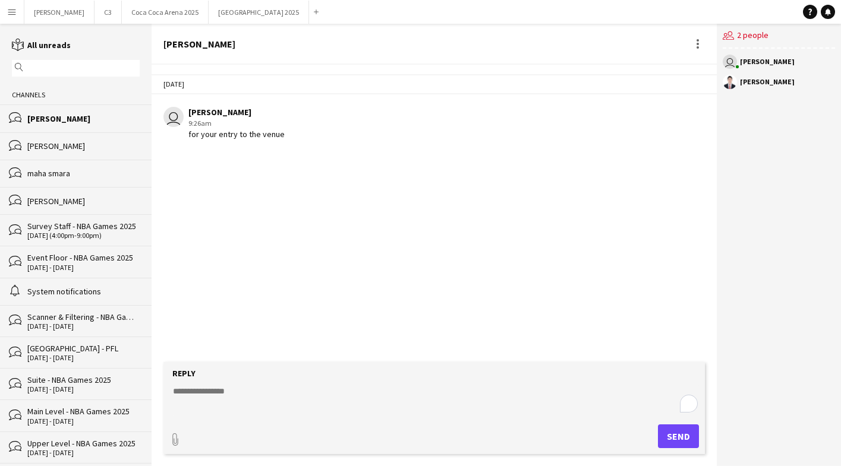
type input "**********"
click at [671, 436] on span "Upload Upload" at bounding box center [664, 435] width 52 height 14
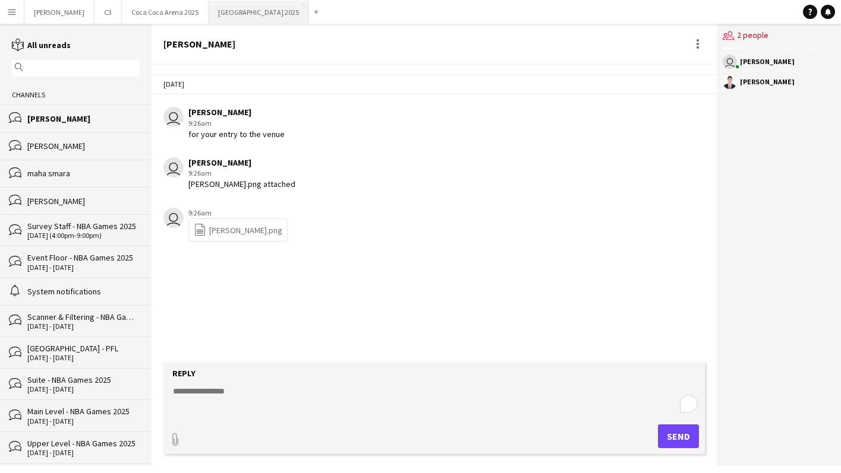
click at [209, 17] on button "[GEOGRAPHIC_DATA] 2025 Close" at bounding box center [259, 12] width 100 height 23
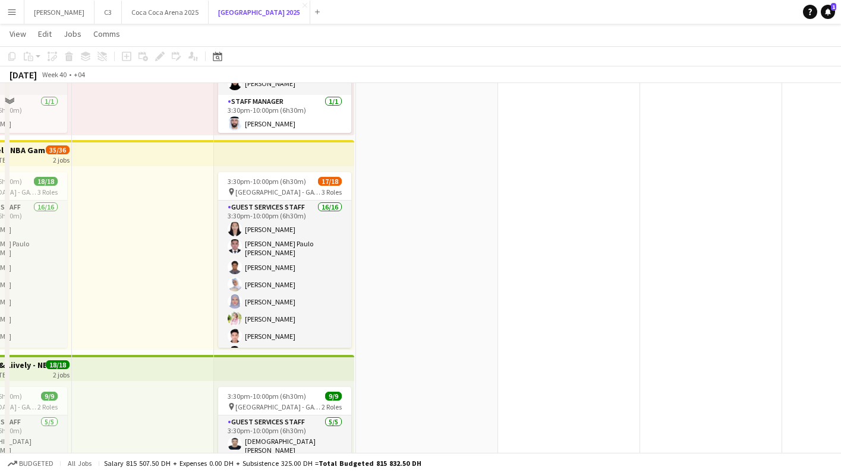
scroll to position [1130, 0]
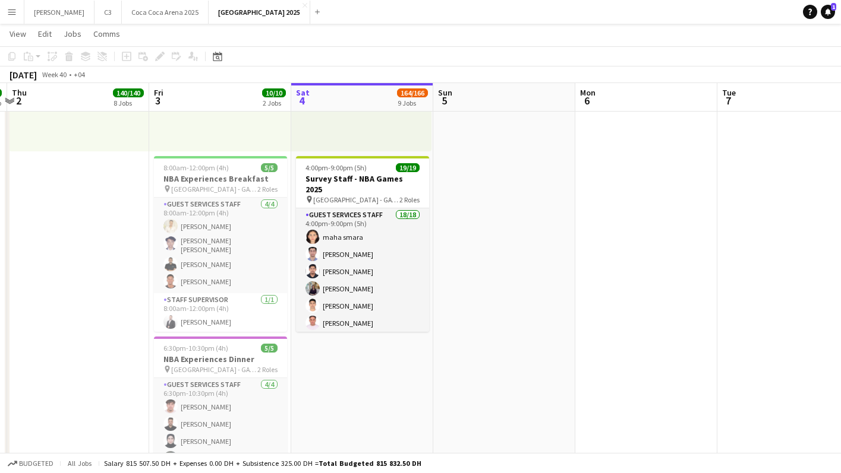
scroll to position [1779, 0]
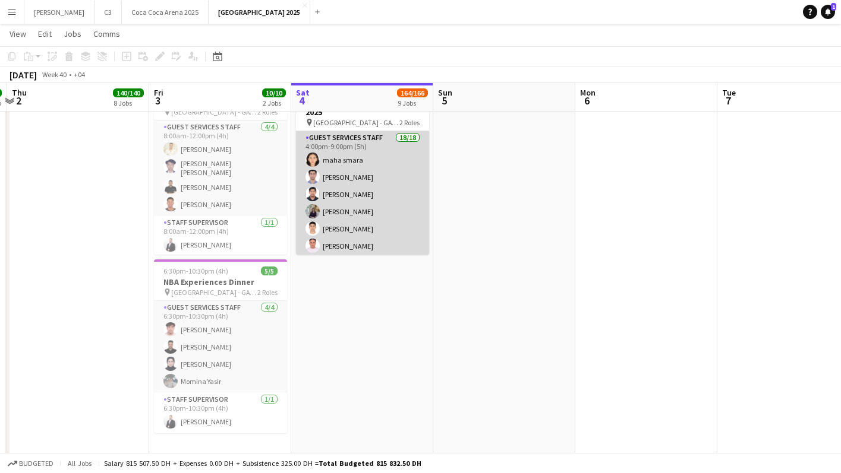
click at [359, 229] on app-card-role "Guest Services Staff 18/18 4:00pm-9:00pm (5h) maha smara [PERSON_NAME] [PERSON_…" at bounding box center [362, 299] width 133 height 337
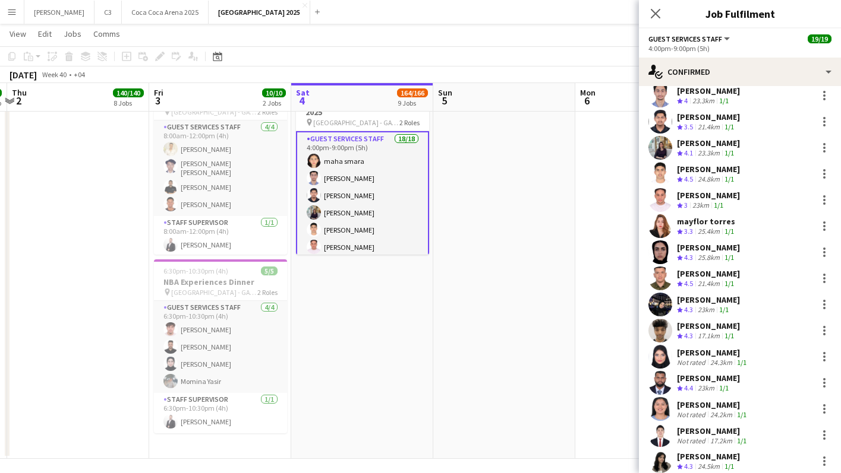
scroll to position [149, 0]
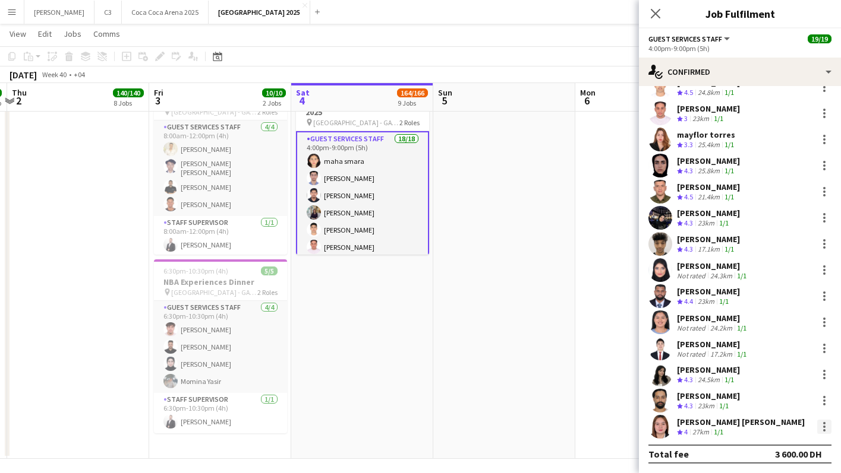
click at [827, 428] on div at bounding box center [824, 427] width 14 height 14
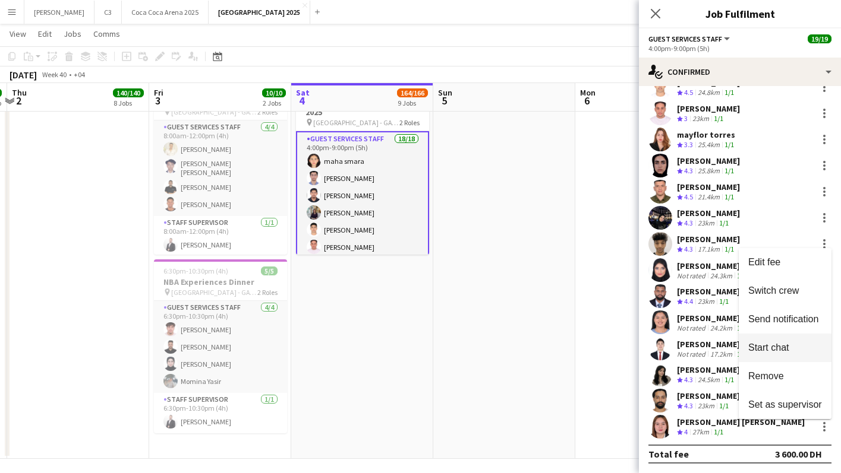
click at [759, 346] on span "Start chat" at bounding box center [768, 348] width 40 height 10
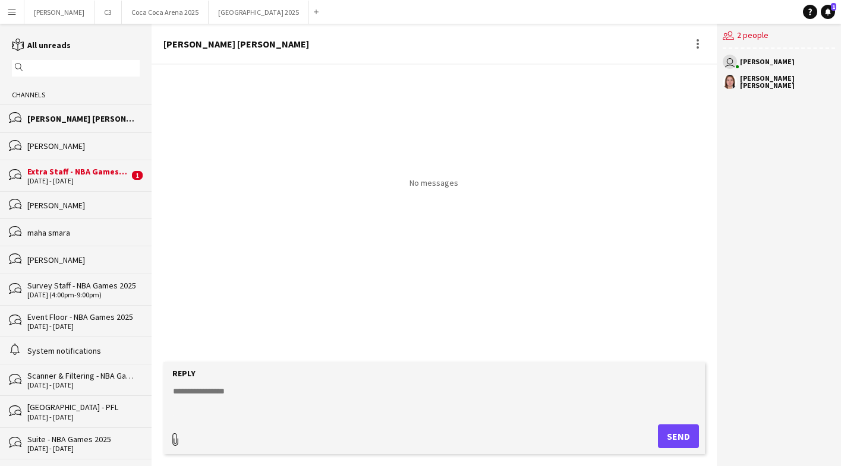
type input "**********"
click at [265, 394] on textarea "To enrich screen reader interactions, please activate Accessibility in Grammarl…" at bounding box center [436, 398] width 529 height 31
type textarea "**********"
click at [651, 433] on app-icon "Upload" at bounding box center [646, 435] width 17 height 14
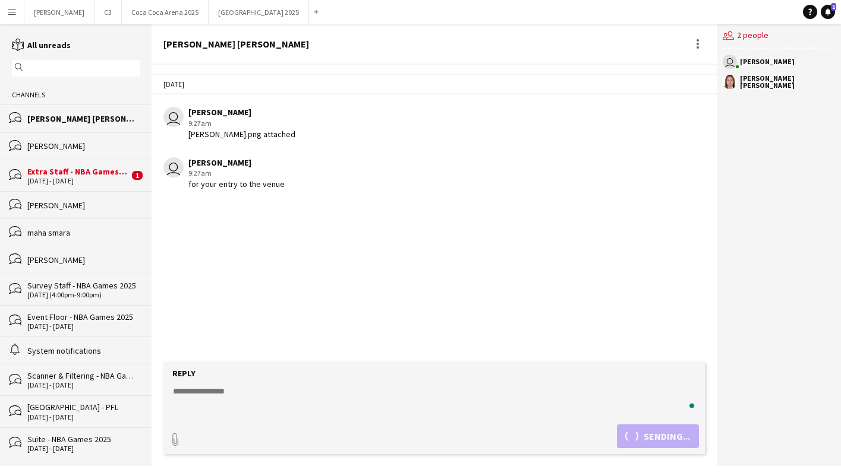
click at [71, 178] on div "[DATE] - [DATE]" at bounding box center [78, 181] width 102 height 8
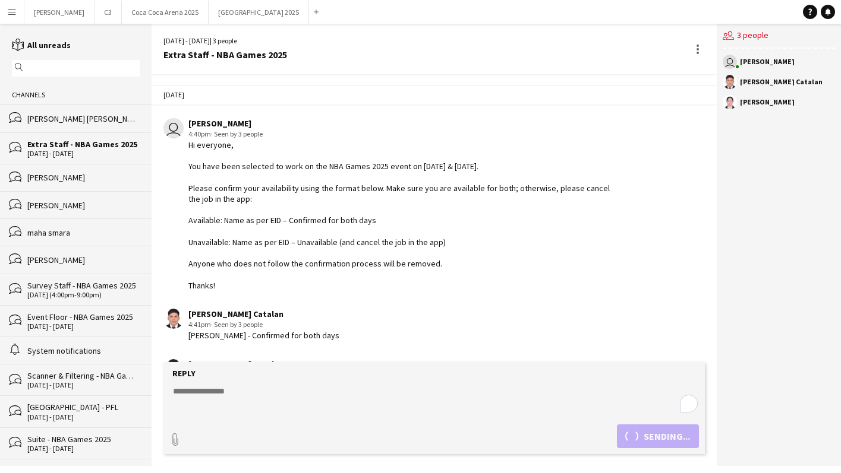
scroll to position [702, 0]
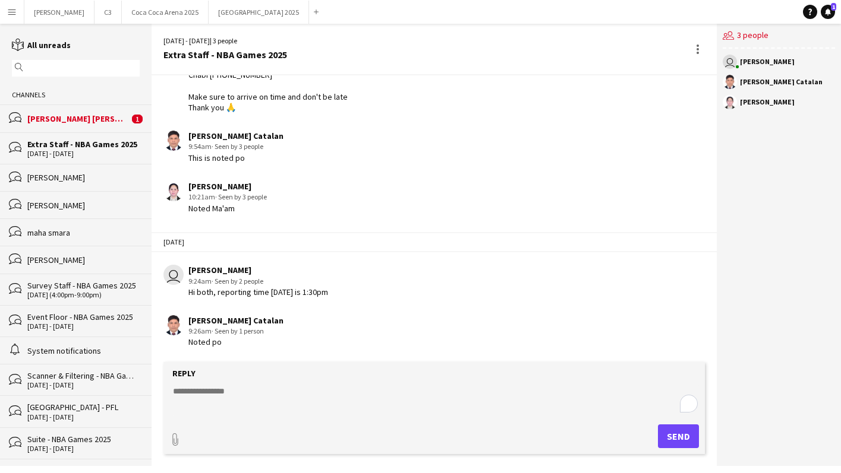
click at [80, 125] on div "bubbles Rizza jan Villamarin 1" at bounding box center [75, 118] width 151 height 27
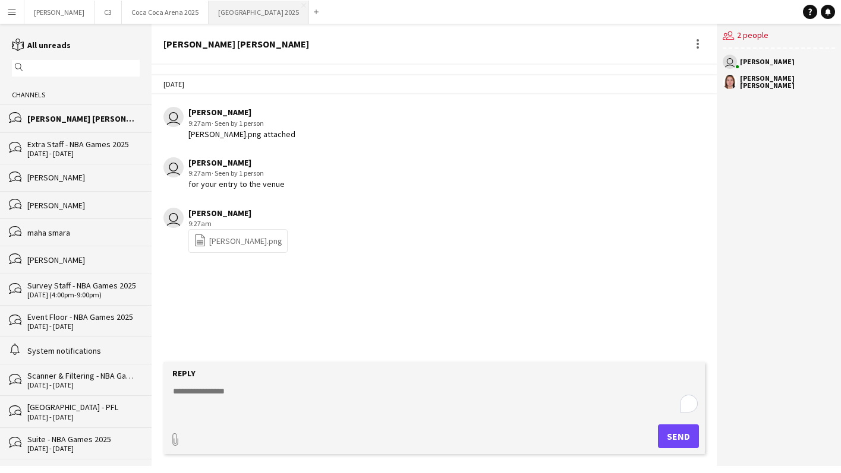
click at [209, 21] on button "[GEOGRAPHIC_DATA] 2025 Close" at bounding box center [259, 12] width 100 height 23
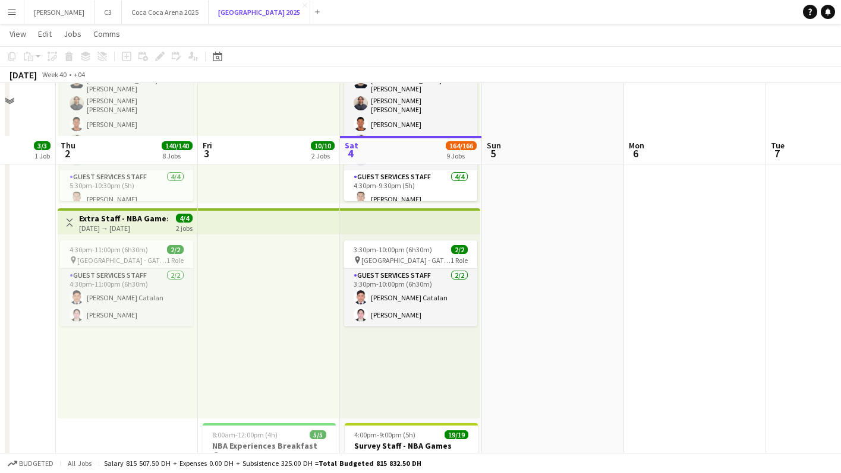
scroll to position [1578, 0]
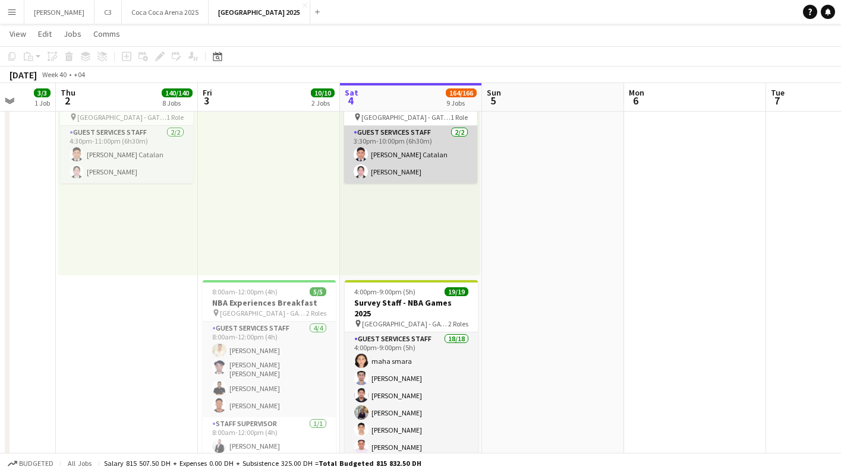
drag, startPoint x: 414, startPoint y: 166, endPoint x: 459, endPoint y: 165, distance: 45.2
click at [414, 165] on app-card-role "Guest Services Staff [DATE] 3:30pm-10:00pm (6h30m) [PERSON_NAME] Catalan [PERSO…" at bounding box center [410, 155] width 133 height 58
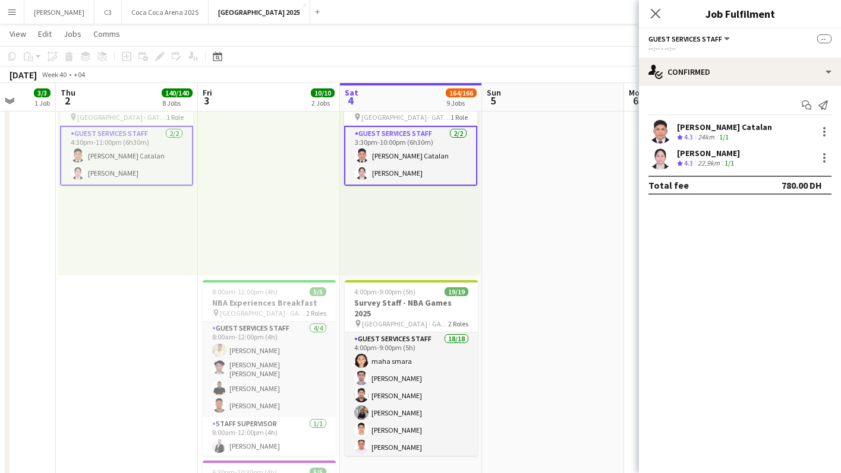
click at [433, 148] on app-card-role "Guest Services Staff [DATE] 3:30pm-10:00pm (6h30m) [PERSON_NAME] Catalan [PERSO…" at bounding box center [410, 156] width 133 height 60
click at [652, 134] on app-user-avatar at bounding box center [660, 132] width 24 height 24
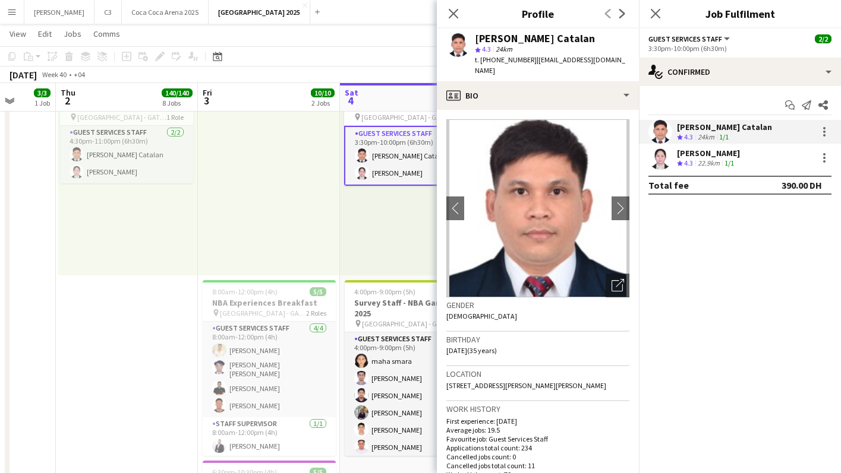
drag, startPoint x: 528, startPoint y: 61, endPoint x: 481, endPoint y: 61, distance: 46.9
click at [481, 61] on div "t. +971501740363 | kenncatalan90@gmail.com" at bounding box center [552, 65] width 154 height 21
copy span "+971501740363"
click at [455, 15] on icon at bounding box center [452, 13] width 11 height 11
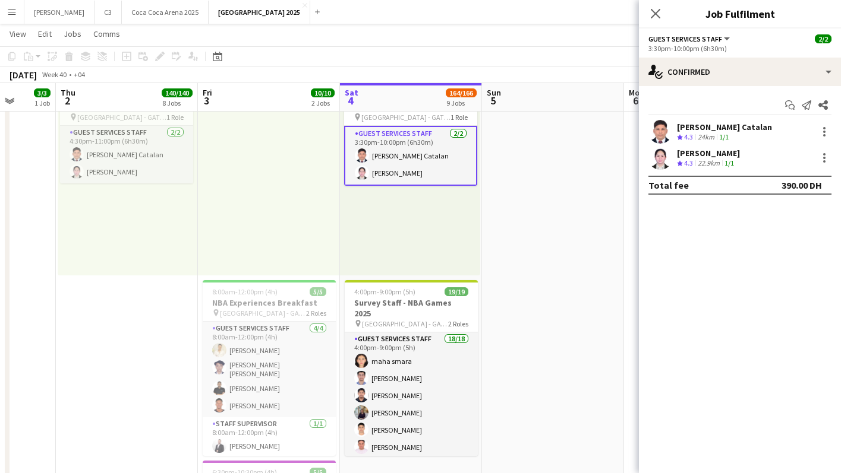
click at [667, 9] on div "Close pop-in" at bounding box center [655, 13] width 33 height 27
click at [656, 10] on icon "Close pop-in" at bounding box center [654, 13] width 11 height 11
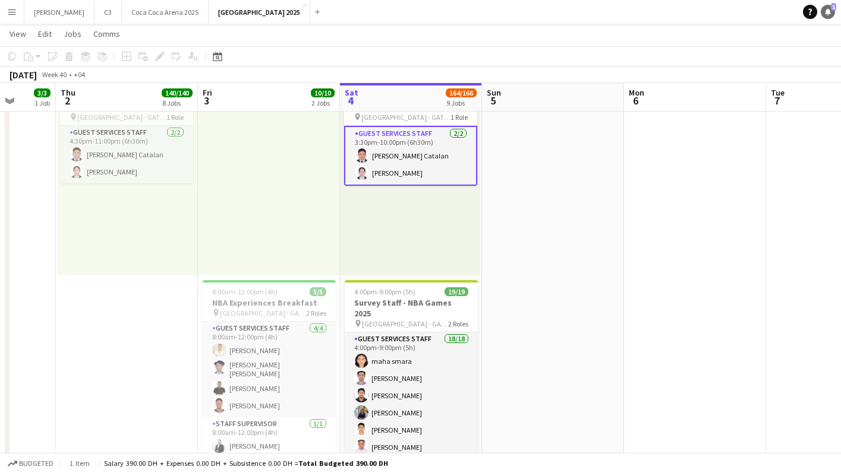
click at [831, 10] on span "1" at bounding box center [833, 7] width 5 height 8
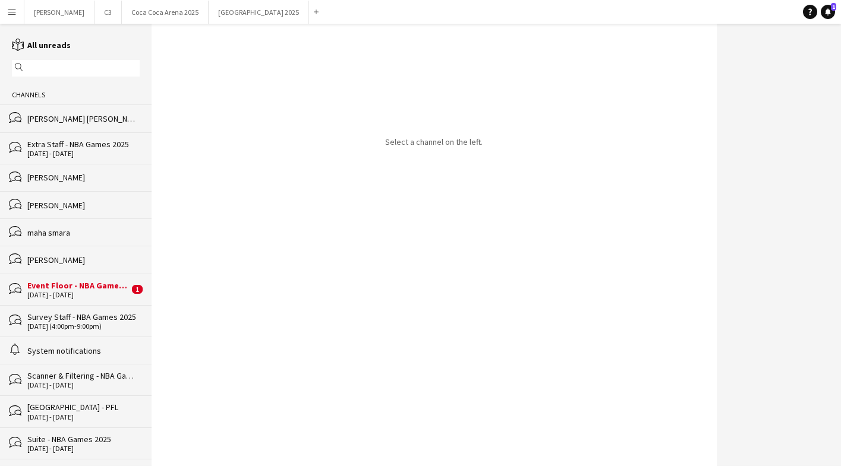
click at [94, 291] on div "[DATE] - [DATE]" at bounding box center [78, 295] width 102 height 8
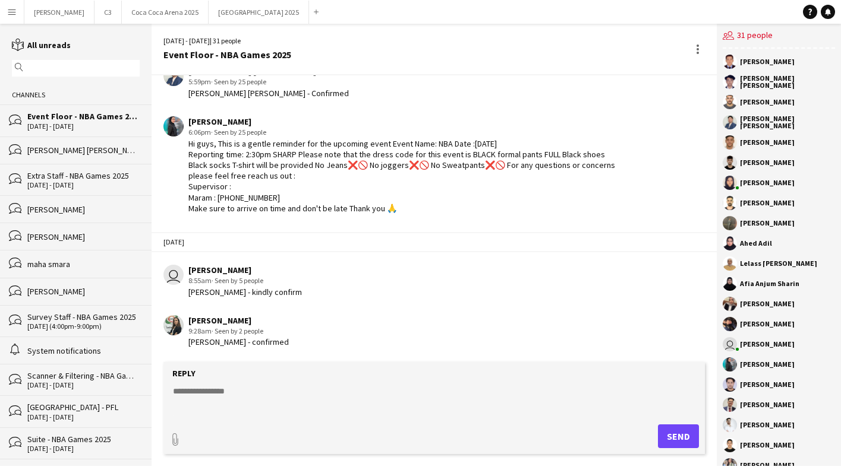
scroll to position [1951, 0]
click at [225, 14] on button "[GEOGRAPHIC_DATA] 2025 Close" at bounding box center [259, 12] width 100 height 23
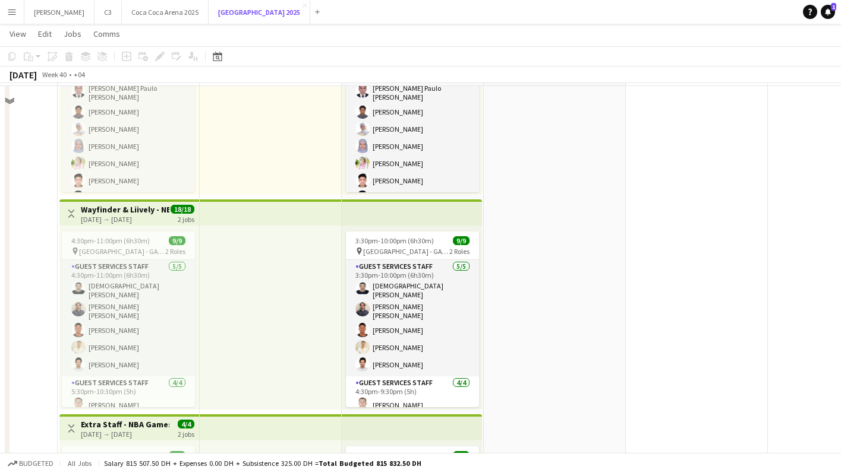
scroll to position [814, 0]
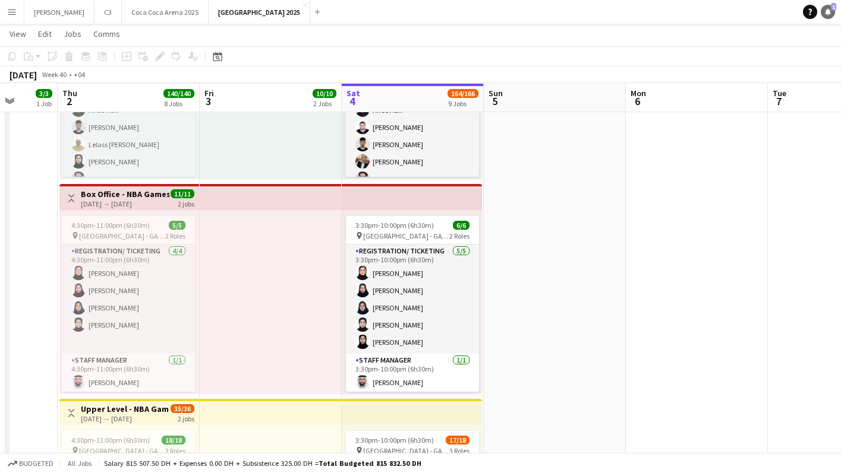
click at [827, 14] on icon "Notifications" at bounding box center [827, 11] width 7 height 7
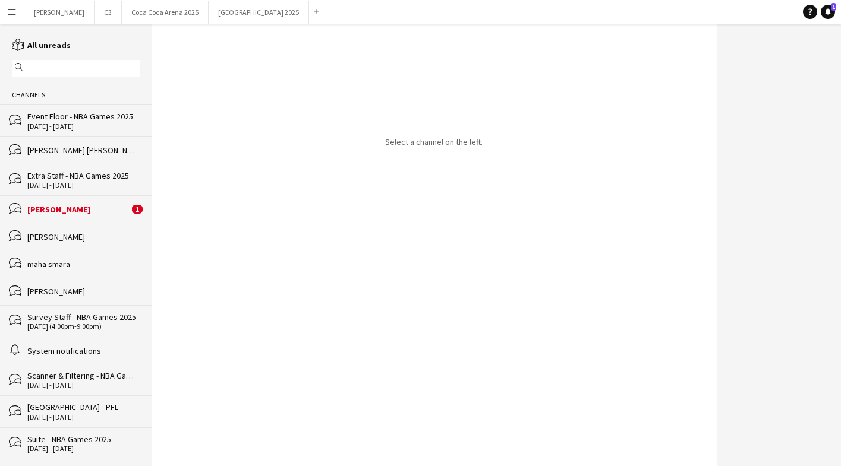
click at [105, 202] on div "bubbles Michael Dela Fuente 1" at bounding box center [75, 208] width 151 height 27
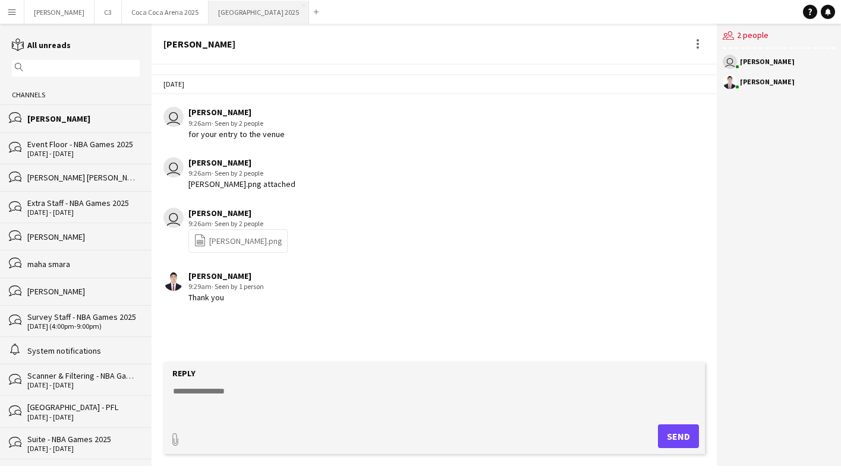
click at [209, 21] on button "[GEOGRAPHIC_DATA] 2025 Close" at bounding box center [259, 12] width 100 height 23
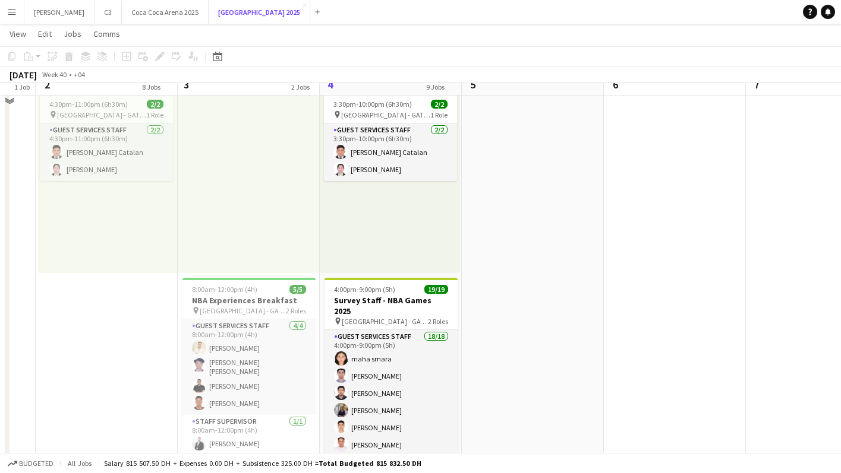
scroll to position [1488, 0]
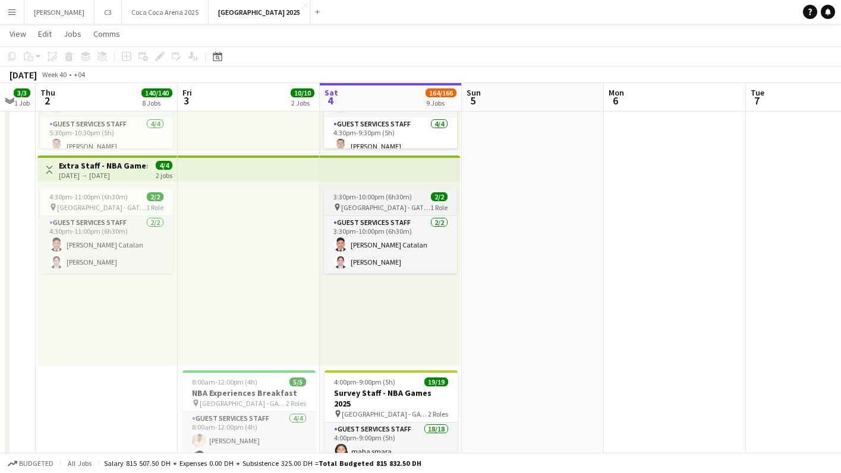
click at [381, 208] on span "[GEOGRAPHIC_DATA] - GATE 7" at bounding box center [385, 207] width 89 height 9
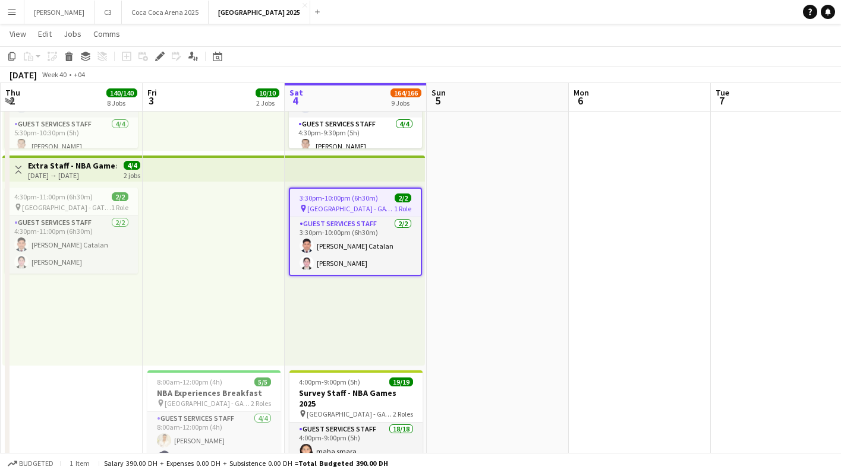
scroll to position [0, 288]
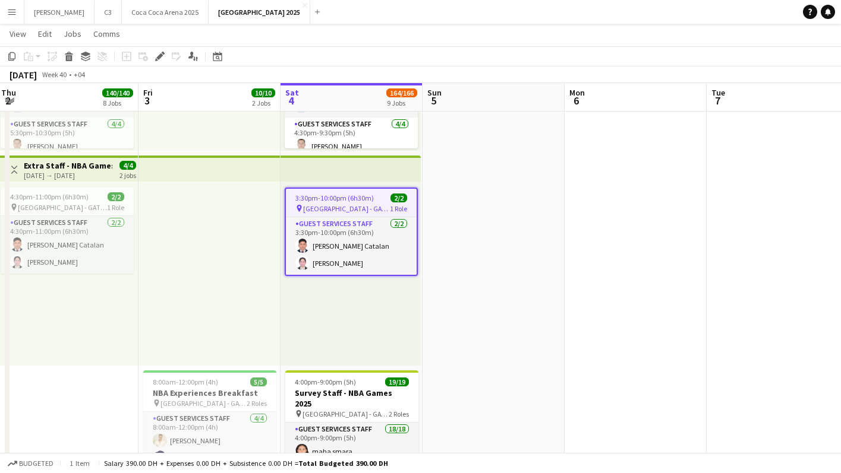
click at [68, 165] on h3 "Extra Staff - NBA Games 2025" at bounding box center [68, 165] width 89 height 11
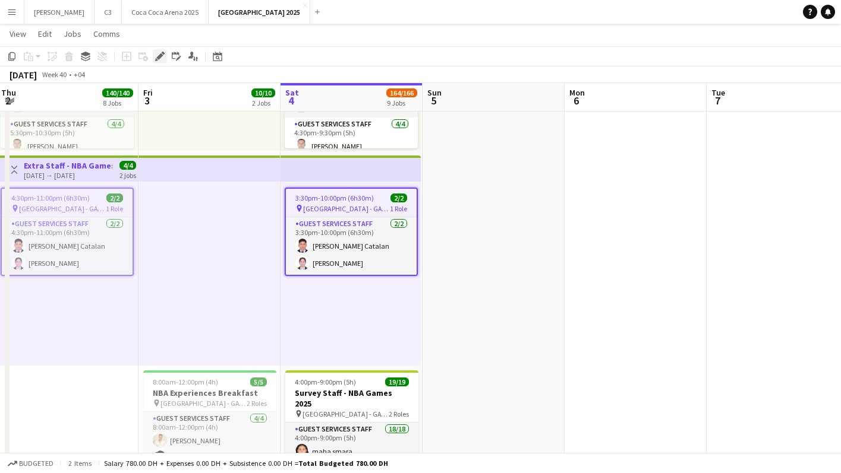
click at [160, 55] on icon at bounding box center [159, 56] width 7 height 7
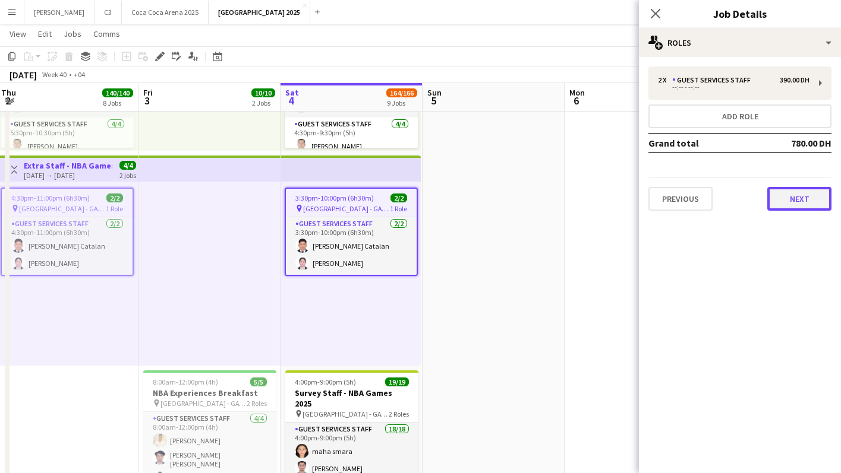
click at [782, 201] on button "Next" at bounding box center [799, 199] width 64 height 24
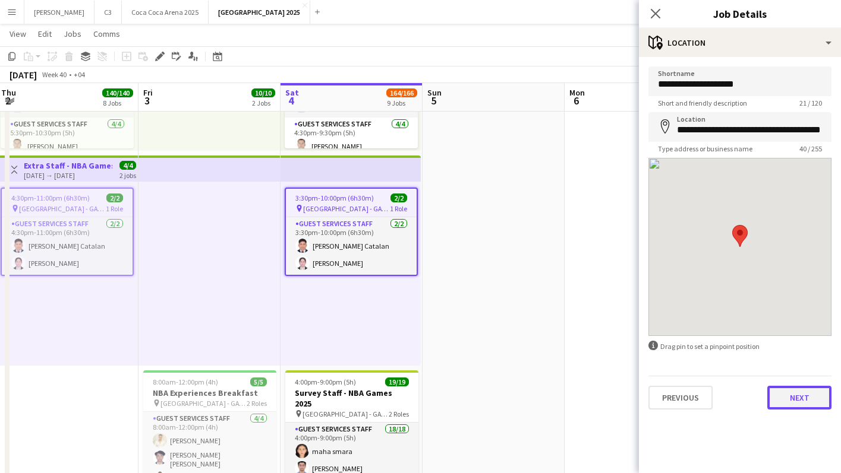
click at [802, 400] on button "Next" at bounding box center [799, 398] width 64 height 24
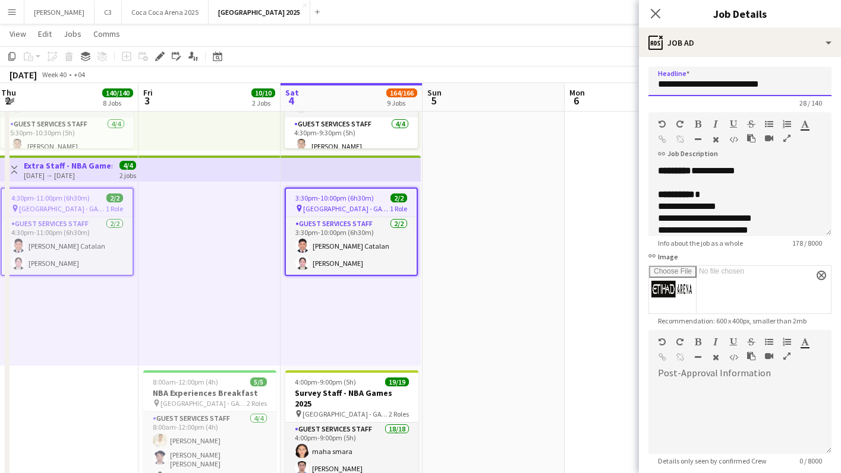
drag, startPoint x: 676, startPoint y: 82, endPoint x: 653, endPoint y: 82, distance: 23.2
click at [653, 82] on input "**********" at bounding box center [739, 82] width 183 height 30
type input "**********"
click at [716, 168] on span "**********" at bounding box center [713, 170] width 44 height 9
drag, startPoint x: 718, startPoint y: 86, endPoint x: 652, endPoint y: 83, distance: 66.0
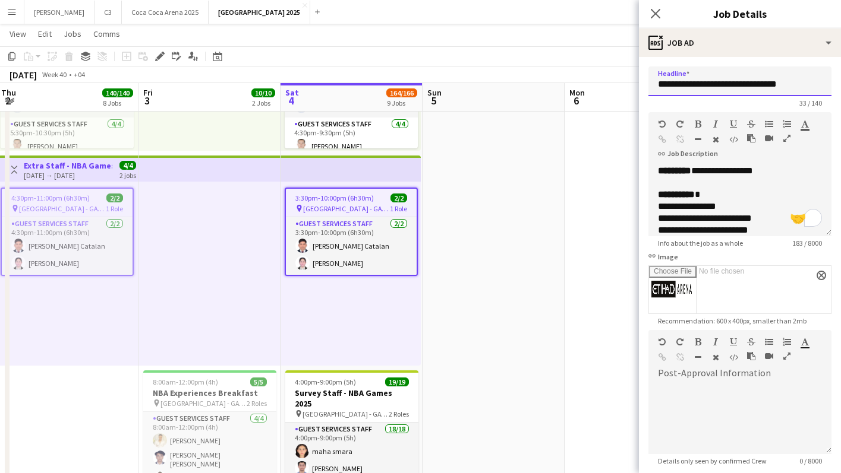
click at [652, 83] on input "**********" at bounding box center [739, 82] width 183 height 30
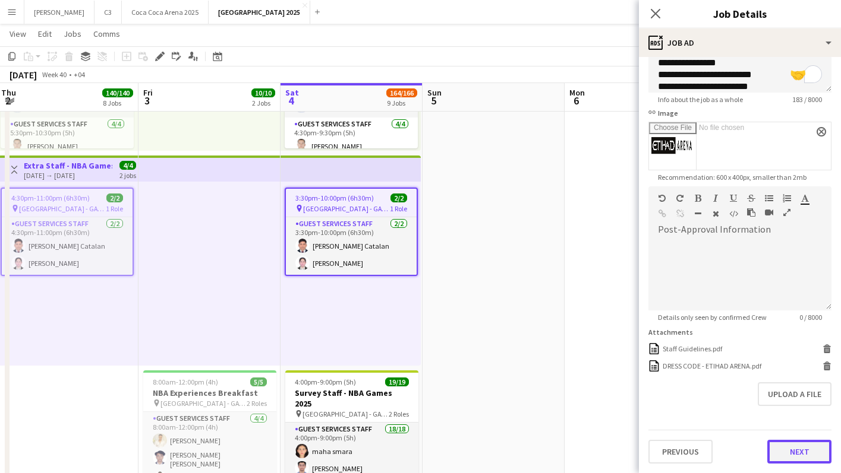
click at [778, 447] on button "Next" at bounding box center [799, 452] width 64 height 24
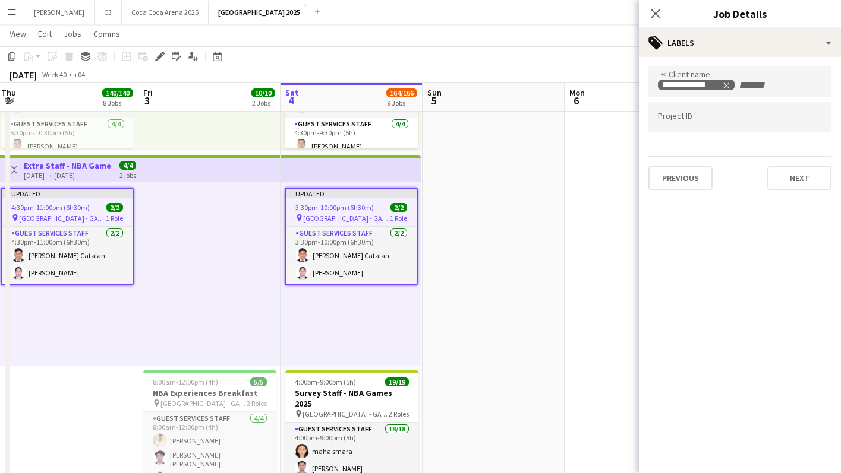
scroll to position [0, 0]
click at [794, 184] on button "Next" at bounding box center [799, 178] width 64 height 24
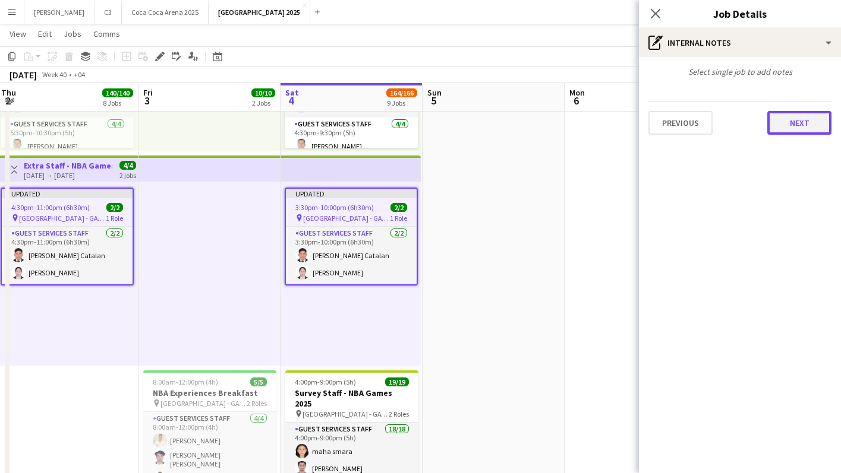
click at [800, 121] on button "Next" at bounding box center [799, 123] width 64 height 24
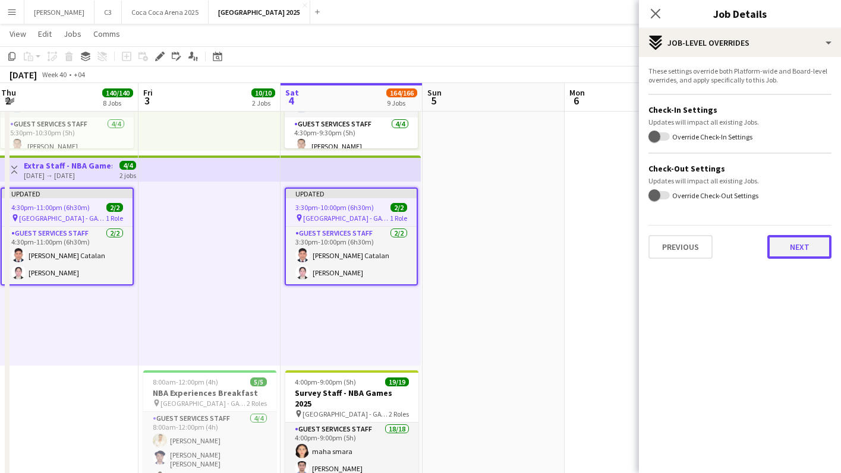
click at [785, 249] on button "Next" at bounding box center [799, 247] width 64 height 24
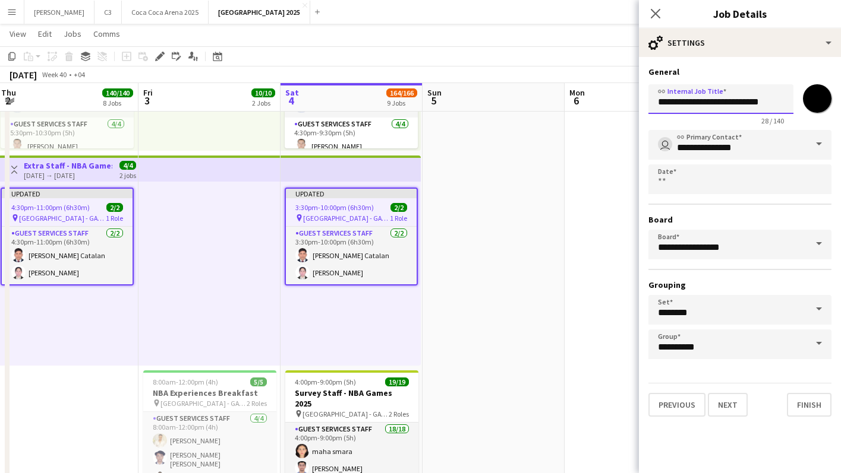
click at [735, 96] on input "**********" at bounding box center [720, 99] width 145 height 30
paste input "text"
type input "**********"
click at [797, 405] on button "Finish" at bounding box center [809, 405] width 45 height 24
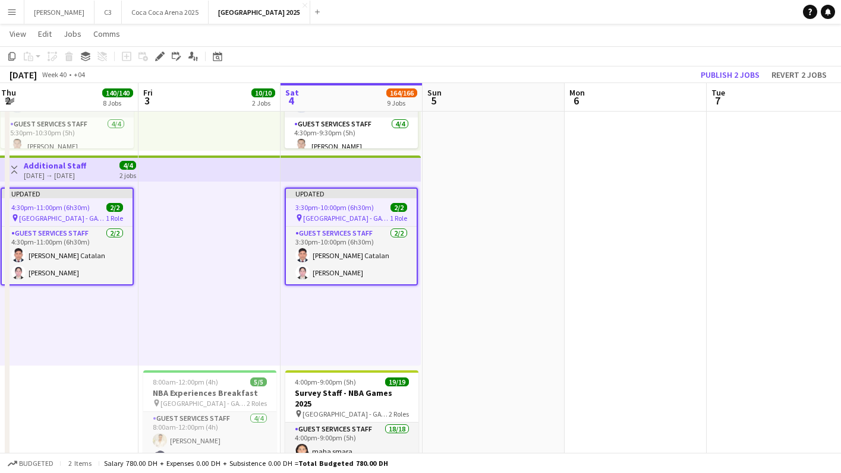
click at [319, 199] on app-job-card "Updated 3:30pm-10:00pm (6h30m) 2/2 pin Etihad Arena - GATE 7 1 Role Guest Servi…" at bounding box center [351, 237] width 133 height 98
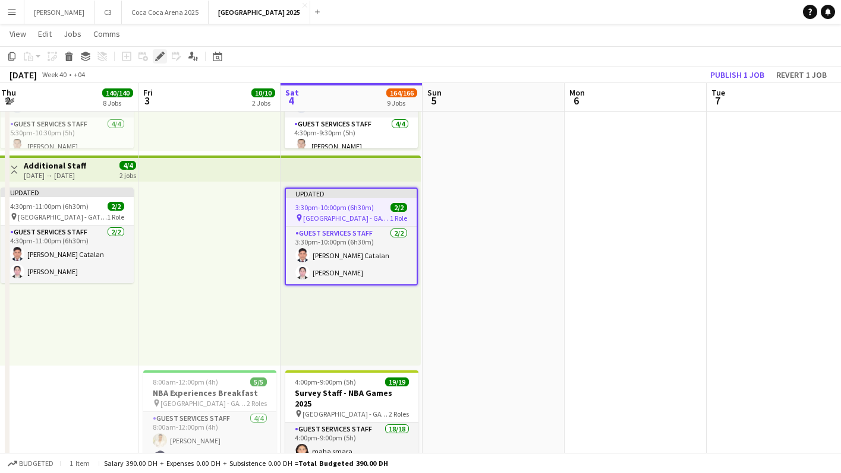
click at [159, 58] on icon at bounding box center [159, 56] width 7 height 7
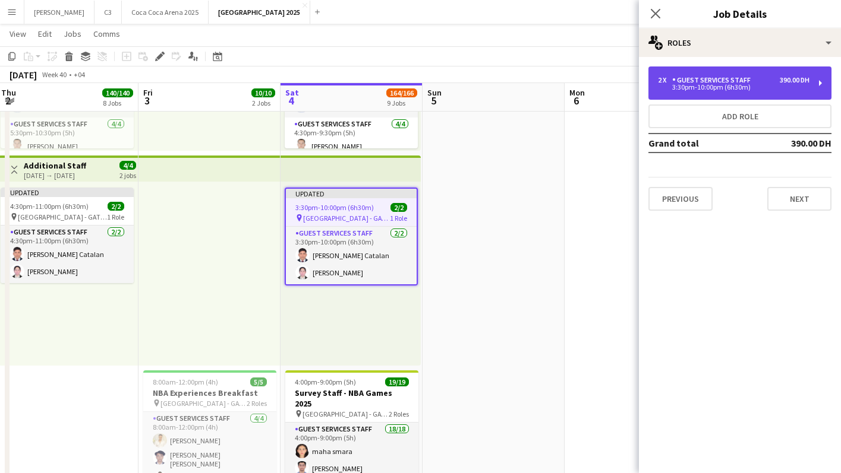
click at [706, 86] on div "3:30pm-10:00pm (6h30m)" at bounding box center [733, 87] width 151 height 6
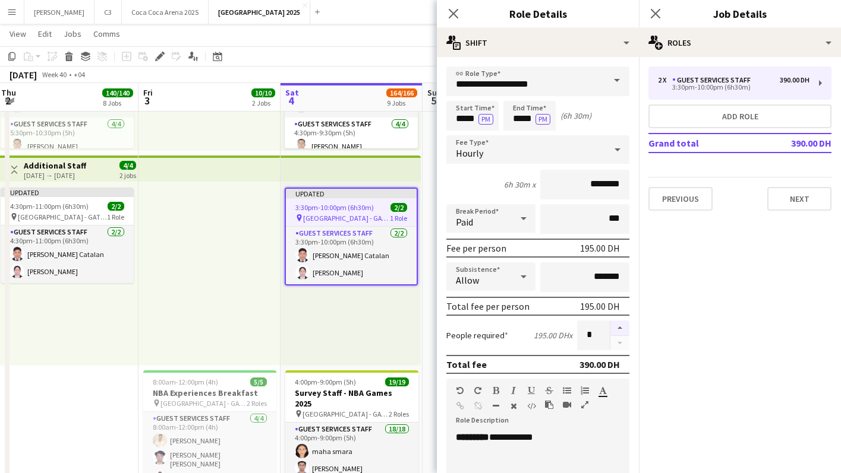
click at [614, 329] on button "button" at bounding box center [619, 328] width 19 height 15
type input "*"
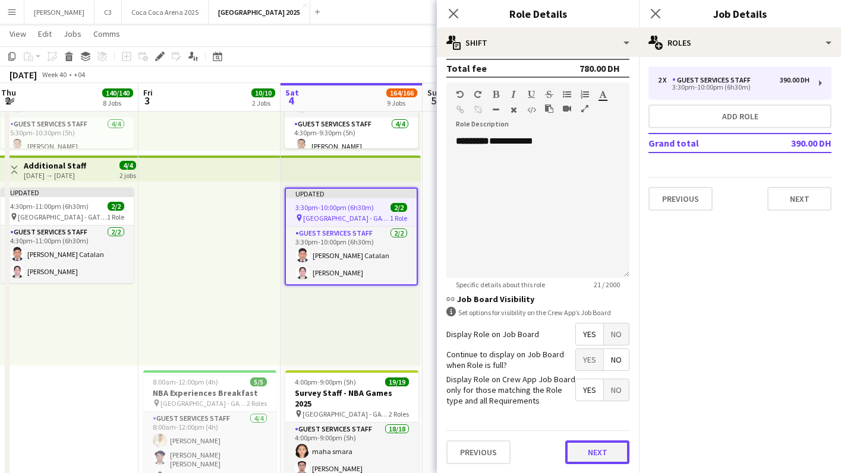
click at [587, 454] on button "Next" at bounding box center [597, 453] width 64 height 24
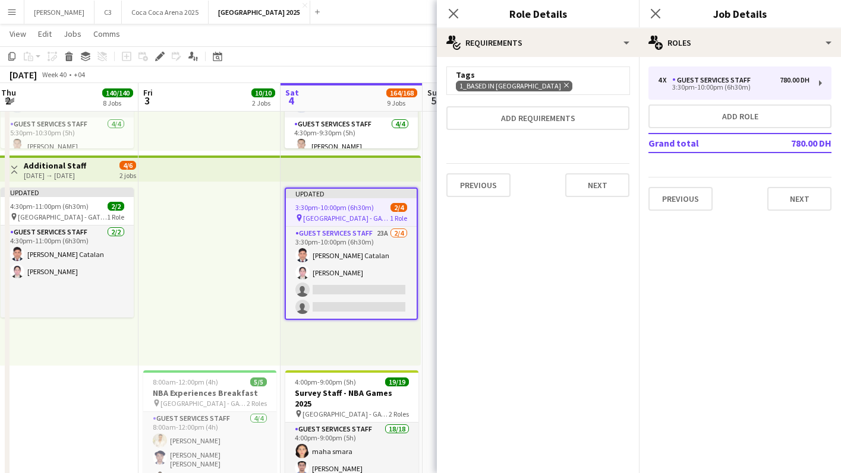
scroll to position [0, 0]
click at [453, 13] on icon at bounding box center [452, 13] width 11 height 11
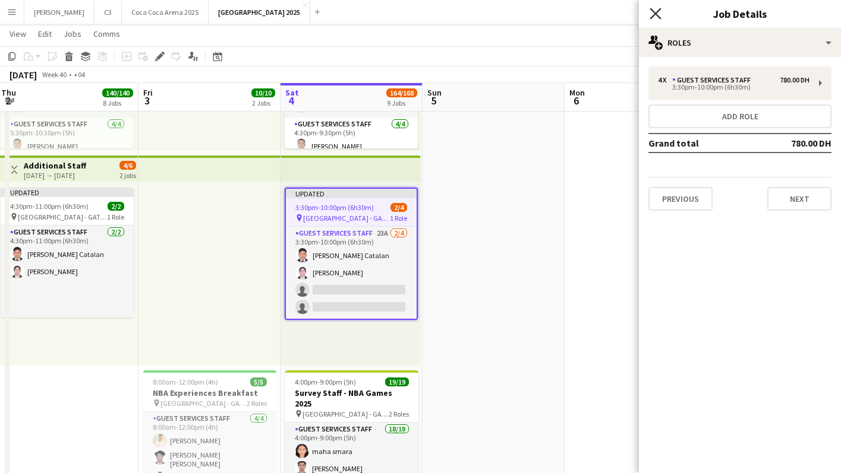
click at [652, 14] on icon "Close pop-in" at bounding box center [654, 13] width 11 height 11
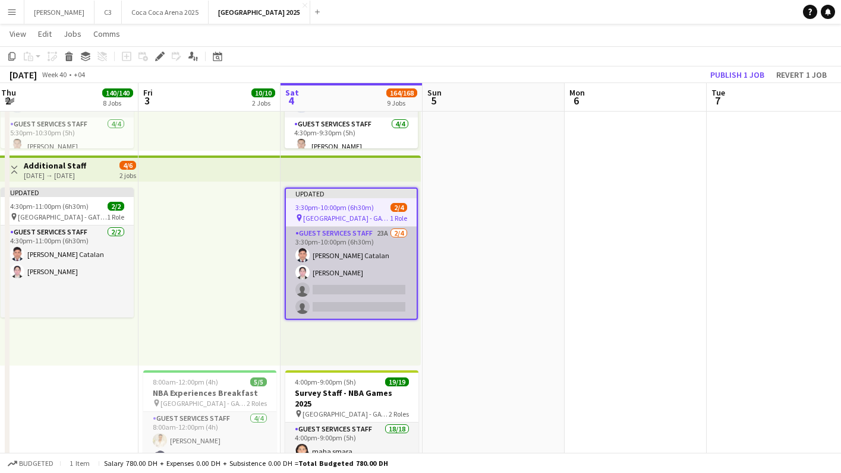
click at [363, 267] on app-card-role "Guest Services Staff 23A 2/4 3:30pm-10:00pm (6h30m) Kenn Kennidy Catalan Myla V…" at bounding box center [351, 273] width 131 height 92
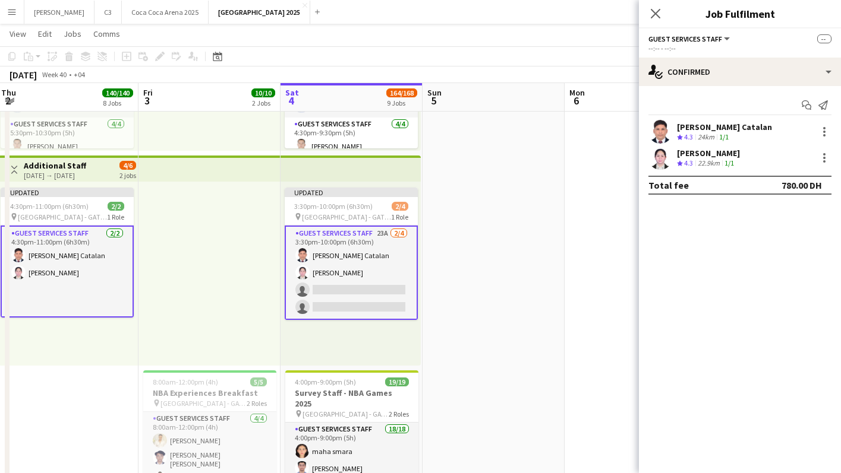
click at [378, 272] on app-card-role "Guest Services Staff 23A 2/4 3:30pm-10:00pm (6h30m) Kenn Kennidy Catalan Myla V…" at bounding box center [351, 273] width 133 height 94
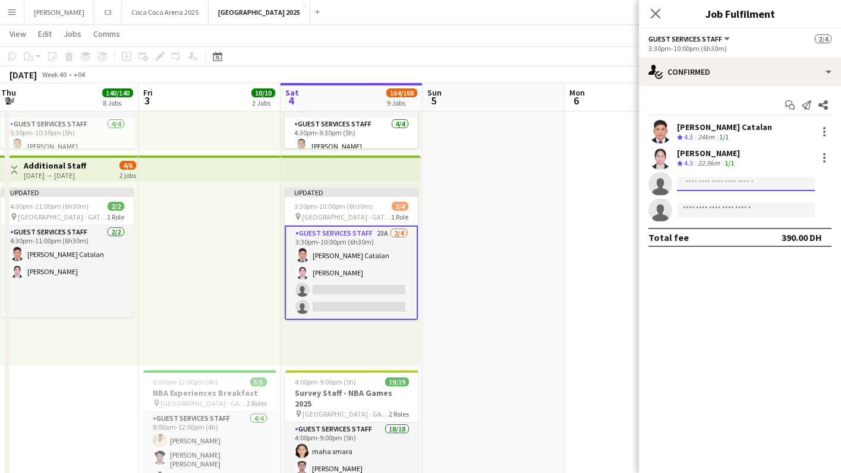
click at [722, 184] on input at bounding box center [746, 184] width 138 height 14
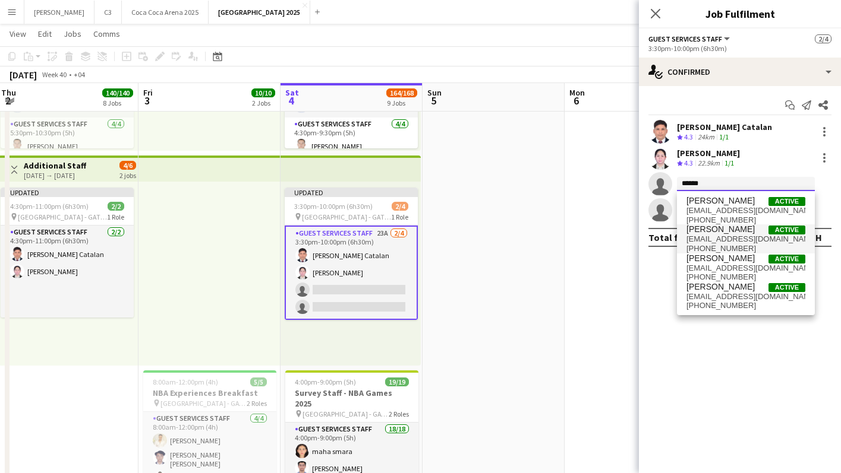
type input "******"
click at [711, 238] on span "marvinjay06021992@gmail.com" at bounding box center [745, 240] width 119 height 10
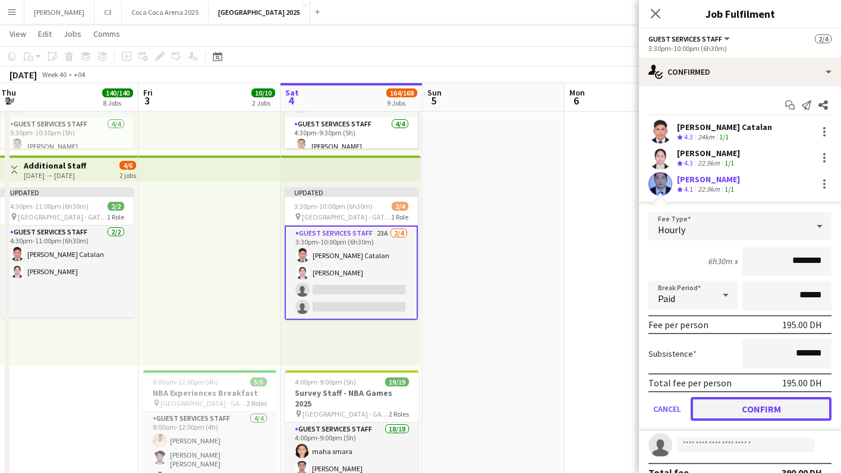
click at [721, 411] on button "Confirm" at bounding box center [760, 409] width 141 height 24
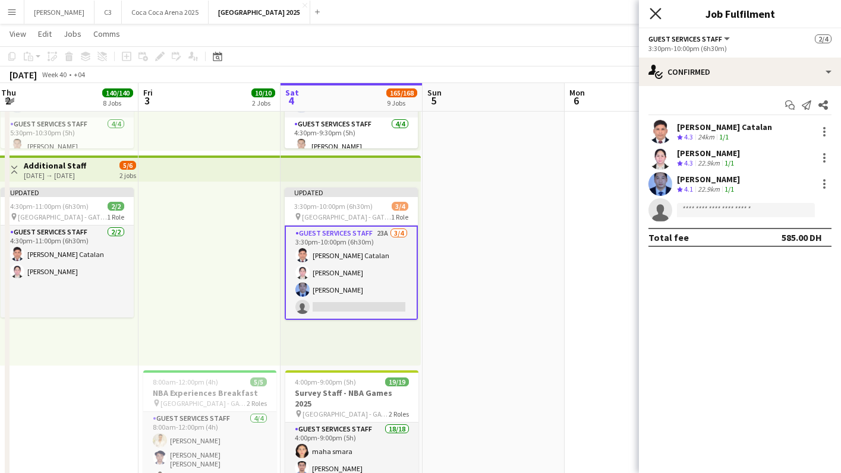
click at [660, 11] on icon "Close pop-in" at bounding box center [654, 13] width 11 height 11
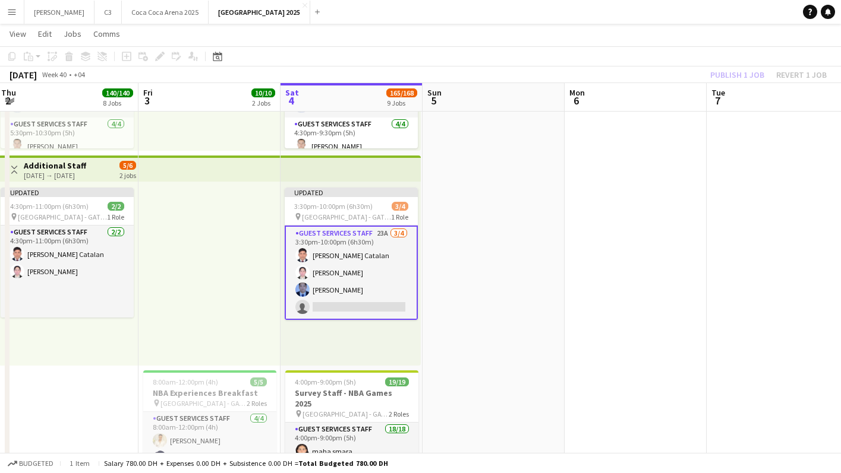
click at [734, 78] on div "Publish 1 job Revert 1 job" at bounding box center [768, 74] width 145 height 15
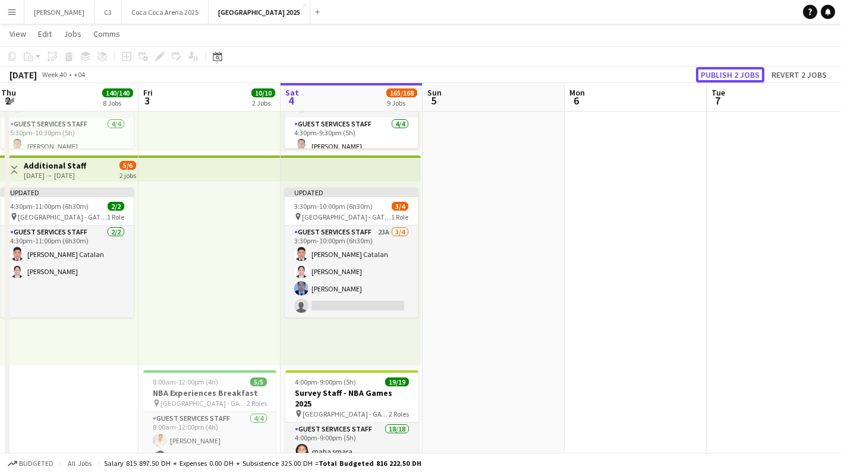
click at [734, 78] on button "Publish 2 jobs" at bounding box center [730, 74] width 68 height 15
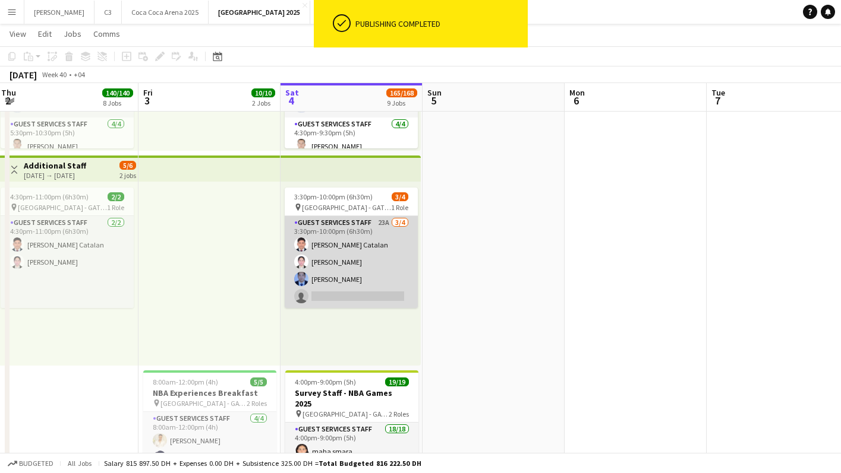
click at [379, 264] on app-card-role "Guest Services Staff 23A 3/4 3:30pm-10:00pm (6h30m) Kenn Kennidy Catalan Myla V…" at bounding box center [351, 262] width 133 height 92
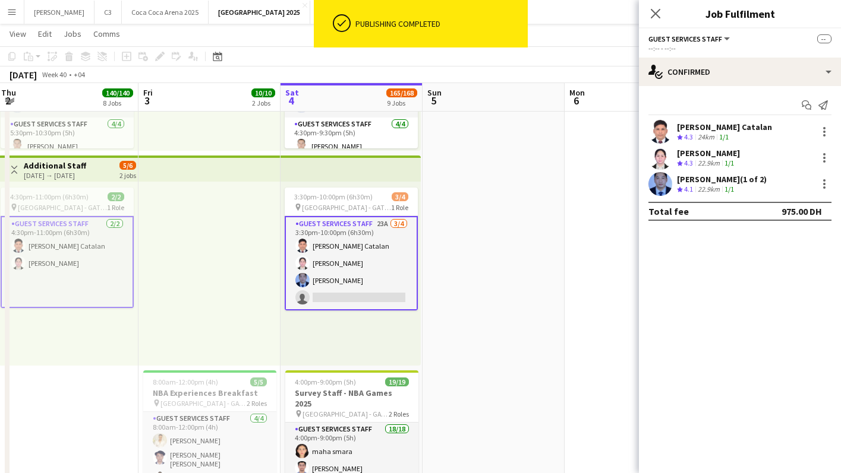
click at [380, 266] on app-card-role "Guest Services Staff 23A 3/4 3:30pm-10:00pm (6h30m) Kenn Kennidy Catalan Myla V…" at bounding box center [351, 263] width 133 height 94
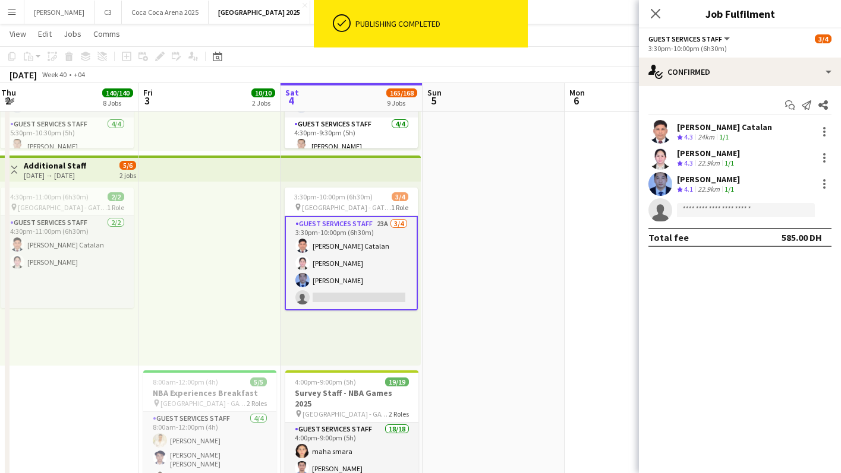
click at [662, 182] on app-user-avatar at bounding box center [660, 184] width 24 height 24
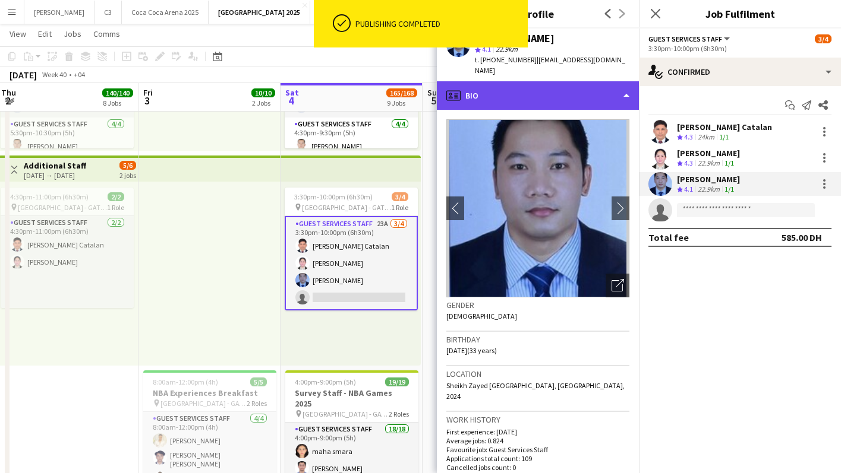
click at [527, 81] on div "profile Bio" at bounding box center [538, 95] width 202 height 29
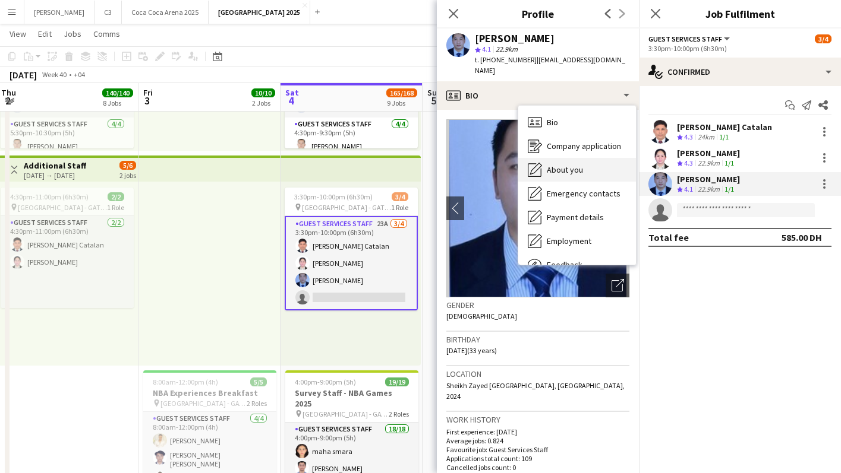
click at [568, 165] on span "About you" at bounding box center [565, 170] width 36 height 11
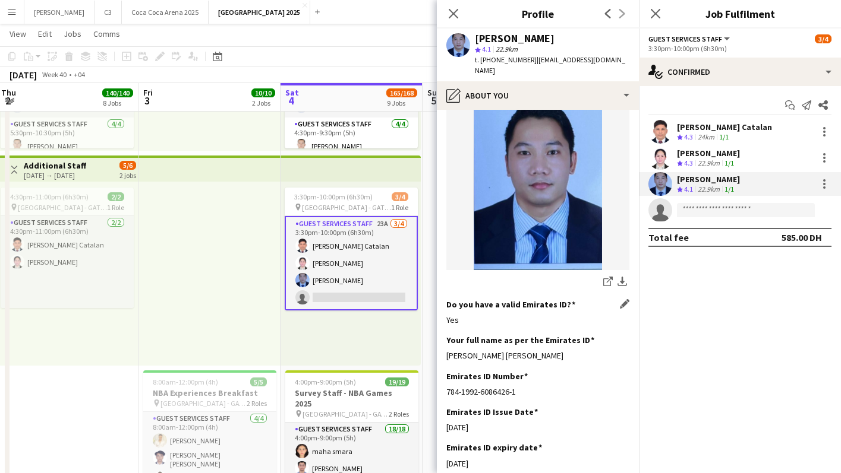
scroll to position [275, 0]
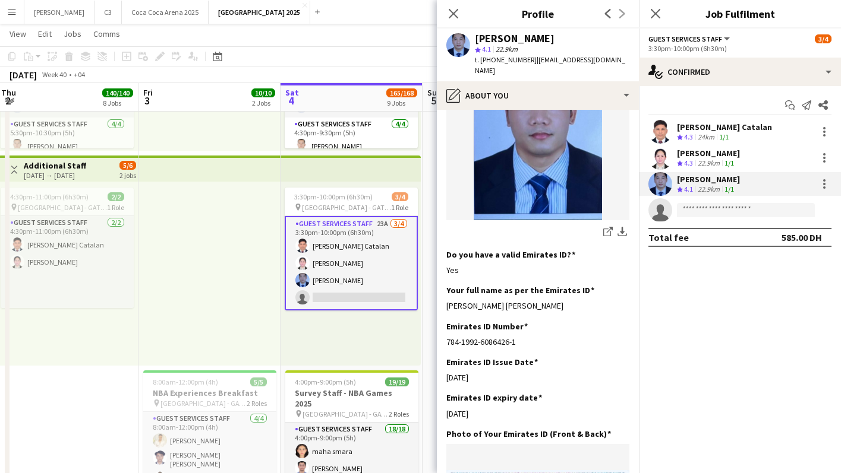
drag, startPoint x: 569, startPoint y: 292, endPoint x: 442, endPoint y: 292, distance: 127.1
click at [442, 292] on app-section-data-types "Bio Edit this field Title: Marvin Jay Gatchalian: A Story of Determination Marv…" at bounding box center [538, 292] width 202 height 364
copy div "Marvin Jay Venzon Gatchalian"
click at [454, 8] on icon "Close pop-in" at bounding box center [452, 13] width 11 height 11
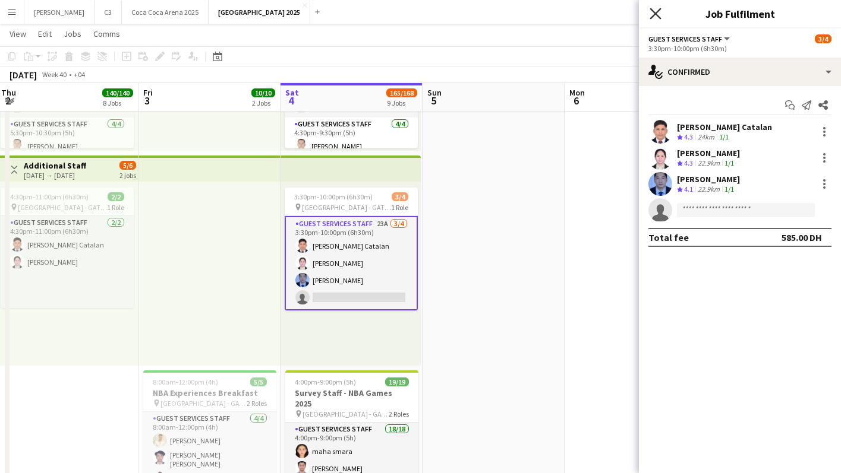
click at [659, 13] on icon "Close pop-in" at bounding box center [654, 13] width 11 height 11
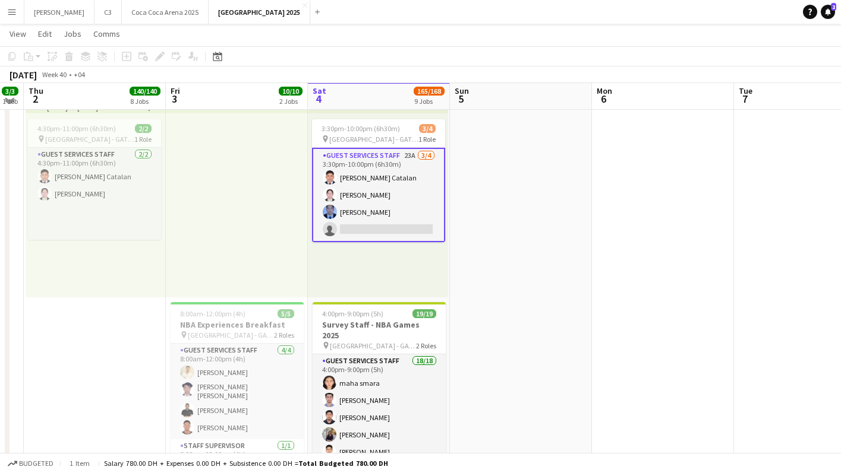
scroll to position [1554, 0]
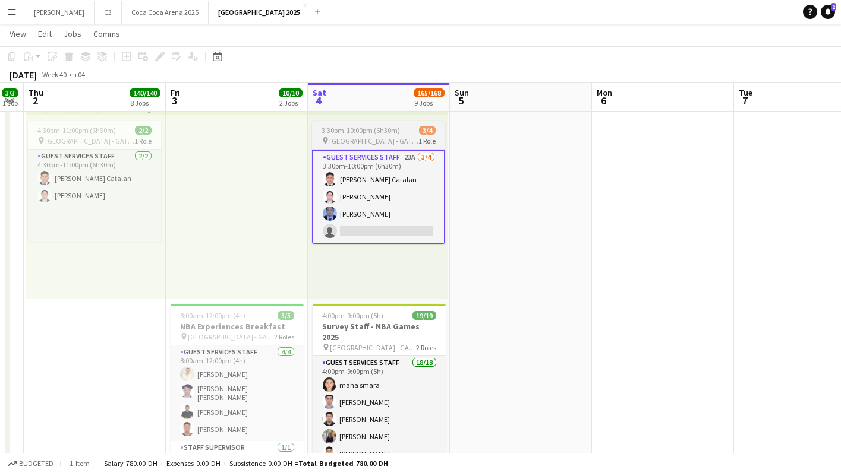
click at [345, 146] on app-job-card "3:30pm-10:00pm (6h30m) 3/4 pin Etihad Arena - GATE 7 1 Role Guest Services Staf…" at bounding box center [378, 182] width 133 height 123
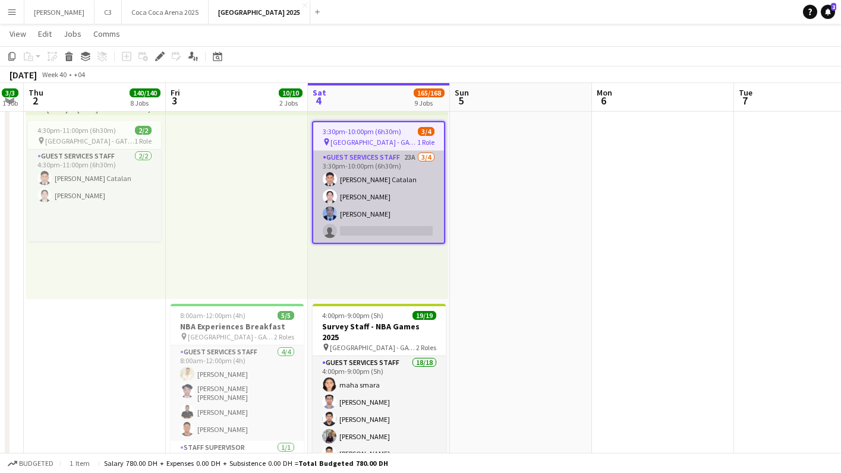
click at [345, 157] on app-card-role "Guest Services Staff 23A 3/4 3:30pm-10:00pm (6h30m) Kenn Kennidy Catalan Myla V…" at bounding box center [378, 197] width 131 height 92
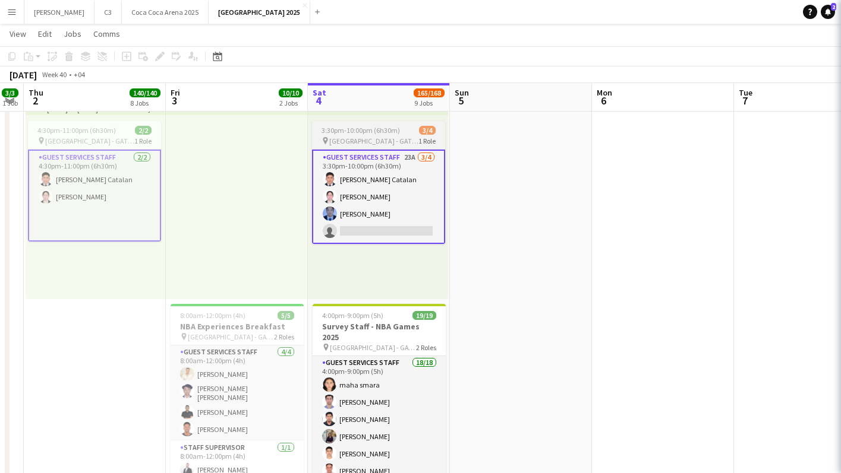
click at [353, 141] on span "[GEOGRAPHIC_DATA] - GATE 7" at bounding box center [373, 141] width 89 height 9
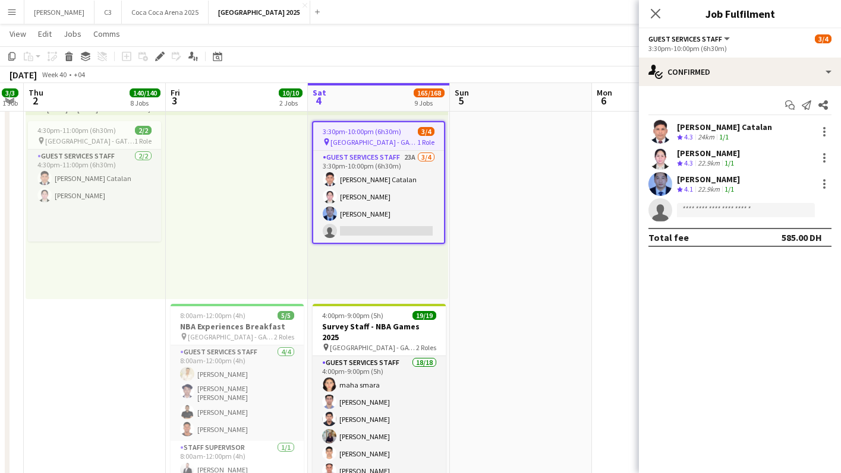
click at [353, 141] on span "[GEOGRAPHIC_DATA] - GATE 7" at bounding box center [373, 142] width 87 height 9
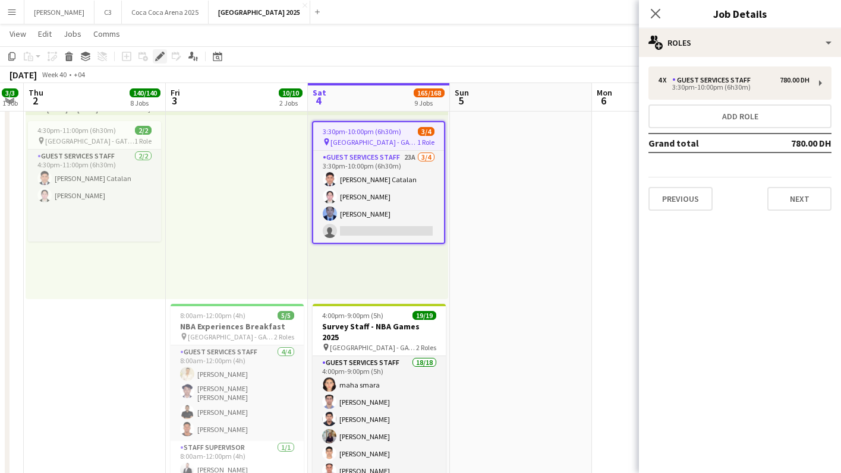
click at [160, 55] on icon at bounding box center [159, 56] width 7 height 7
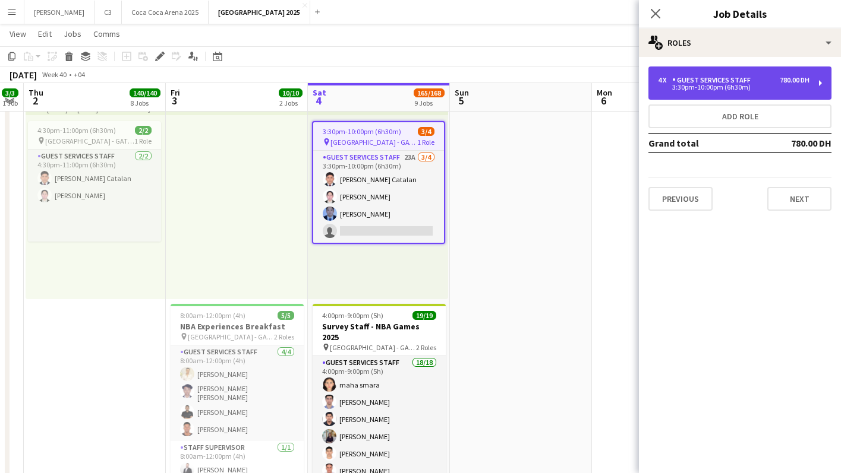
click at [752, 93] on div "4 x Guest Services Staff 780.00 DH 3:30pm-10:00pm (6h30m)" at bounding box center [739, 83] width 183 height 33
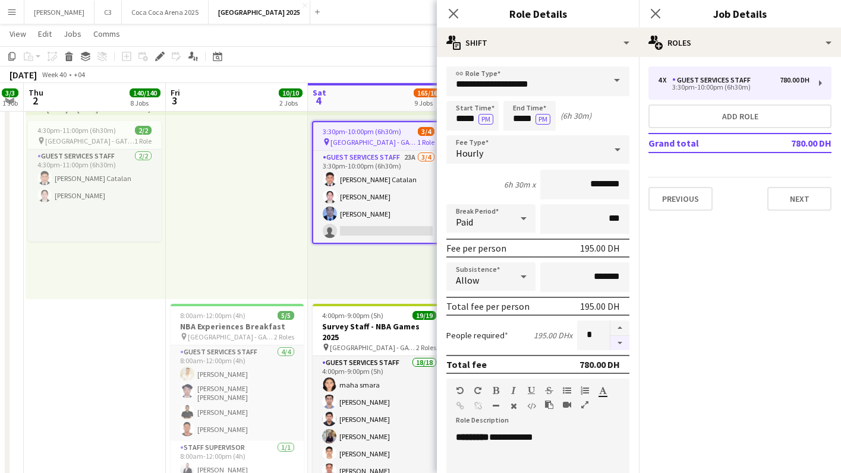
click at [618, 345] on button "button" at bounding box center [619, 343] width 19 height 15
type input "*"
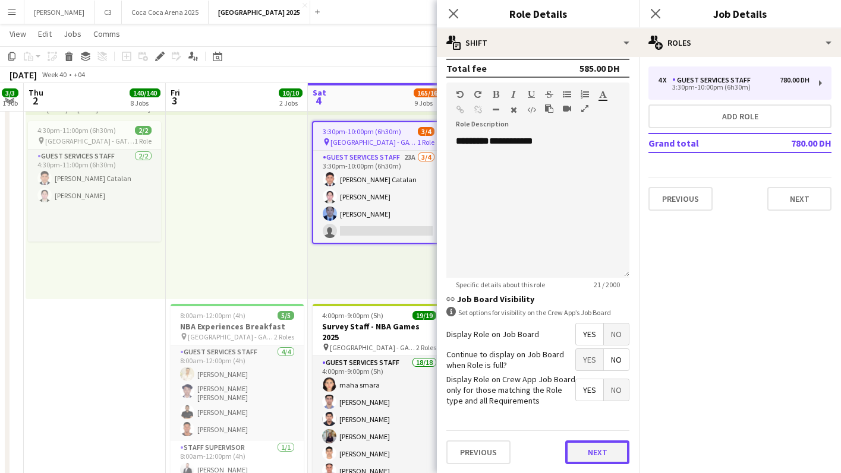
click at [589, 454] on button "Next" at bounding box center [597, 453] width 64 height 24
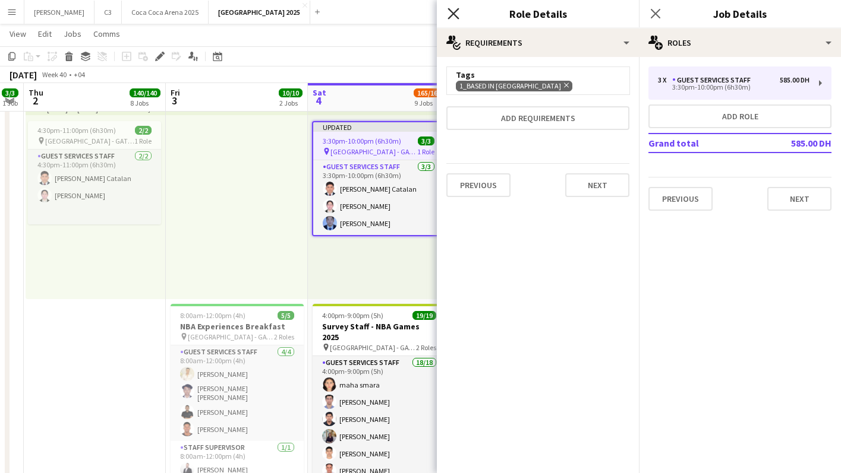
click at [452, 11] on icon "Close pop-in" at bounding box center [452, 13] width 11 height 11
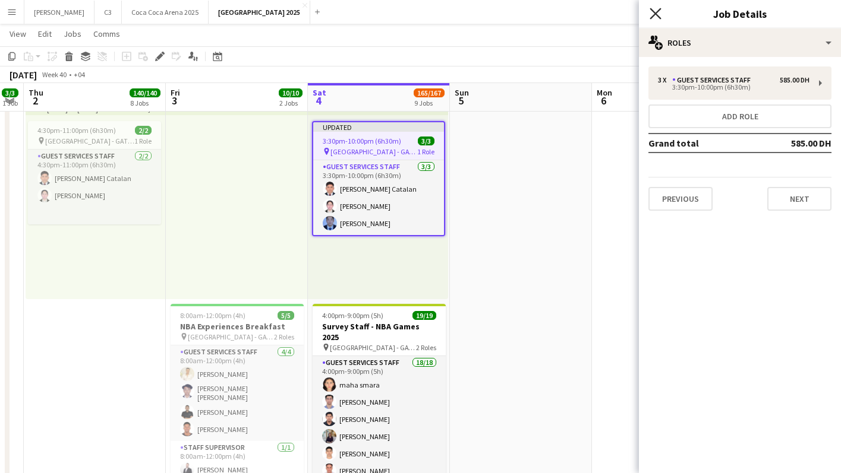
click at [654, 15] on icon at bounding box center [654, 13] width 11 height 11
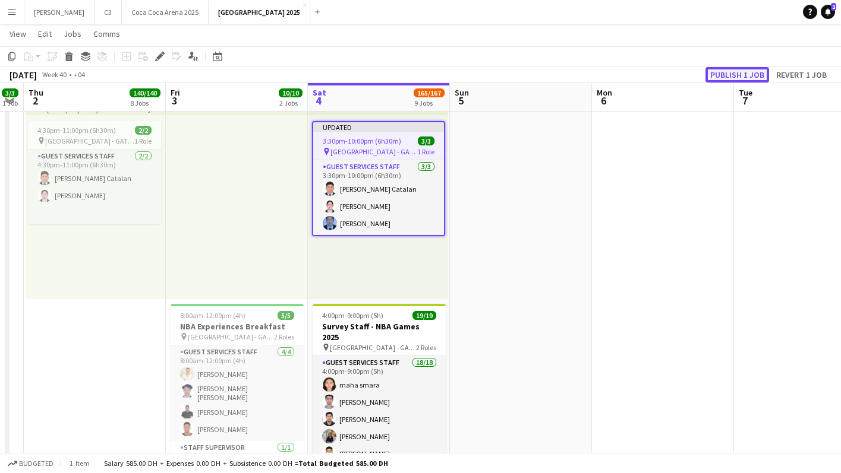
click at [743, 69] on button "Publish 1 job" at bounding box center [737, 74] width 64 height 15
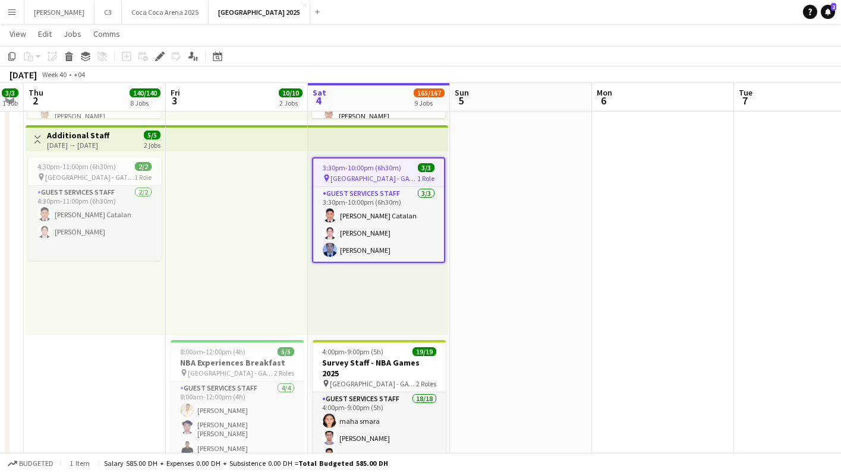
scroll to position [0, 393]
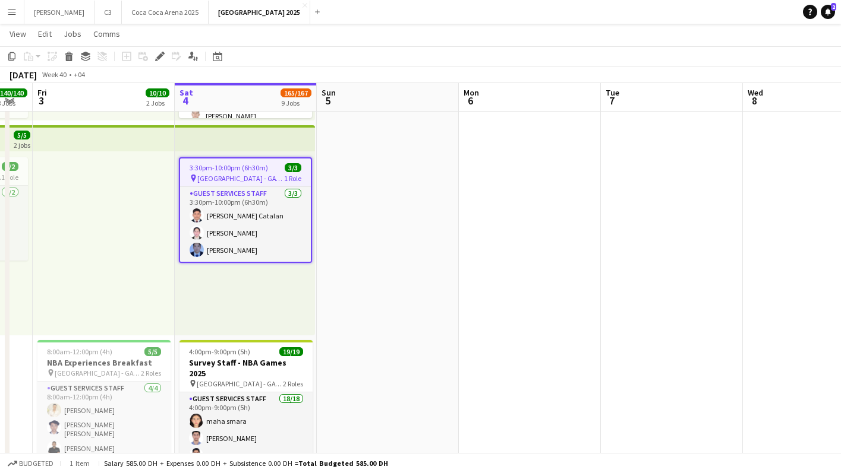
click at [270, 166] on div "3:30pm-10:00pm (6h30m) 3/3" at bounding box center [245, 167] width 131 height 9
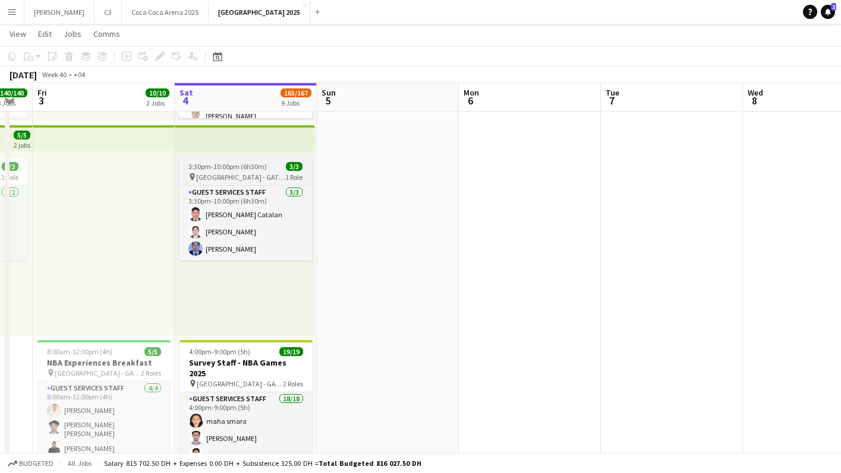
click at [246, 168] on span "3:30pm-10:00pm (6h30m)" at bounding box center [227, 166] width 78 height 9
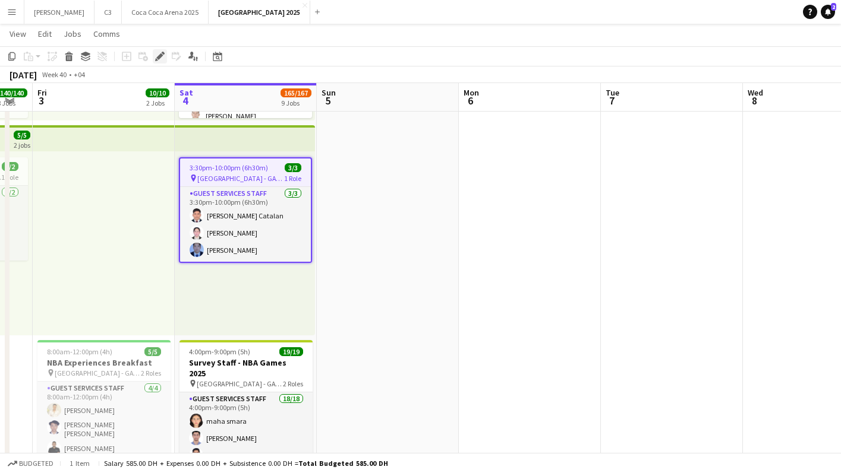
click at [159, 51] on div "Edit" at bounding box center [160, 56] width 14 height 14
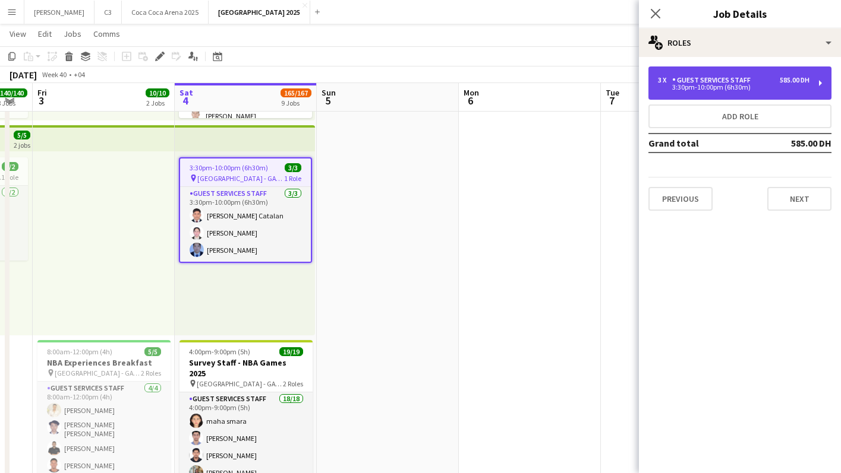
click at [766, 82] on div "3 x Guest Services Staff 585.00 DH" at bounding box center [733, 80] width 151 height 8
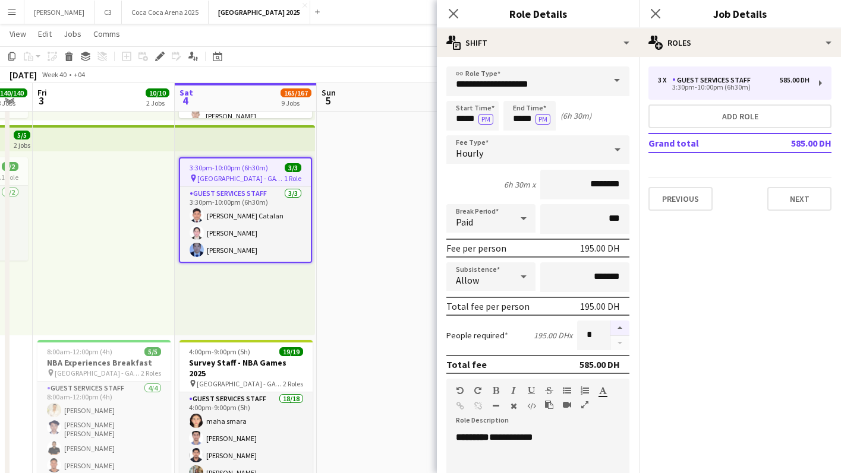
click at [619, 326] on button "button" at bounding box center [619, 328] width 19 height 15
type input "*"
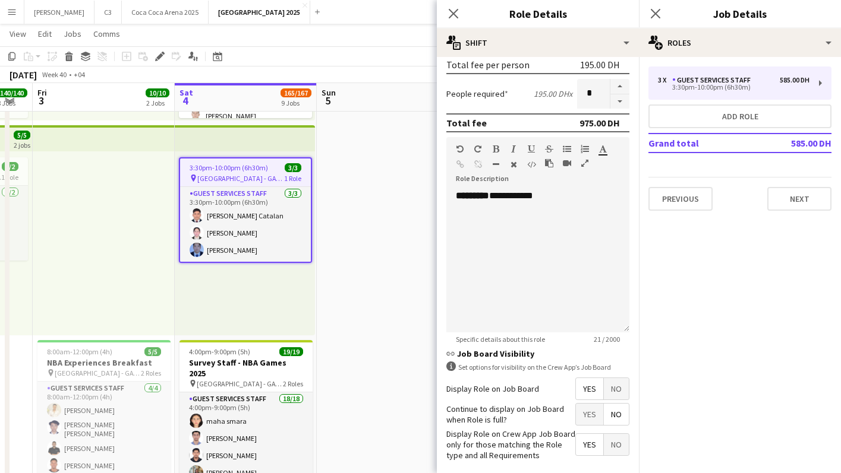
scroll to position [296, 0]
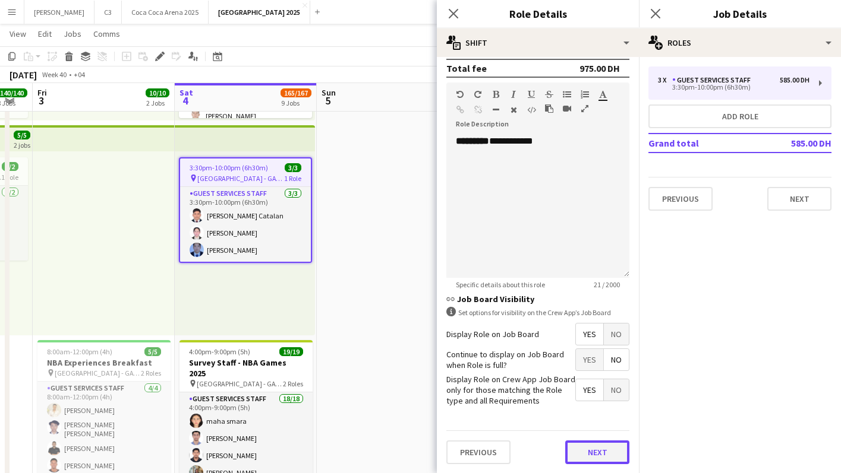
click at [594, 454] on button "Next" at bounding box center [597, 453] width 64 height 24
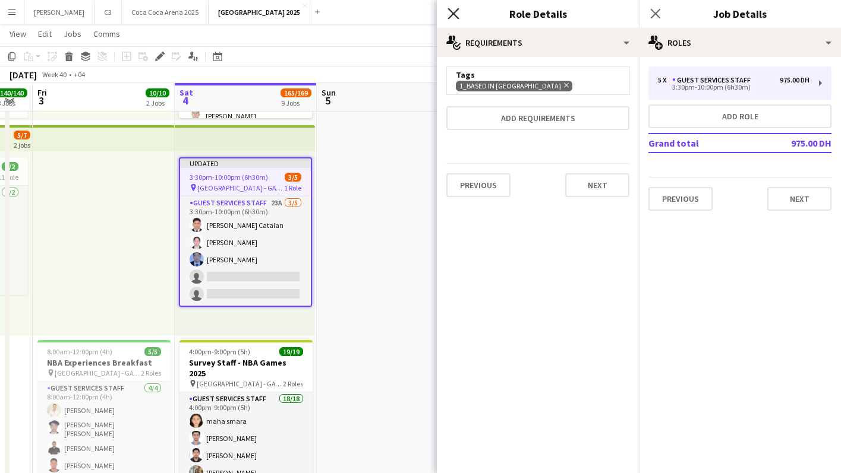
click at [453, 16] on icon "Close pop-in" at bounding box center [452, 13] width 11 height 11
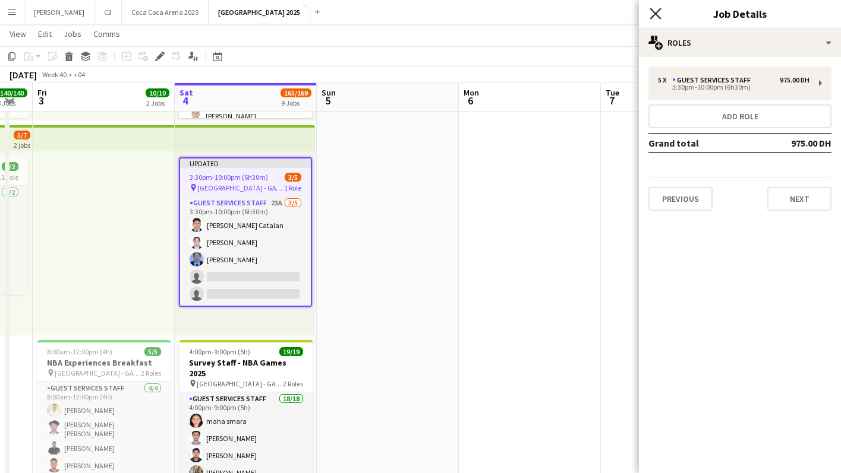
click at [656, 13] on icon "Close pop-in" at bounding box center [654, 13] width 11 height 11
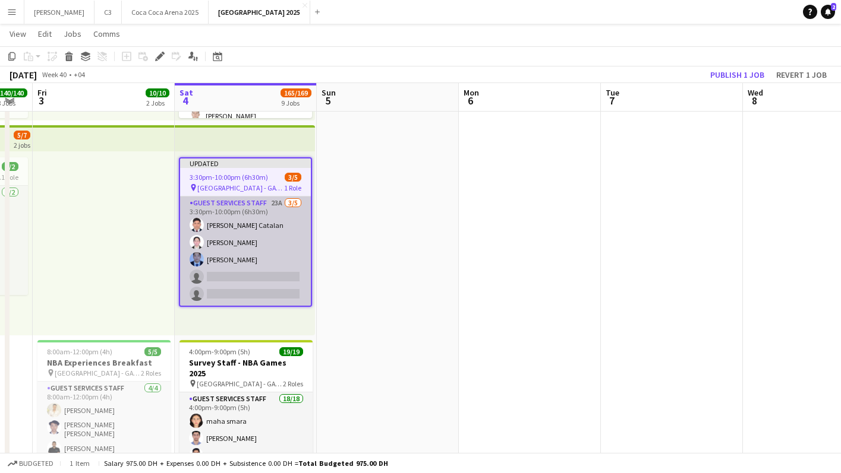
click at [285, 213] on app-card-role "Guest Services Staff 23A 3/5 3:30pm-10:00pm (6h30m) Kenn Kennidy Catalan Myla V…" at bounding box center [245, 251] width 131 height 109
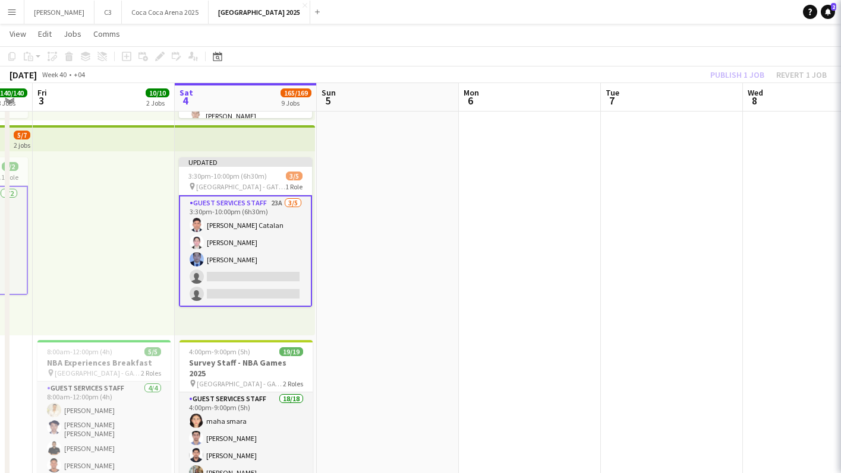
click at [267, 263] on app-card-role "Guest Services Staff 23A 3/5 3:30pm-10:00pm (6h30m) Kenn Kennidy Catalan Myla V…" at bounding box center [245, 251] width 133 height 112
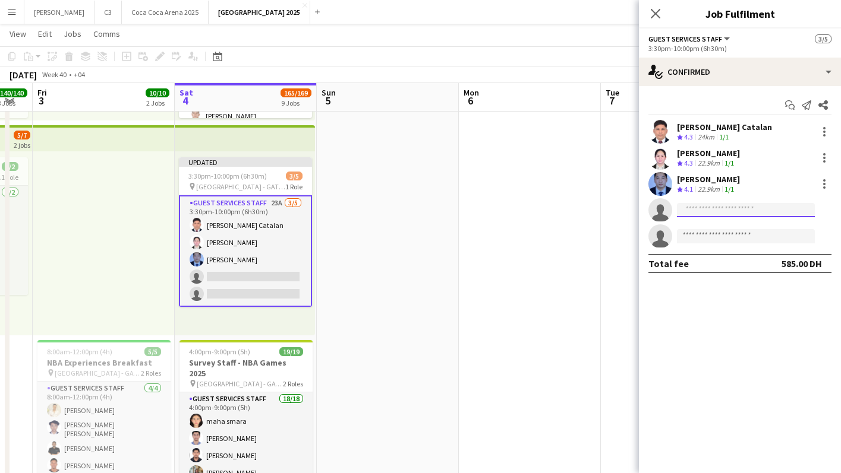
click at [686, 204] on input at bounding box center [746, 210] width 138 height 14
paste input "**********"
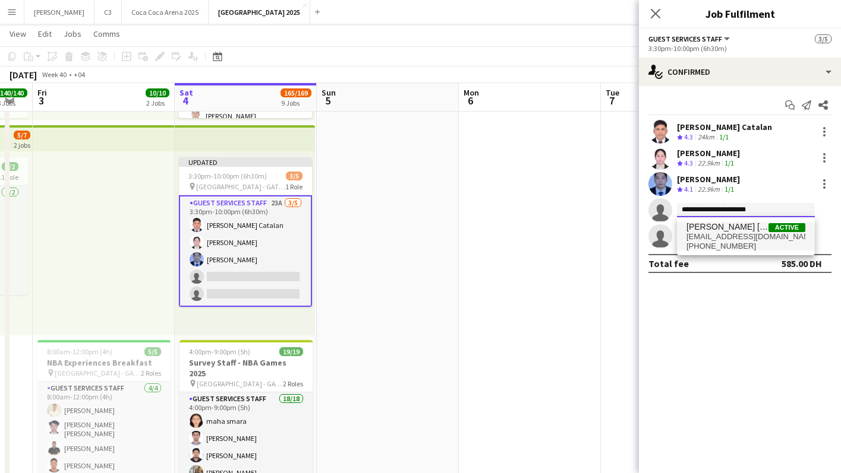
type input "**********"
click at [715, 242] on span "+971501223101" at bounding box center [745, 247] width 119 height 10
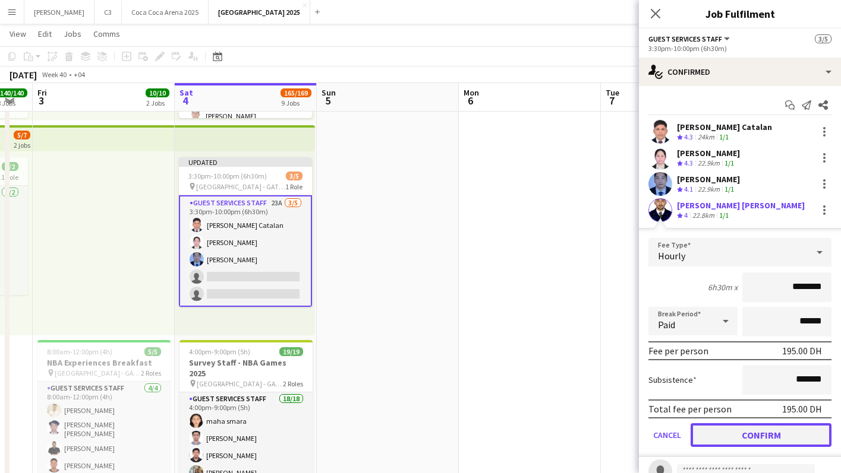
click at [731, 433] on button "Confirm" at bounding box center [760, 436] width 141 height 24
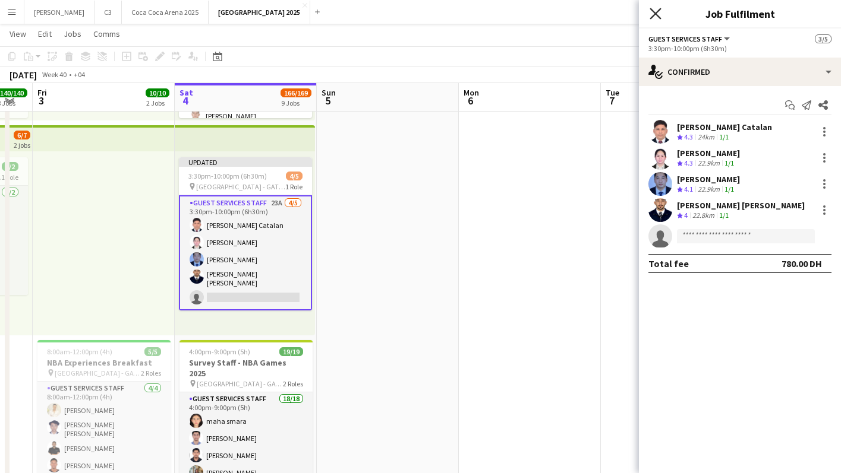
click at [654, 14] on icon at bounding box center [654, 13] width 11 height 11
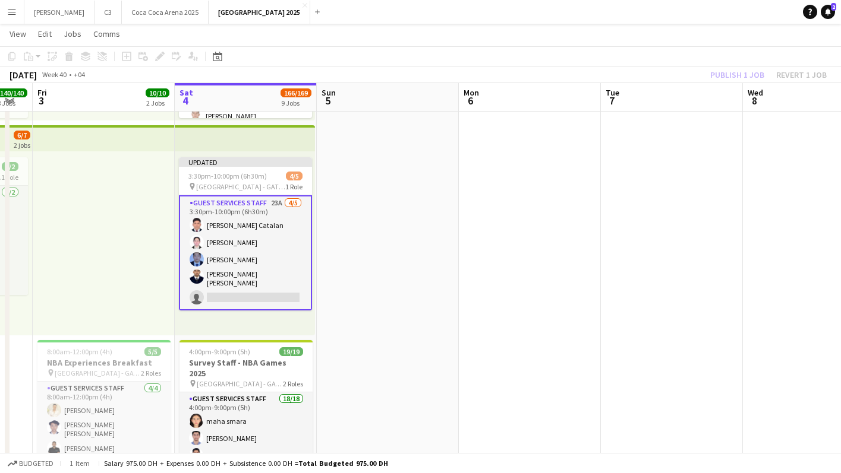
scroll to position [0, 380]
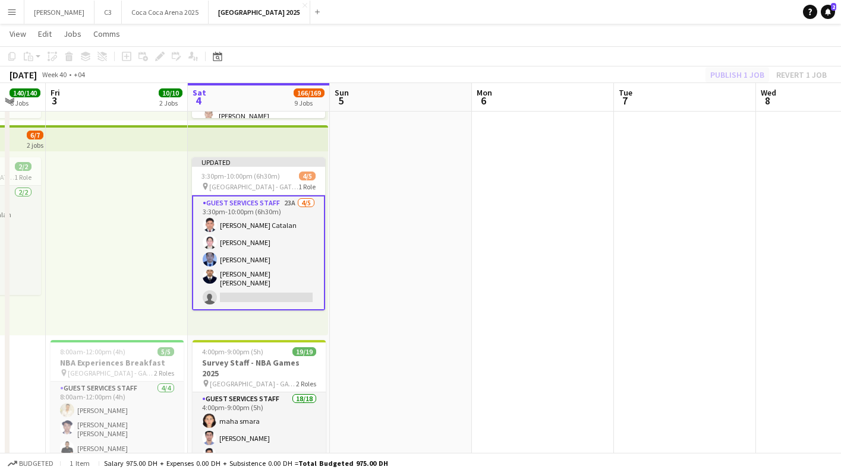
click at [734, 75] on div "Publish 1 job Revert 1 job" at bounding box center [768, 74] width 145 height 15
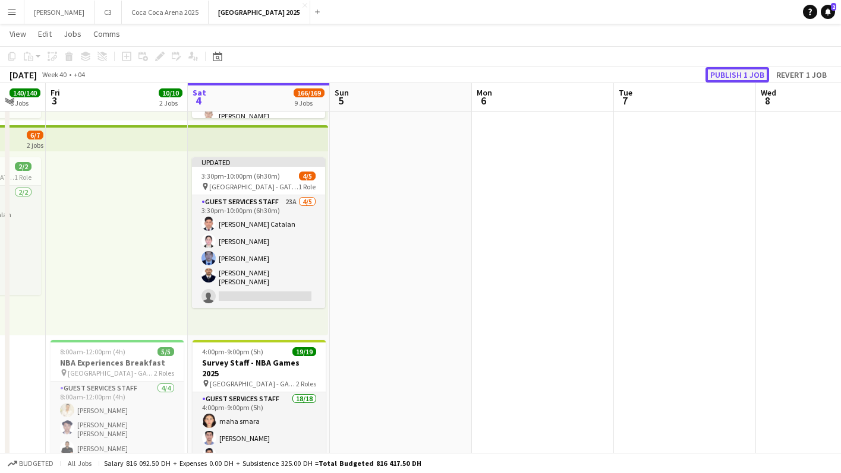
click at [737, 75] on button "Publish 1 job" at bounding box center [737, 74] width 64 height 15
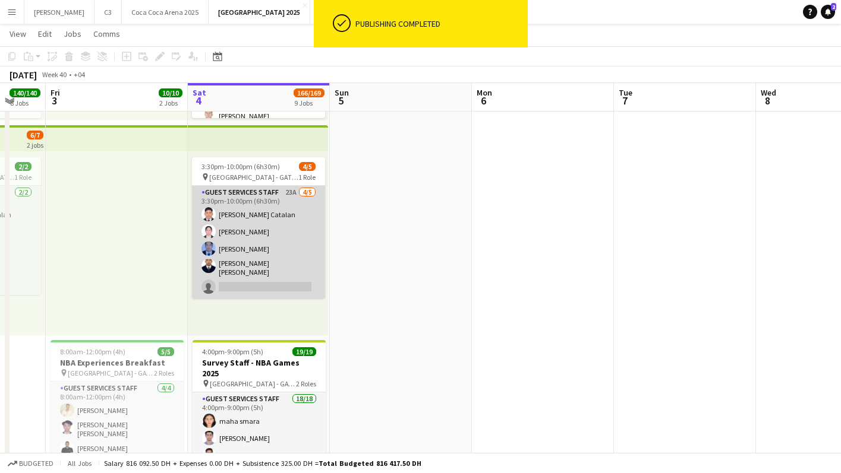
click at [276, 251] on app-card-role "Guest Services Staff 23A 4/5 3:30pm-10:00pm (6h30m) Kenn Kennidy Catalan Myla V…" at bounding box center [258, 242] width 133 height 113
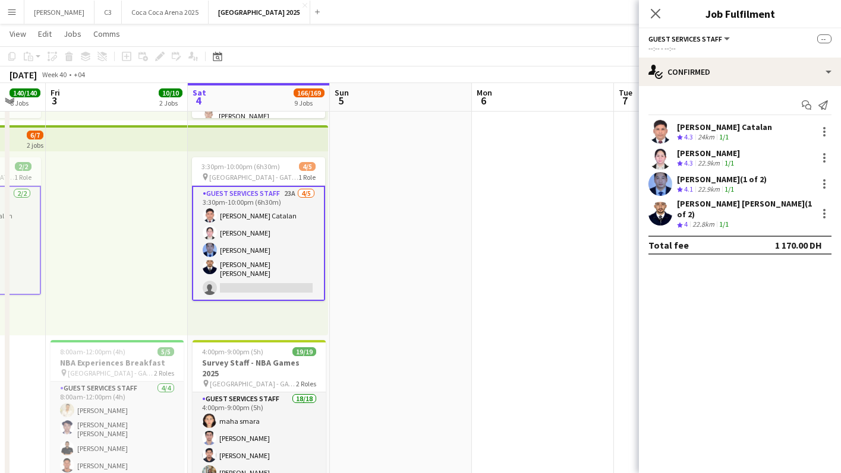
click at [279, 253] on app-card-role "Guest Services Staff 23A 4/5 3:30pm-10:00pm (6h30m) Kenn Kennidy Catalan Myla V…" at bounding box center [258, 243] width 133 height 115
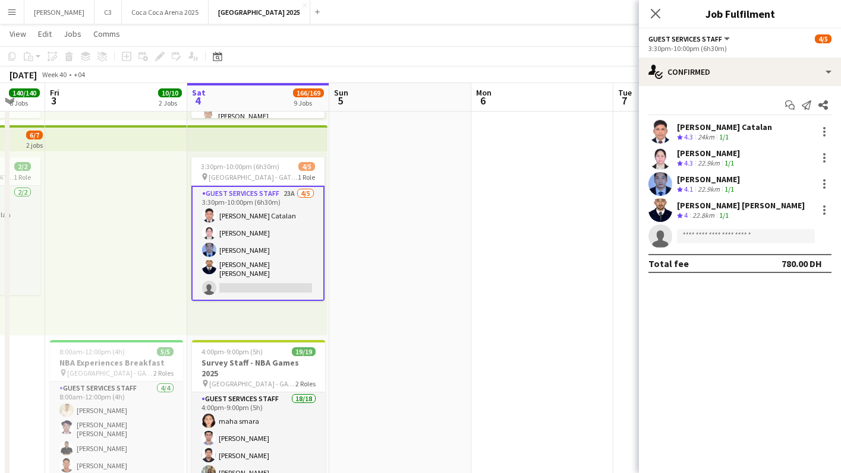
click at [658, 212] on app-user-avatar at bounding box center [660, 210] width 24 height 24
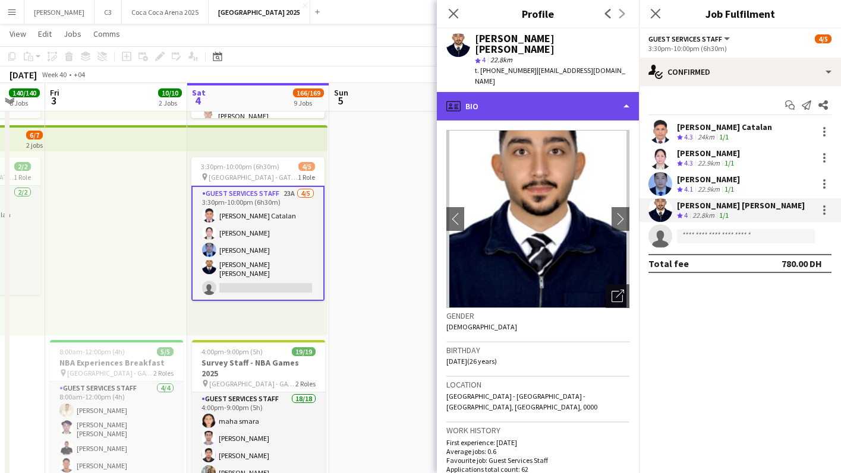
click at [533, 92] on div "profile Bio" at bounding box center [538, 106] width 202 height 29
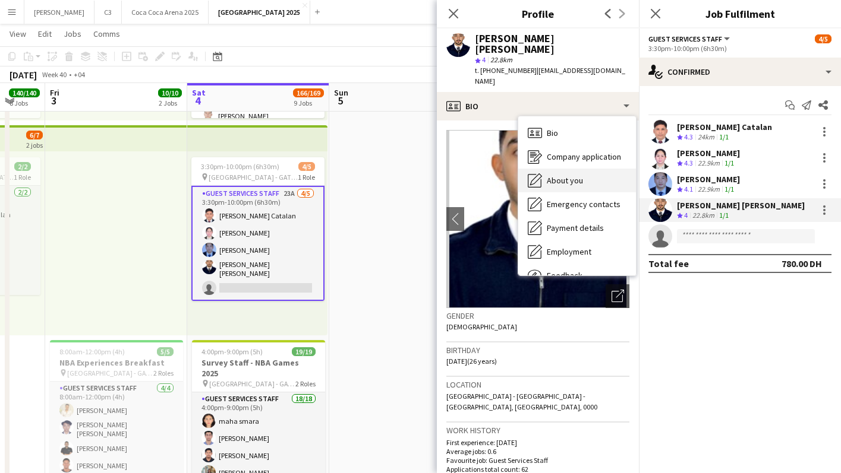
click at [551, 175] on span "About you" at bounding box center [565, 180] width 36 height 11
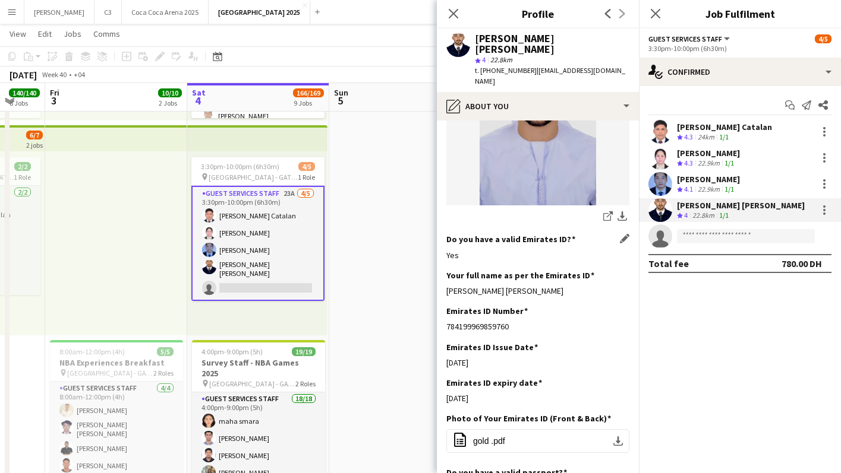
scroll to position [282, 0]
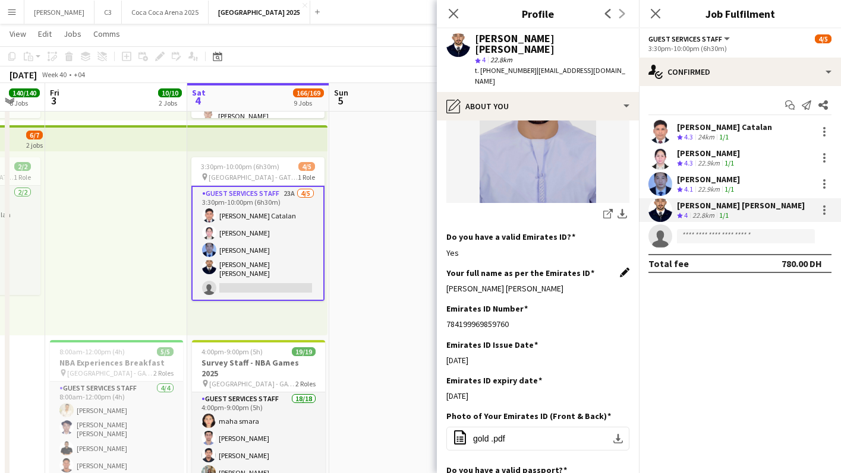
click at [622, 268] on app-icon "Edit this field" at bounding box center [625, 273] width 10 height 10
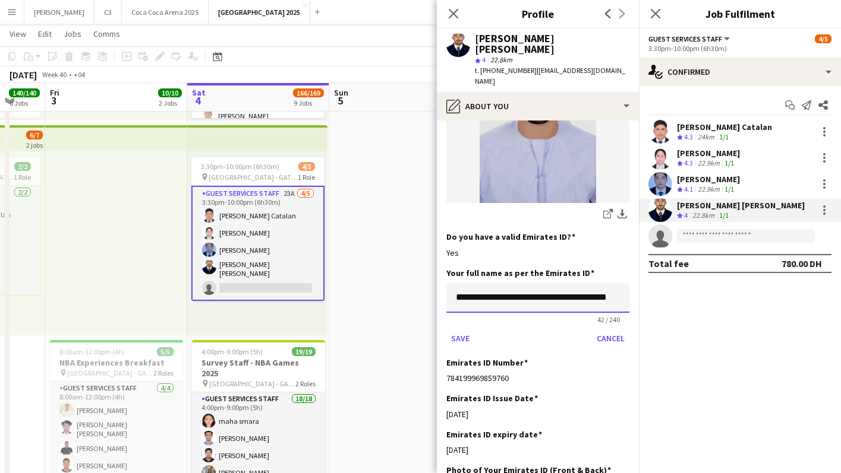
click at [623, 283] on input "**********" at bounding box center [537, 298] width 183 height 30
type input "**********"
click at [446, 329] on button "Save" at bounding box center [460, 338] width 28 height 19
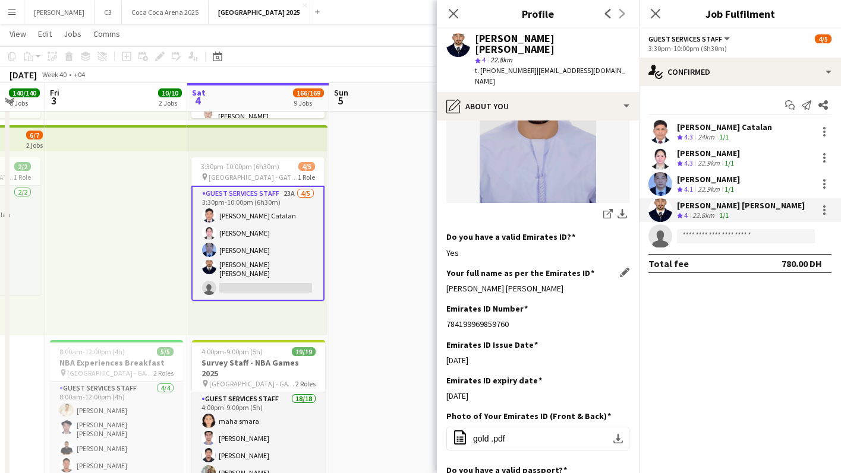
drag, startPoint x: 615, startPoint y: 272, endPoint x: 445, endPoint y: 264, distance: 170.1
click at [445, 264] on app-section-data-types "Bio Edit this field I am an overly social and outgoing individual. My enthusias…" at bounding box center [538, 297] width 202 height 353
copy div "Mohamed Farahat Ibrahim Abdelhamid Farahat"
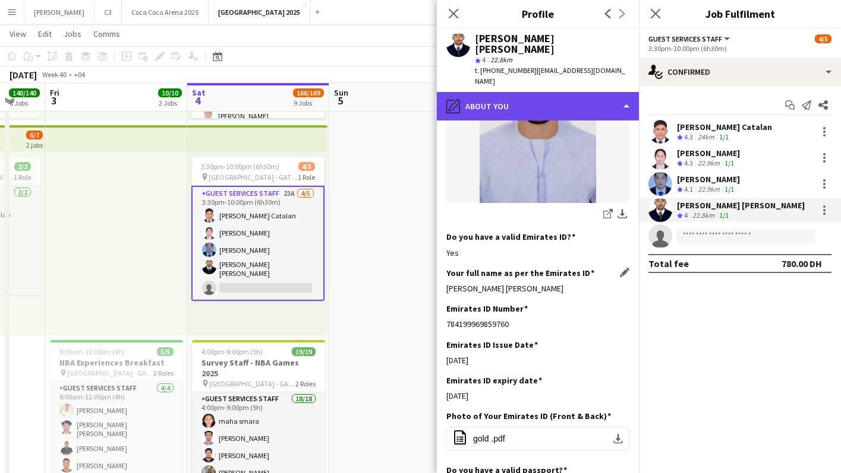
click at [520, 92] on div "pencil4 About you" at bounding box center [538, 106] width 202 height 29
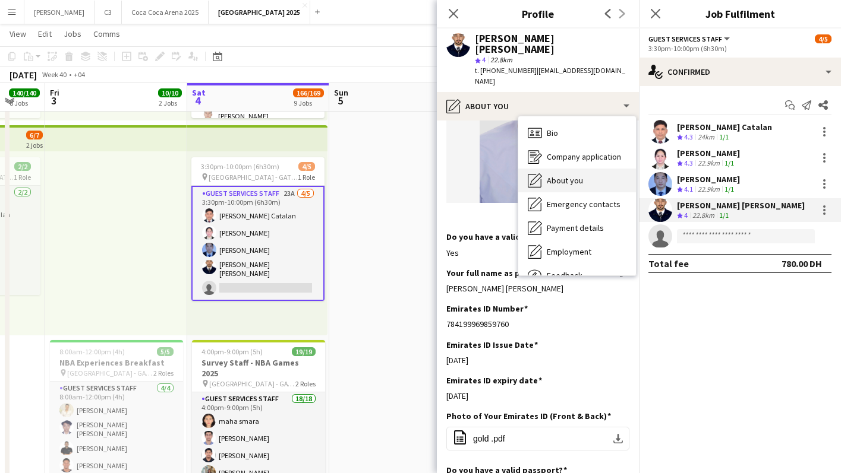
click at [557, 175] on span "About you" at bounding box center [565, 180] width 36 height 11
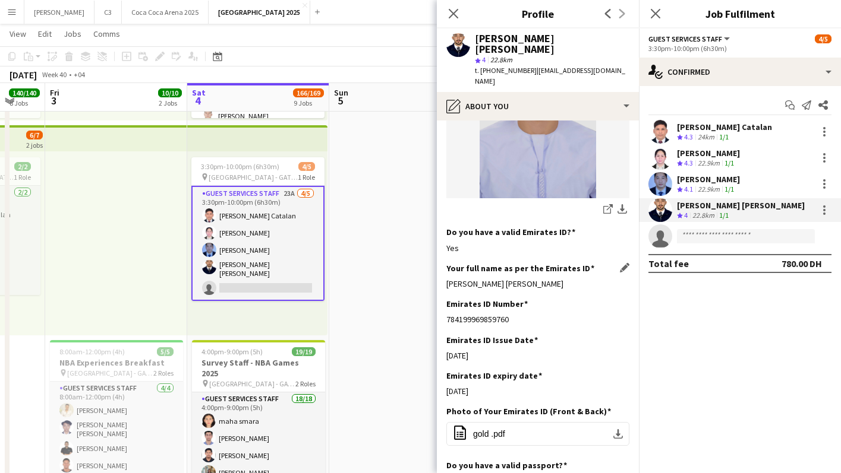
scroll to position [299, 0]
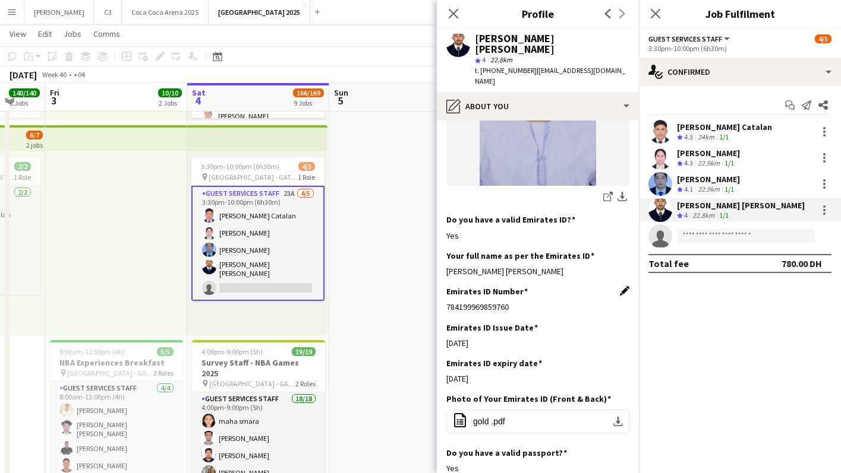
click at [624, 286] on app-icon "Edit this field" at bounding box center [625, 291] width 10 height 10
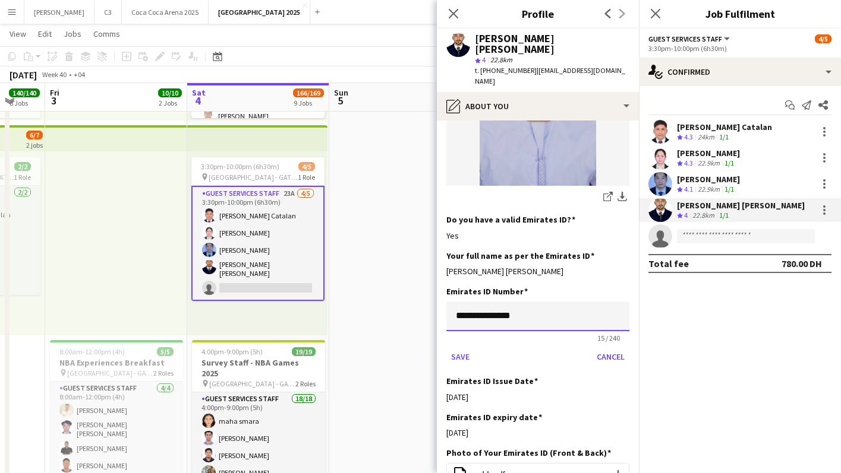
click at [592, 302] on input "**********" at bounding box center [537, 317] width 183 height 30
type input "**********"
click at [446, 348] on button "Save" at bounding box center [460, 357] width 28 height 19
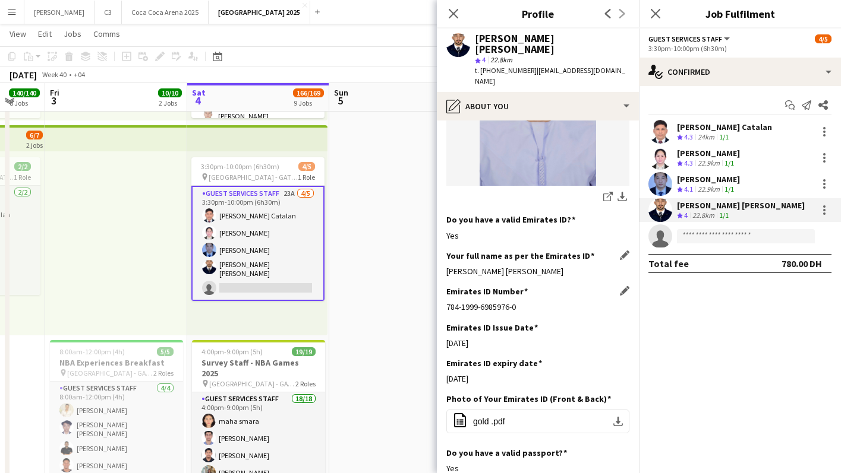
drag, startPoint x: 613, startPoint y: 251, endPoint x: 565, endPoint y: 251, distance: 48.1
click at [565, 266] on div "Mohamed Farahat Ibrahim Abdelhamid Farahat" at bounding box center [537, 271] width 183 height 11
drag, startPoint x: 538, startPoint y: 283, endPoint x: 445, endPoint y: 282, distance: 92.7
click at [445, 282] on app-section-data-types "Bio Edit this field I am an overly social and outgoing individual. My enthusias…" at bounding box center [538, 297] width 202 height 353
copy div "784-1999-6985976-0"
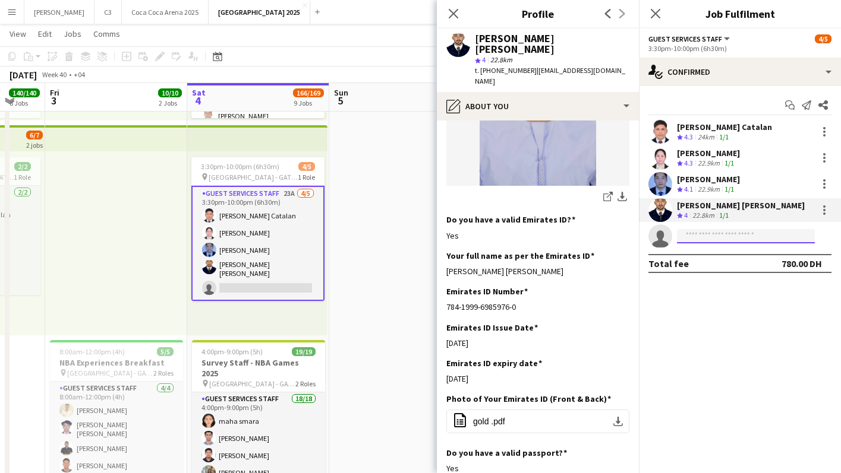
click at [698, 236] on input at bounding box center [746, 236] width 138 height 14
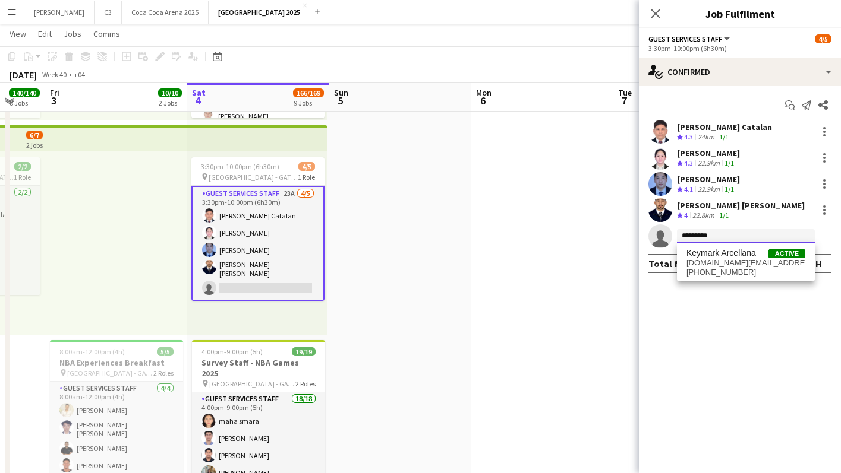
type input "*********"
click at [719, 261] on span "arcellana.km@gmail.com" at bounding box center [745, 263] width 119 height 10
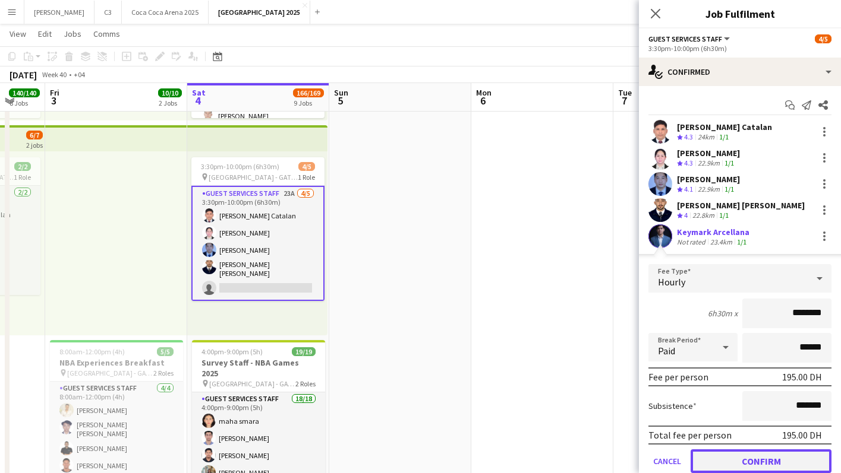
click at [737, 460] on button "Confirm" at bounding box center [760, 462] width 141 height 24
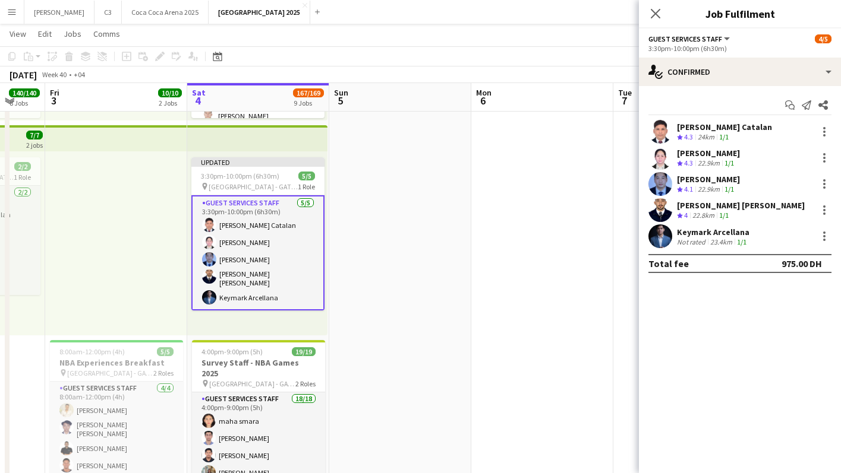
click at [657, 235] on app-user-avatar at bounding box center [660, 237] width 24 height 24
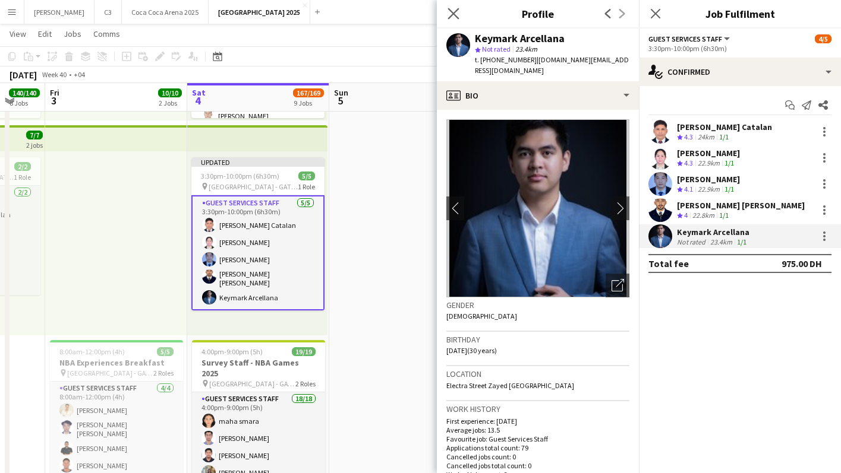
click at [445, 8] on app-icon "Close pop-in" at bounding box center [453, 13] width 17 height 17
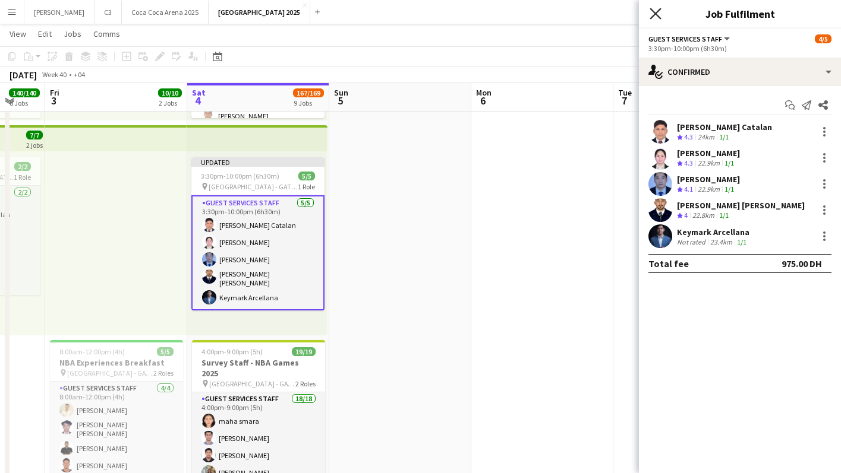
click at [652, 14] on icon "Close pop-in" at bounding box center [654, 13] width 11 height 11
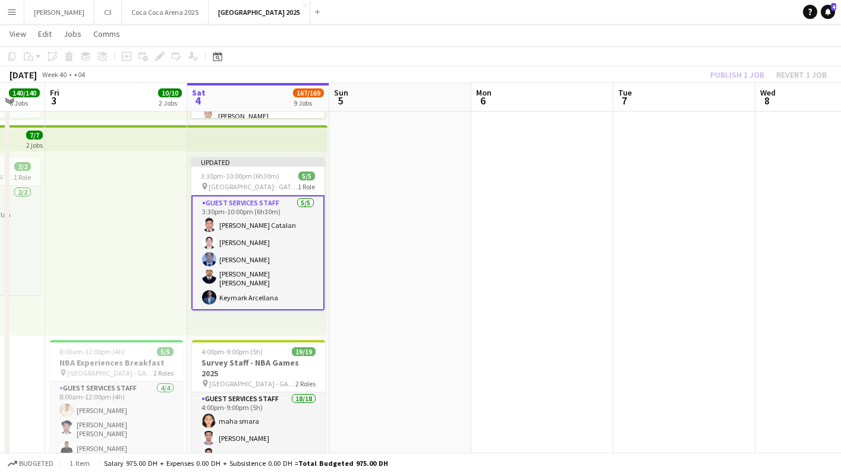
click at [732, 74] on div "Publish 1 job Revert 1 job" at bounding box center [768, 74] width 145 height 15
click at [732, 74] on button "Publish 1 job" at bounding box center [737, 74] width 64 height 15
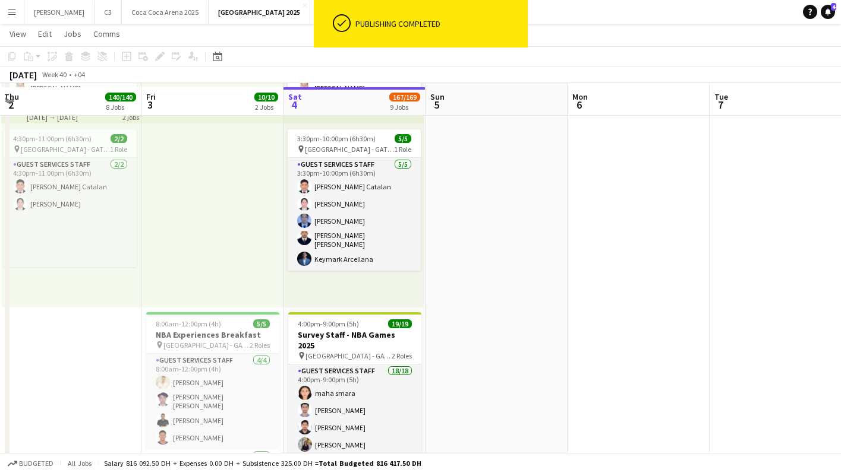
scroll to position [1571, 0]
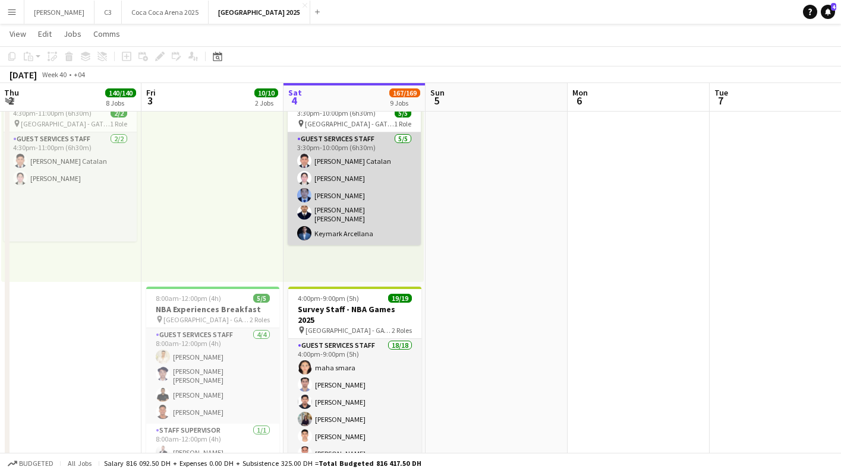
click at [367, 212] on app-card-role "Guest Services Staff 5/5 3:30pm-10:00pm (6h30m) Kenn Kennidy Catalan Myla Vera …" at bounding box center [354, 188] width 133 height 113
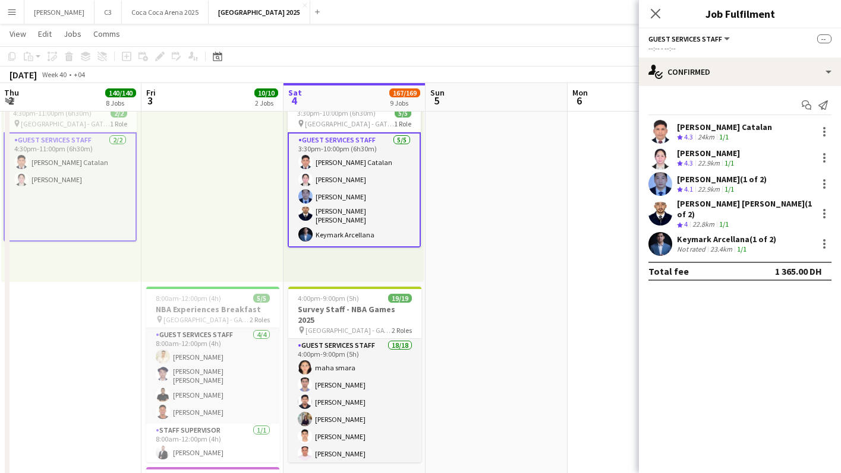
click at [660, 243] on app-user-avatar at bounding box center [660, 244] width 24 height 24
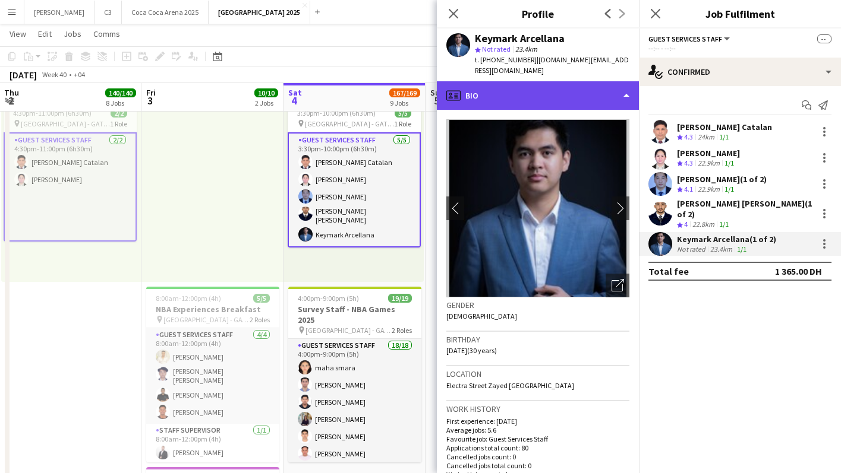
click at [540, 86] on div "profile Bio" at bounding box center [538, 95] width 202 height 29
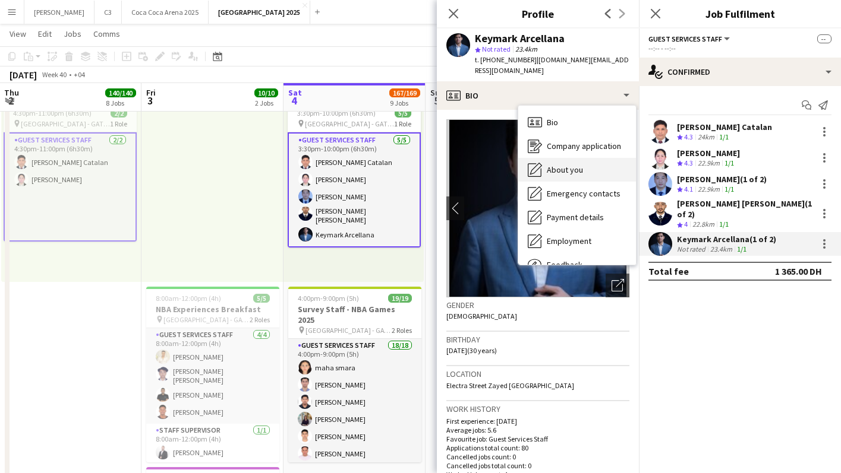
click at [569, 165] on span "About you" at bounding box center [565, 170] width 36 height 11
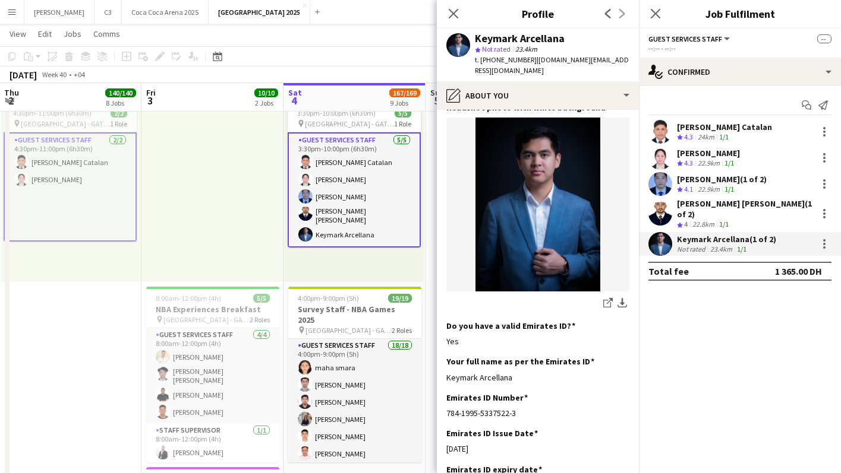
scroll to position [280, 0]
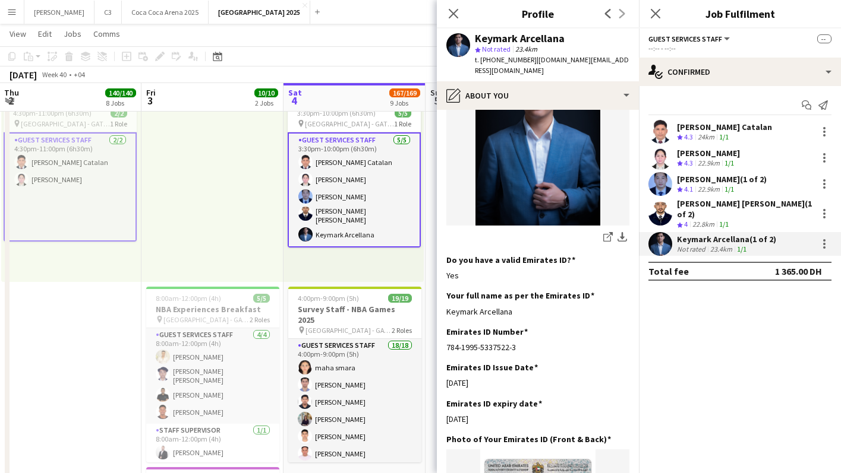
drag, startPoint x: 522, startPoint y: 296, endPoint x: 445, endPoint y: 297, distance: 77.2
click at [445, 297] on app-section-data-types "Bio Edit this field With over 2 years of hands-on experience in hosting, promot…" at bounding box center [538, 292] width 202 height 364
copy div "Keymark Arcellana"
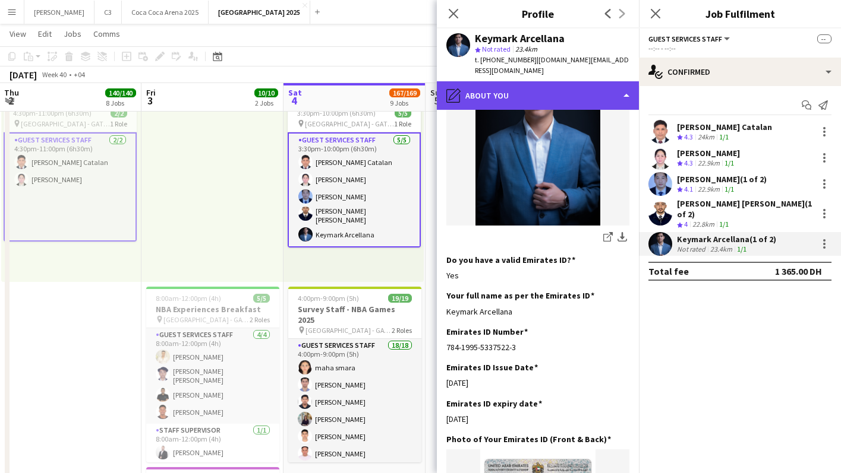
click at [529, 83] on div "pencil4 About you" at bounding box center [538, 95] width 202 height 29
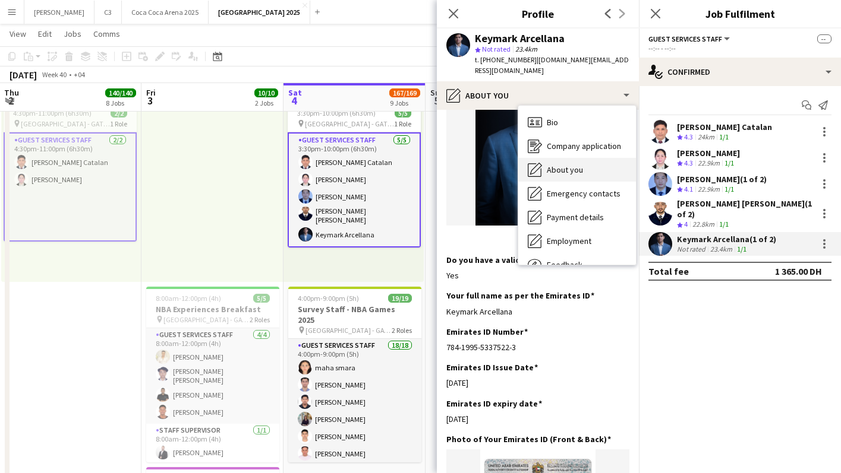
click at [548, 165] on span "About you" at bounding box center [565, 170] width 36 height 11
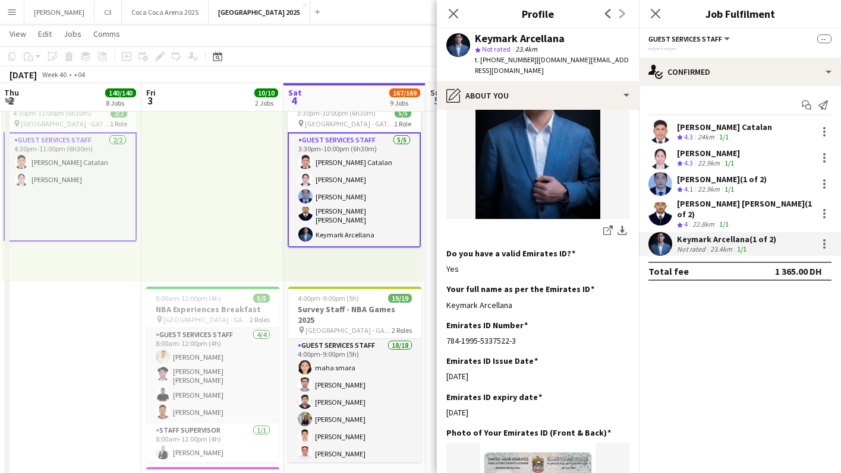
scroll to position [387, 0]
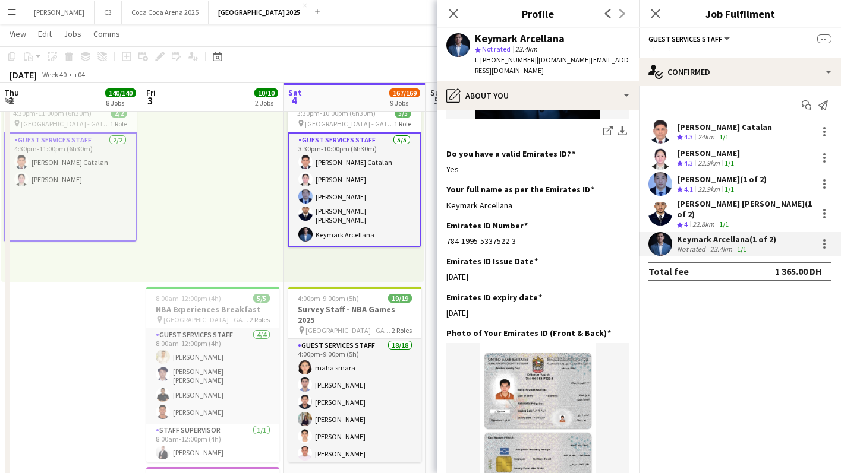
drag, startPoint x: 527, startPoint y: 232, endPoint x: 445, endPoint y: 231, distance: 82.0
click at [445, 231] on app-section-data-types "Bio Edit this field With over 2 years of hands-on experience in hosting, promot…" at bounding box center [538, 292] width 202 height 364
copy div "784-1995-5337522-3"
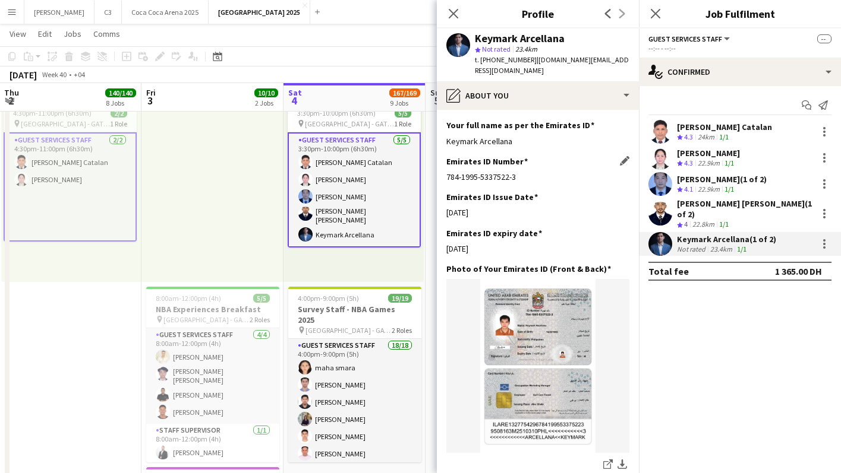
scroll to position [482, 0]
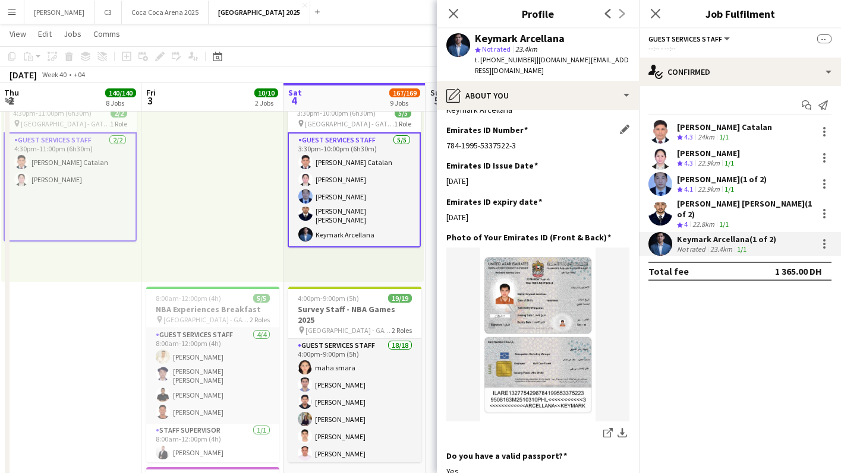
copy div "784-1995-5337522-3"
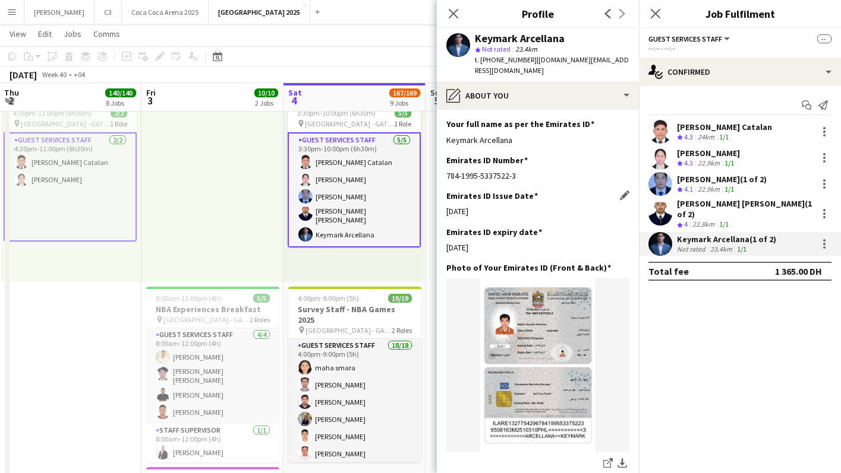
scroll to position [418, 0]
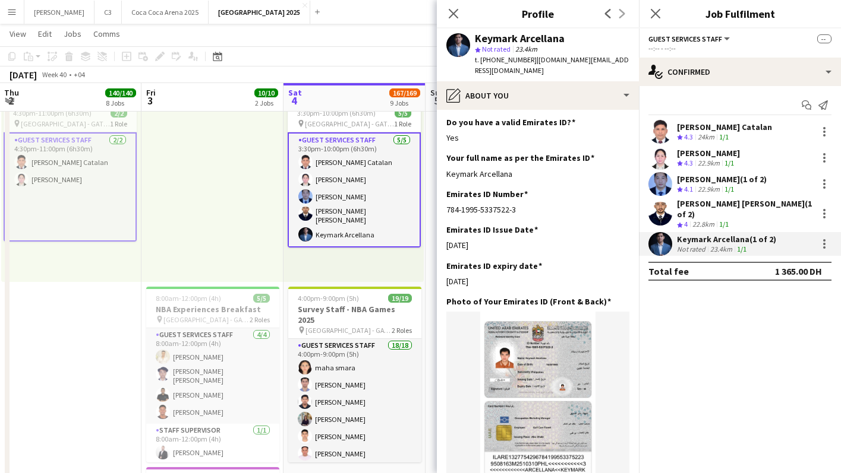
drag, startPoint x: 513, startPoint y: 166, endPoint x: 445, endPoint y: 165, distance: 67.7
click at [445, 165] on app-section-data-types "Bio Edit this field With over 2 years of hands-on experience in hosting, promot…" at bounding box center [538, 292] width 202 height 364
copy div "Keymark Arcellana"
click at [805, 105] on icon "Start chat" at bounding box center [806, 105] width 10 height 10
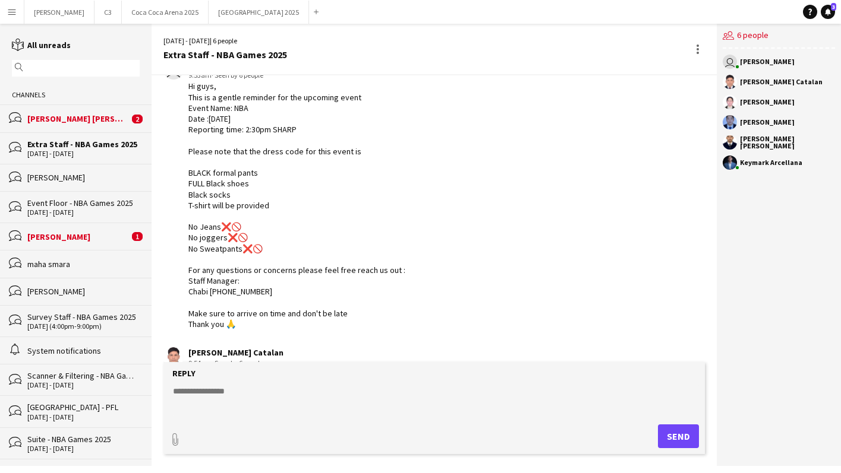
scroll to position [494, 0]
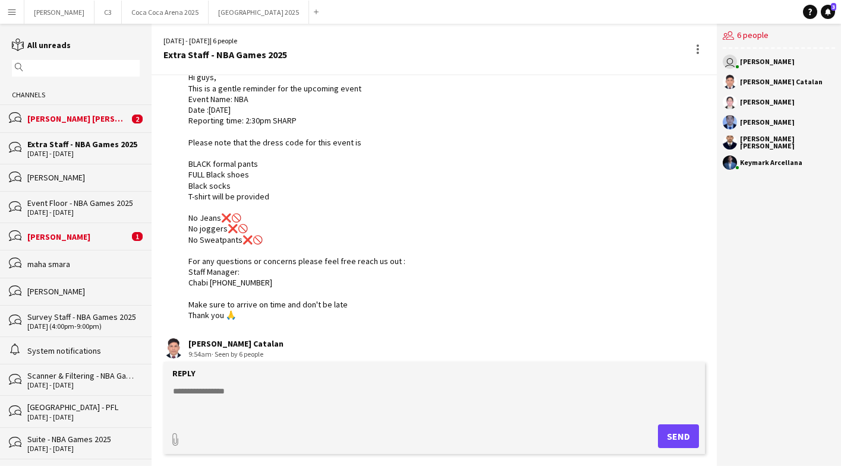
drag, startPoint x: 276, startPoint y: 283, endPoint x: 177, endPoint y: 263, distance: 100.7
click at [177, 263] on div "user Marisol Pestano 9:53am · Seen by 6 people Hi guys, This is a gentle remind…" at bounding box center [389, 185] width 452 height 270
copy div "any questions or concerns please feel free reach us out : Staff Manager: Chabi …"
click at [211, 411] on textarea at bounding box center [436, 401] width 529 height 31
paste textarea "**********"
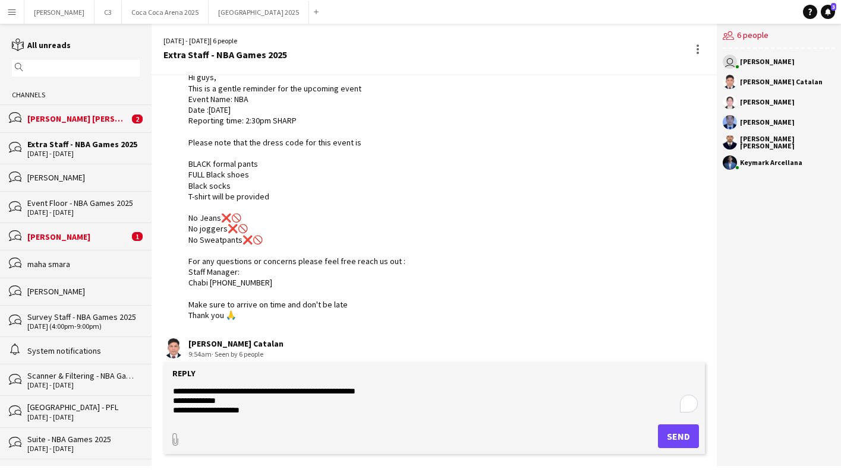
type textarea "**********"
click at [682, 439] on button "Send" at bounding box center [678, 437] width 41 height 24
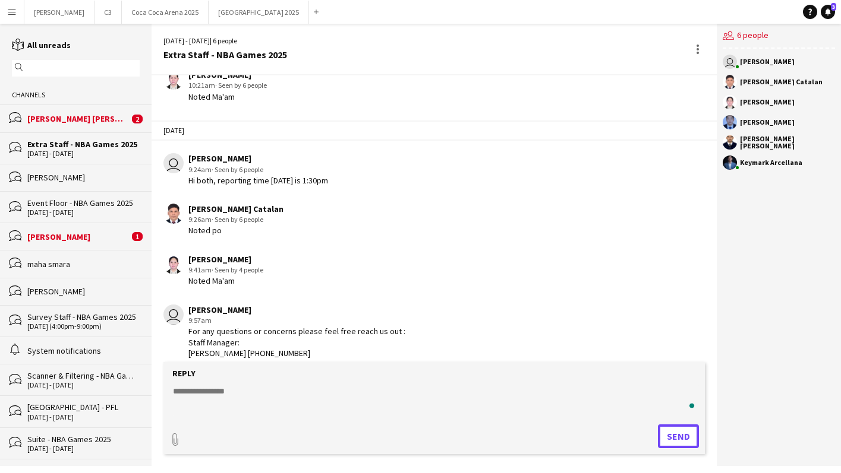
scroll to position [824, 0]
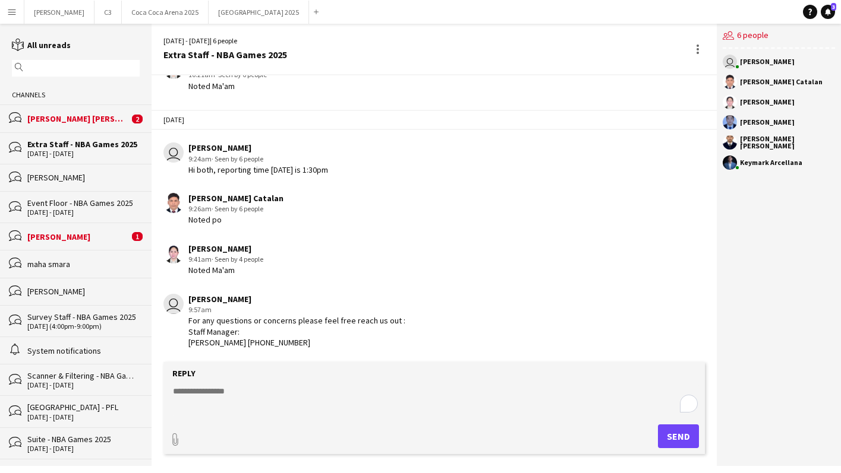
click at [71, 242] on div "bubbles Mariam Riyaz 1" at bounding box center [75, 236] width 151 height 27
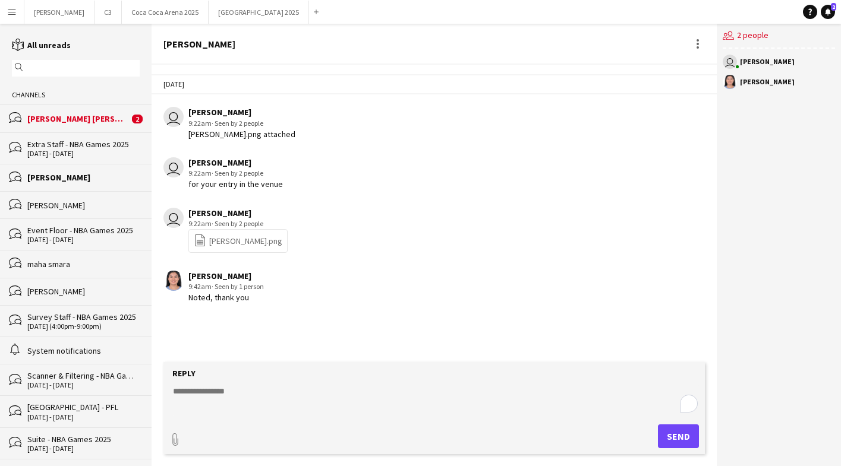
click at [79, 118] on div "[PERSON_NAME] [PERSON_NAME]" at bounding box center [78, 118] width 102 height 11
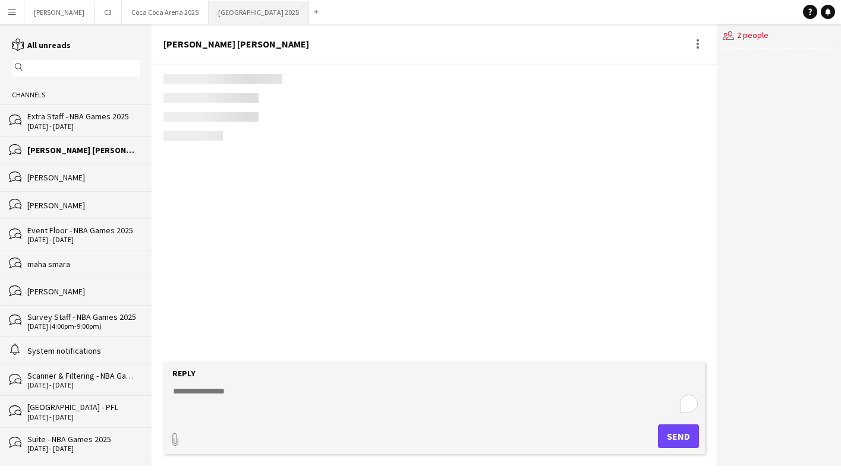
click at [210, 18] on button "[GEOGRAPHIC_DATA] 2025 Close" at bounding box center [259, 12] width 100 height 23
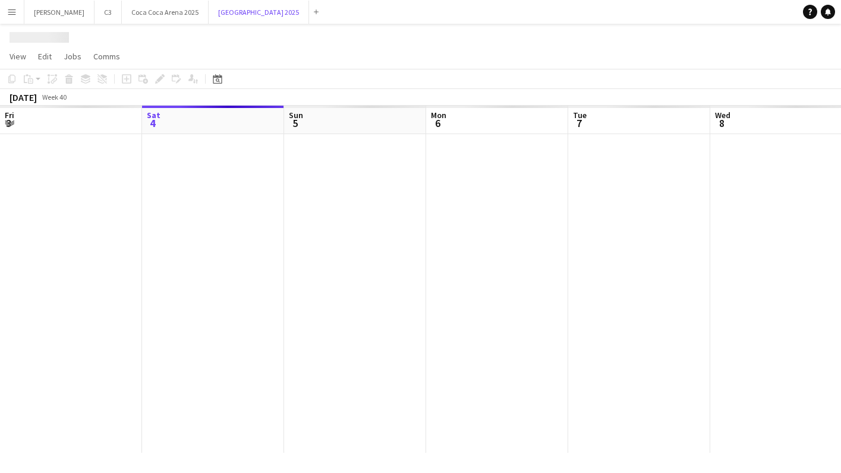
scroll to position [0, 324]
